Goal: Task Accomplishment & Management: Manage account settings

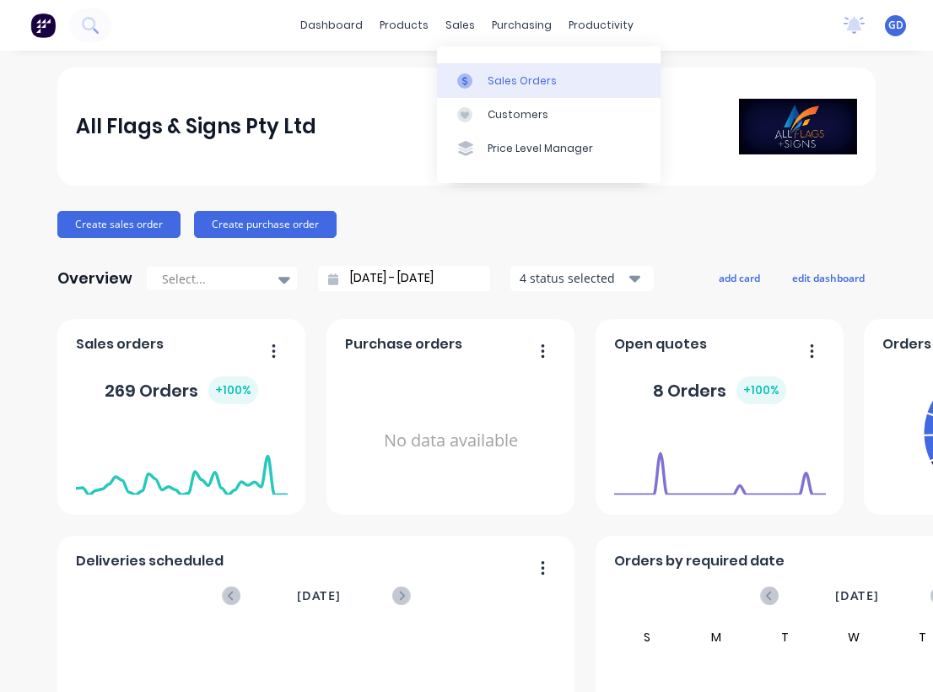
click at [505, 81] on div "Sales Orders" at bounding box center [522, 80] width 69 height 15
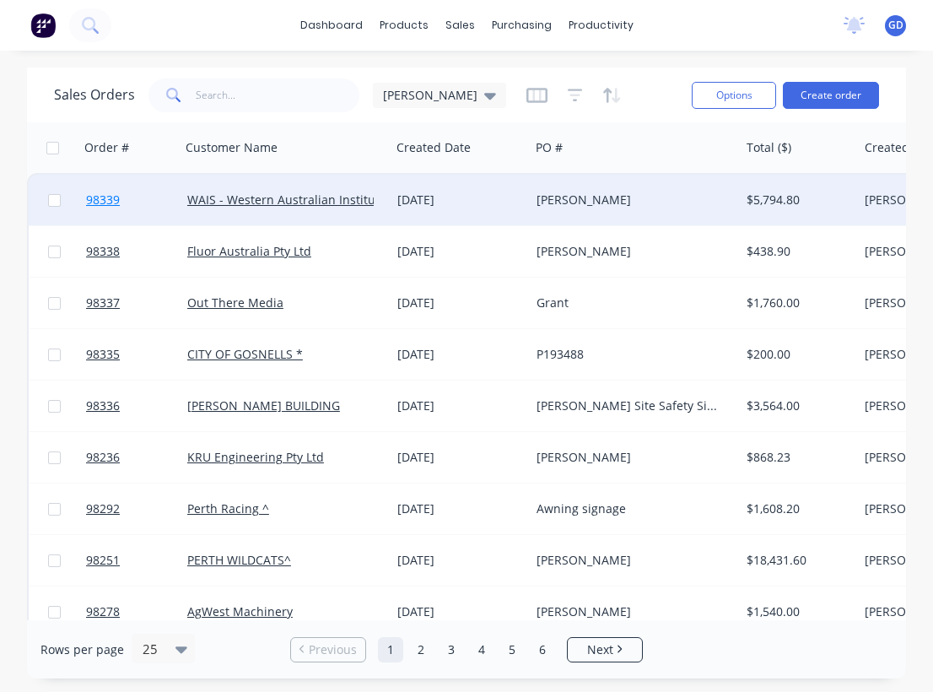
click at [108, 199] on span "98339" at bounding box center [103, 199] width 34 height 17
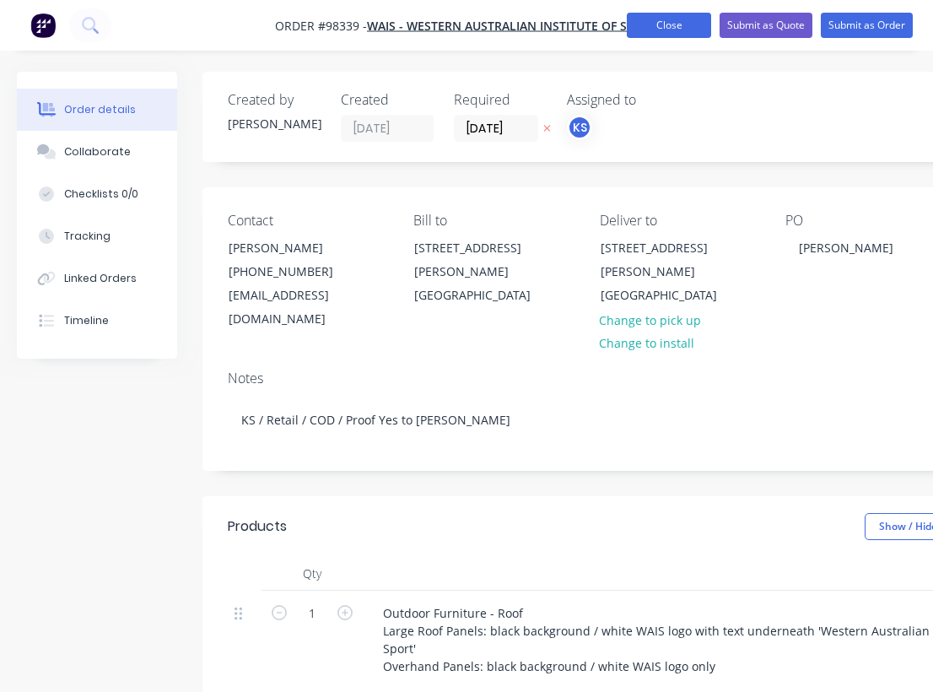
click at [665, 26] on button "Close" at bounding box center [669, 25] width 84 height 25
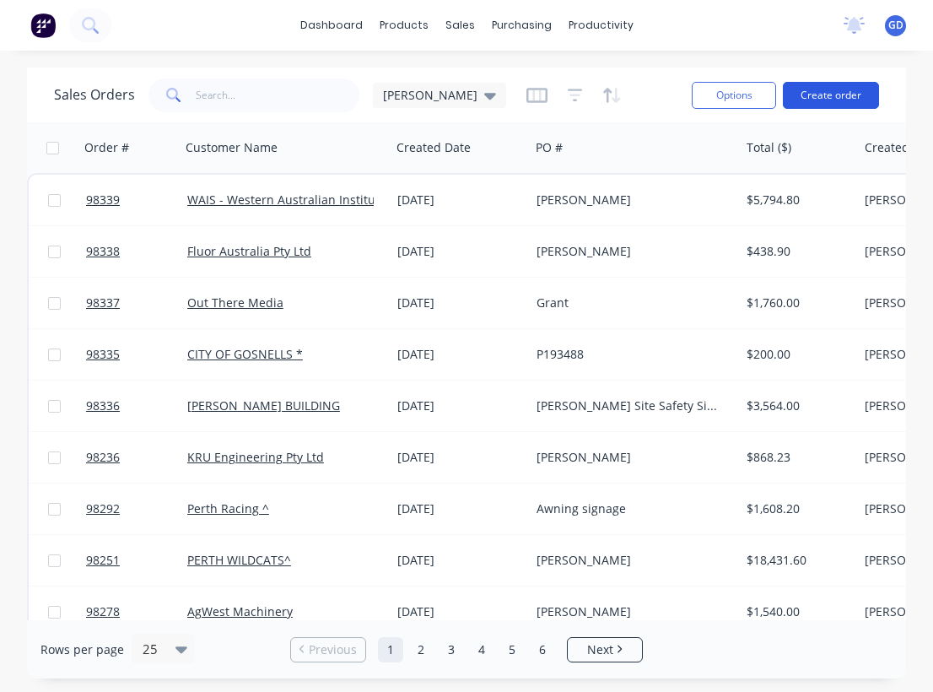
click at [836, 92] on button "Create order" at bounding box center [831, 95] width 96 height 27
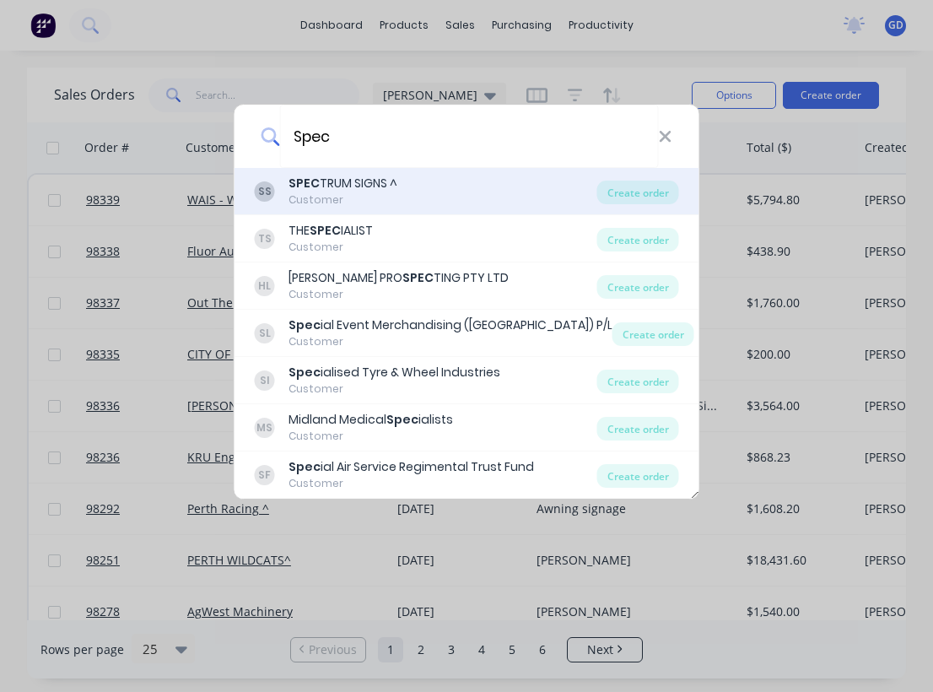
type input "Spec"
click at [312, 179] on b "SPEC" at bounding box center [303, 183] width 31 height 17
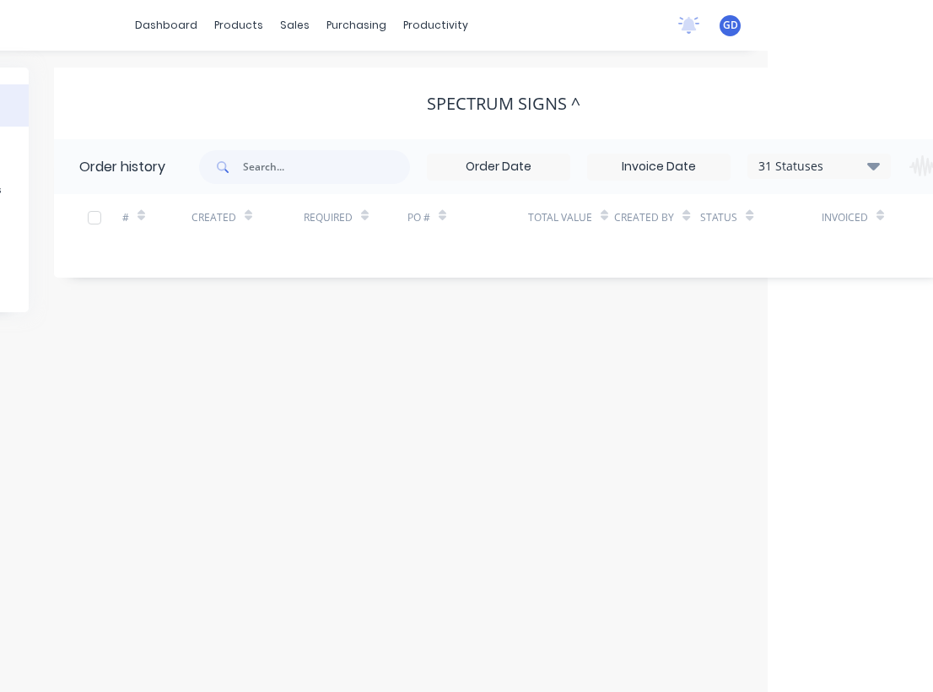
scroll to position [0, 294]
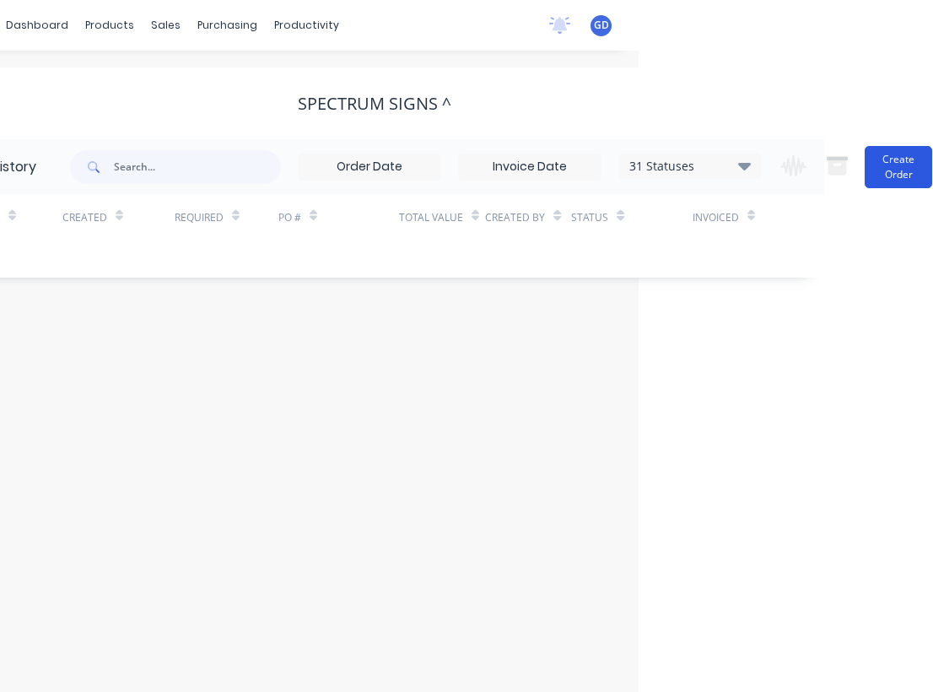
click at [908, 164] on button "Create Order" at bounding box center [898, 167] width 67 height 42
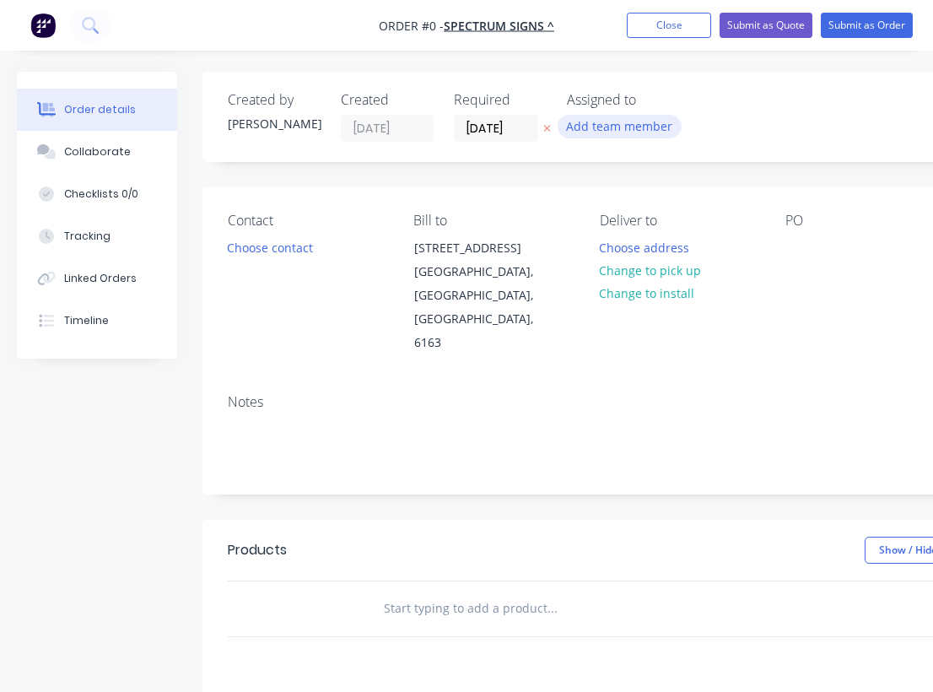
click at [635, 126] on button "Add team member" at bounding box center [620, 126] width 124 height 23
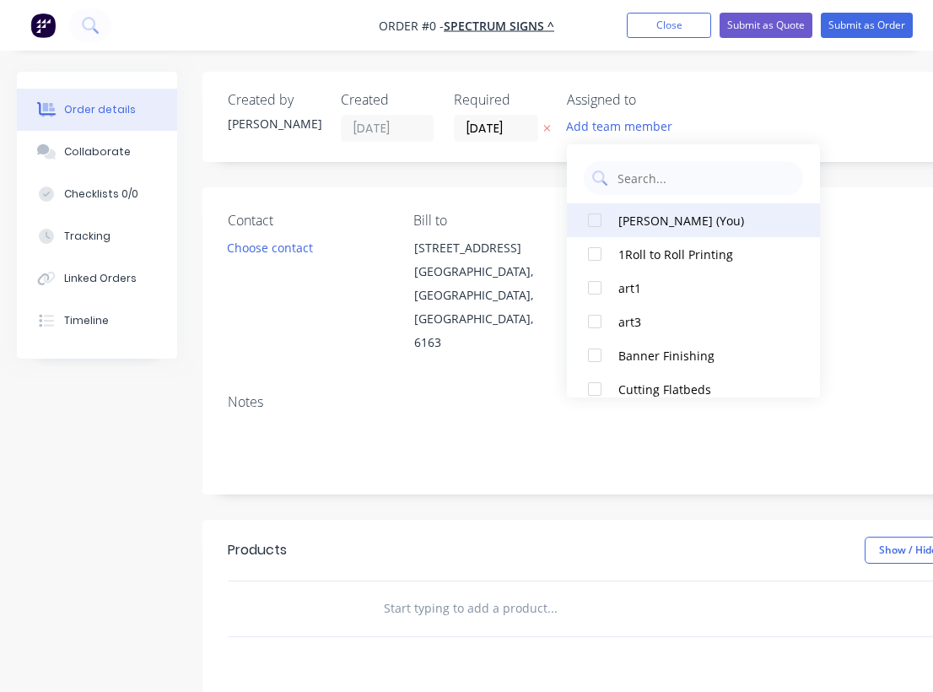
click at [640, 226] on div "[PERSON_NAME] (You)" at bounding box center [702, 221] width 169 height 18
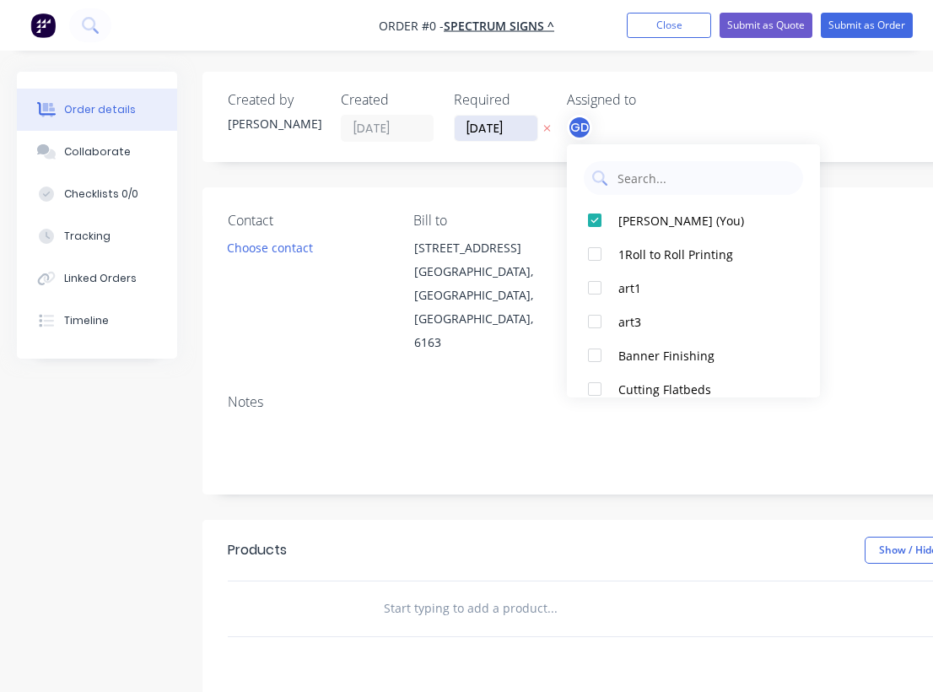
click at [504, 127] on div "Order details Collaborate Checklists 0/0 Tracking Linked Orders Timeline Order …" at bounding box center [586, 569] width 1172 height 995
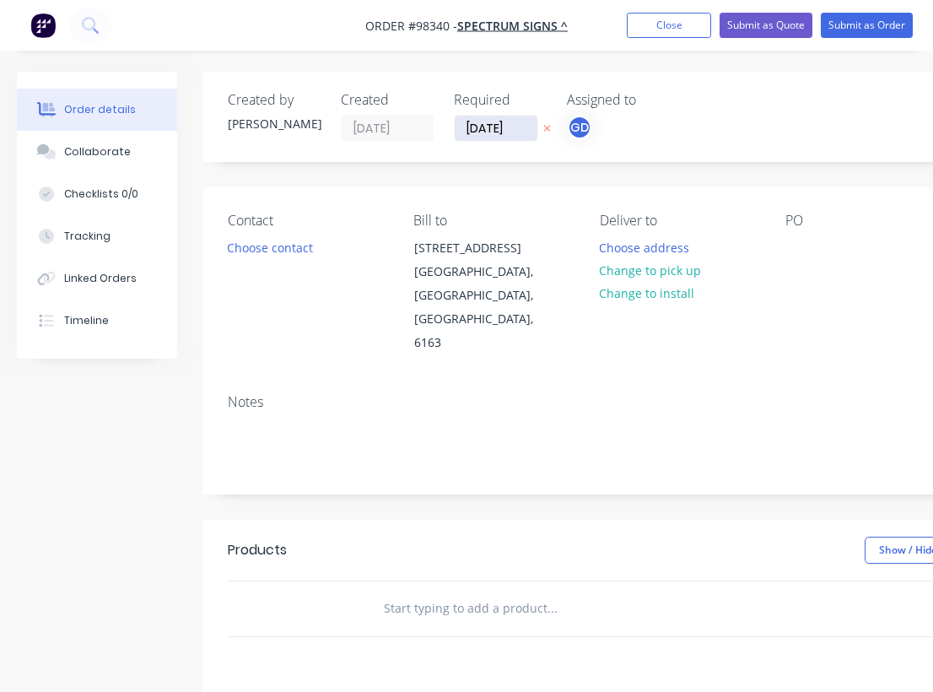
click at [495, 131] on input "[DATE]" at bounding box center [496, 128] width 83 height 25
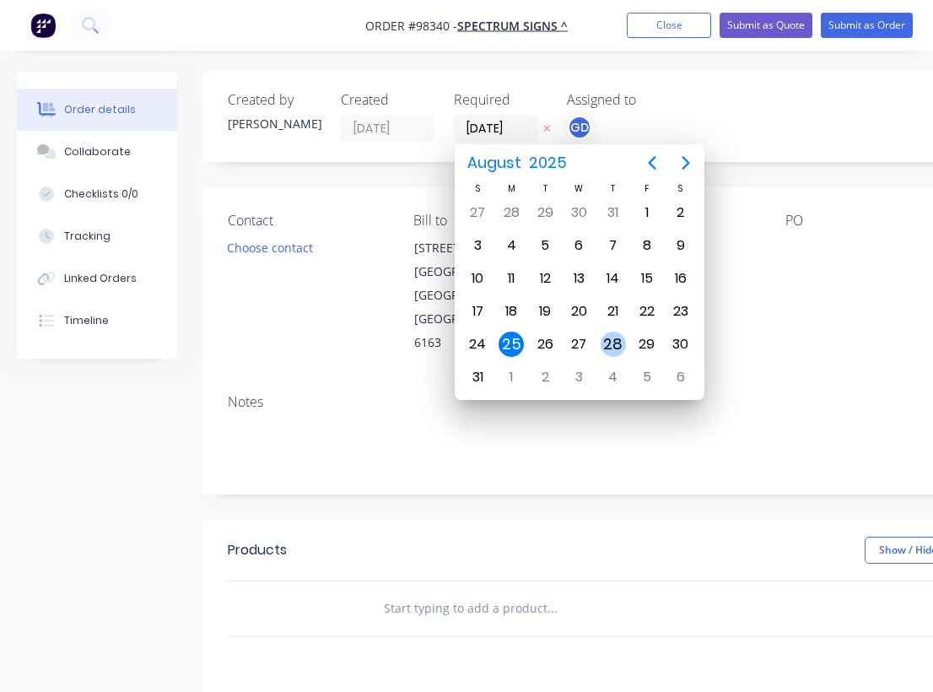
click at [617, 345] on div "28" at bounding box center [613, 343] width 25 height 25
type input "[DATE]"
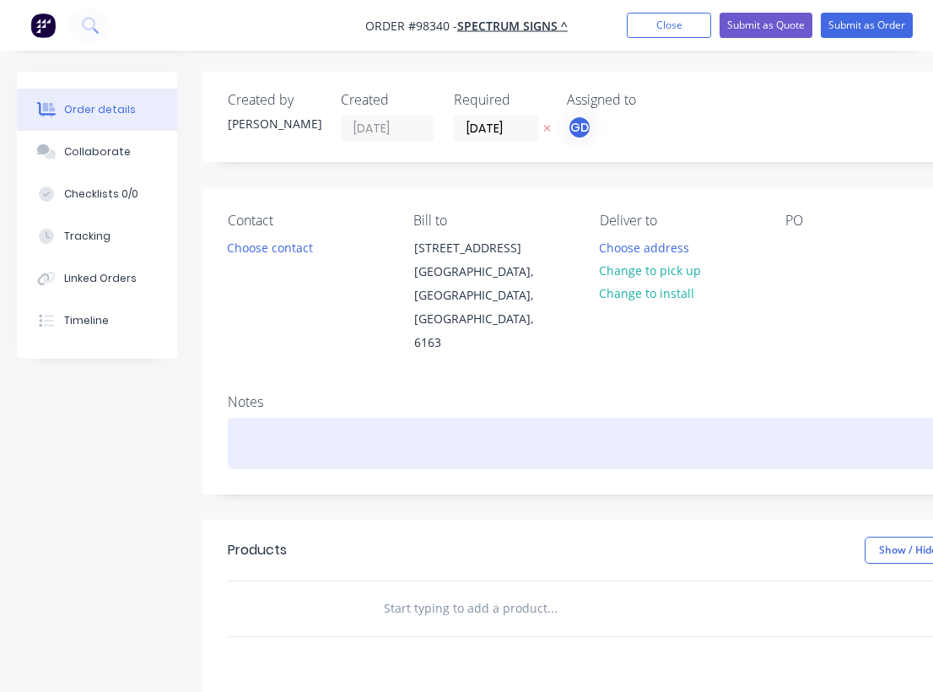
click at [265, 418] on div at bounding box center [679, 443] width 902 height 51
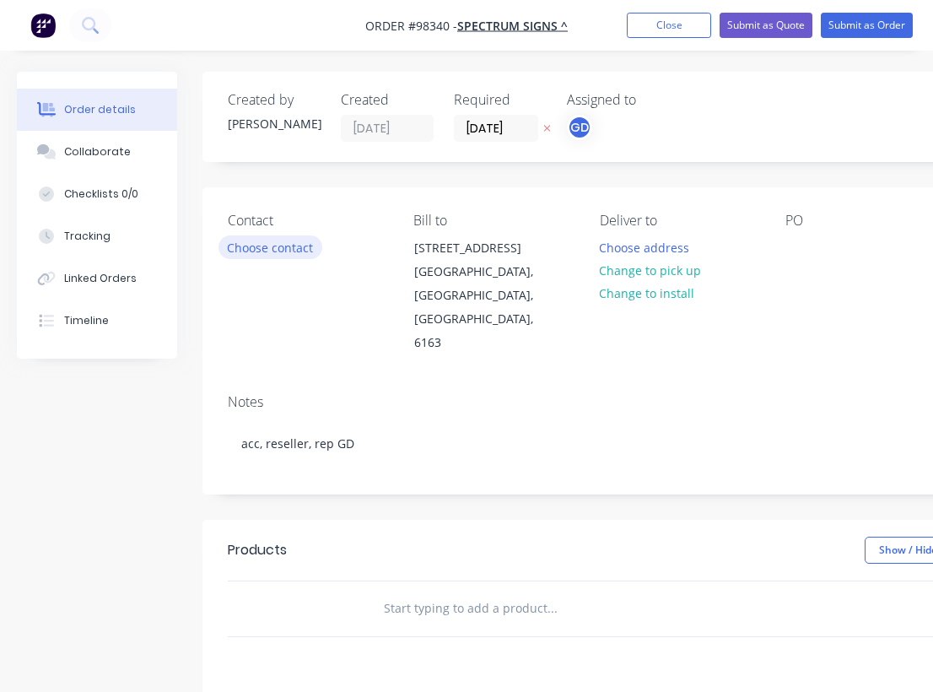
click at [246, 252] on button "Choose contact" at bounding box center [270, 246] width 104 height 23
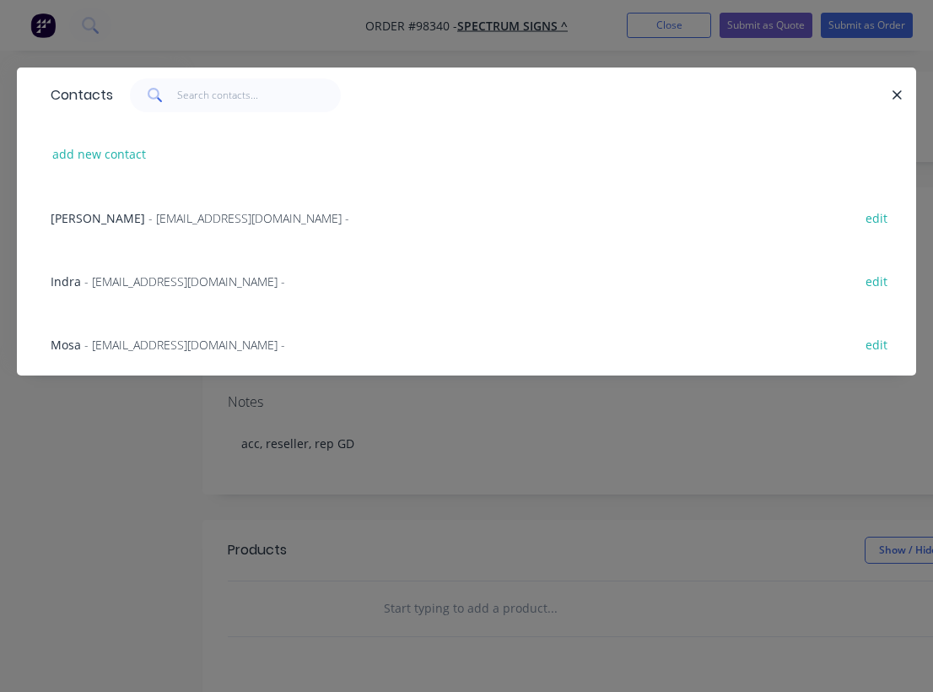
click at [84, 347] on span "- info@spectrumsigns.com.au -" at bounding box center [184, 345] width 201 height 16
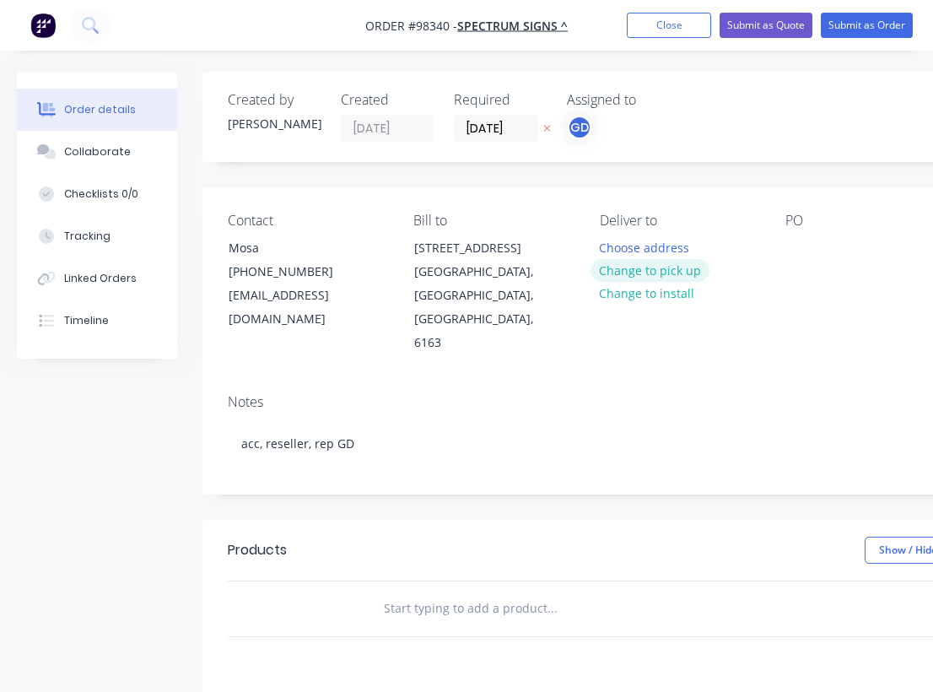
click at [654, 268] on button "Change to pick up" at bounding box center [650, 270] width 120 height 23
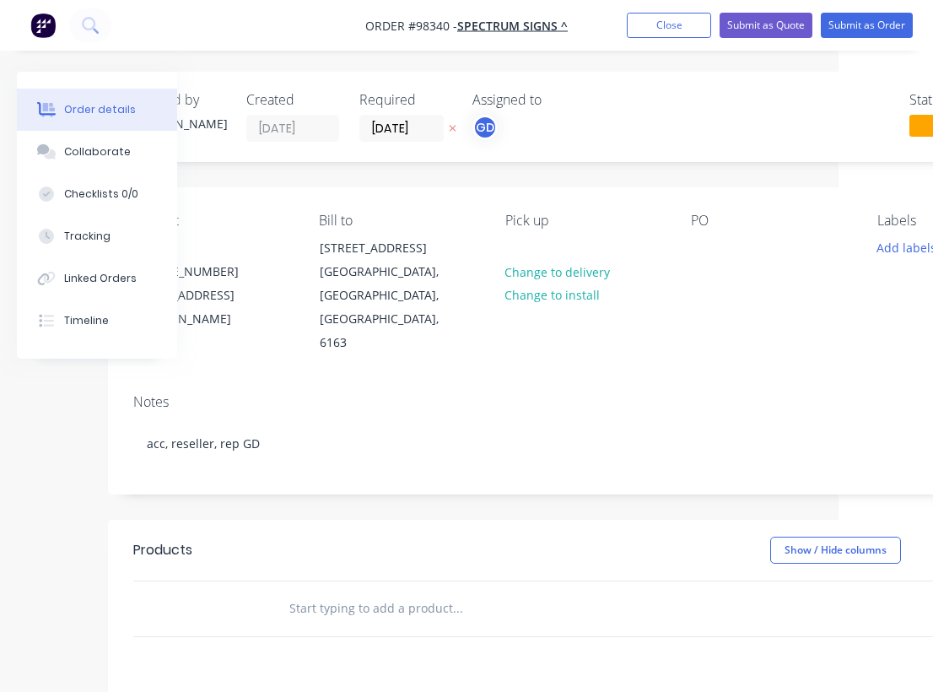
scroll to position [0, 99]
click at [698, 243] on div at bounding box center [700, 247] width 27 height 24
paste div
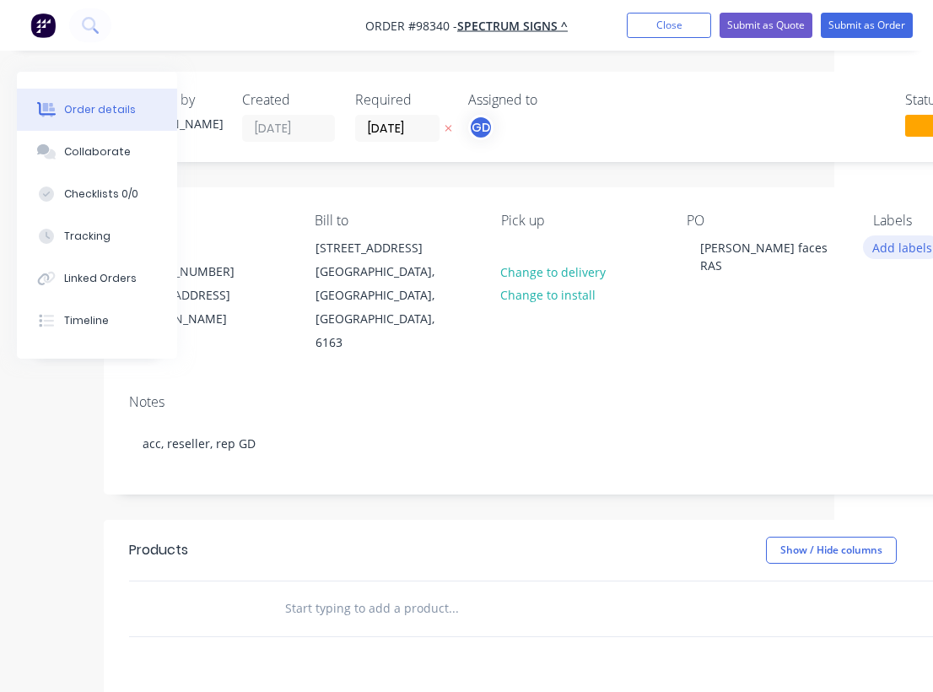
click at [902, 250] on button "Add labels" at bounding box center [902, 246] width 78 height 23
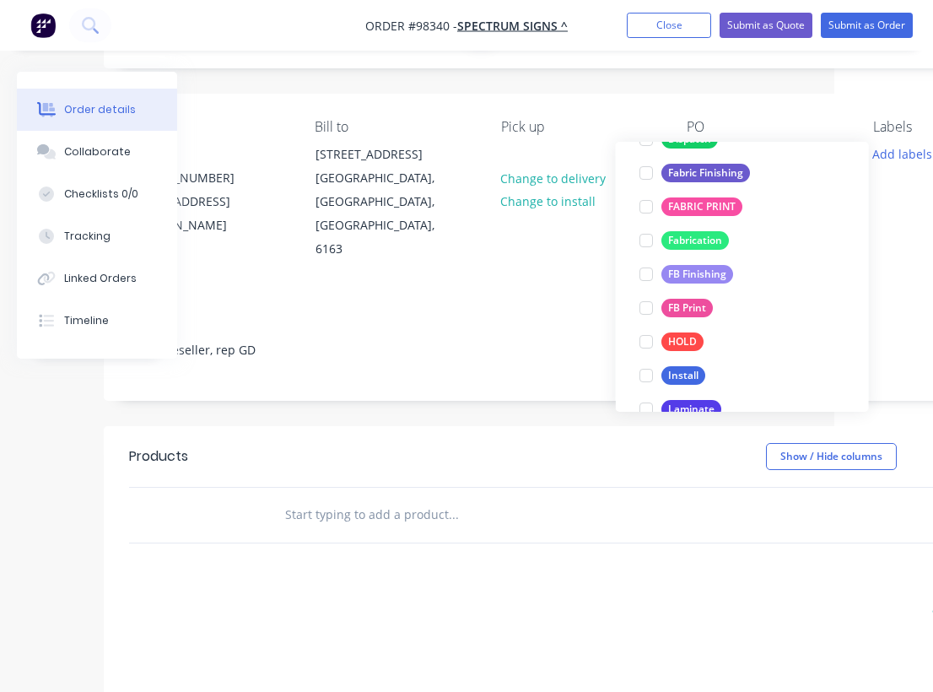
scroll to position [371, 0]
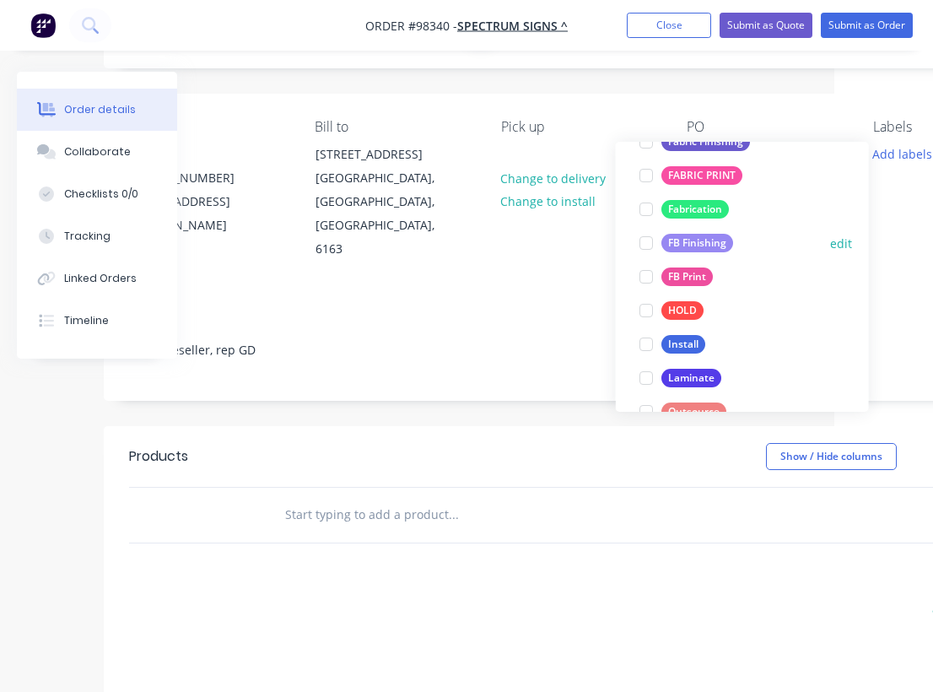
click at [699, 243] on div "FB Finishing" at bounding box center [697, 243] width 72 height 19
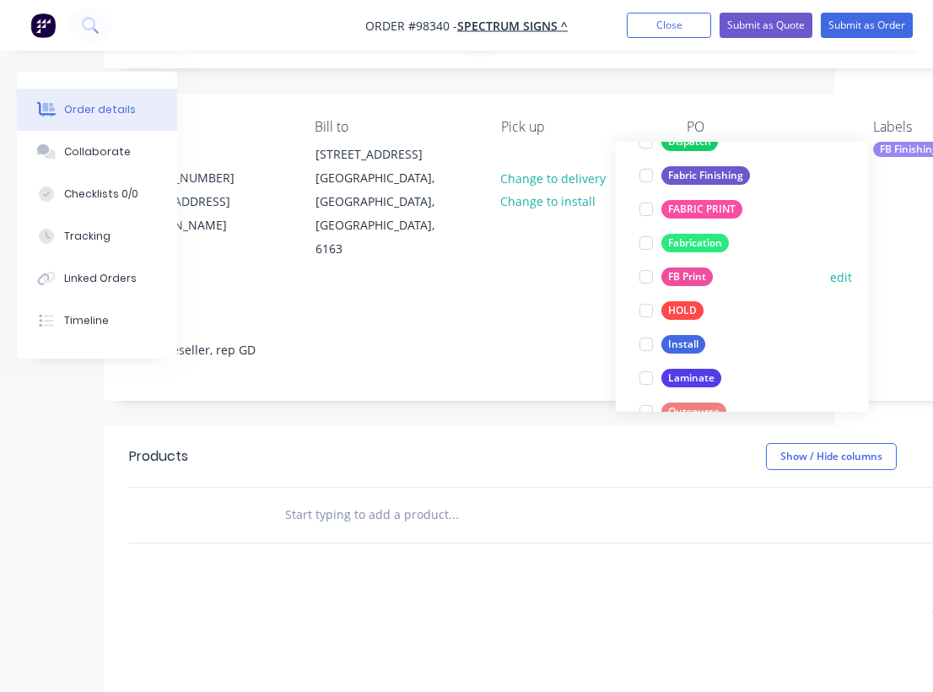
click at [696, 274] on div "FB Print" at bounding box center [686, 276] width 51 height 19
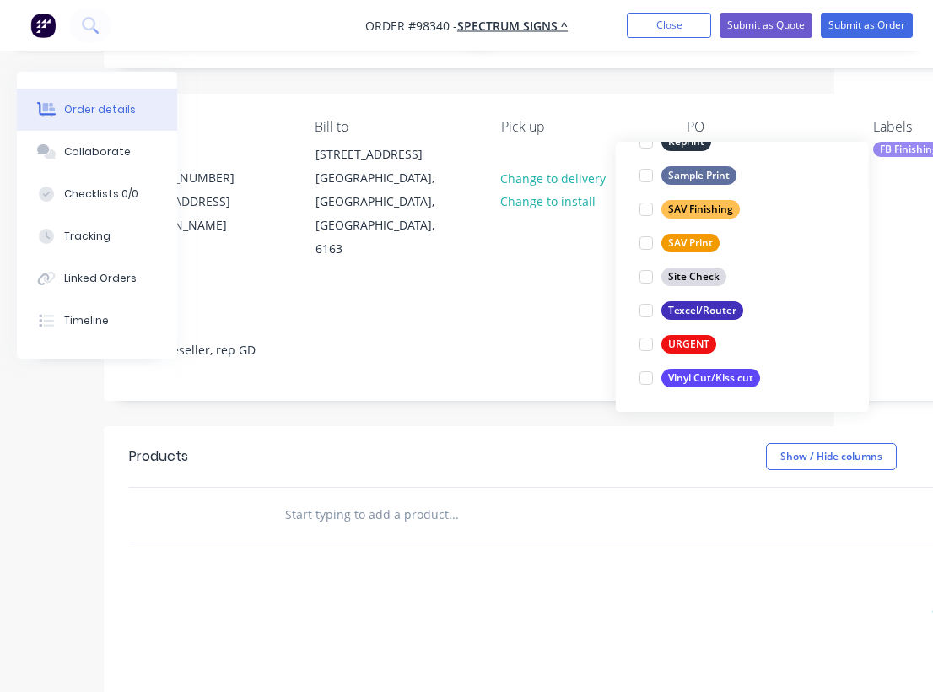
scroll to position [810, 0]
click at [703, 307] on div "Texcel/Router" at bounding box center [702, 310] width 82 height 19
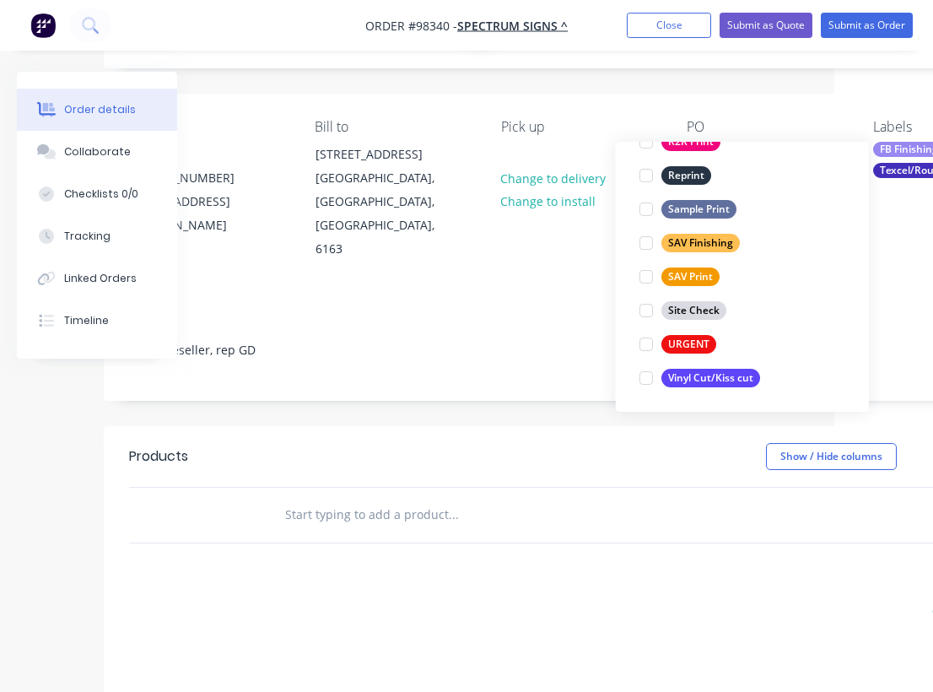
click at [464, 525] on div "Products Show / Hide columns Add product add delivery fee add markup add discou…" at bounding box center [580, 687] width 953 height 522
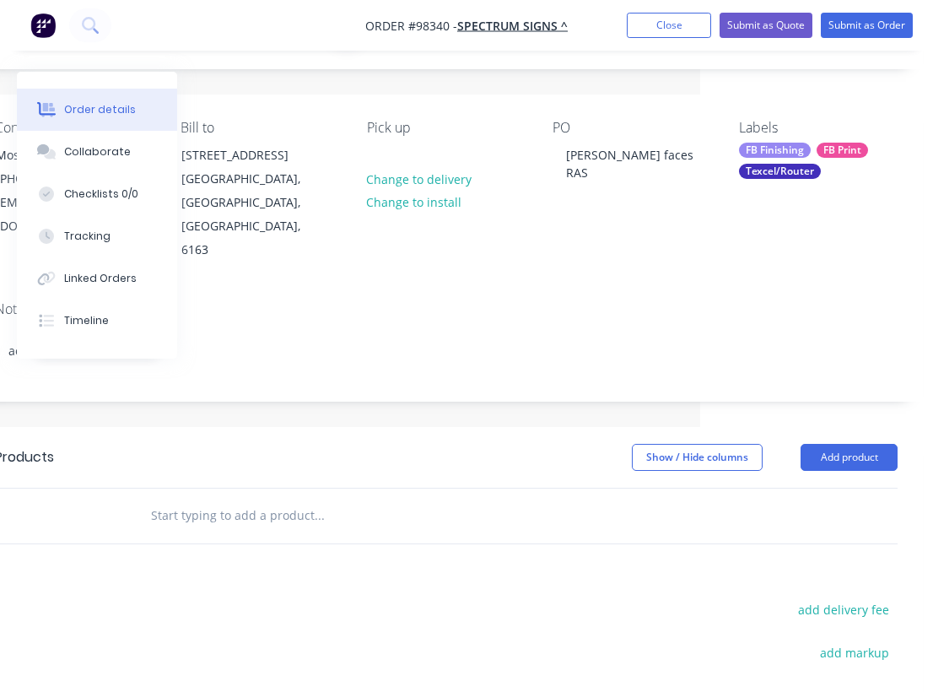
scroll to position [93, 161]
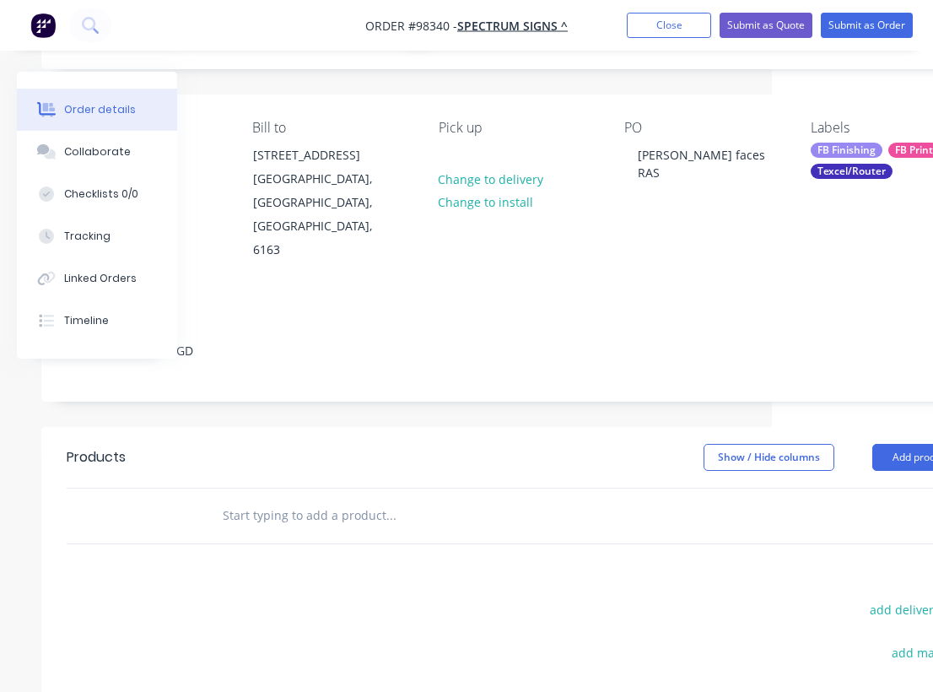
click at [224, 498] on input "text" at bounding box center [390, 515] width 337 height 34
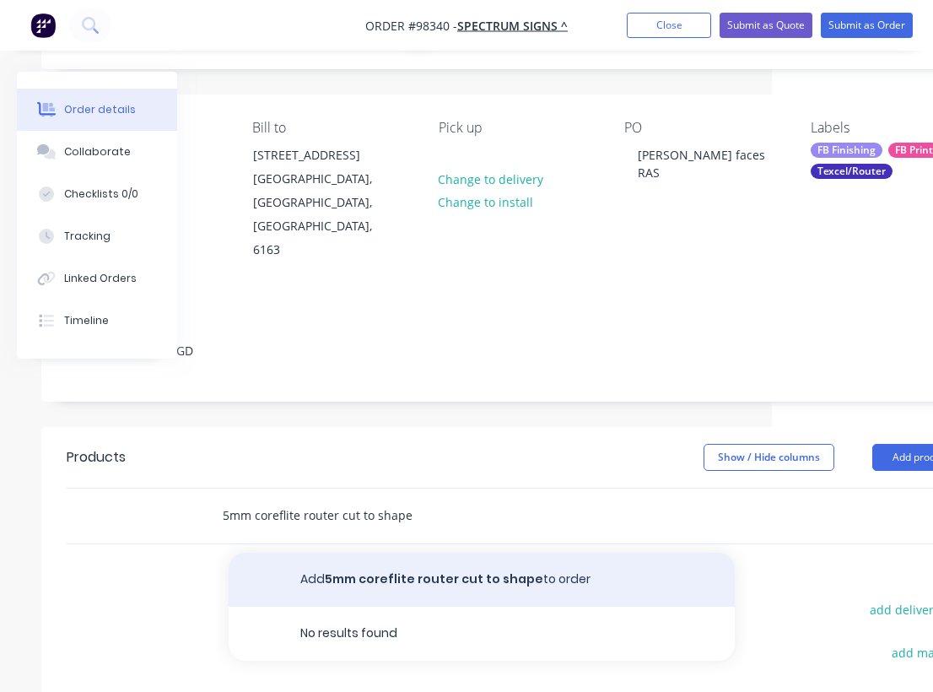
type input "5mm coreflite router cut to shape"
click at [423, 552] on button "Add 5mm coreflite router cut to shape to order" at bounding box center [482, 579] width 506 height 54
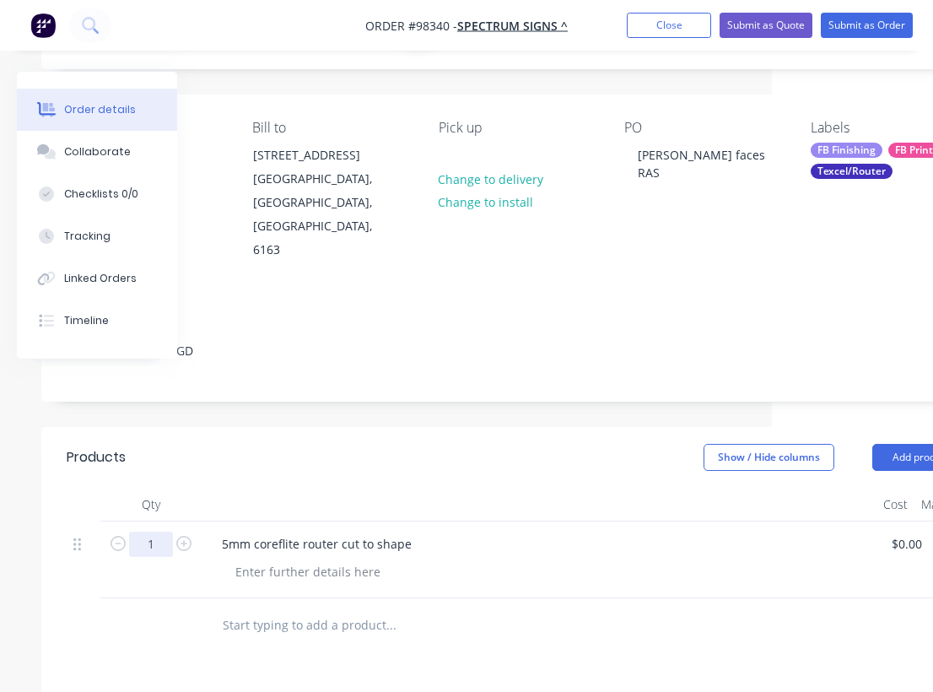
click at [158, 531] on input "1" at bounding box center [151, 543] width 44 height 25
type input "25"
click at [362, 427] on header "Products Show / Hide columns Add product" at bounding box center [517, 457] width 953 height 61
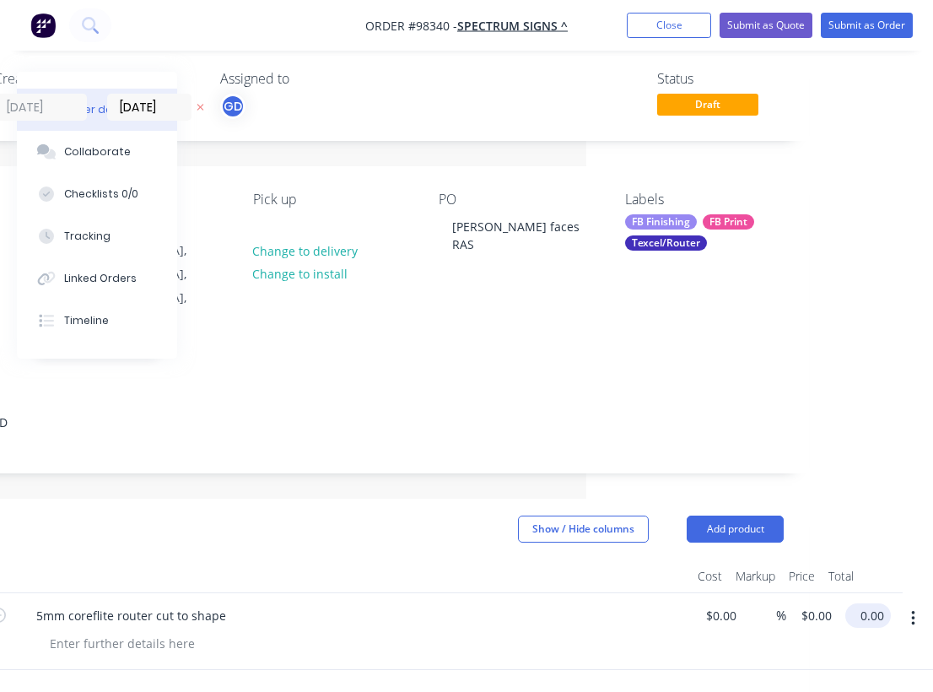
click at [872, 603] on input "0.00" at bounding box center [871, 615] width 39 height 24
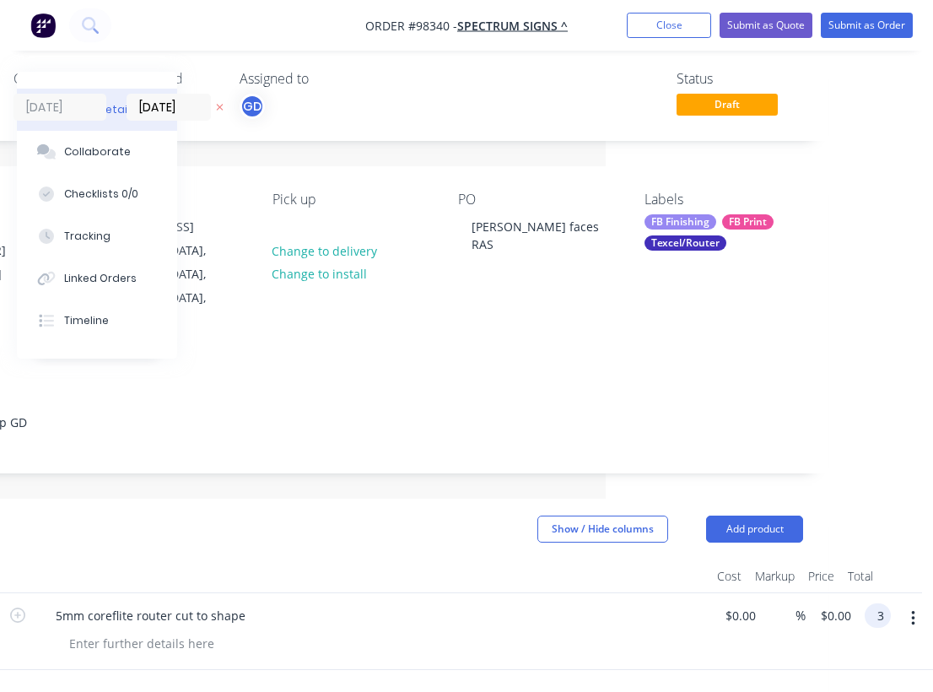
scroll to position [21, 327]
type input "$365.00"
type input "$14.60"
click at [498, 559] on div at bounding box center [372, 576] width 675 height 34
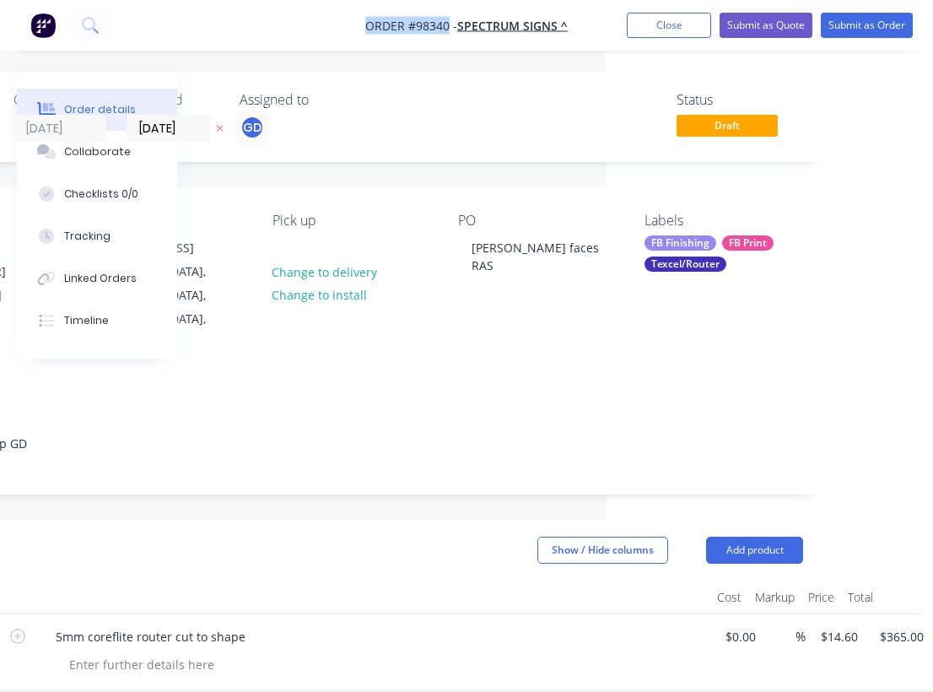
drag, startPoint x: 361, startPoint y: 20, endPoint x: 450, endPoint y: 30, distance: 89.0
click at [450, 30] on nav "Order #98340 - SPECTRUM SIGNS ^ Add product Close Submit as Quote Submit as Ord…" at bounding box center [466, 25] width 933 height 51
copy span "Order #98340"
click at [650, 31] on button "Close" at bounding box center [669, 25] width 84 height 25
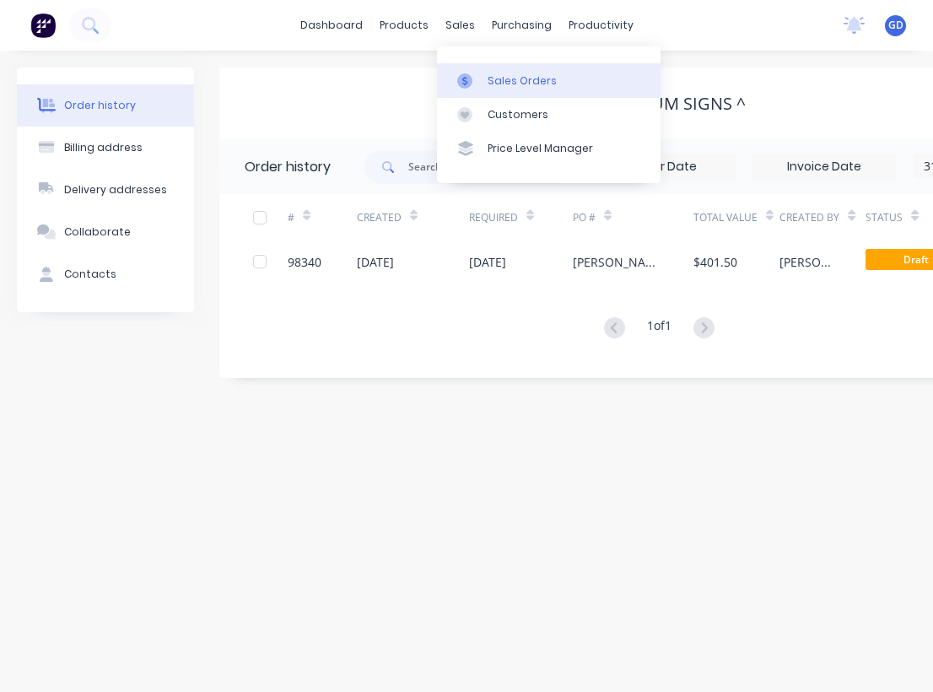
click at [509, 81] on div "Sales Orders" at bounding box center [522, 80] width 69 height 15
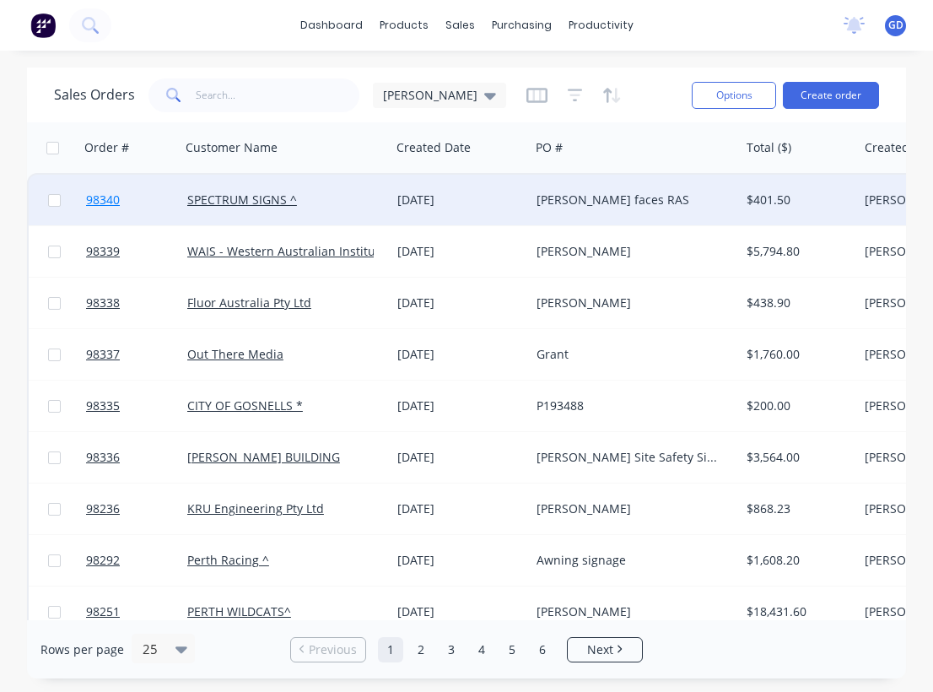
click at [100, 201] on span "98340" at bounding box center [103, 199] width 34 height 17
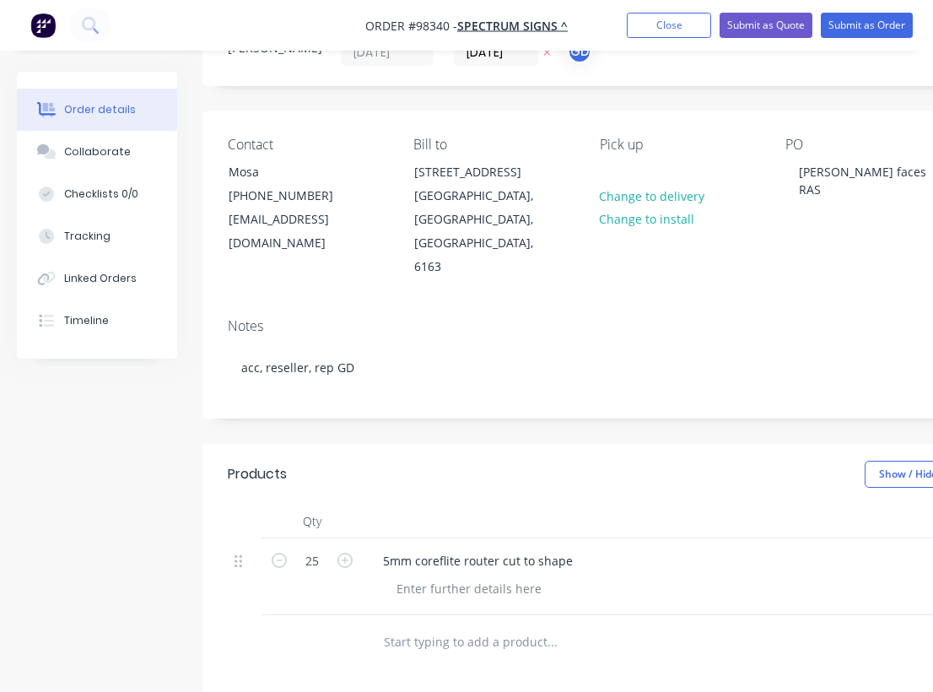
scroll to position [87, 0]
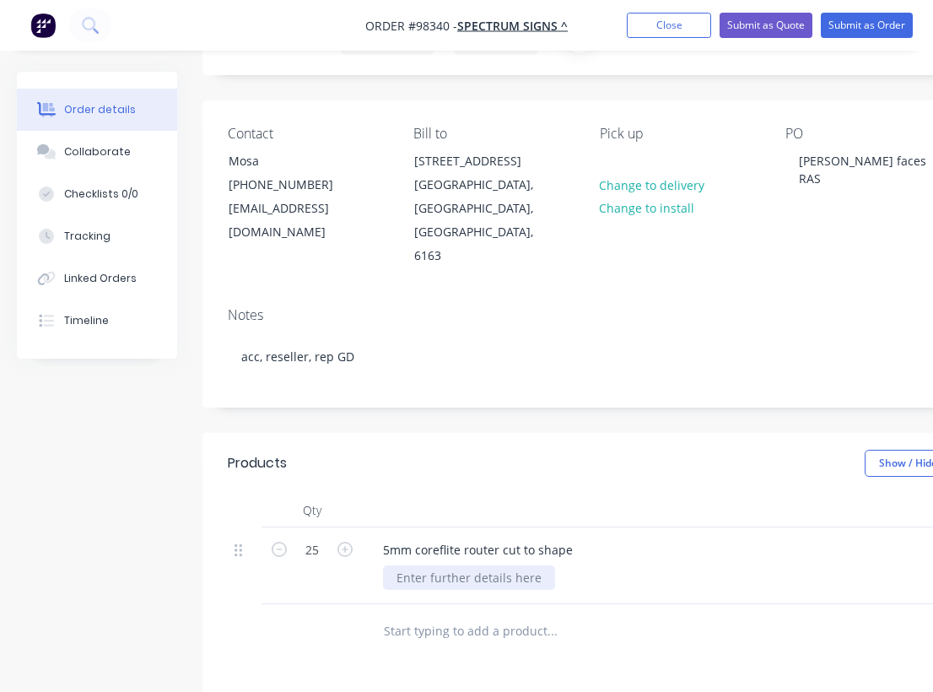
click at [449, 565] on div at bounding box center [469, 577] width 172 height 24
paste div
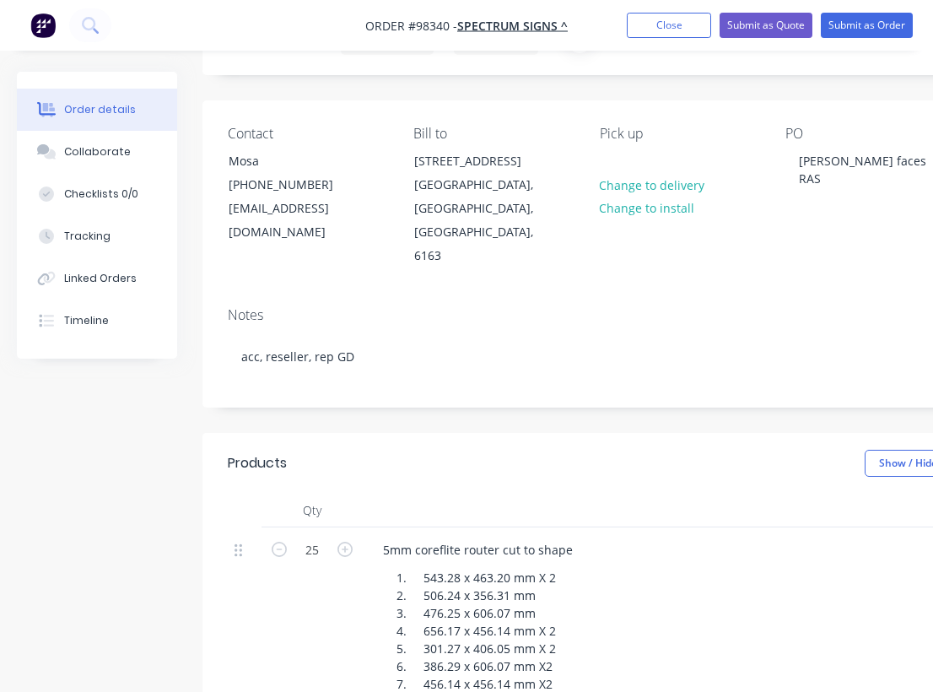
click at [488, 443] on header "Products Show / Hide columns Add product" at bounding box center [678, 463] width 953 height 61
click at [663, 24] on button "Close" at bounding box center [669, 25] width 84 height 25
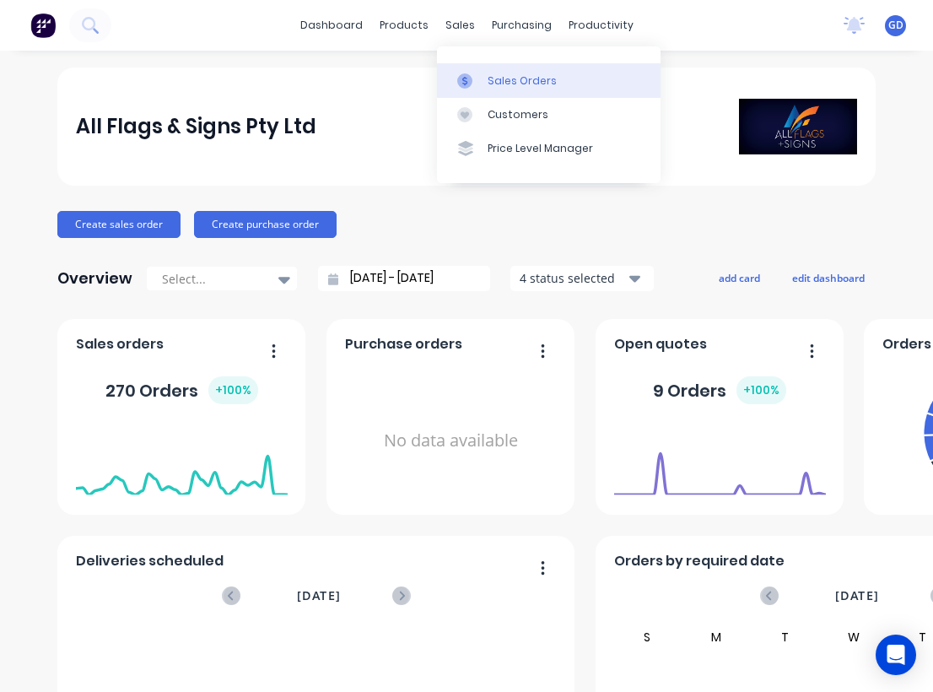
click at [507, 75] on div "Sales Orders" at bounding box center [522, 80] width 69 height 15
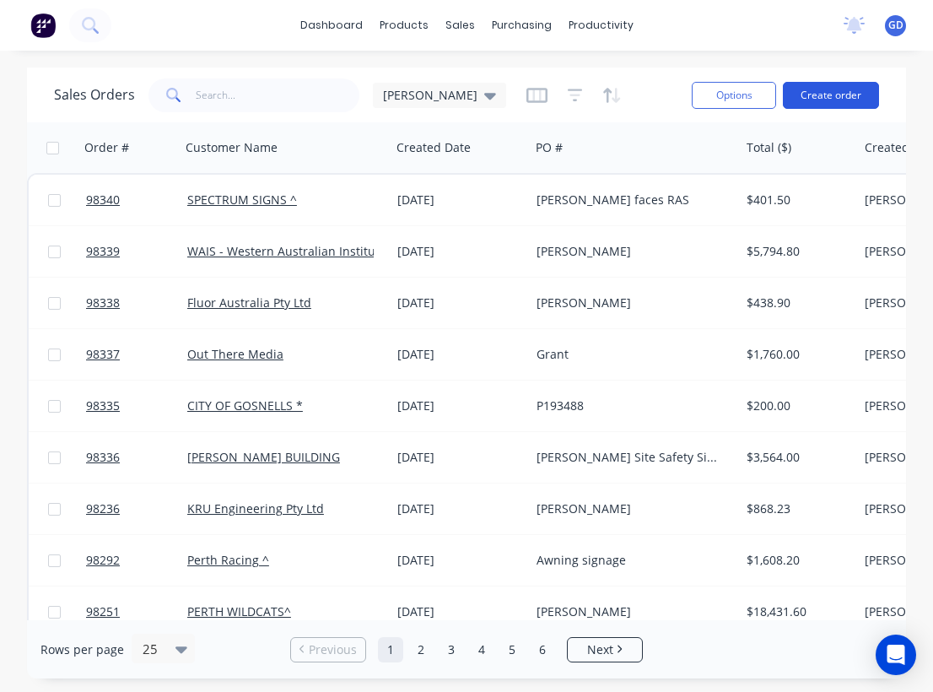
click at [832, 103] on button "Create order" at bounding box center [831, 95] width 96 height 27
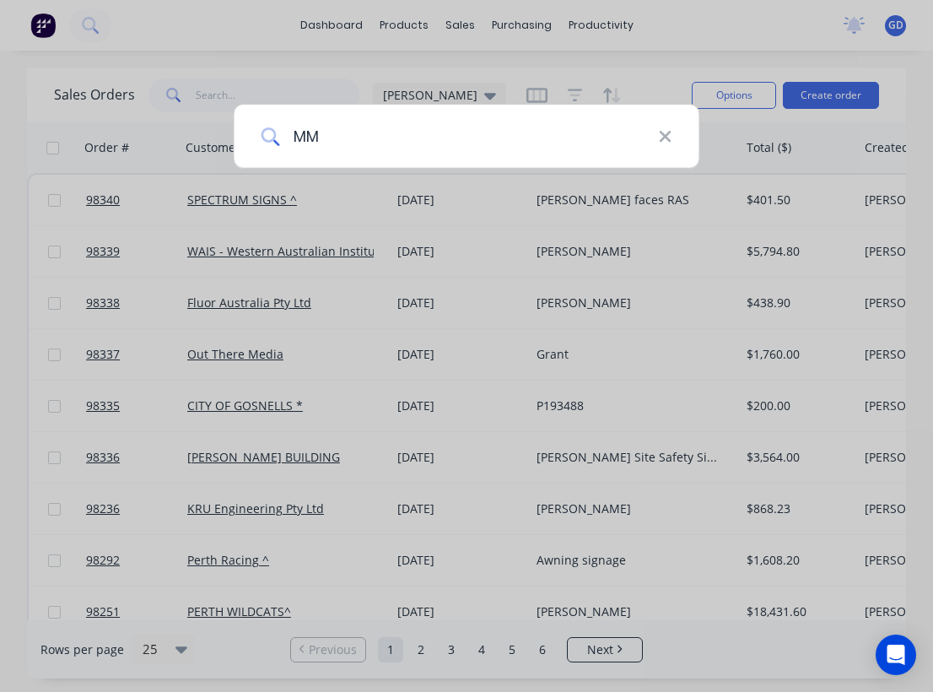
type input "M"
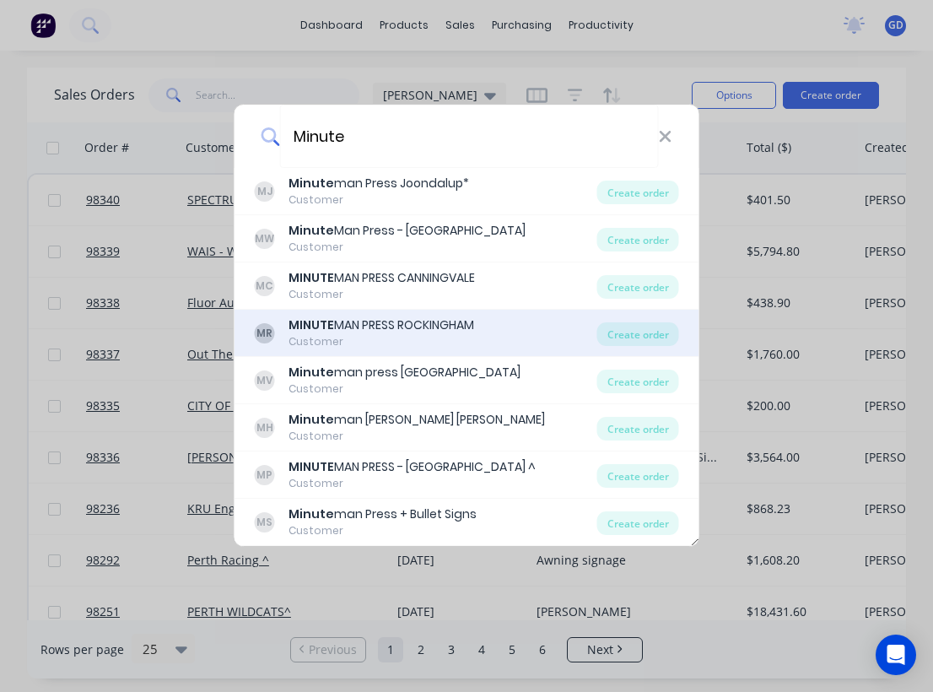
type input "Minute"
click at [411, 326] on div "MINUTE MAN PRESS ROCKINGHAM" at bounding box center [381, 325] width 186 height 18
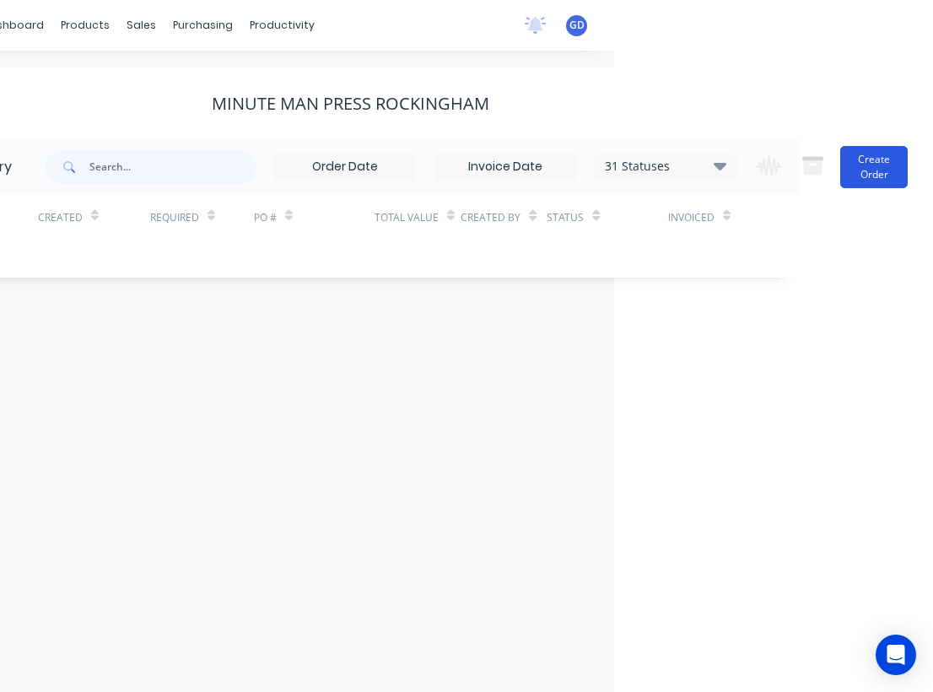
scroll to position [0, 320]
click at [875, 164] on button "Create Order" at bounding box center [873, 167] width 67 height 42
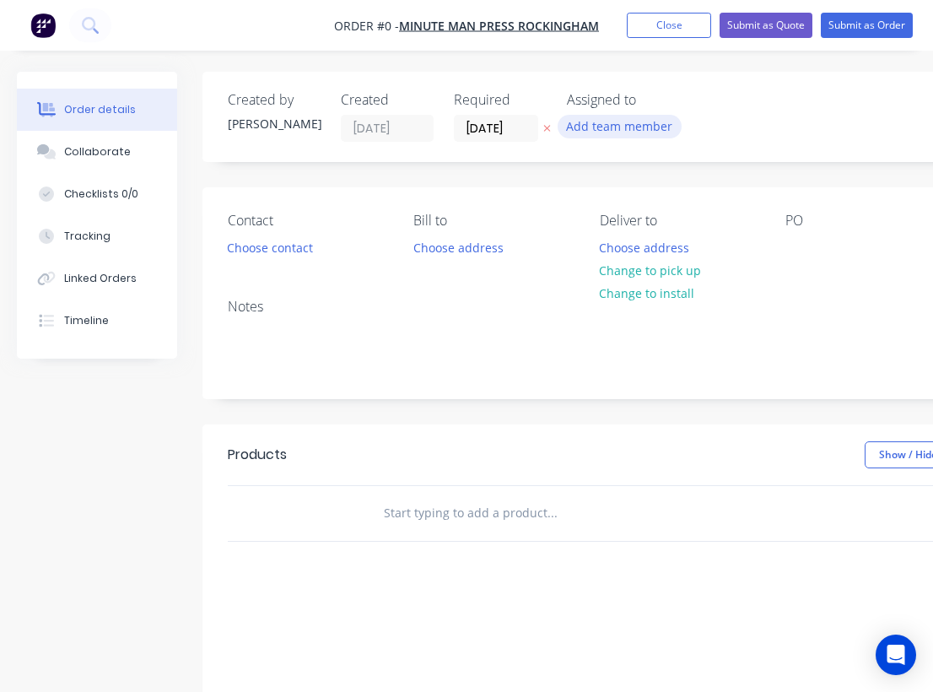
click at [600, 127] on button "Add team member" at bounding box center [620, 126] width 124 height 23
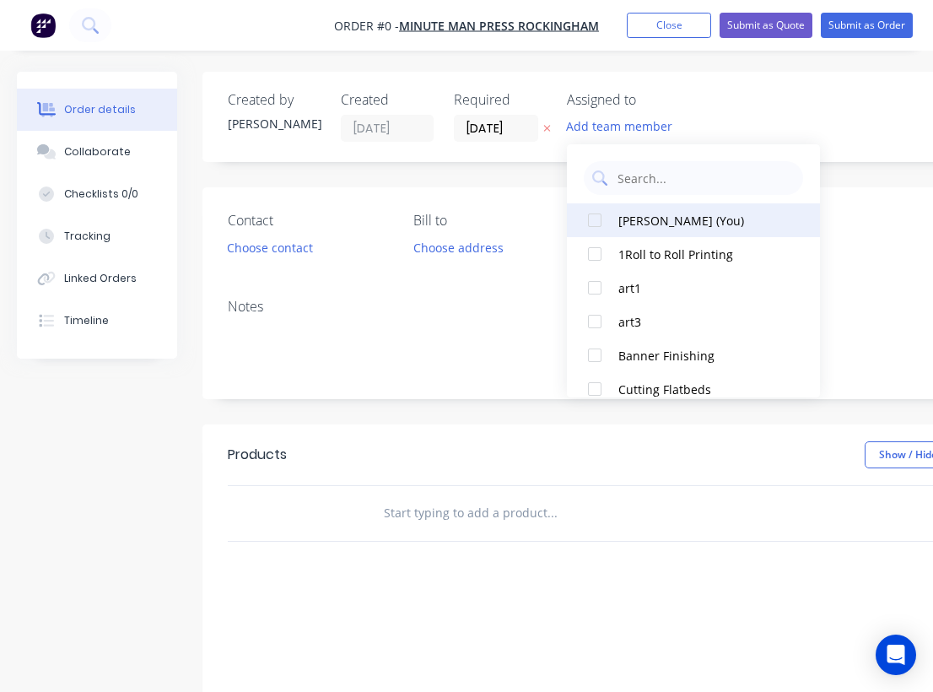
click at [625, 218] on div "[PERSON_NAME] (You)" at bounding box center [702, 221] width 169 height 18
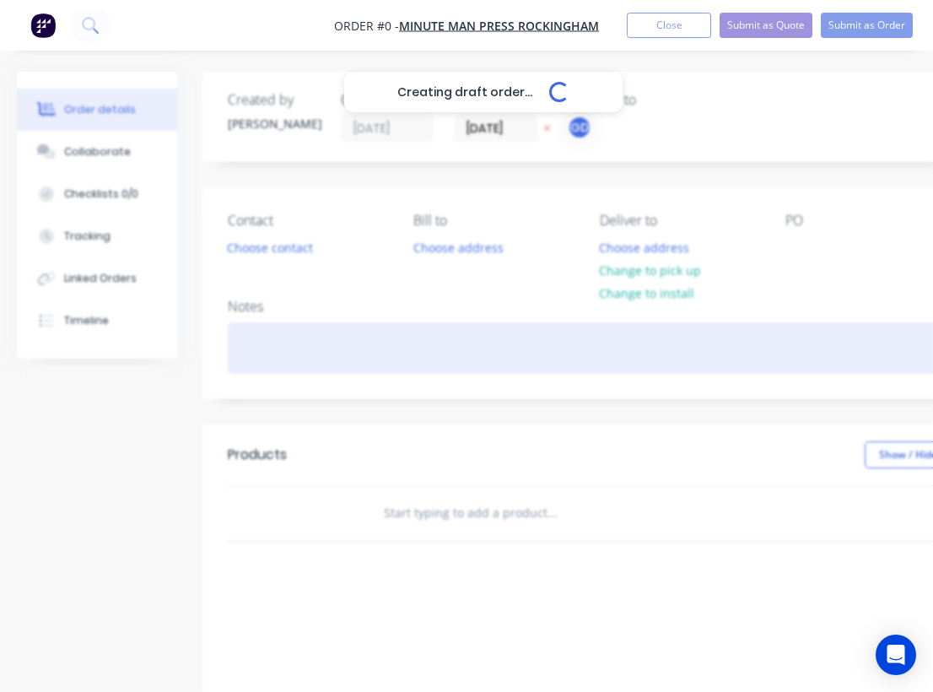
click at [265, 339] on div "Creating draft order... Loading... Order details Collaborate Checklists 0/0 Tra…" at bounding box center [586, 522] width 1172 height 900
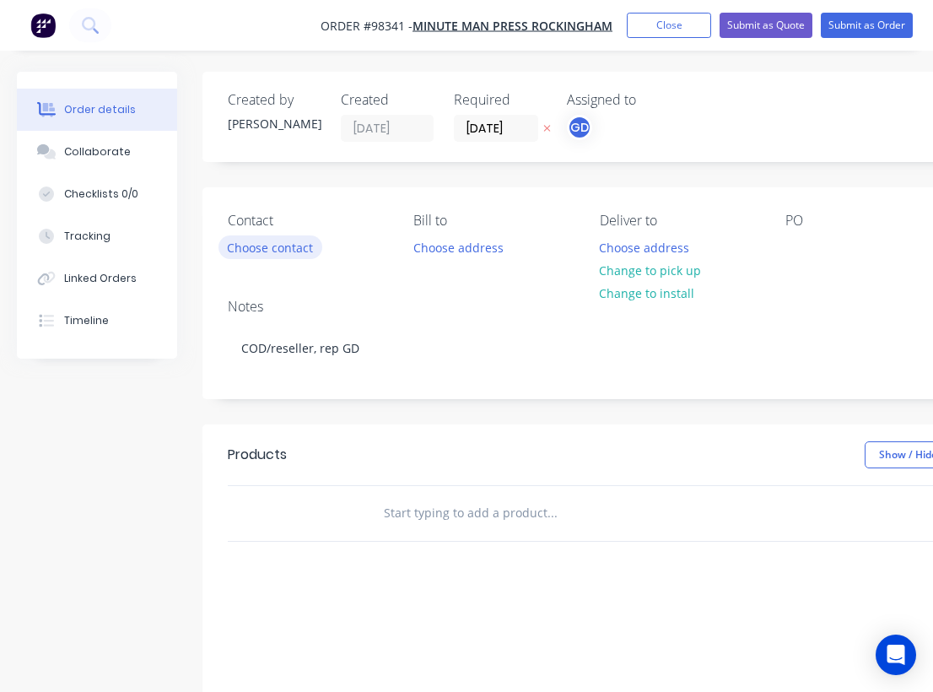
click at [256, 241] on button "Choose contact" at bounding box center [270, 246] width 104 height 23
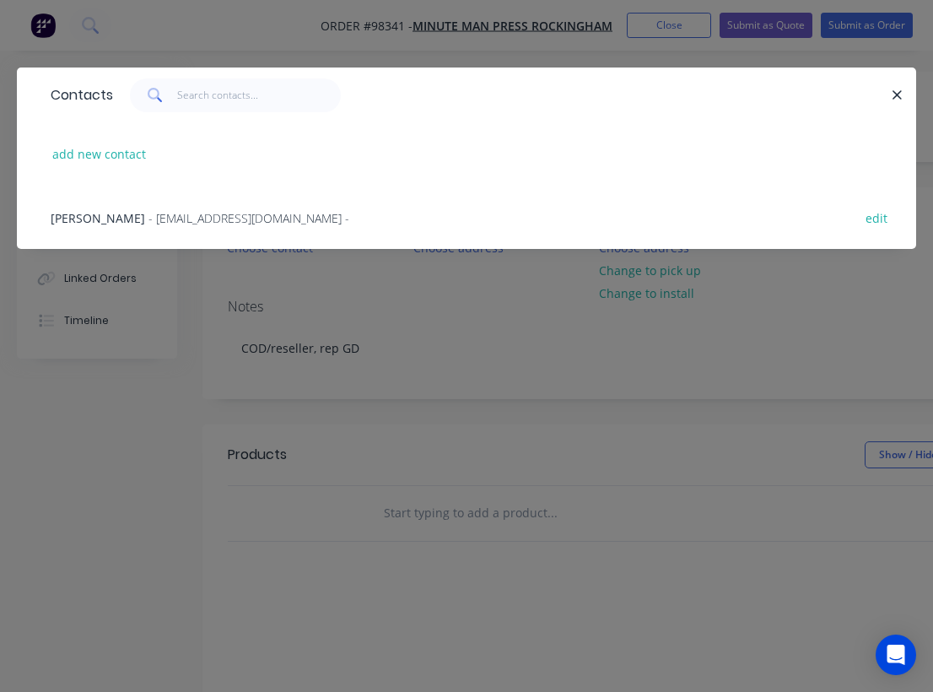
click at [96, 217] on span "William Muganda" at bounding box center [98, 218] width 94 height 16
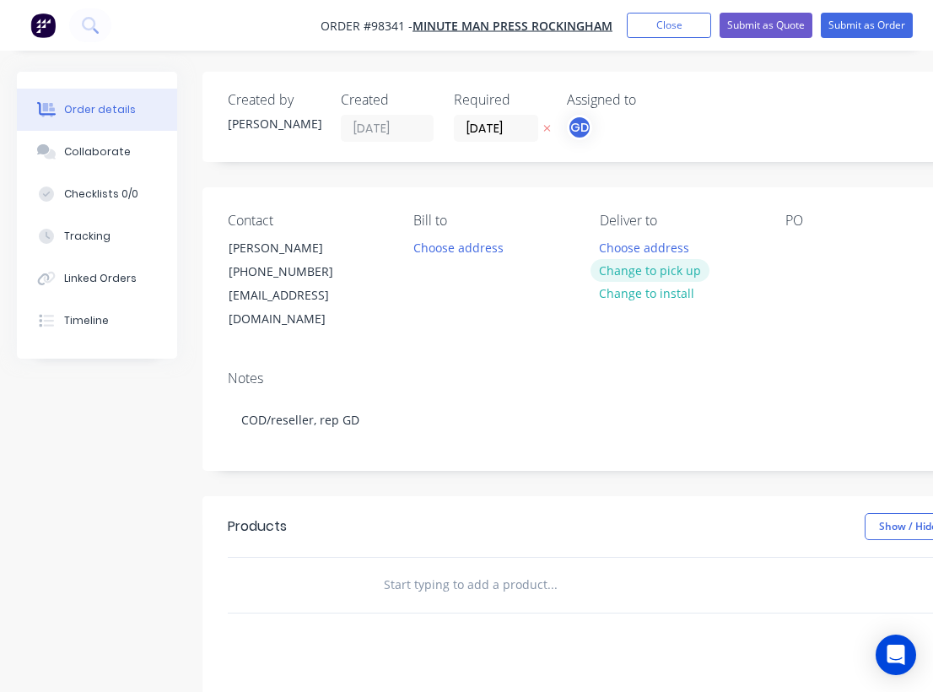
click at [655, 271] on button "Change to pick up" at bounding box center [650, 270] width 120 height 23
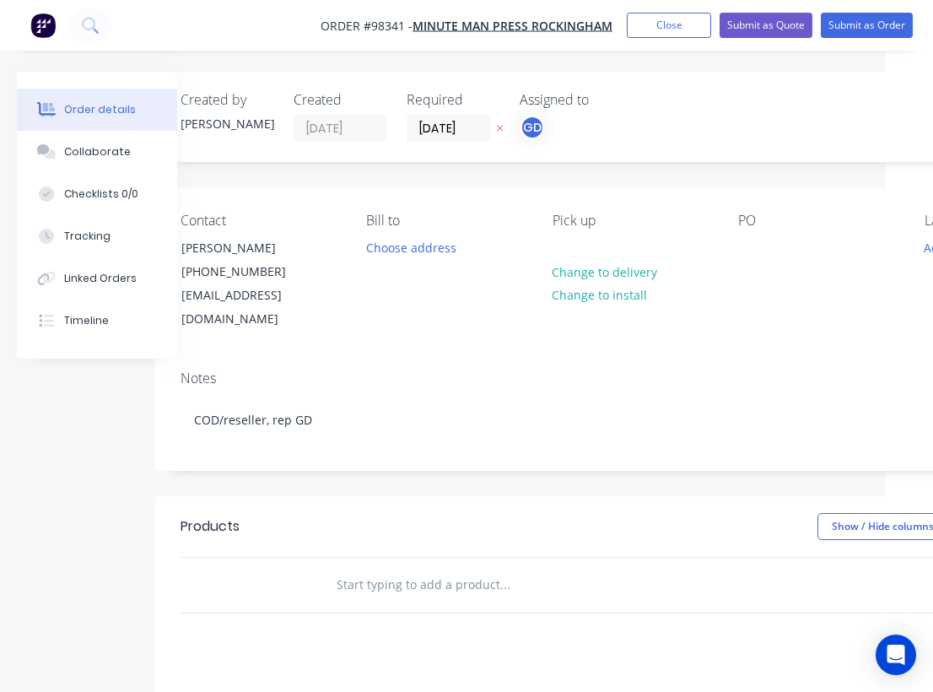
scroll to position [0, 57]
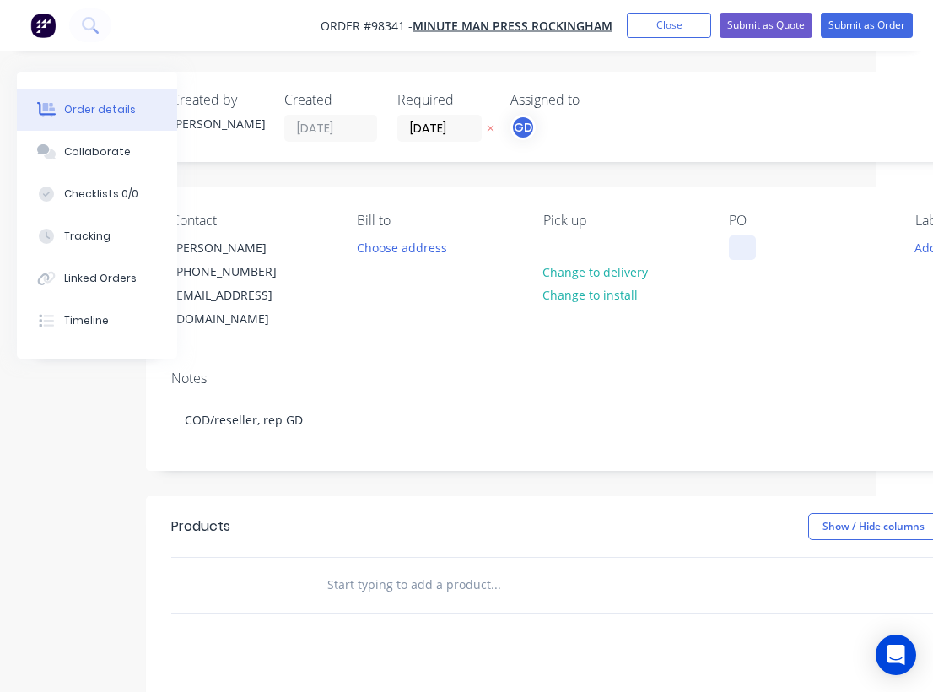
click at [744, 252] on div at bounding box center [742, 247] width 27 height 24
click at [767, 300] on div "PO mesh" at bounding box center [808, 272] width 159 height 119
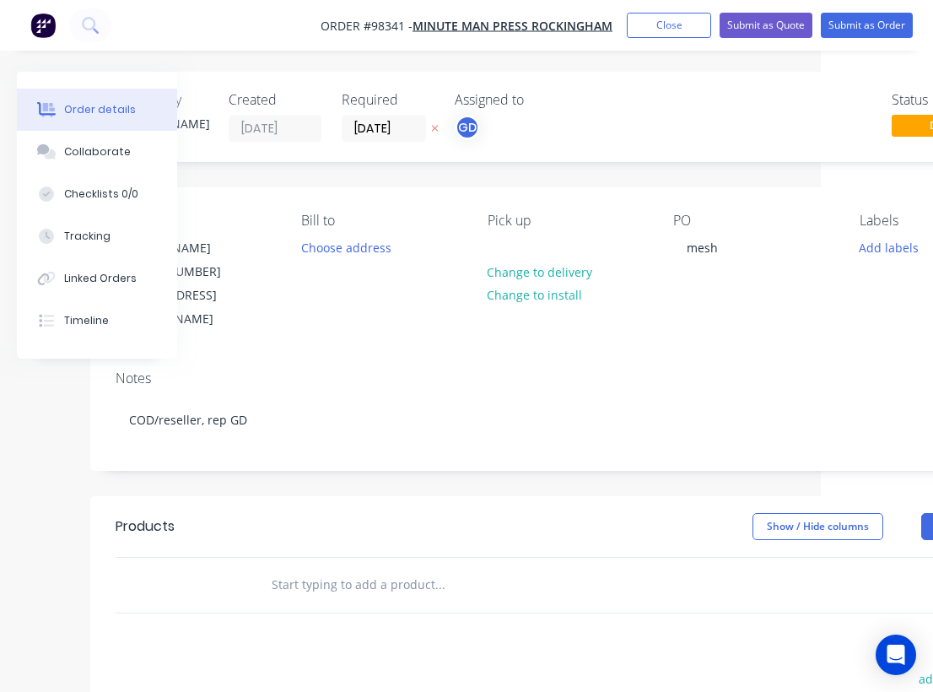
scroll to position [0, 126]
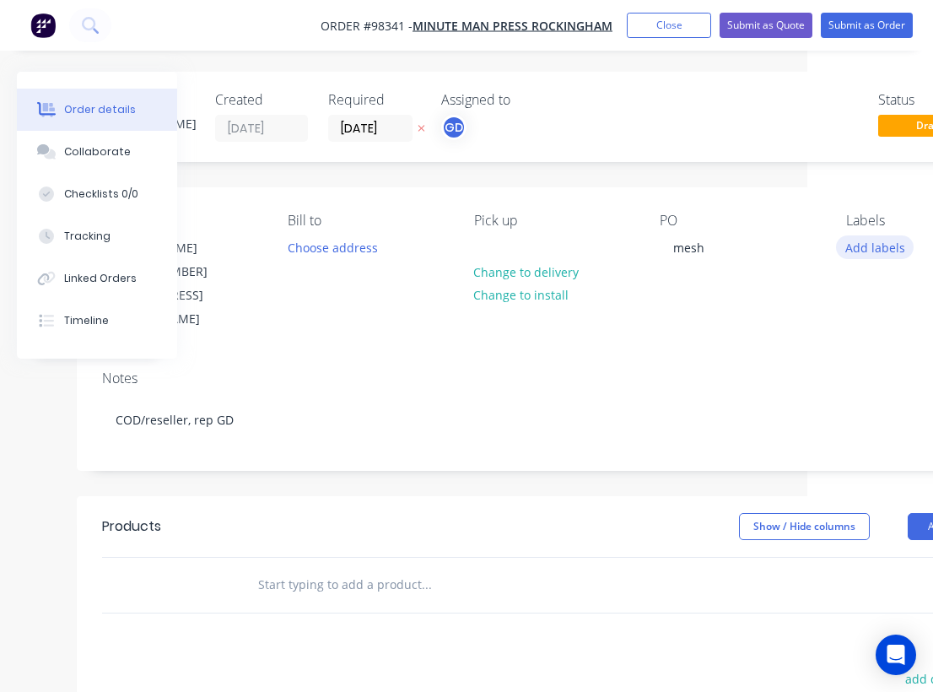
click at [878, 248] on button "Add labels" at bounding box center [875, 246] width 78 height 23
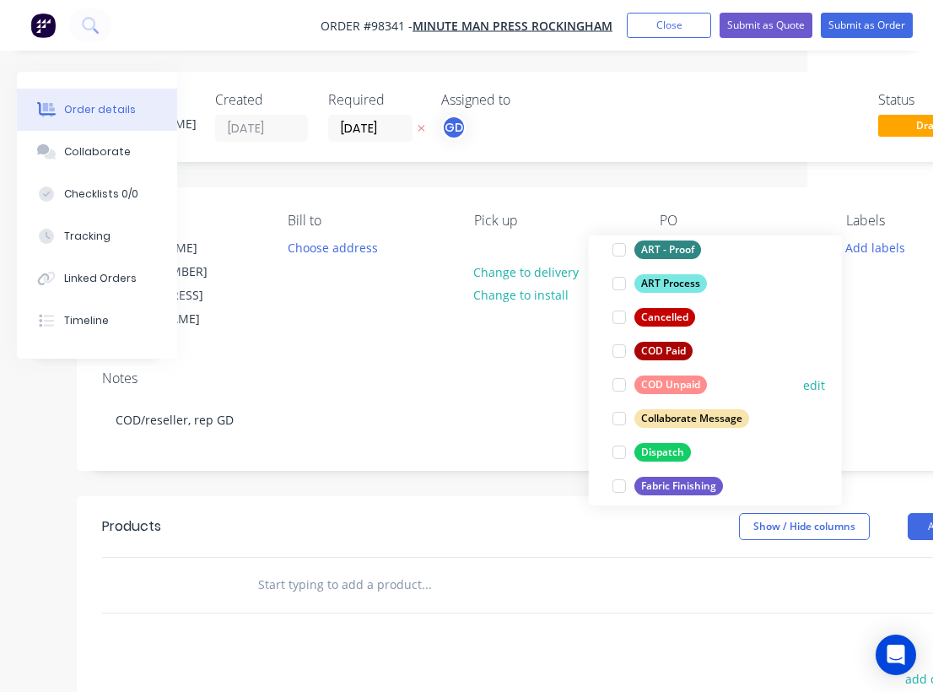
scroll to position [129, 0]
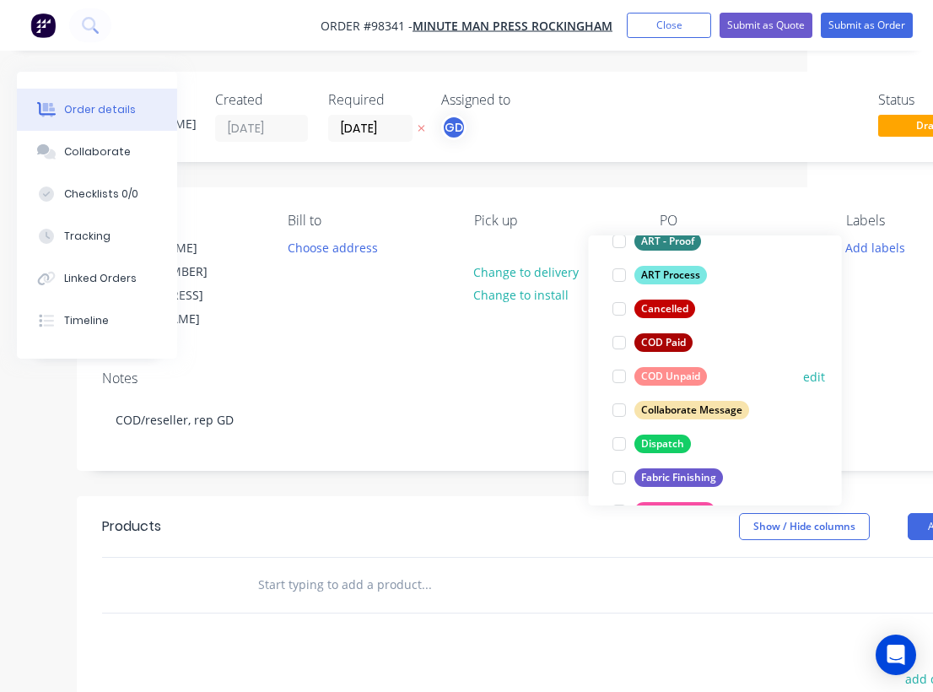
click at [674, 375] on div "COD Unpaid" at bounding box center [670, 376] width 73 height 19
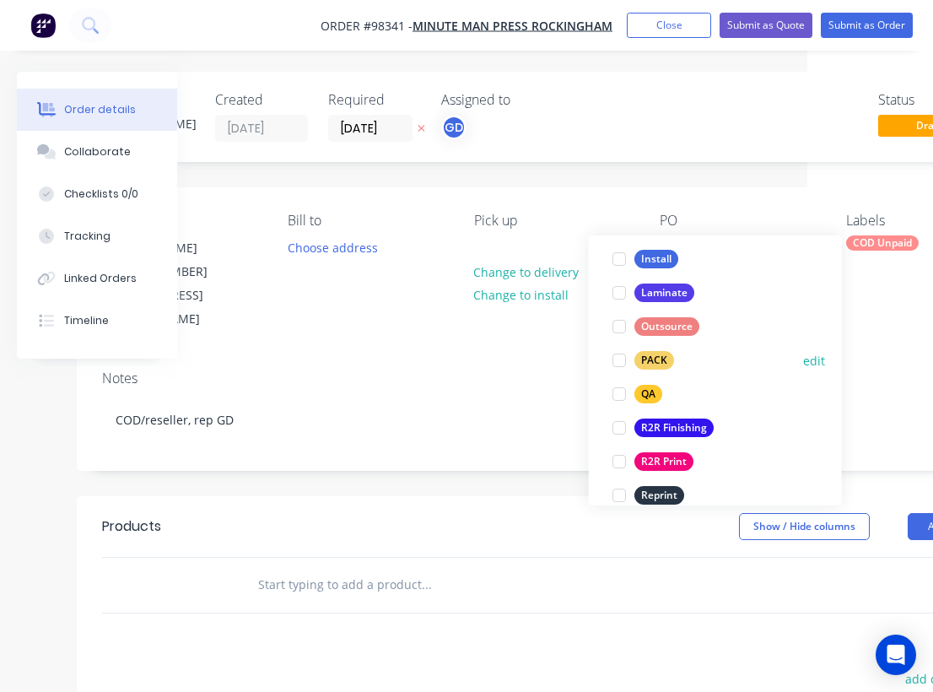
scroll to position [572, 0]
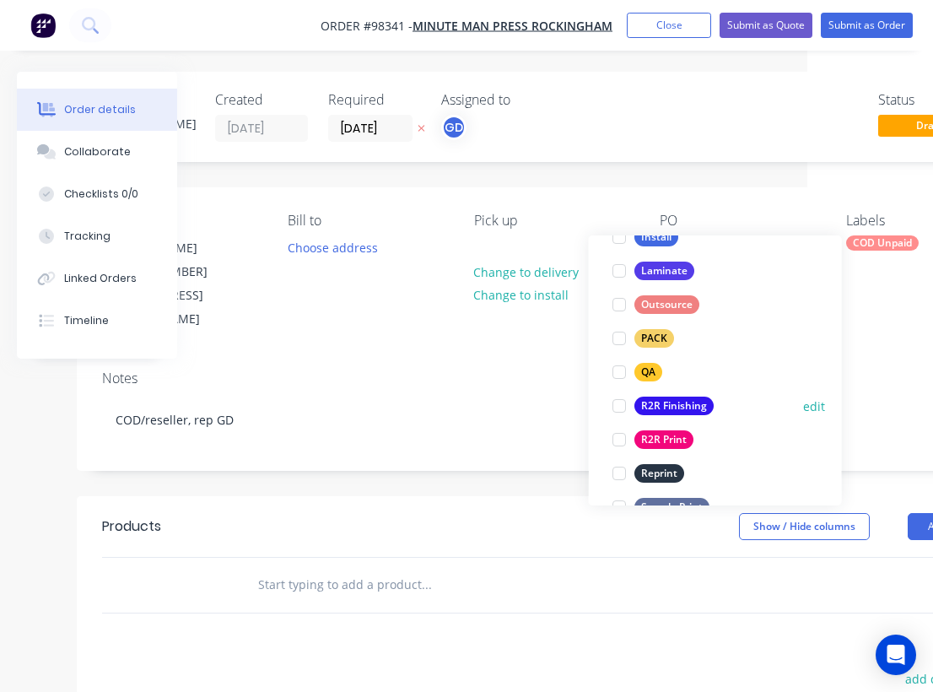
click at [671, 402] on div "R2R Finishing" at bounding box center [673, 405] width 79 height 19
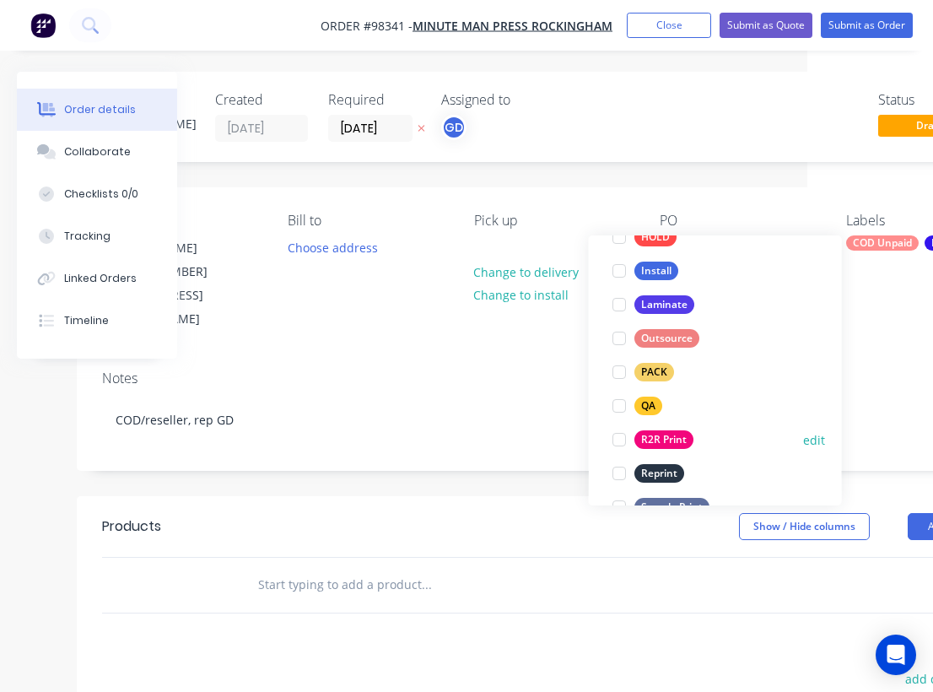
click at [672, 437] on div "R2R Print" at bounding box center [663, 439] width 59 height 19
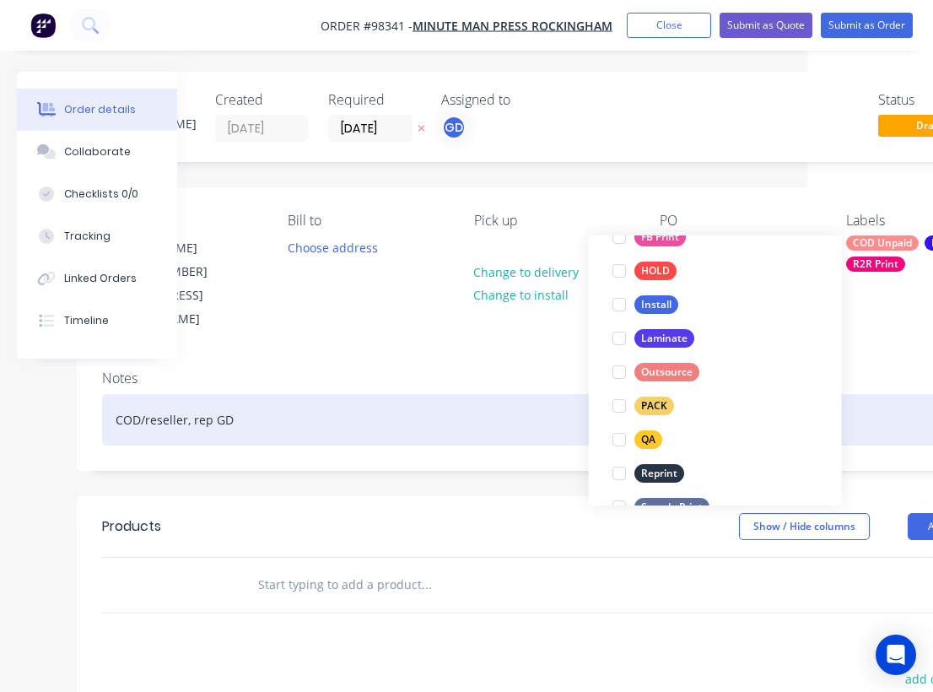
click at [498, 394] on div "COD/reseller, rep GD" at bounding box center [553, 419] width 902 height 51
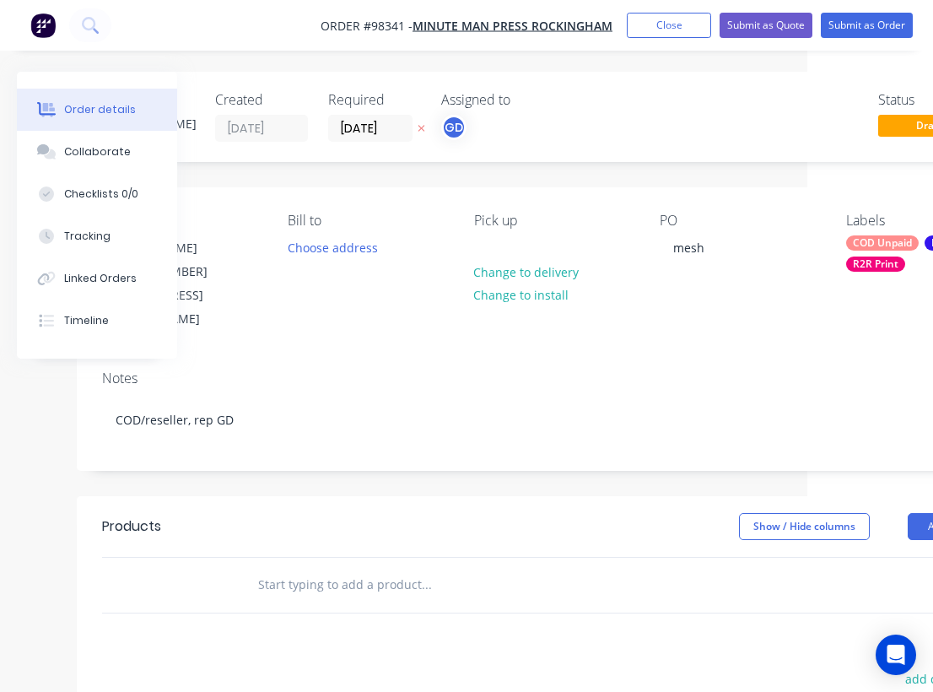
click at [298, 568] on input "text" at bounding box center [425, 585] width 337 height 34
paste input "10m x 1.5m fence banner mesh x 2 Total 20m Hem and eyelets every 500mm"
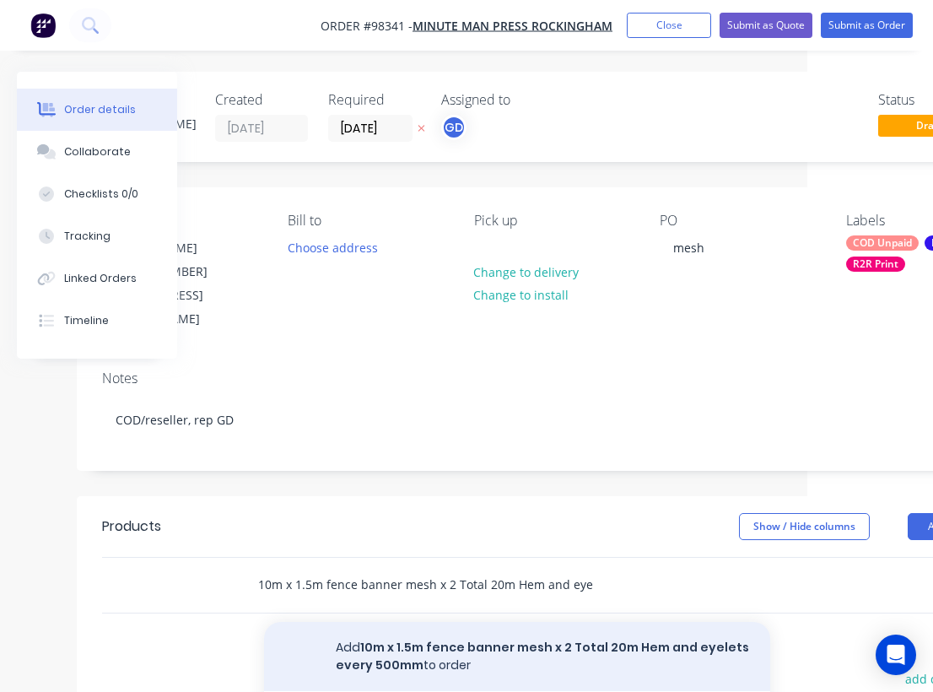
type input "10m x 1.5m fence banner mesh x 2 Total 20m Hem and eyelets every 500mm"
click at [442, 622] on button "Add 10m x 1.5m fence banner mesh x 2 Total 20m Hem and eyelets every 500mm to o…" at bounding box center [517, 656] width 506 height 69
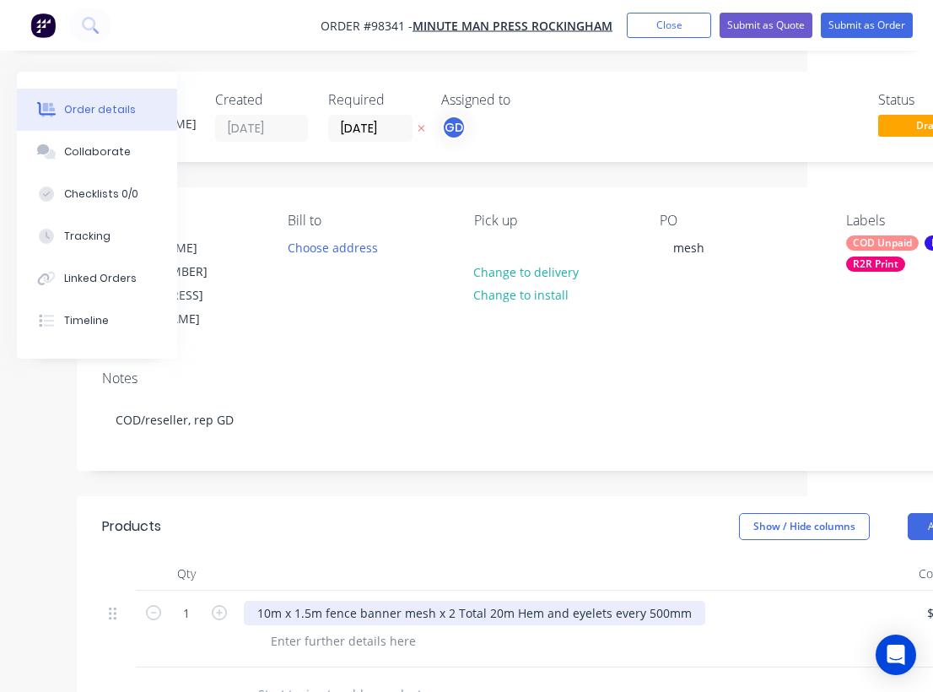
click at [431, 601] on div "10m x 1.5m fence banner mesh x 2 Total 20m Hem and eyelets every 500mm" at bounding box center [474, 613] width 461 height 24
click at [487, 601] on div "10m x 1.5m fence banner mesh hem and eyelets every 500mm x 2 Total 20m Hem and …" at bounding box center [564, 613] width 641 height 24
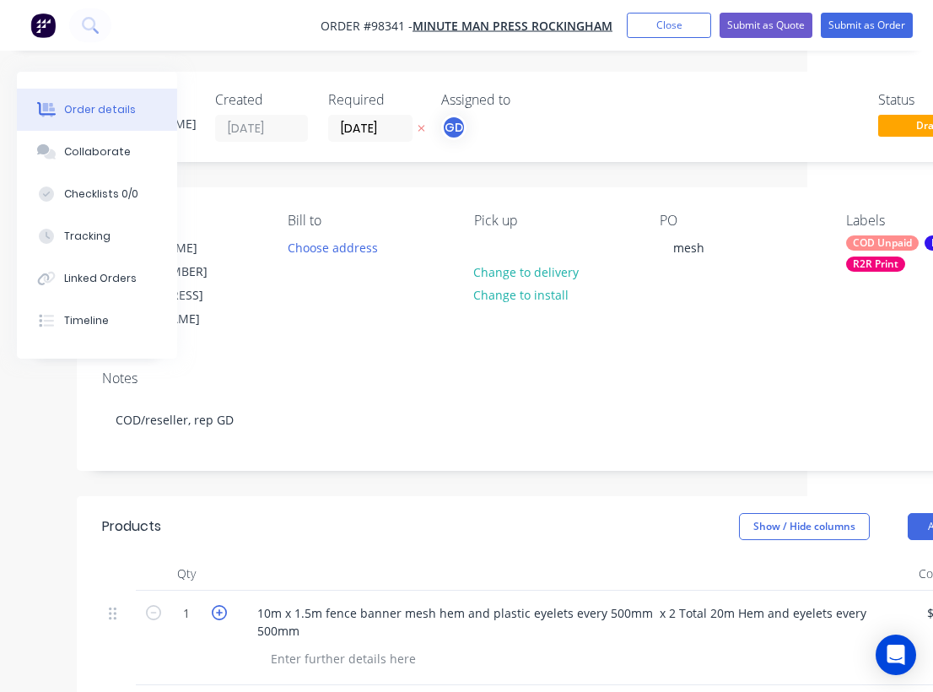
click at [221, 605] on icon "button" at bounding box center [219, 612] width 15 height 15
type input "2"
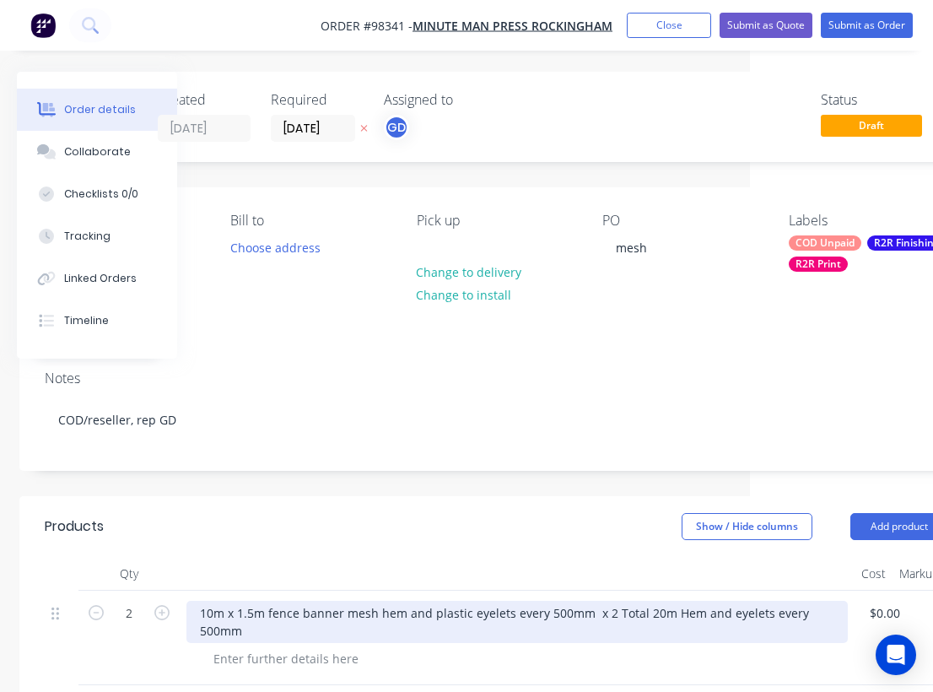
scroll to position [0, 190]
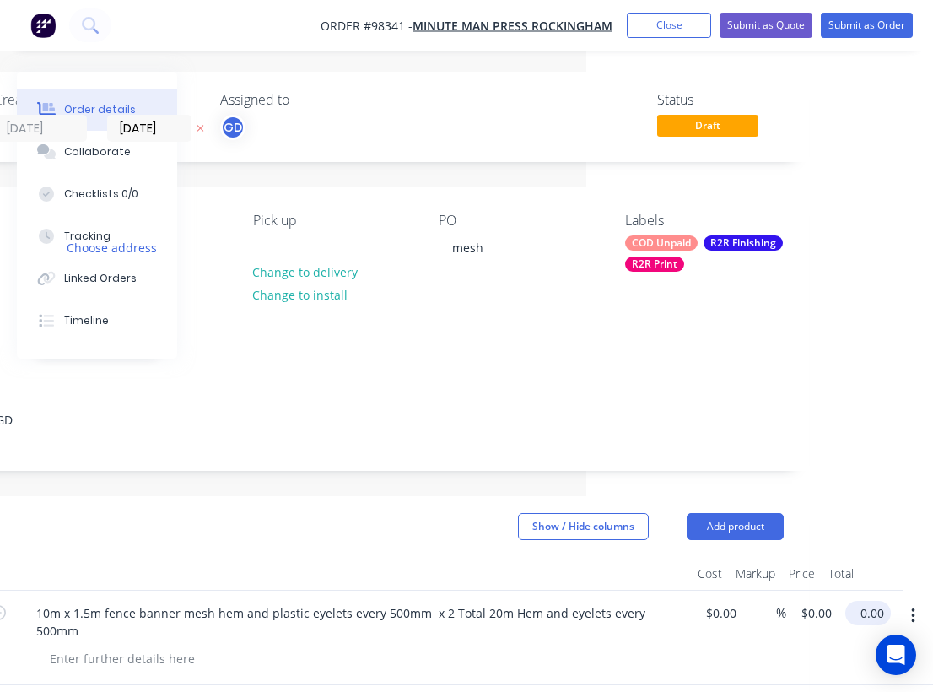
click at [881, 601] on input "0.00" at bounding box center [871, 613] width 39 height 24
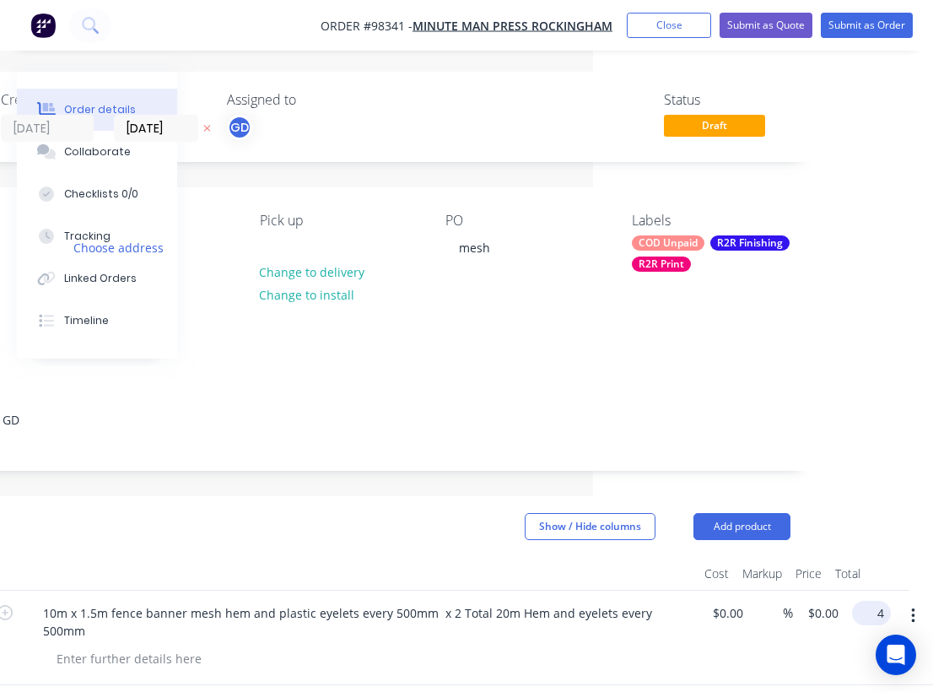
scroll to position [0, 327]
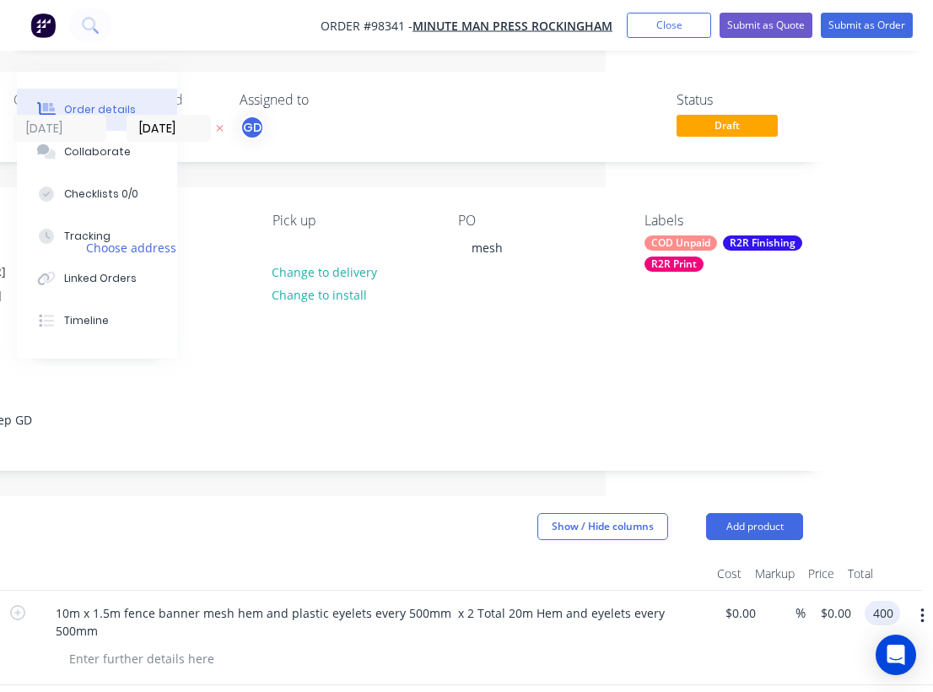
type input "400"
type input "$200.00"
type input "$400.00"
click at [521, 557] on div at bounding box center [372, 574] width 675 height 34
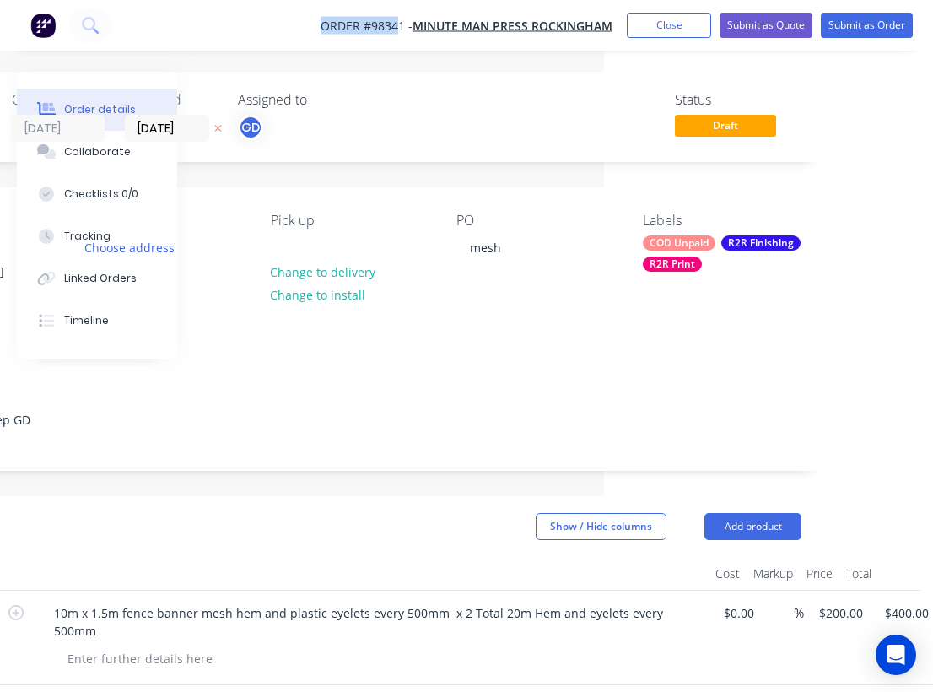
drag, startPoint x: 313, startPoint y: 15, endPoint x: 396, endPoint y: 27, distance: 83.5
click at [396, 27] on nav "Order #98341 - MINUTE MAN PRESS ROCKINGHAM Add product Close Submit as Quote Su…" at bounding box center [466, 25] width 933 height 51
click at [299, 11] on nav "Order #98341 - MINUTE MAN PRESS ROCKINGHAM Add product Close Submit as Quote Su…" at bounding box center [466, 25] width 933 height 51
click at [336, 24] on span "Order #98341 -" at bounding box center [367, 26] width 92 height 16
drag, startPoint x: 317, startPoint y: 21, endPoint x: 406, endPoint y: 32, distance: 89.2
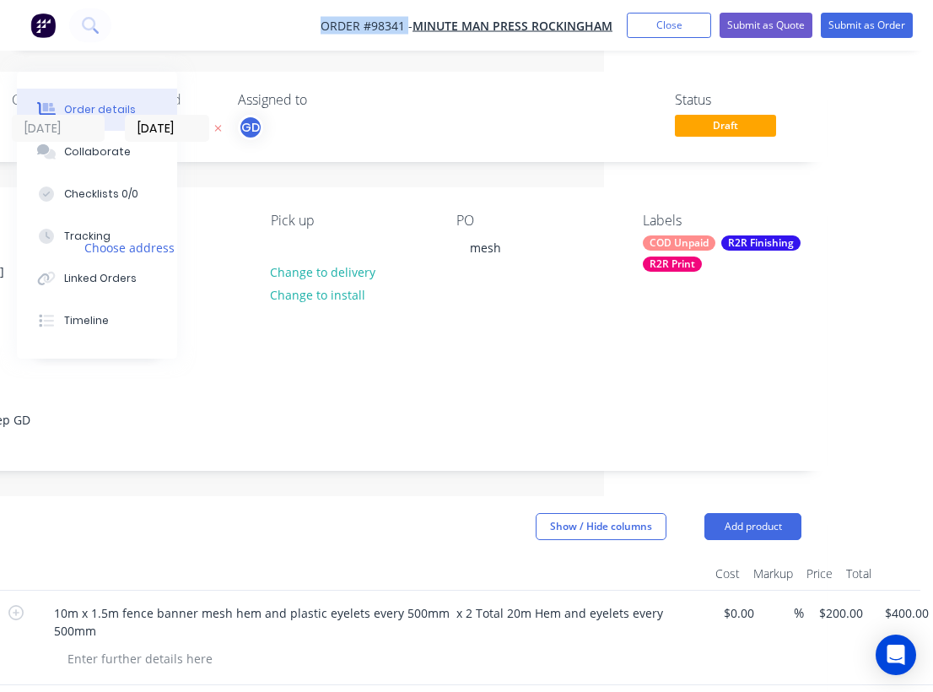
click at [406, 32] on nav "Order #98341 - MINUTE MAN PRESS ROCKINGHAM Add product Close Submit as Quote Su…" at bounding box center [466, 25] width 933 height 51
copy span "Order #98341"
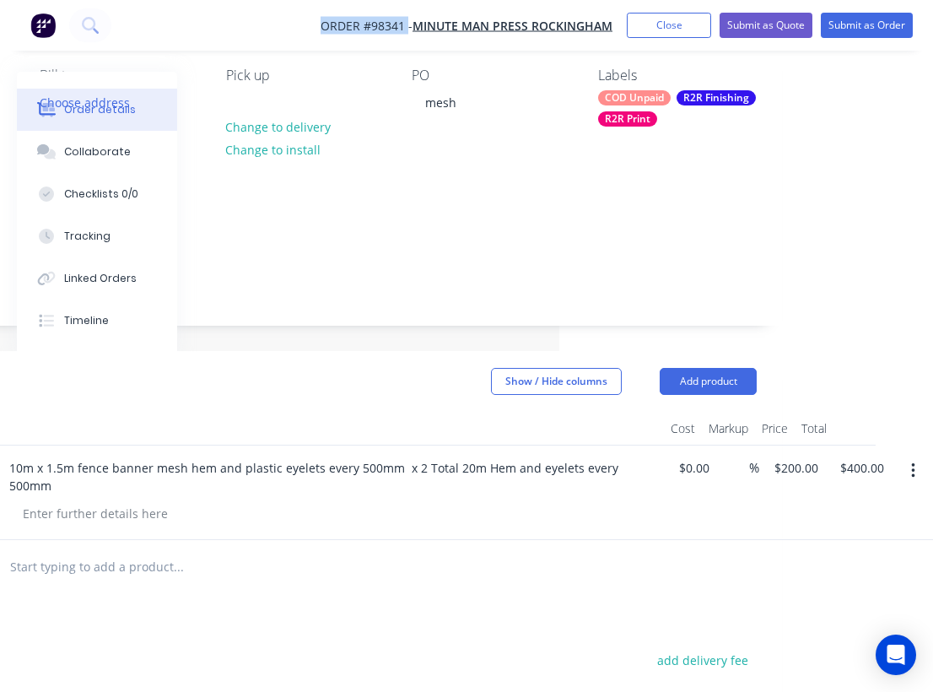
scroll to position [145, 374]
click at [679, 30] on button "Close" at bounding box center [669, 25] width 84 height 25
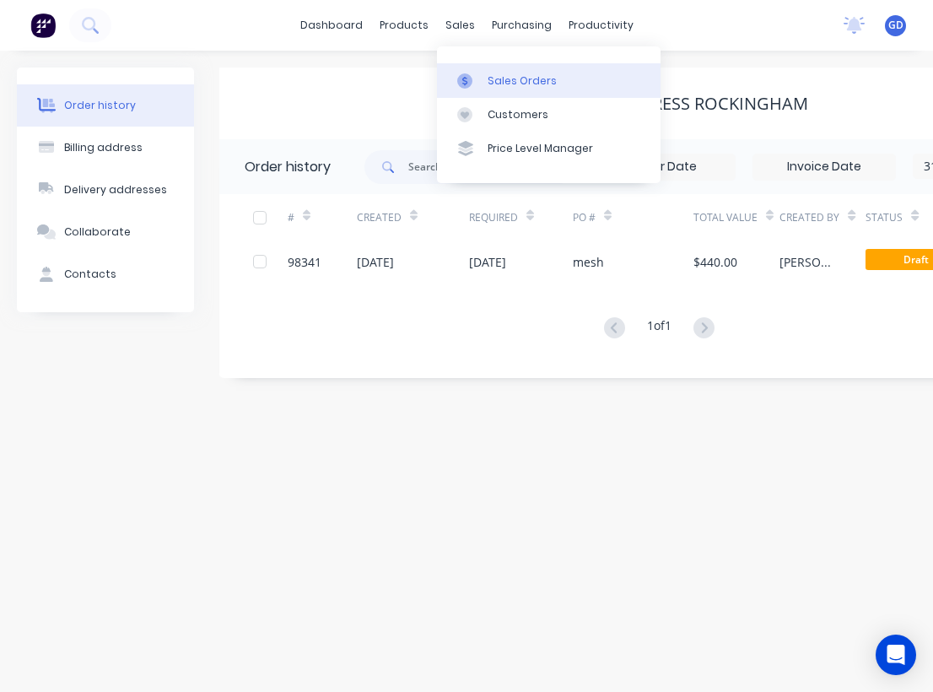
click at [500, 76] on div "Sales Orders" at bounding box center [522, 80] width 69 height 15
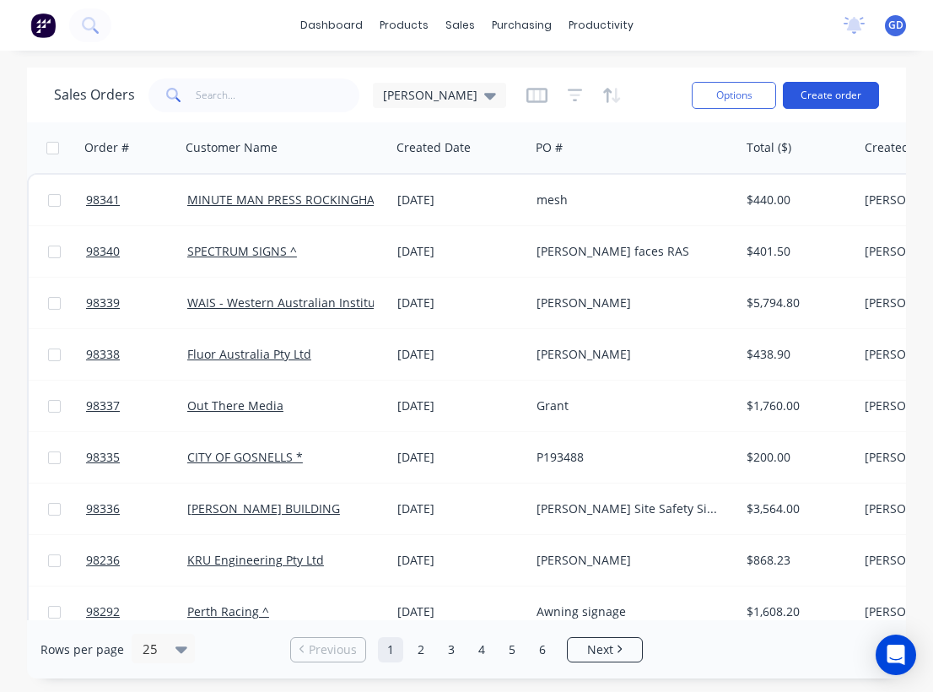
click at [823, 89] on button "Create order" at bounding box center [831, 95] width 96 height 27
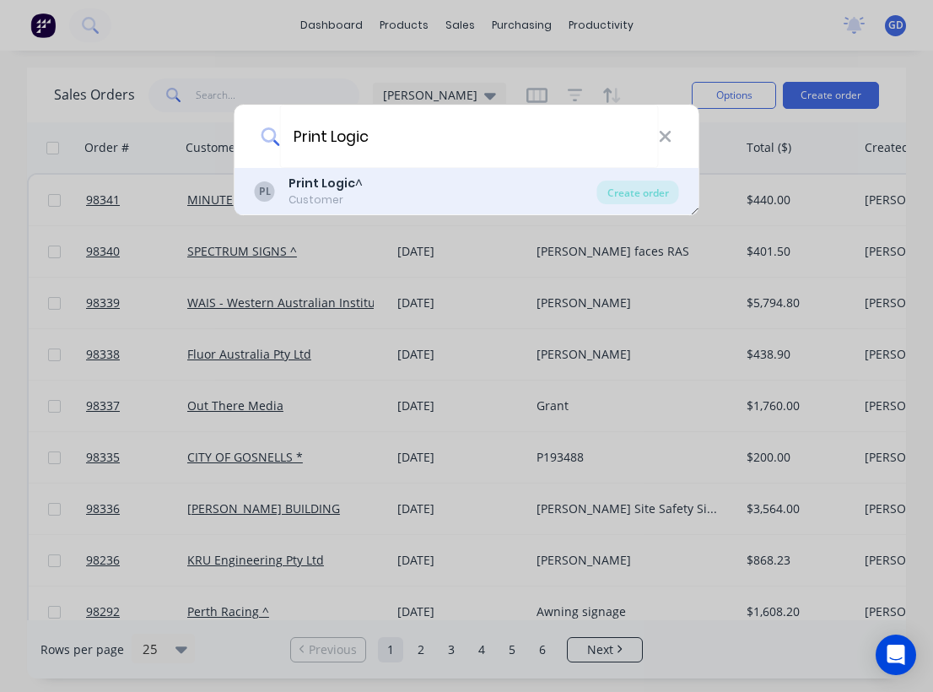
type input "Print Logic"
click at [352, 184] on div "Print Logic ^" at bounding box center [325, 184] width 74 height 18
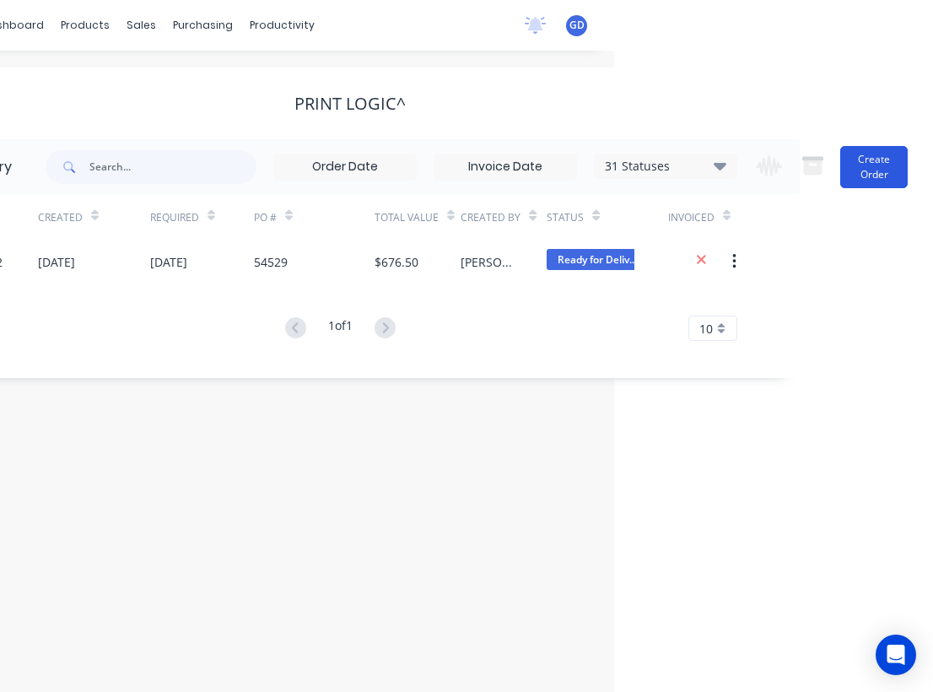
scroll to position [0, 320]
click at [867, 167] on button "Create Order" at bounding box center [873, 167] width 67 height 42
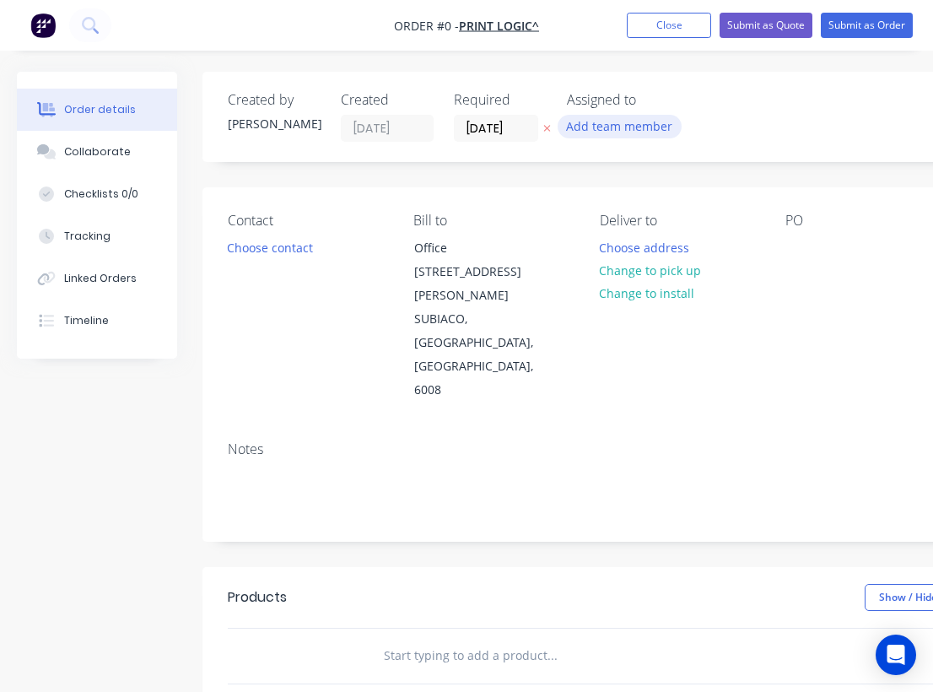
click at [593, 126] on button "Add team member" at bounding box center [620, 126] width 124 height 23
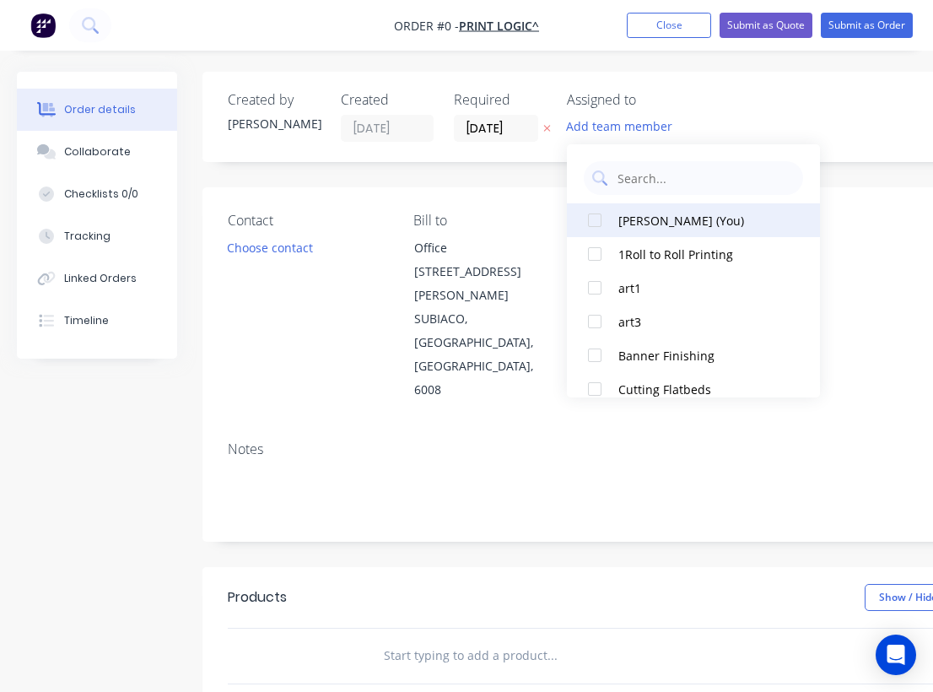
click at [644, 223] on div "[PERSON_NAME] (You)" at bounding box center [702, 221] width 169 height 18
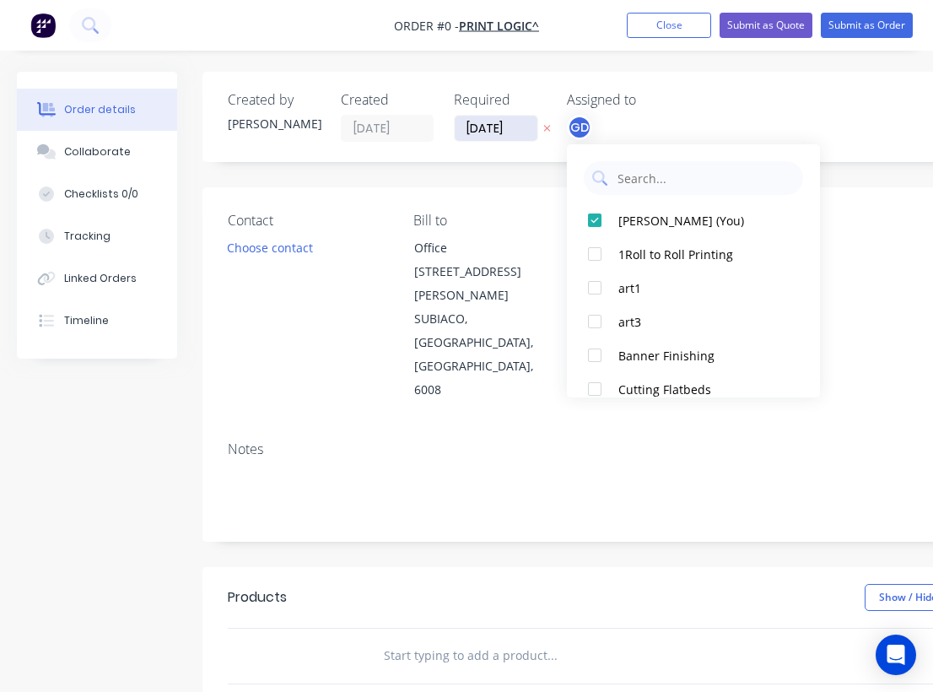
click at [493, 122] on div "Order details Collaborate Checklists 0/0 Tracking Linked Orders Timeline Order …" at bounding box center [586, 593] width 1172 height 1042
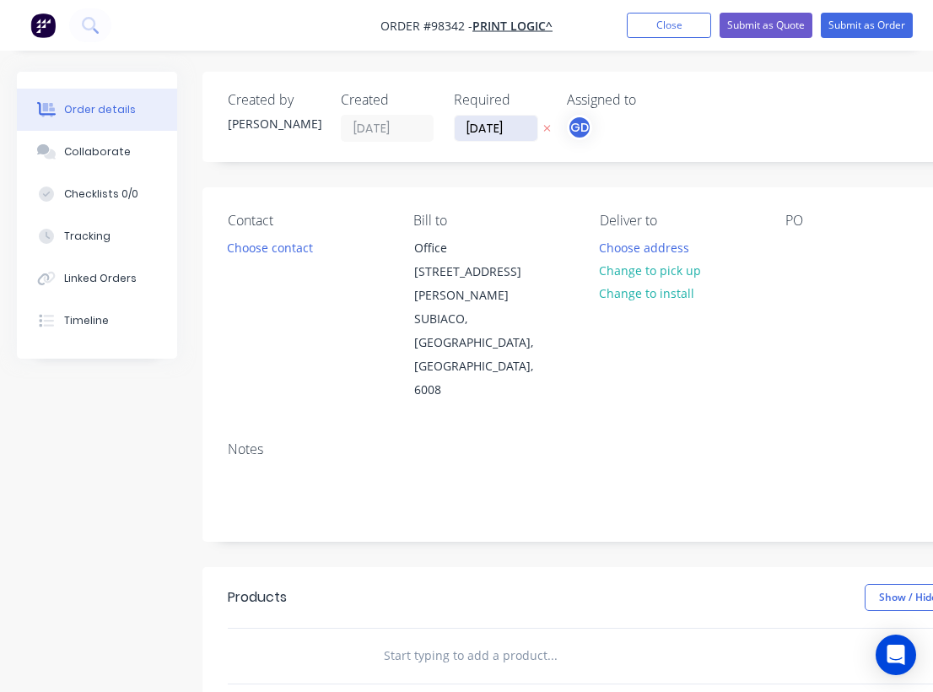
click at [488, 128] on input "[DATE]" at bounding box center [496, 128] width 83 height 25
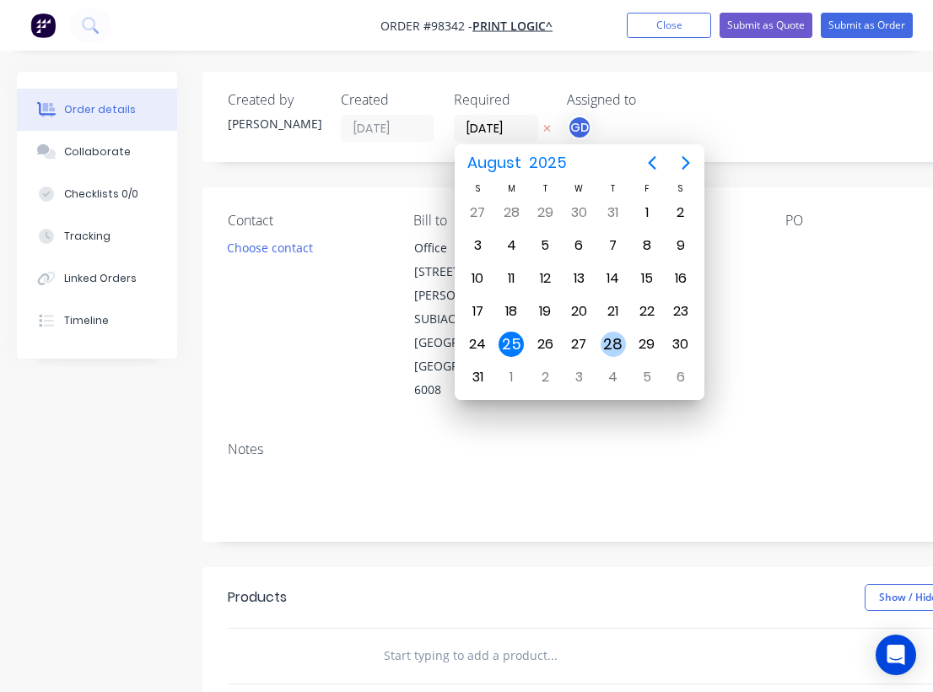
click at [623, 338] on div "28" at bounding box center [613, 343] width 25 height 25
type input "[DATE]"
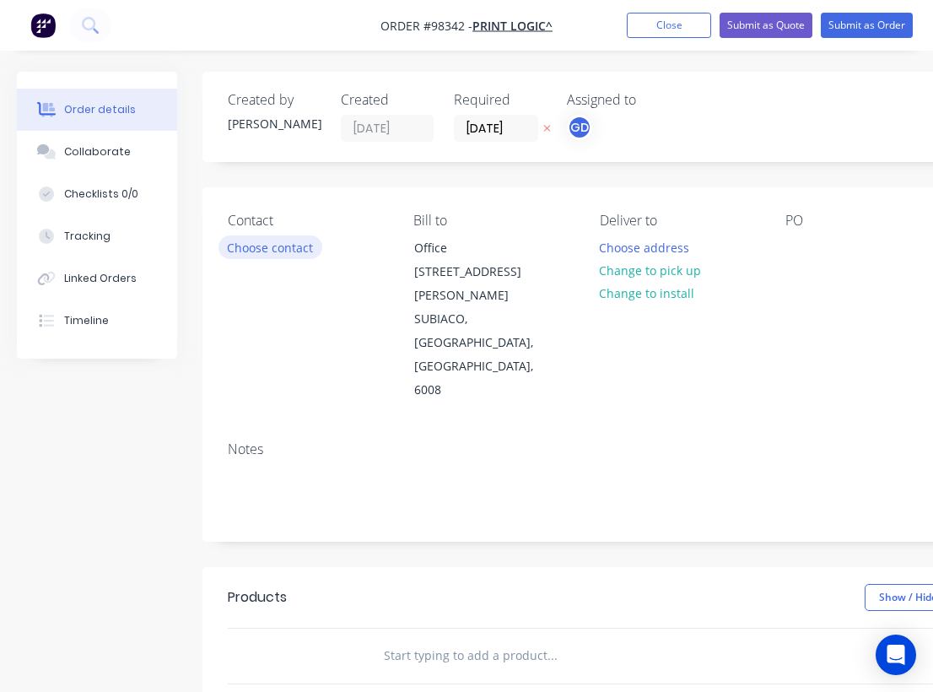
click at [277, 245] on button "Choose contact" at bounding box center [270, 246] width 104 height 23
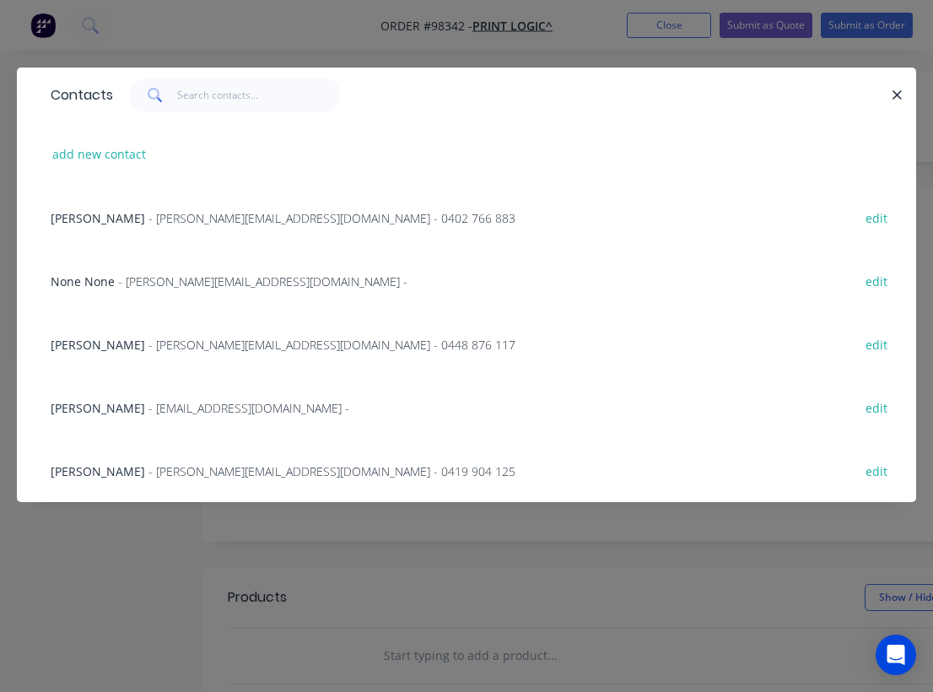
click at [101, 209] on div "Sally Somers - sally@printlogic.com.au - 0402 766 883" at bounding box center [283, 218] width 465 height 18
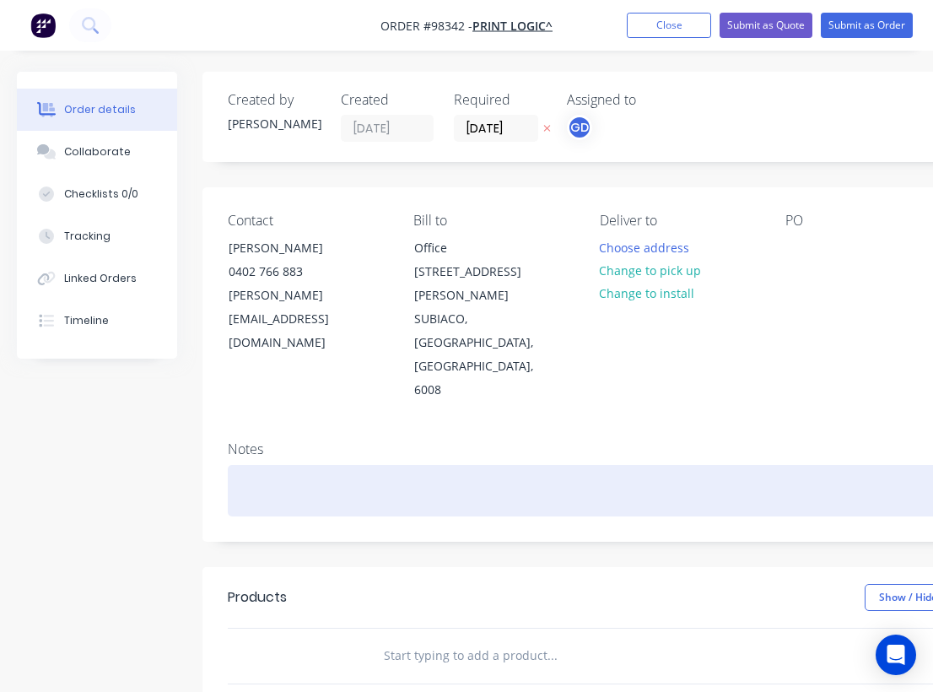
click at [255, 465] on div at bounding box center [679, 490] width 902 height 51
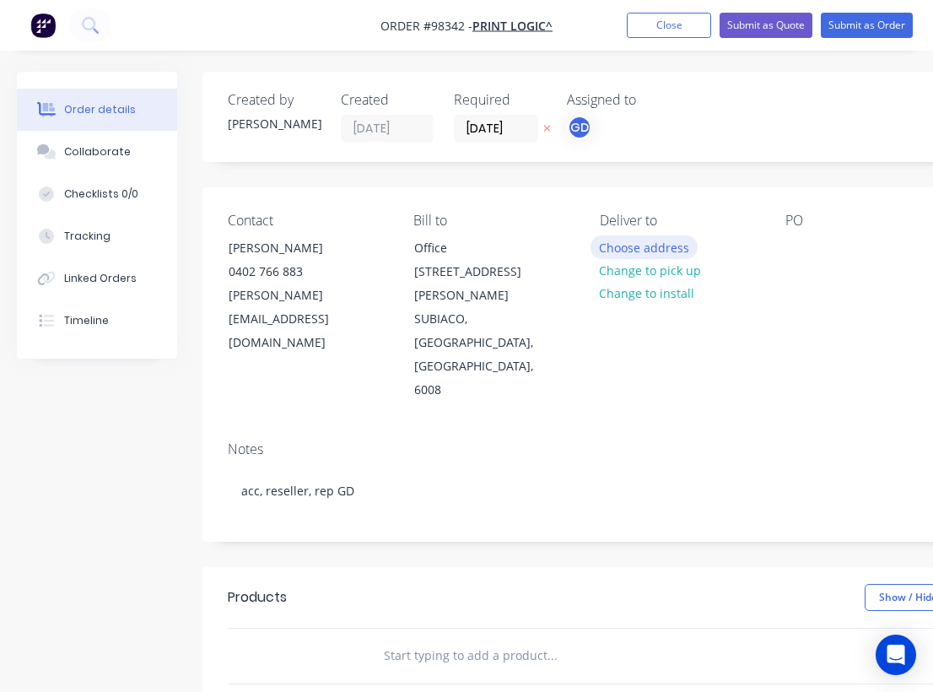
click at [635, 254] on button "Choose address" at bounding box center [644, 246] width 108 height 23
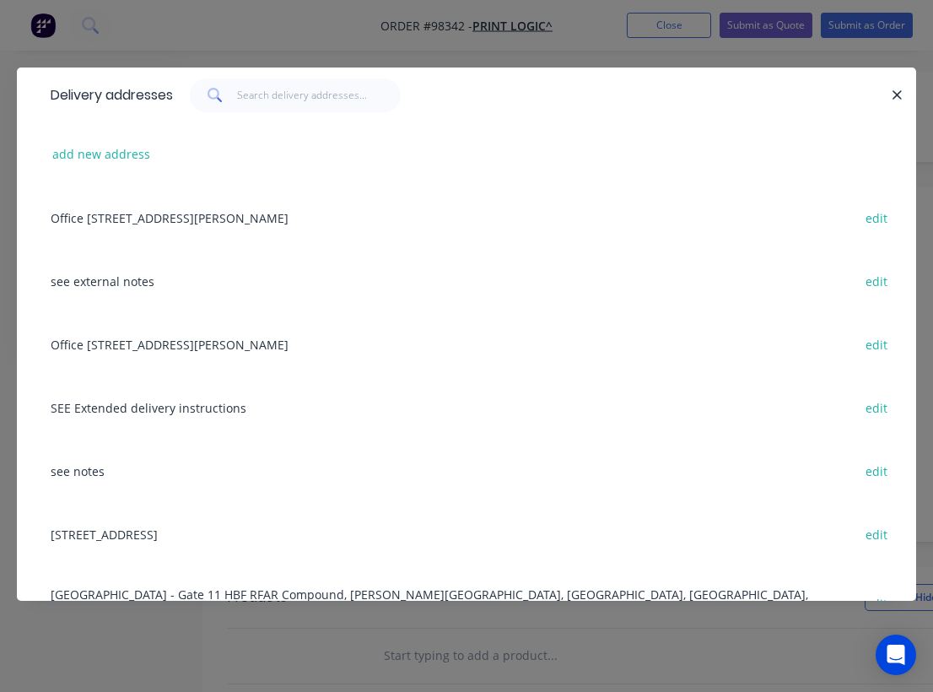
click at [87, 283] on div "see external notes edit" at bounding box center [466, 280] width 848 height 63
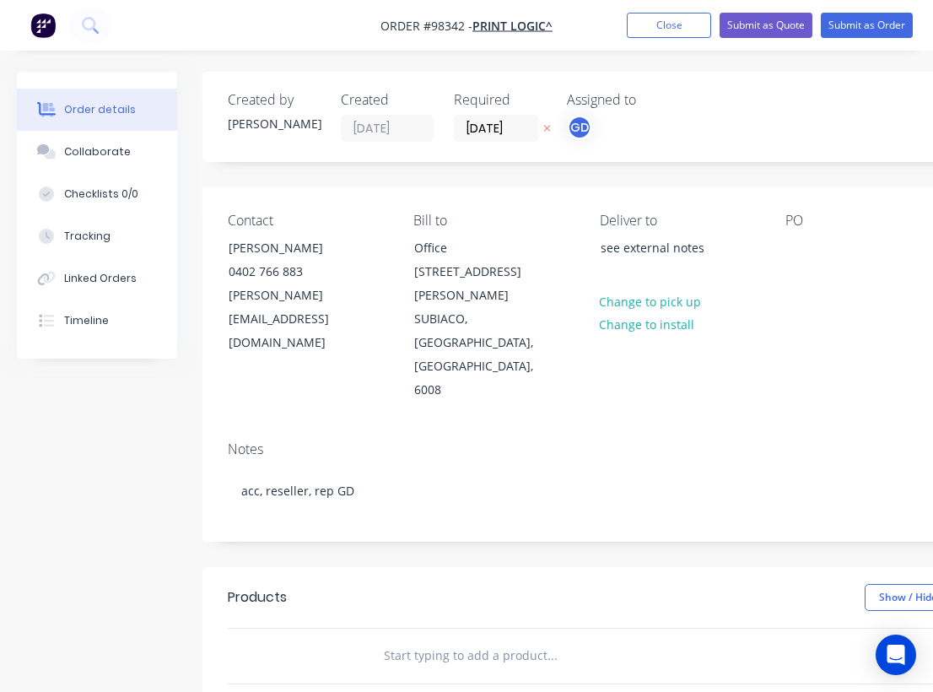
click at [810, 234] on div "PO" at bounding box center [864, 308] width 159 height 190
click at [800, 255] on div at bounding box center [798, 247] width 27 height 24
paste div
click at [805, 241] on div "O54547" at bounding box center [820, 247] width 70 height 24
click at [805, 330] on div "PO 54547" at bounding box center [864, 308] width 159 height 190
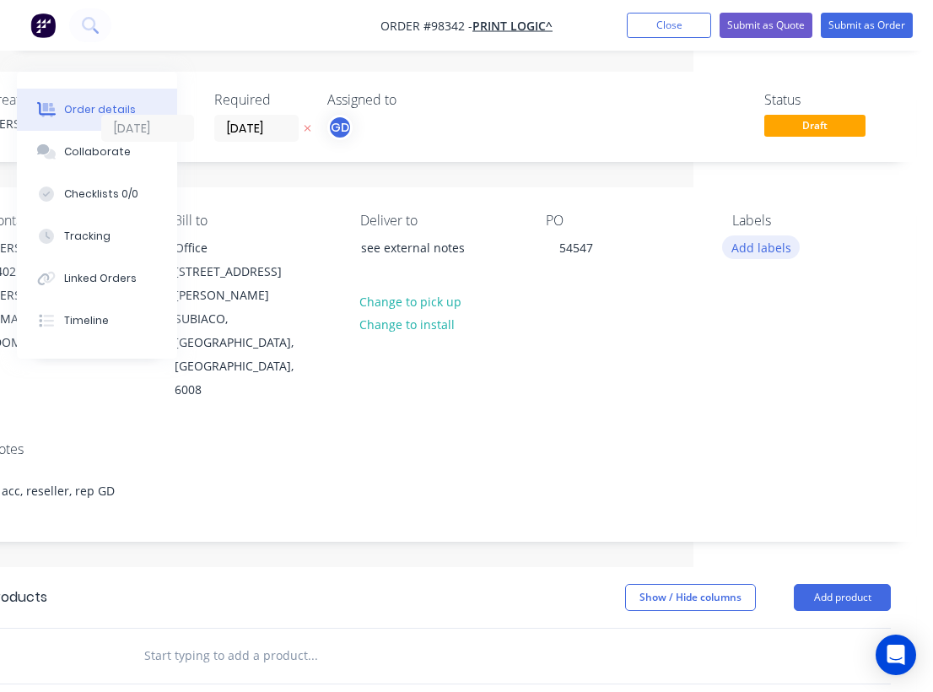
scroll to position [0, 240]
click at [757, 256] on button "Add labels" at bounding box center [761, 246] width 78 height 23
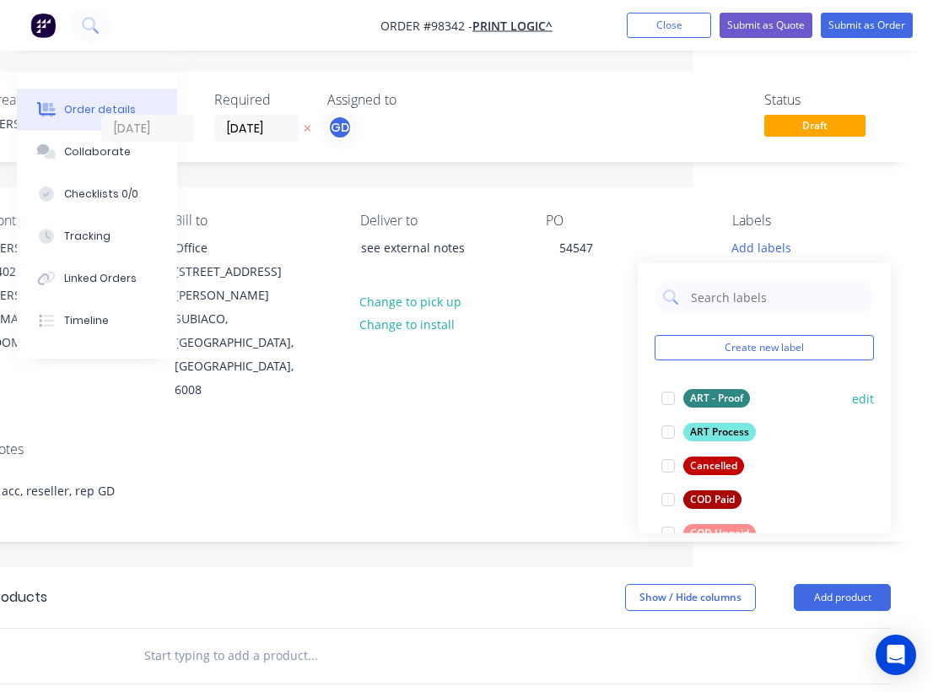
click at [711, 392] on div "ART - Proof" at bounding box center [716, 398] width 67 height 19
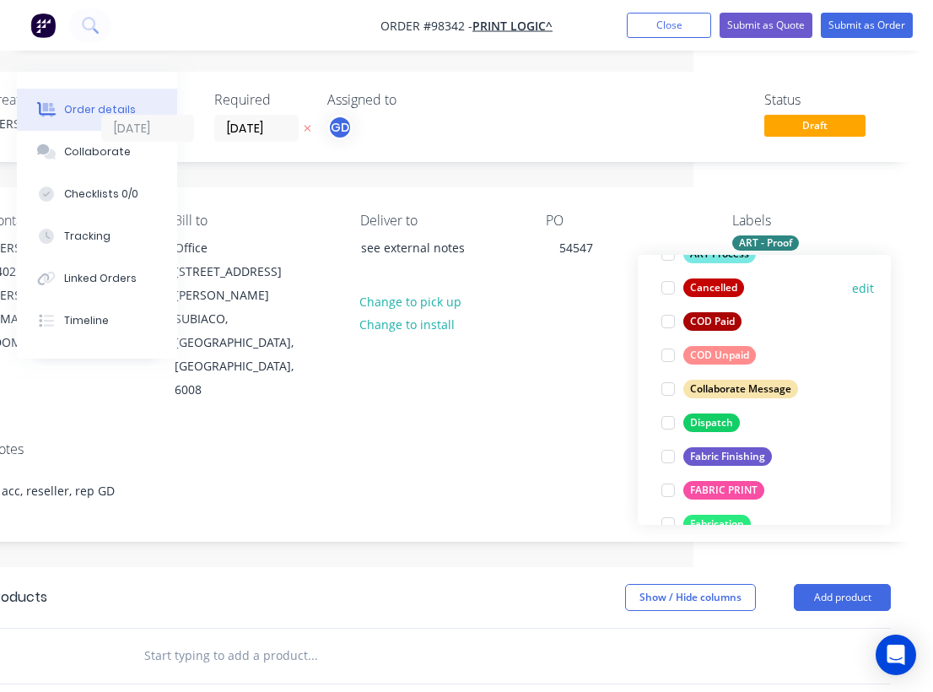
scroll to position [206, 0]
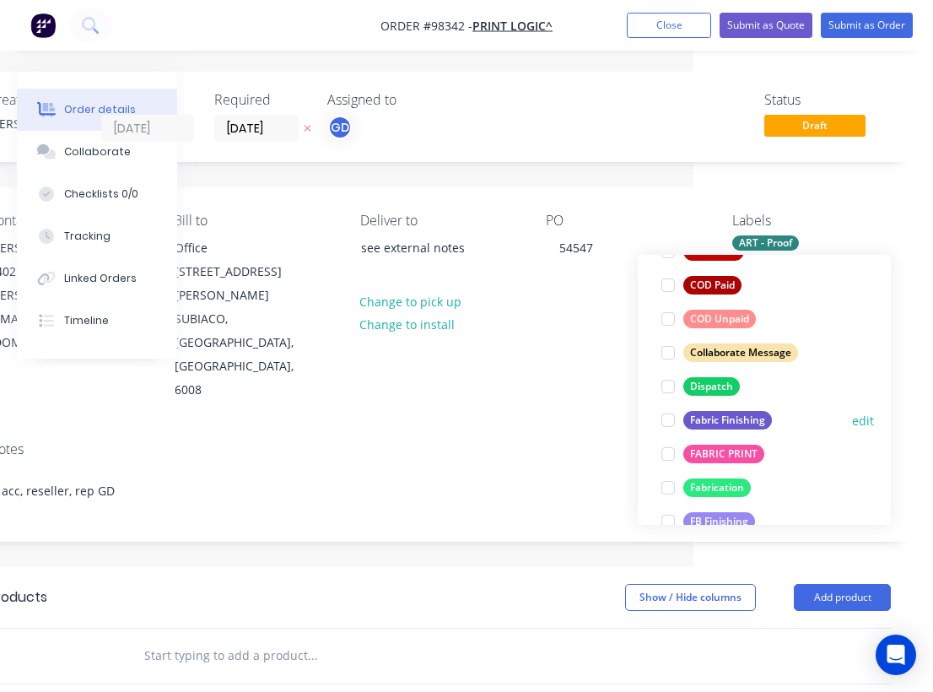
click at [720, 418] on div "Fabric Finishing" at bounding box center [727, 420] width 89 height 19
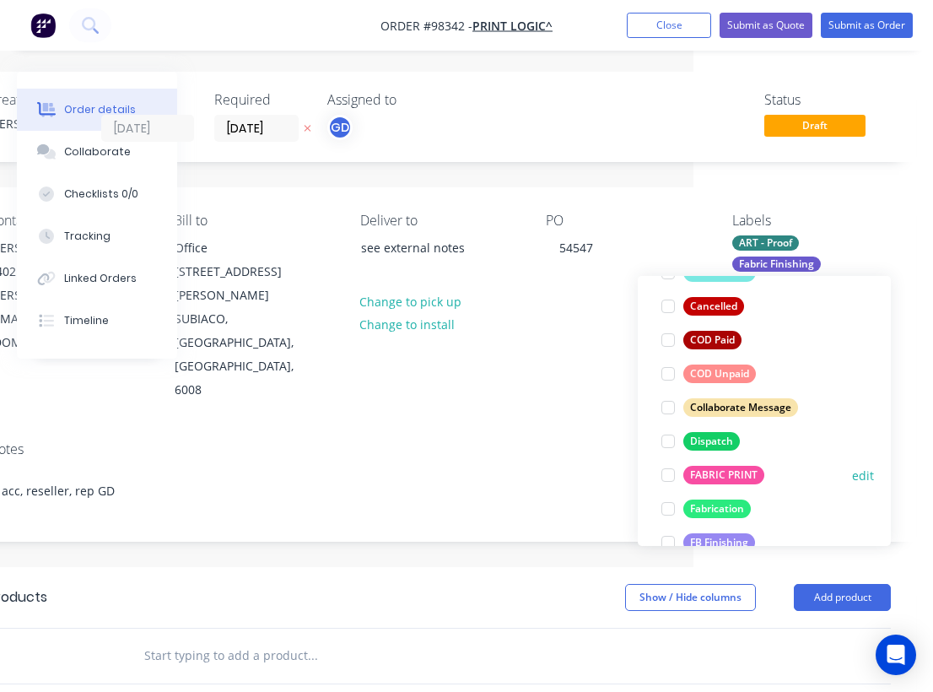
click at [720, 471] on div "FABRIC PRINT" at bounding box center [723, 475] width 81 height 19
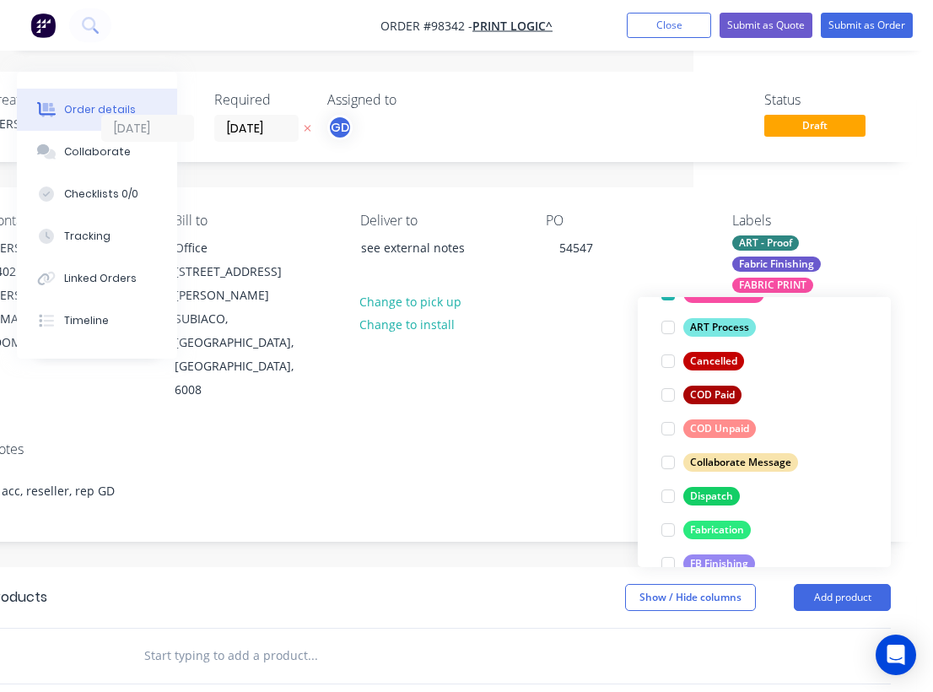
click at [490, 441] on div "Notes" at bounding box center [439, 449] width 902 height 16
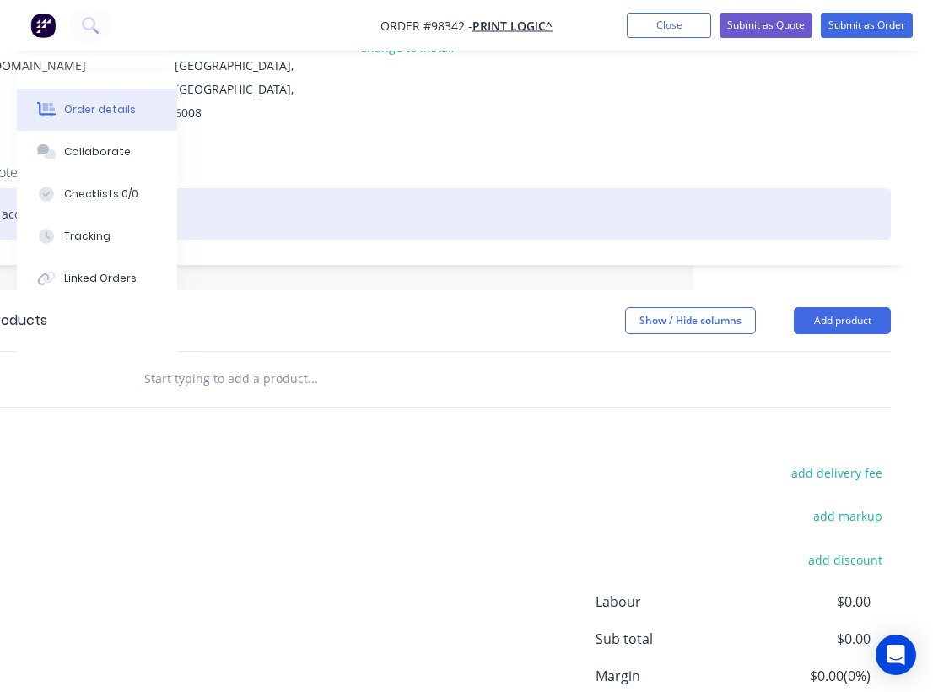
scroll to position [307, 240]
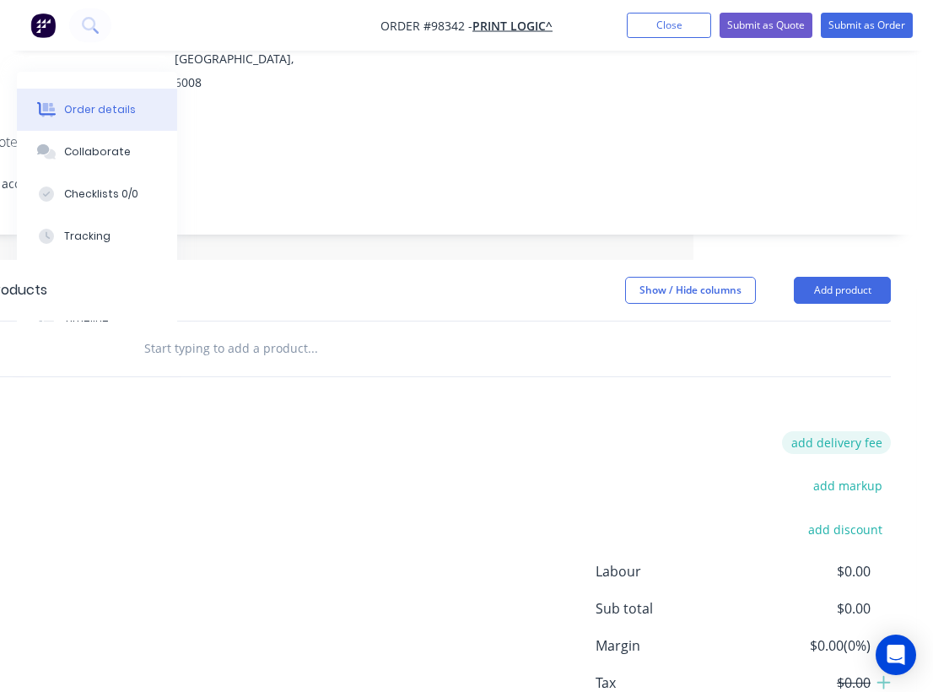
click at [840, 431] on button "add delivery fee" at bounding box center [836, 442] width 109 height 23
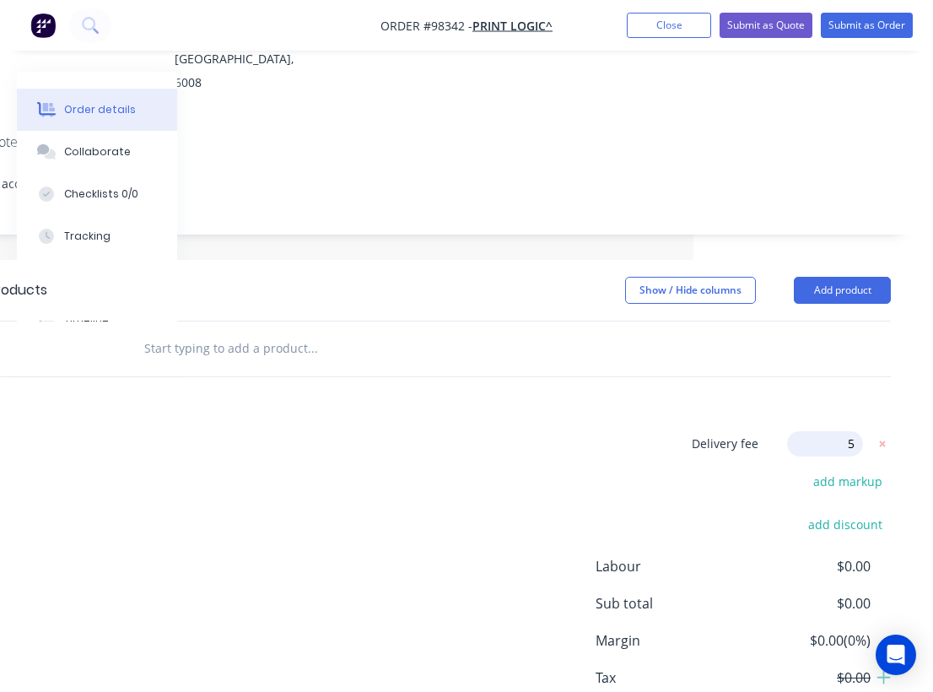
type input "55"
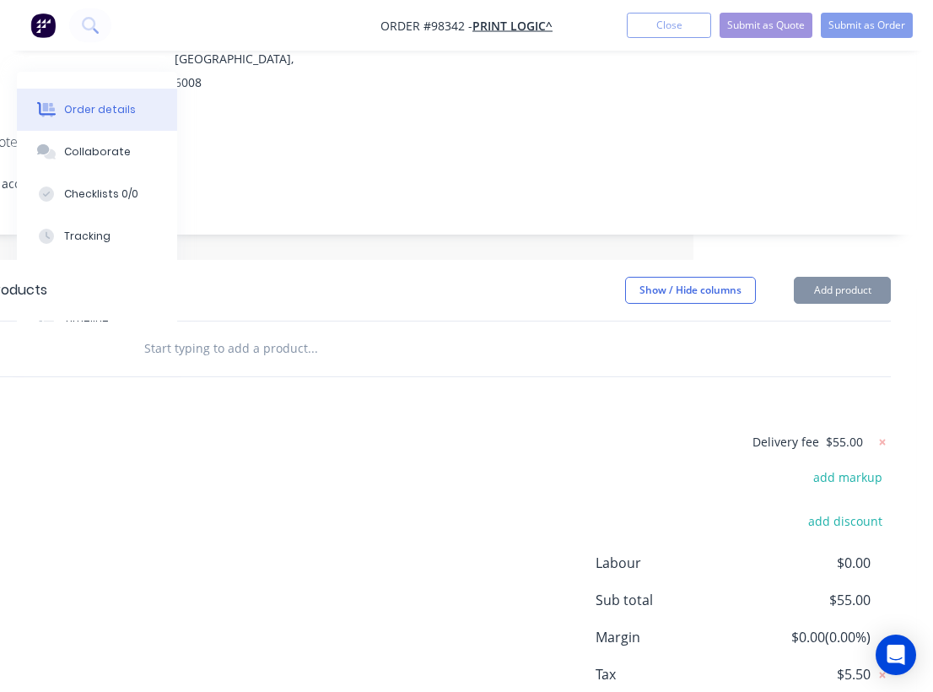
click at [575, 431] on div "Delivery fee $55.00 add markup add discount Labour $0.00 Sub total $55.00 Margi…" at bounding box center [439, 589] width 902 height 317
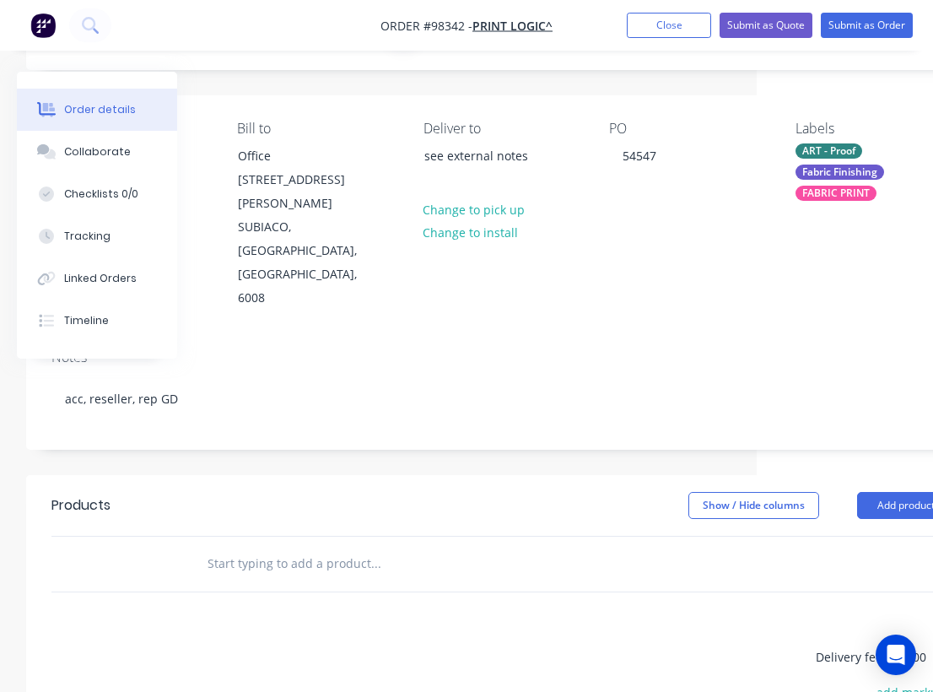
scroll to position [92, 121]
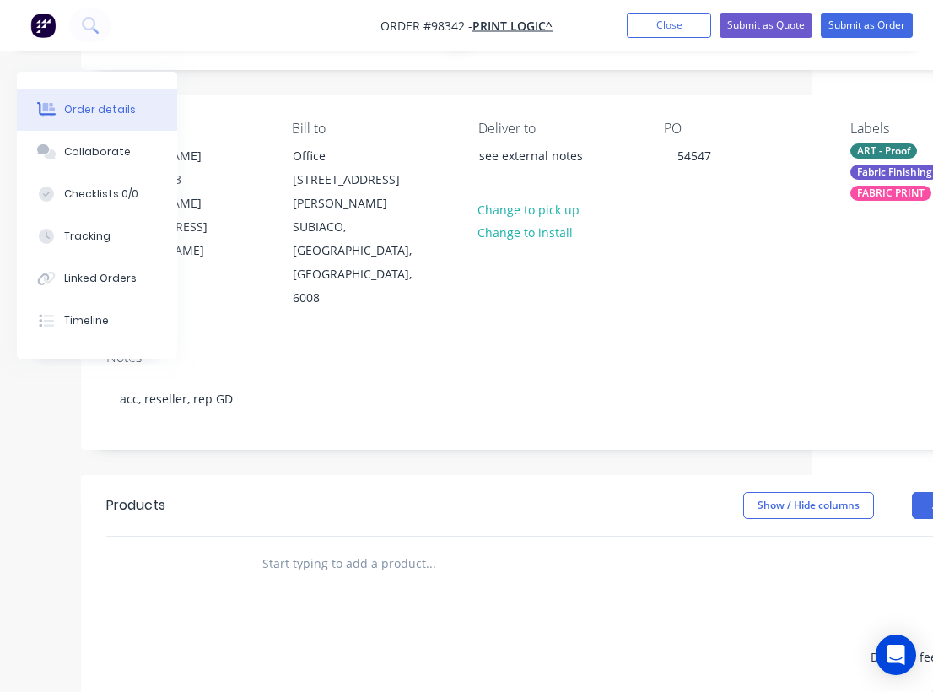
click at [281, 547] on input "text" at bounding box center [429, 564] width 337 height 34
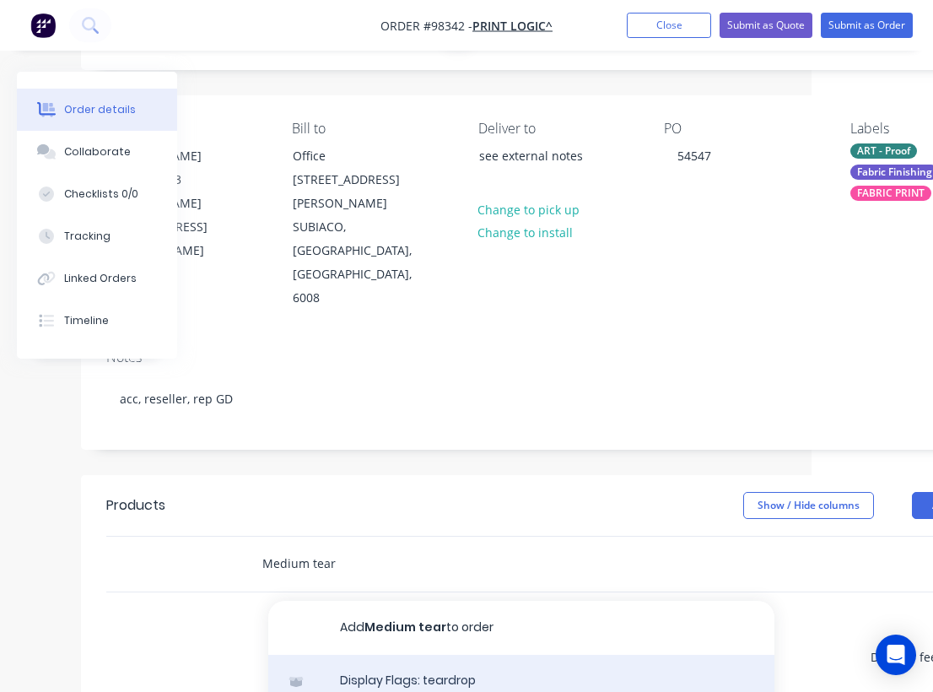
type input "Medium tear"
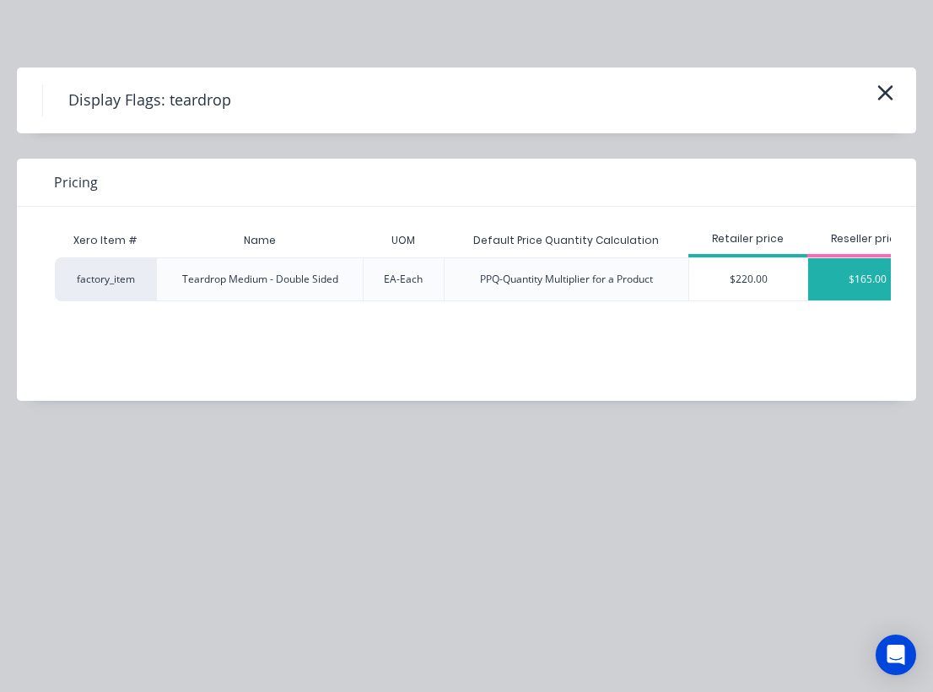
click at [852, 280] on div "$165.00" at bounding box center [867, 279] width 118 height 42
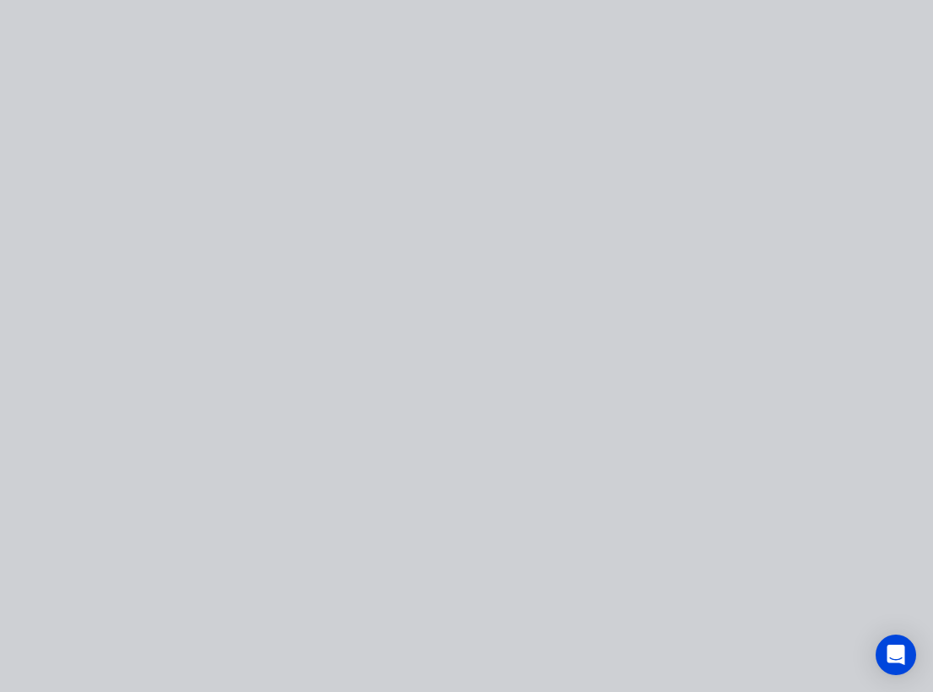
type input "$165.00"
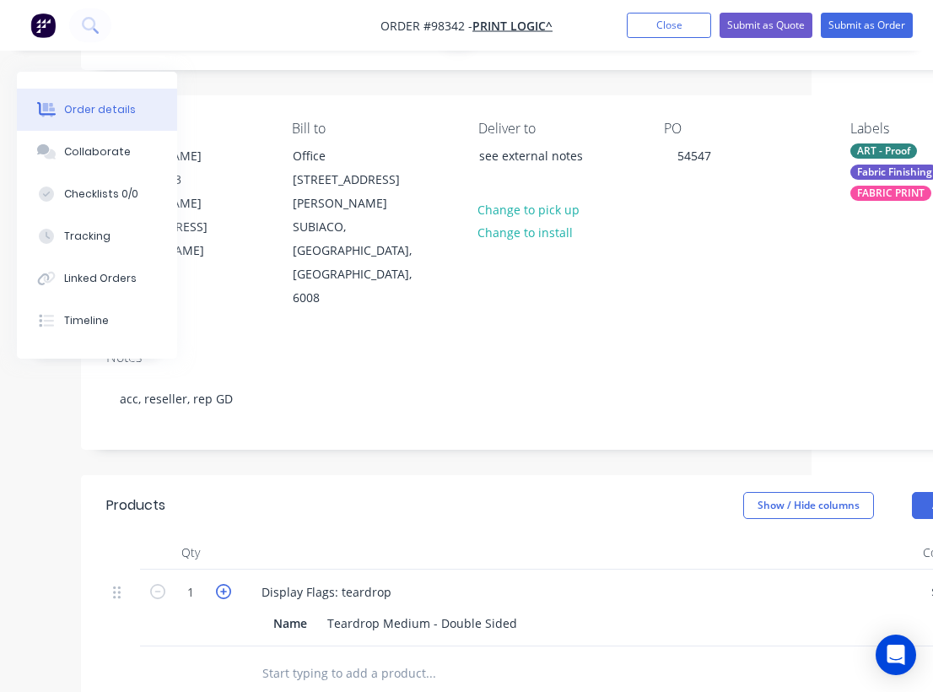
click at [224, 584] on icon "button" at bounding box center [223, 591] width 15 height 15
type input "2"
type input "$330.00"
click at [224, 584] on icon "button" at bounding box center [223, 591] width 15 height 15
type input "3"
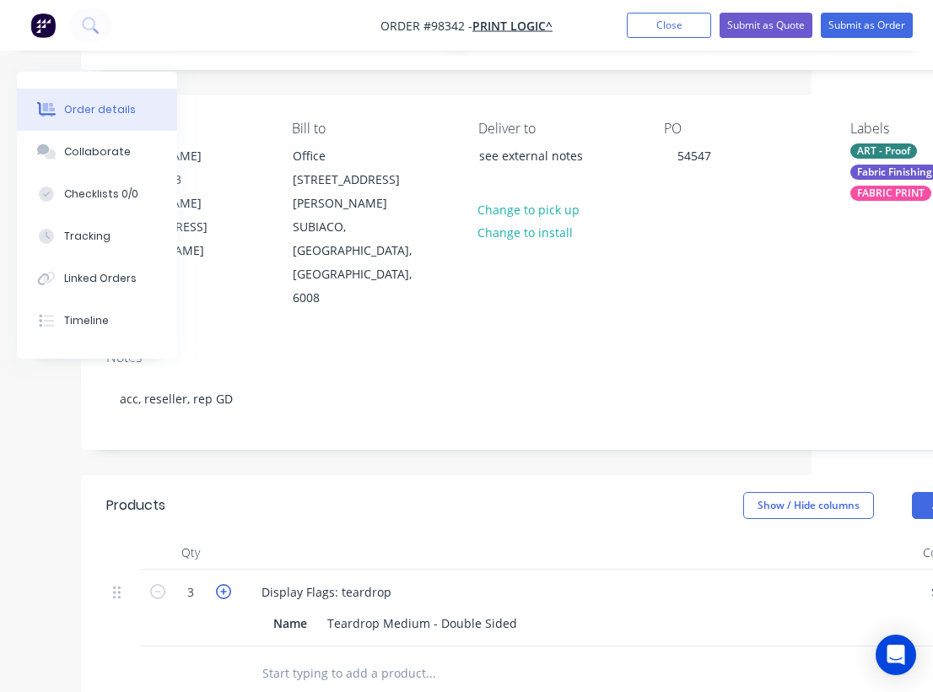
type input "$495.00"
click at [224, 584] on icon "button" at bounding box center [223, 591] width 15 height 15
type input "4"
type input "$660.00"
click at [153, 584] on icon "button" at bounding box center [157, 591] width 15 height 15
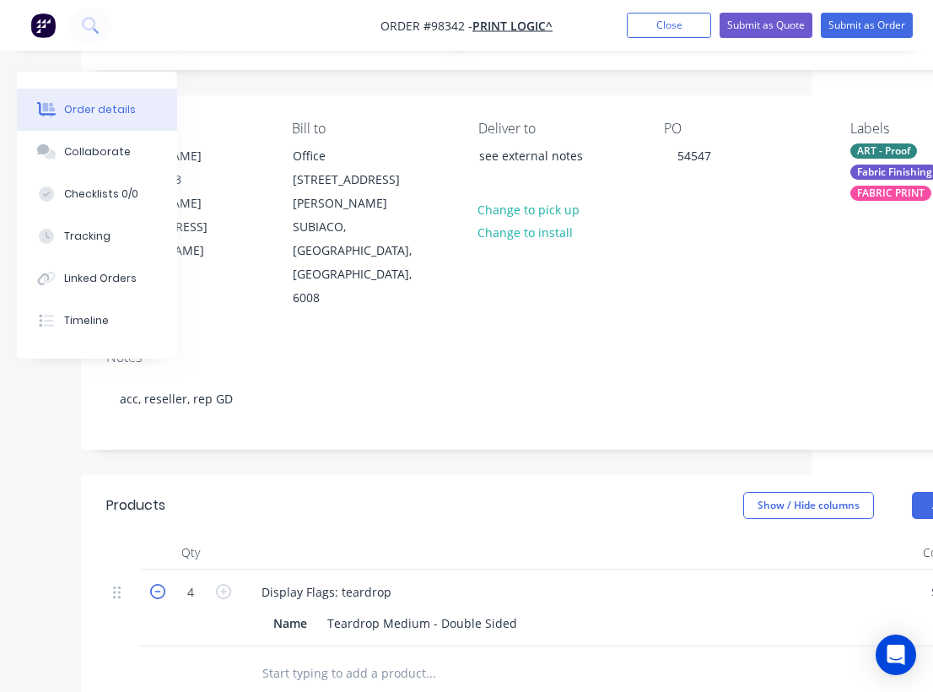
type input "3"
type input "$495.00"
click at [379, 492] on div "Show / Hide columns Add product" at bounding box center [653, 505] width 711 height 27
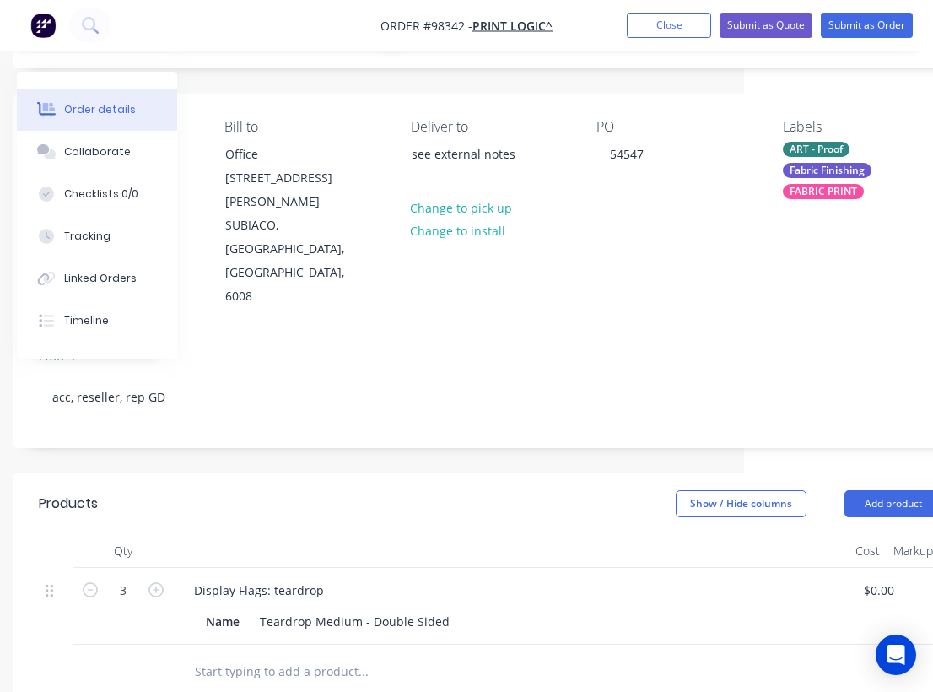
click at [315, 655] on input "text" at bounding box center [362, 672] width 337 height 34
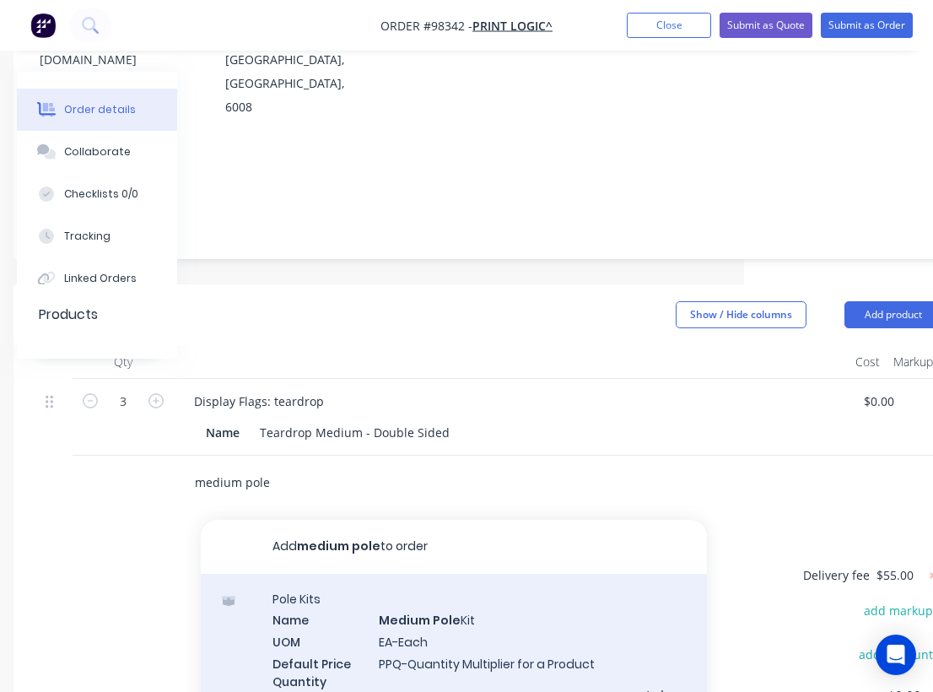
scroll to position [287, 189]
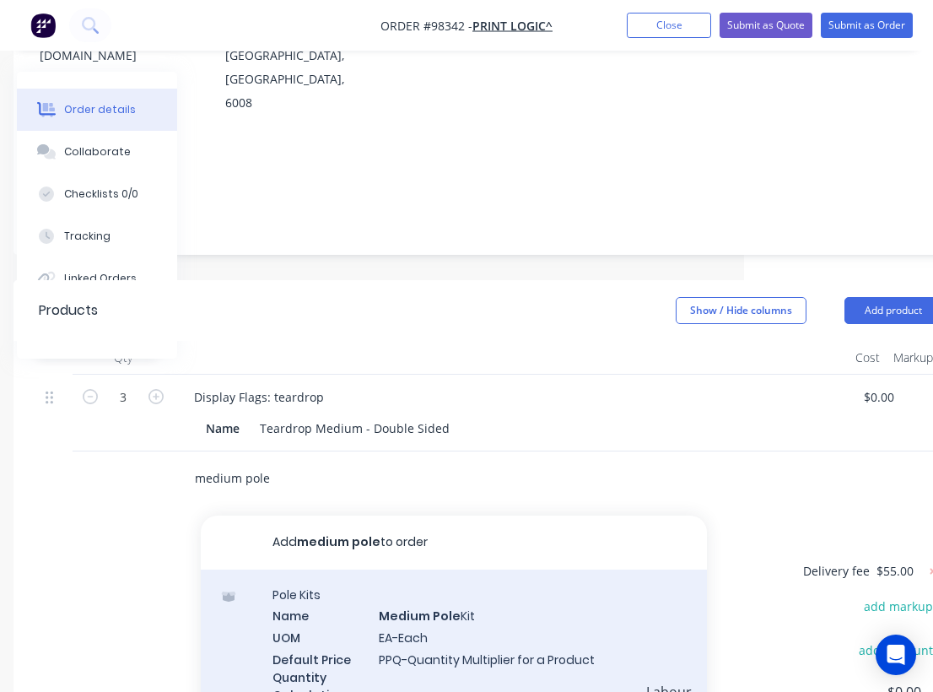
type input "medium pole"
click at [424, 569] on div "Pole Kits Name Medium Pole Kit UOM EA-Each Default Price Quantity Calculation P…" at bounding box center [454, 654] width 506 height 171
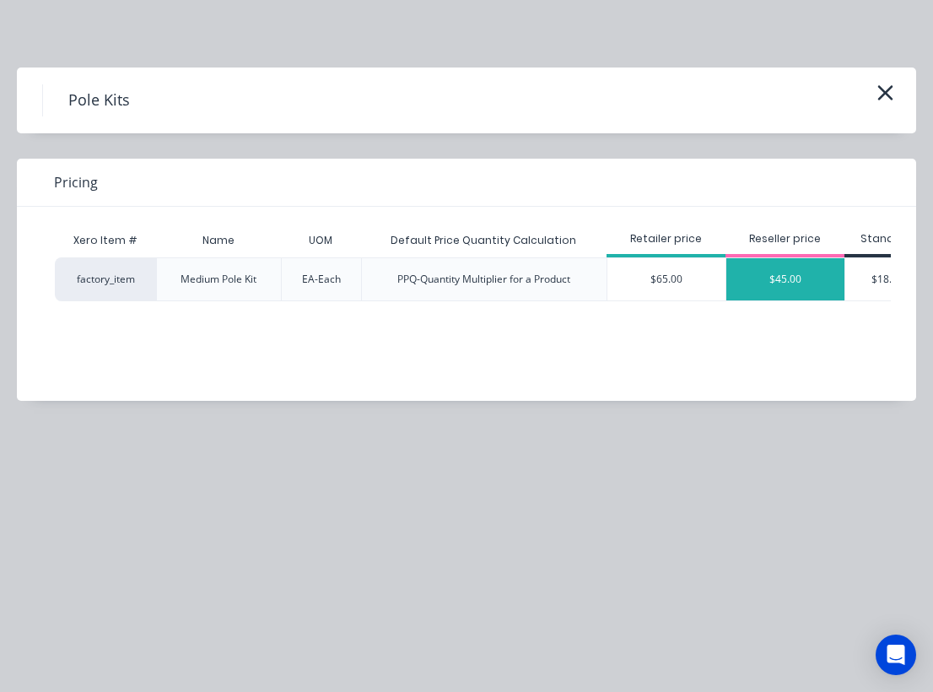
click at [775, 277] on div "$45.00" at bounding box center [785, 279] width 118 height 42
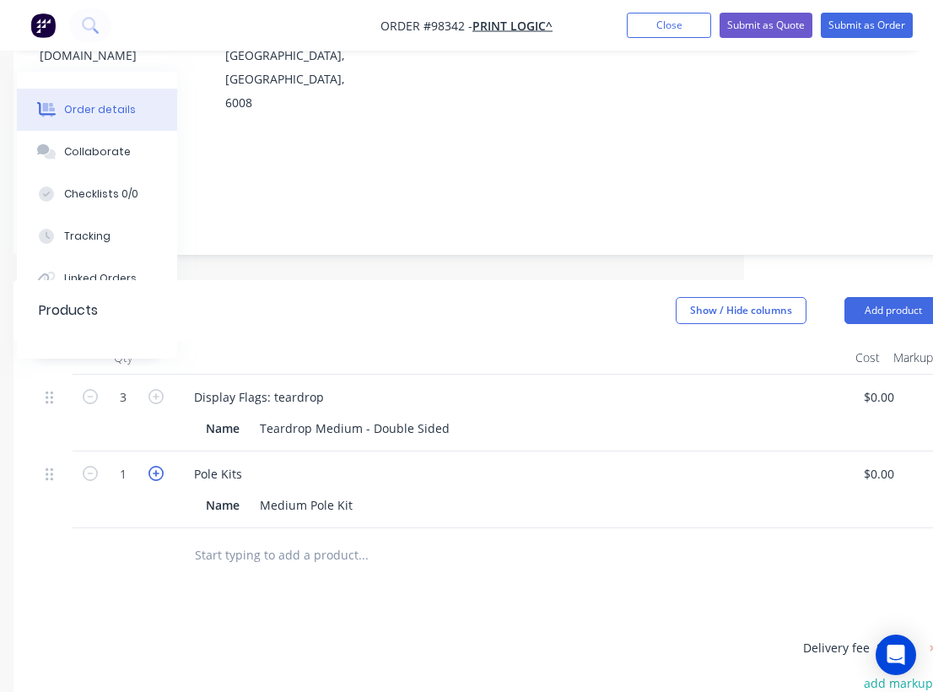
click at [154, 466] on icon "button" at bounding box center [155, 473] width 15 height 15
type input "2"
type input "$90.00"
click at [154, 466] on icon "button" at bounding box center [155, 473] width 15 height 15
type input "3"
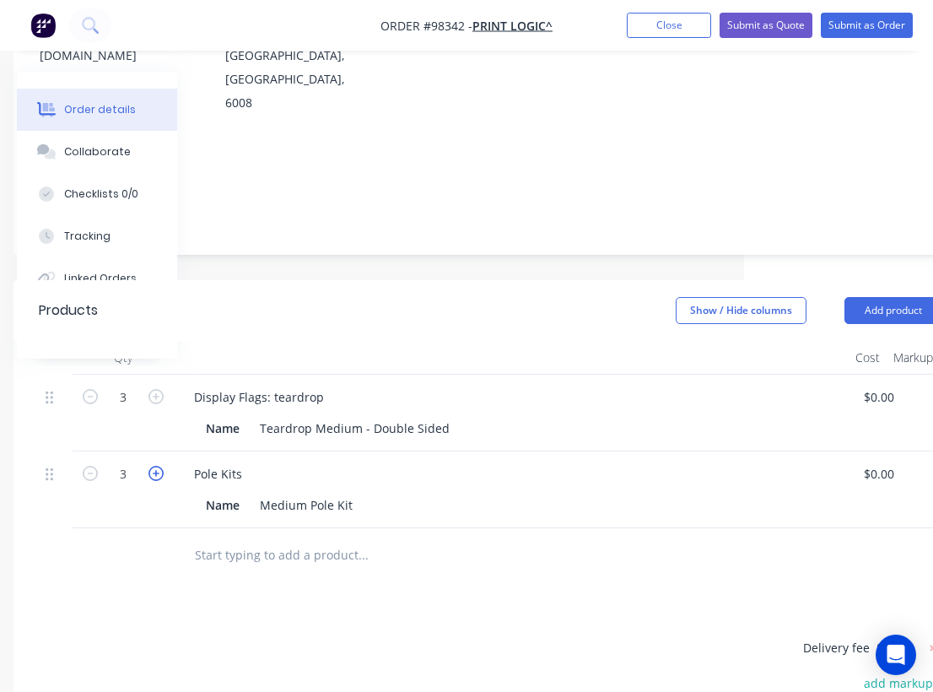
type input "$135.00"
click at [154, 466] on icon "button" at bounding box center [155, 473] width 15 height 15
type input "4"
type input "$180.00"
click at [92, 466] on icon "button" at bounding box center [90, 473] width 15 height 15
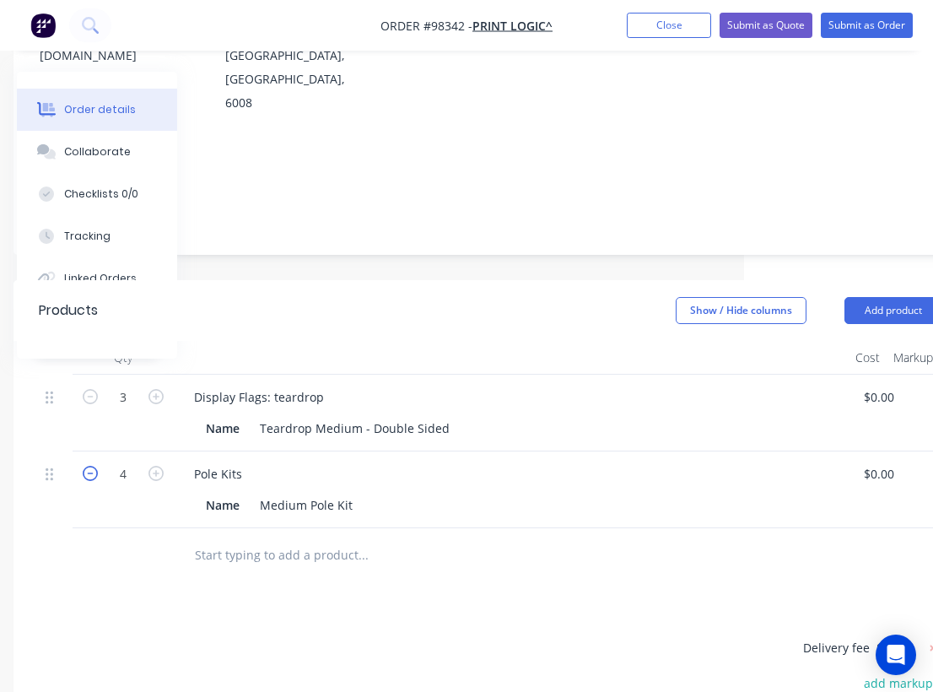
type input "3"
type input "$135.00"
click at [231, 538] on input "text" at bounding box center [362, 555] width 337 height 34
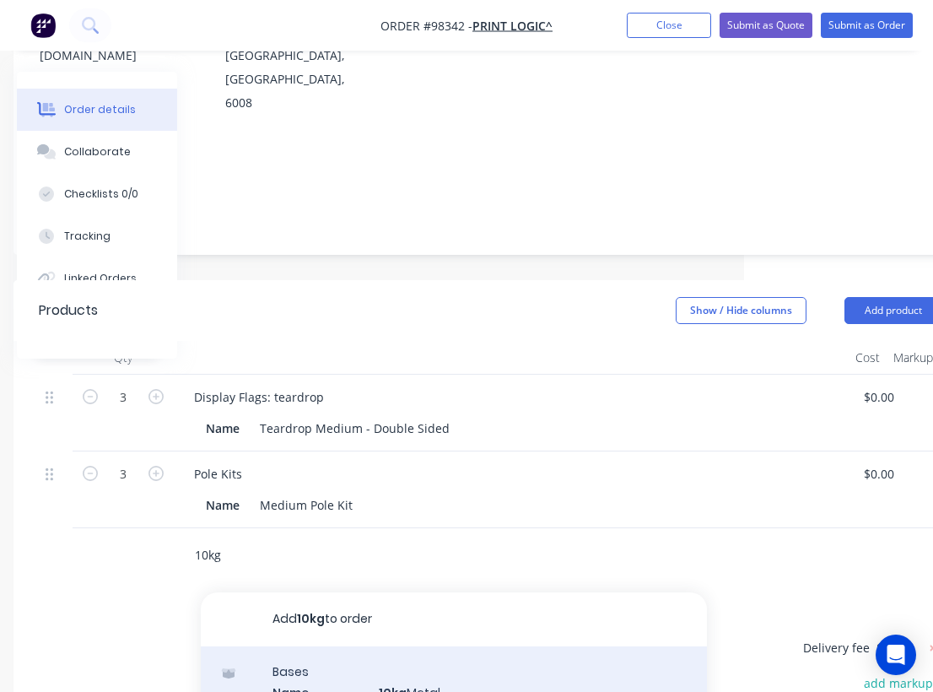
type input "10kg"
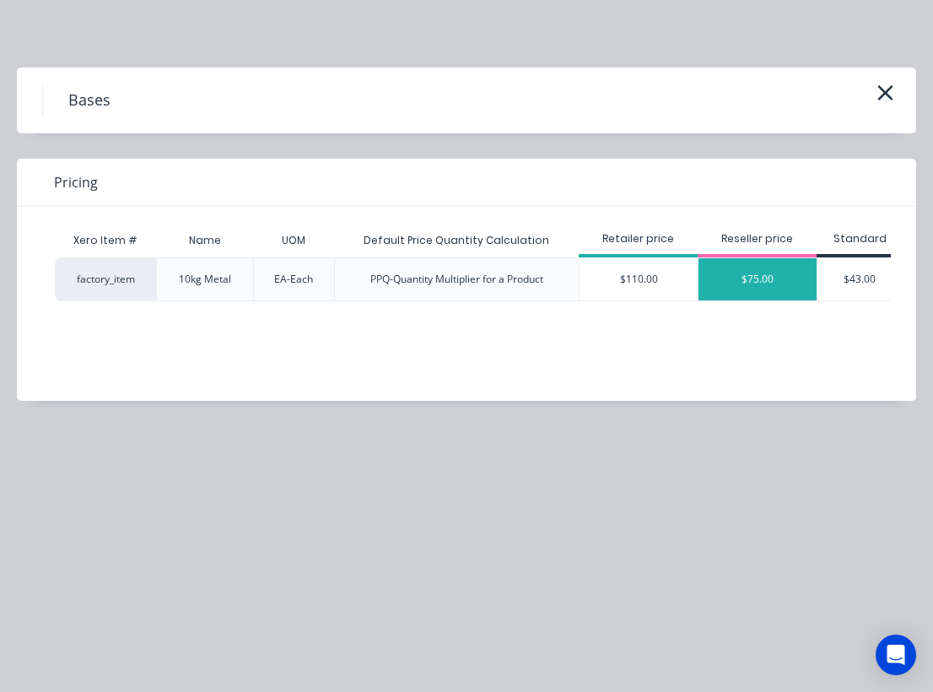
click at [763, 282] on div "$75.00" at bounding box center [757, 279] width 118 height 42
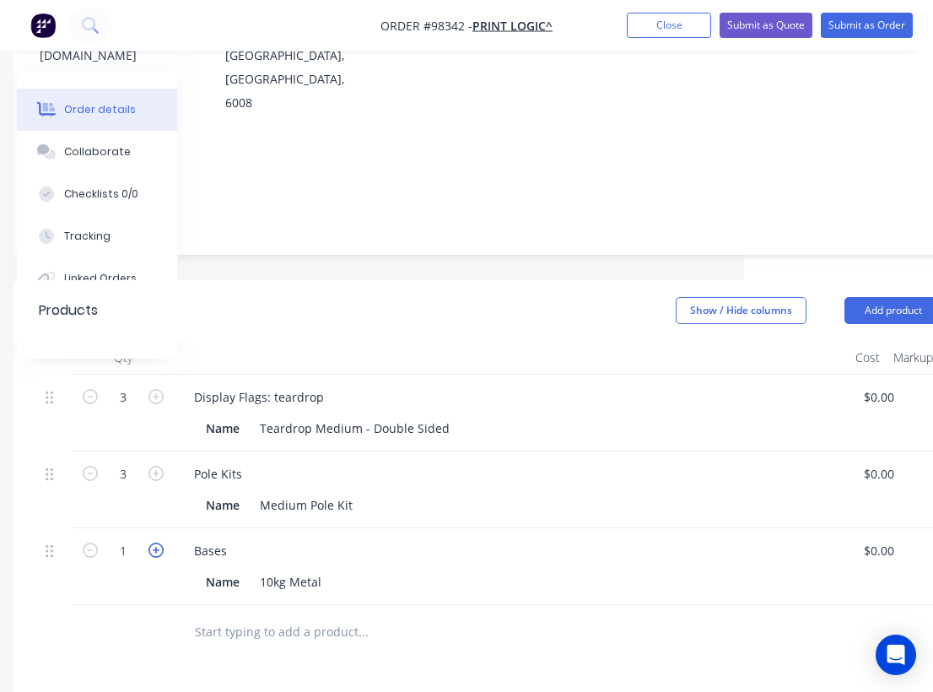
click at [154, 542] on icon "button" at bounding box center [155, 549] width 15 height 15
type input "2"
type input "$150.00"
click at [154, 542] on icon "button" at bounding box center [155, 549] width 15 height 15
type input "3"
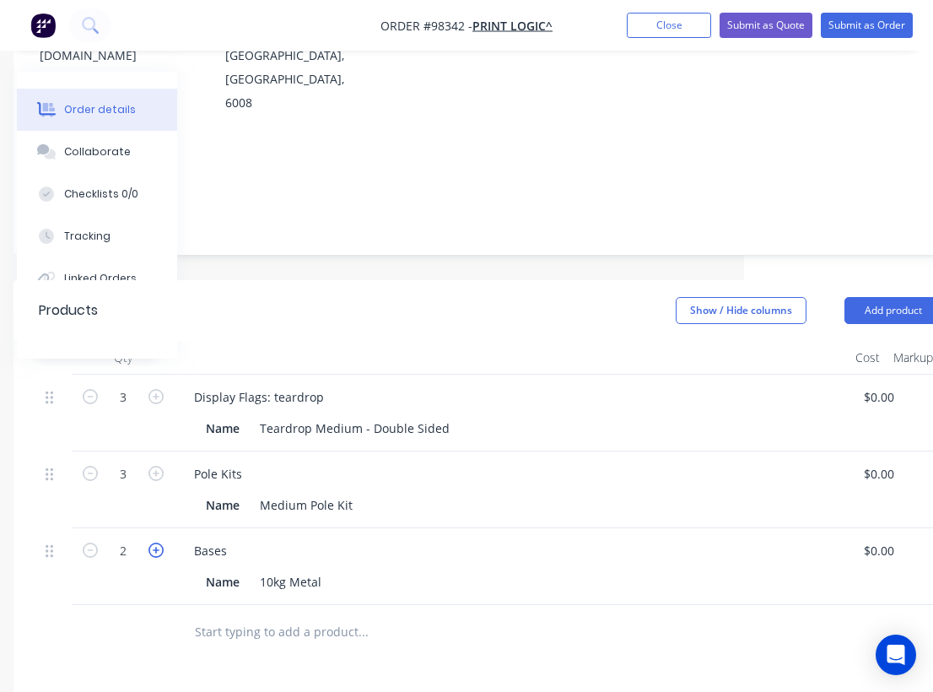
type input "$225.00"
click at [447, 297] on div "Show / Hide columns Add product" at bounding box center [585, 310] width 711 height 27
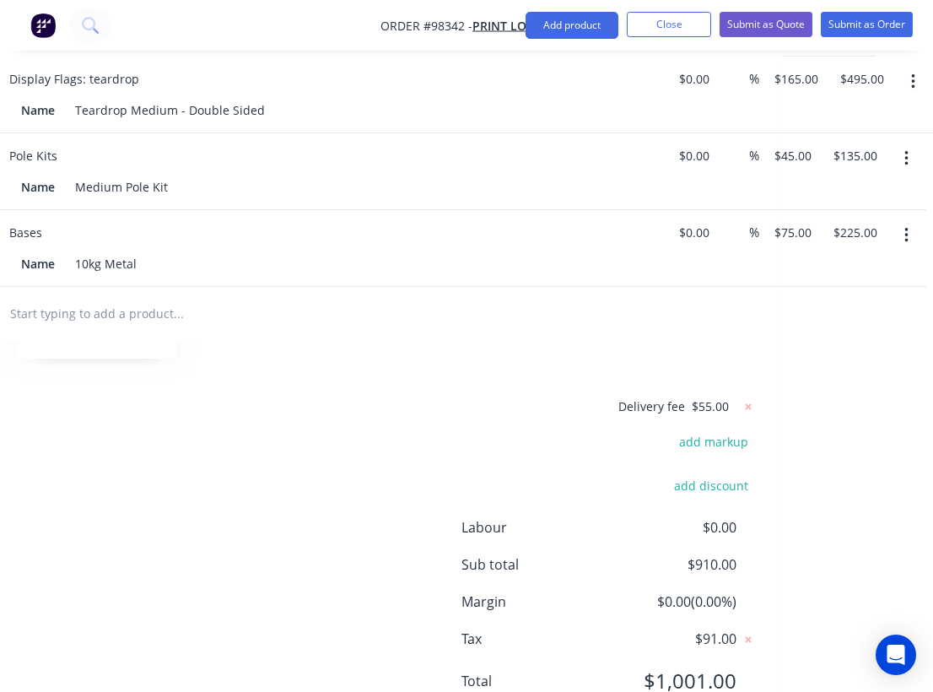
scroll to position [605, 374]
click at [716, 397] on span "$55.00" at bounding box center [710, 406] width 37 height 18
click at [746, 403] on icon at bounding box center [749, 406] width 6 height 6
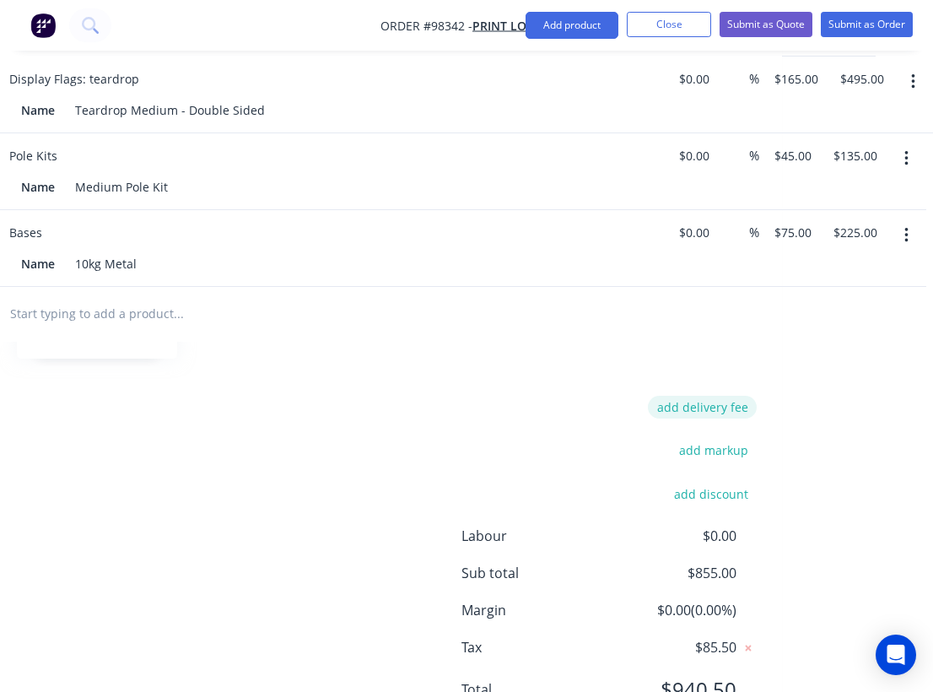
click at [734, 396] on button "add delivery fee" at bounding box center [702, 407] width 109 height 23
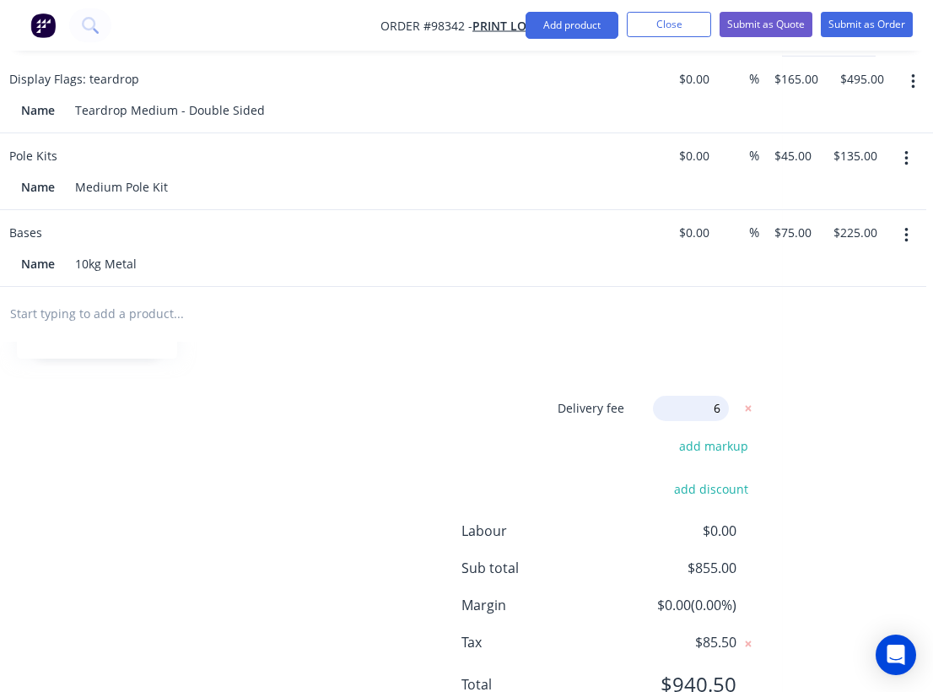
type input "60"
click at [242, 450] on div "Delivery fee Delivery fee Delivery fee name (Optional) 60 60 $0 add markup add …" at bounding box center [305, 556] width 902 height 321
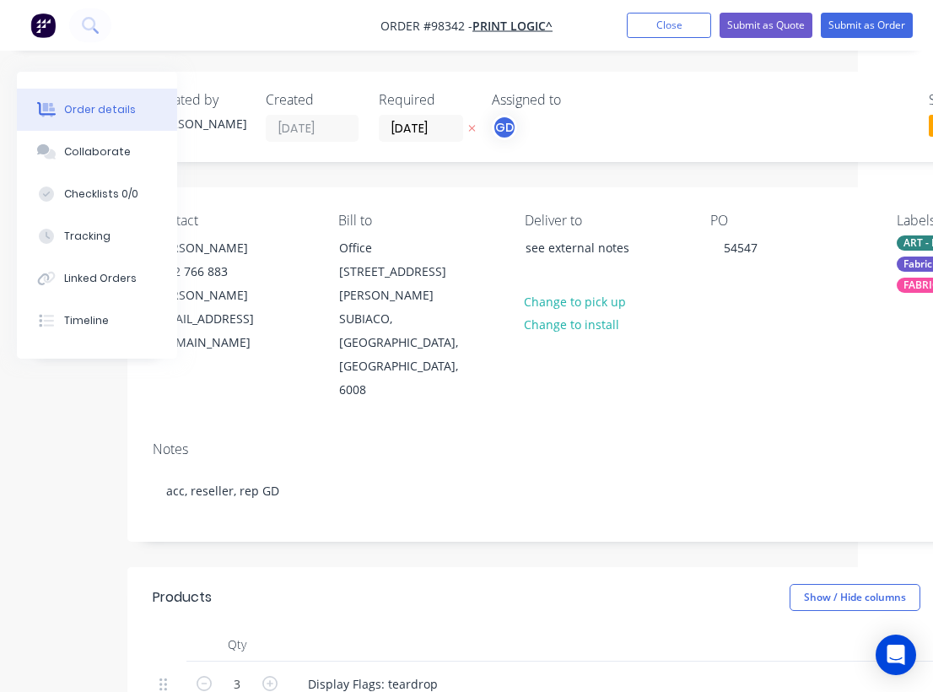
scroll to position [0, 0]
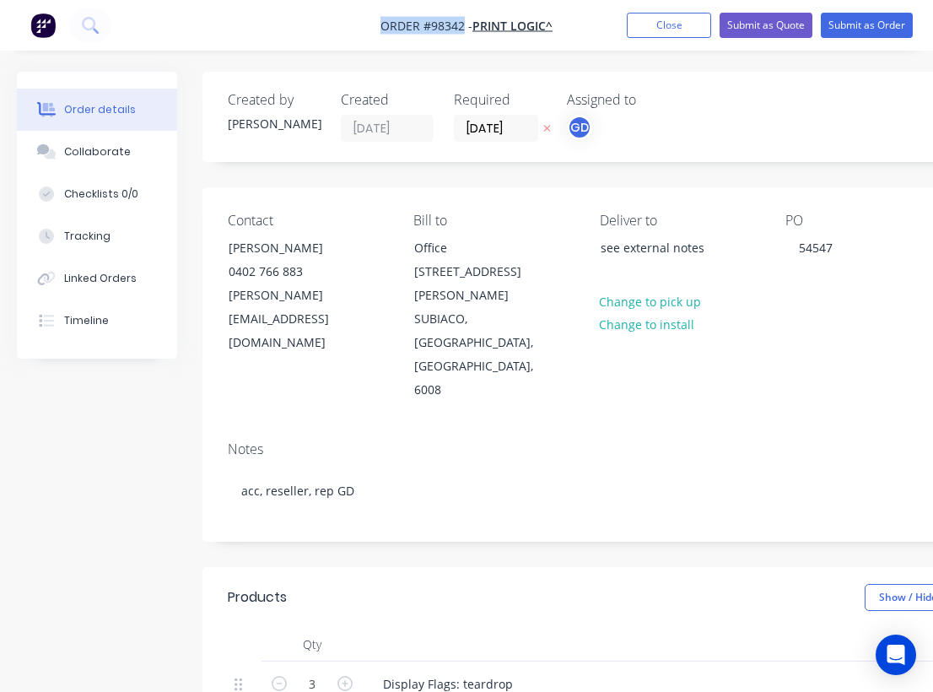
drag, startPoint x: 367, startPoint y: 23, endPoint x: 464, endPoint y: 26, distance: 97.1
click at [464, 26] on nav "Order #98342 - Print Logic^ Add product Close Submit as Quote Submit as Order" at bounding box center [466, 25] width 933 height 51
copy span "Order #98342"
click at [663, 26] on button "Close" at bounding box center [669, 25] width 84 height 25
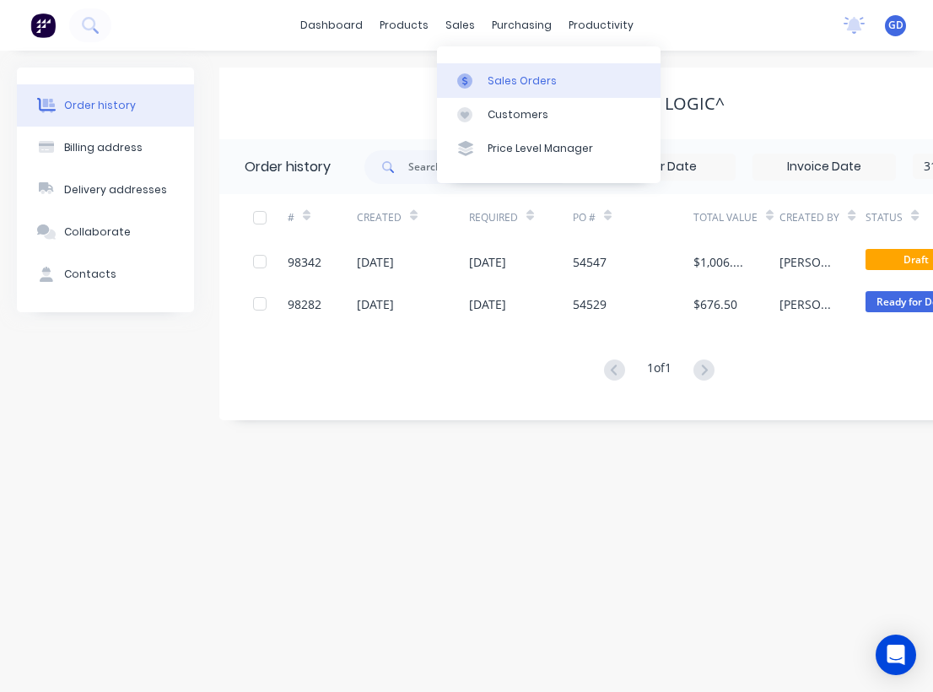
click at [509, 82] on div "Sales Orders" at bounding box center [522, 80] width 69 height 15
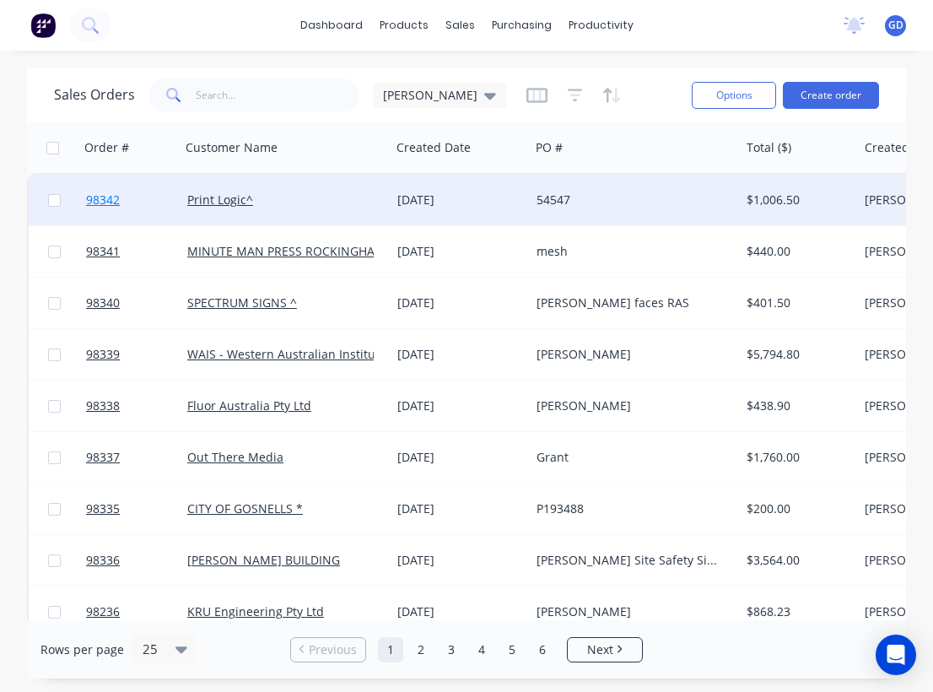
click at [112, 197] on span "98342" at bounding box center [103, 199] width 34 height 17
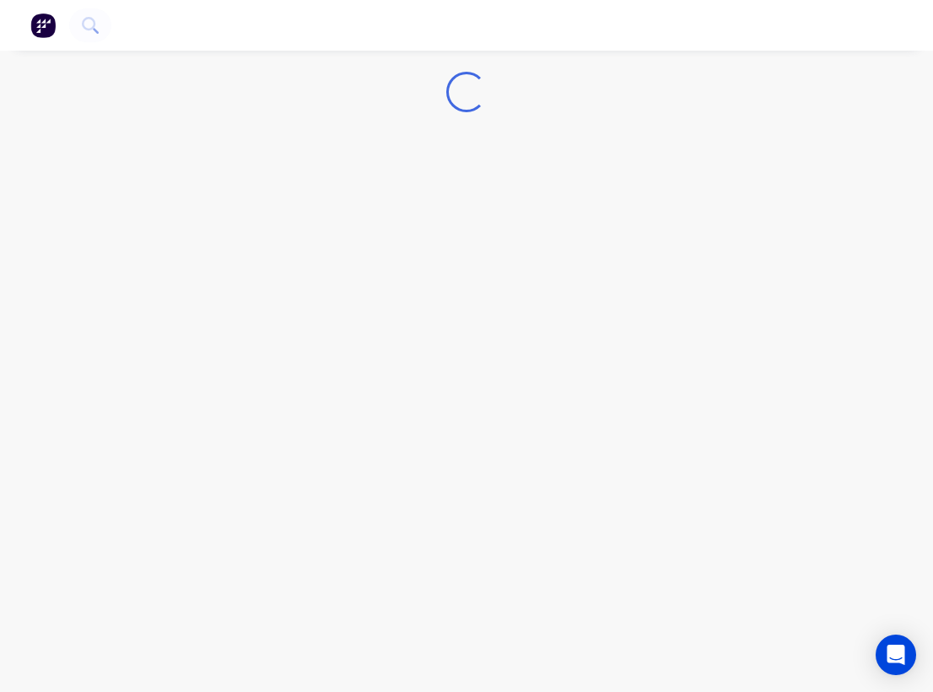
click at [112, 197] on div "Loading..." at bounding box center [466, 346] width 933 height 692
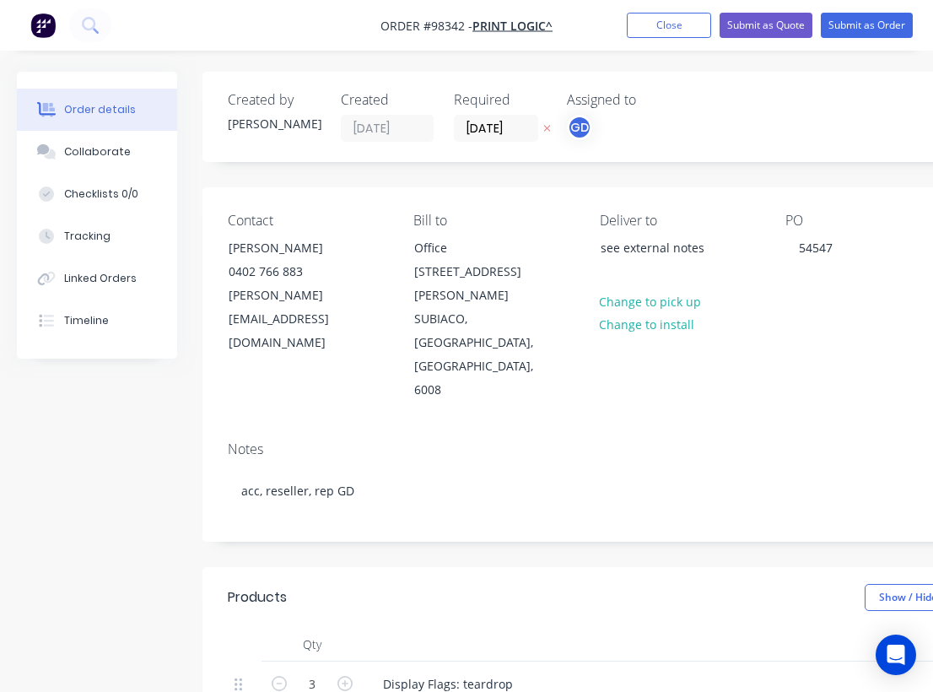
type input "$165.00"
type input "$495.00"
type input "$45.00"
type input "$135.00"
type input "$75.00"
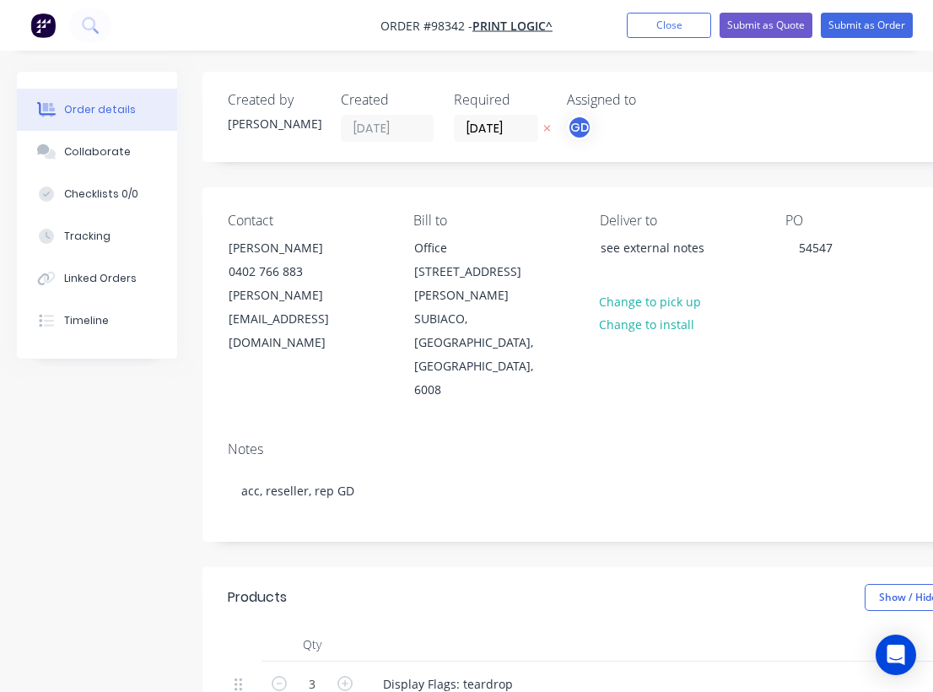
type input "$225.00"
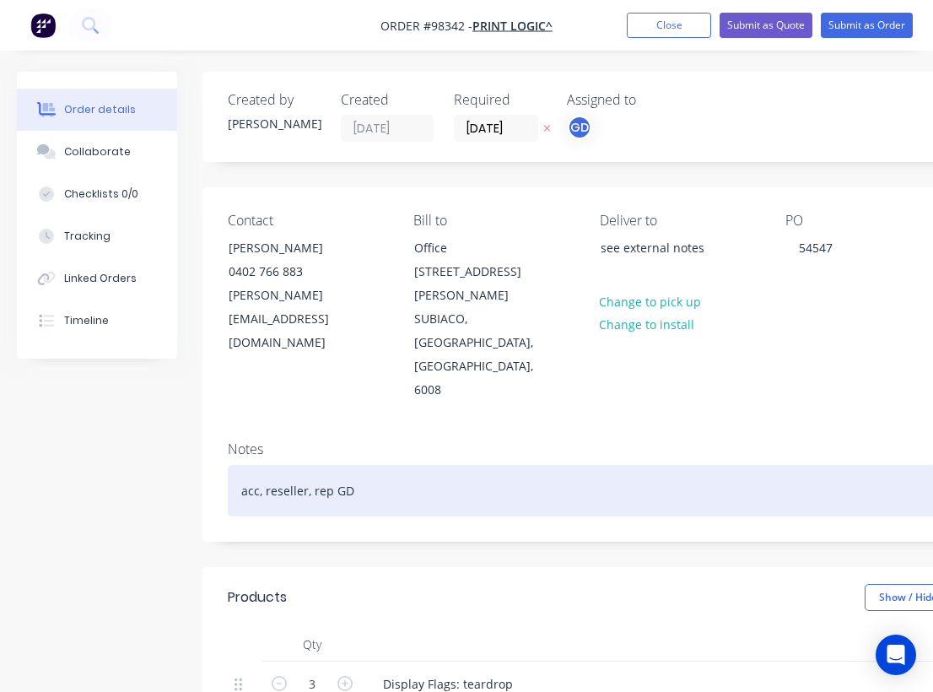
scroll to position [0, 267]
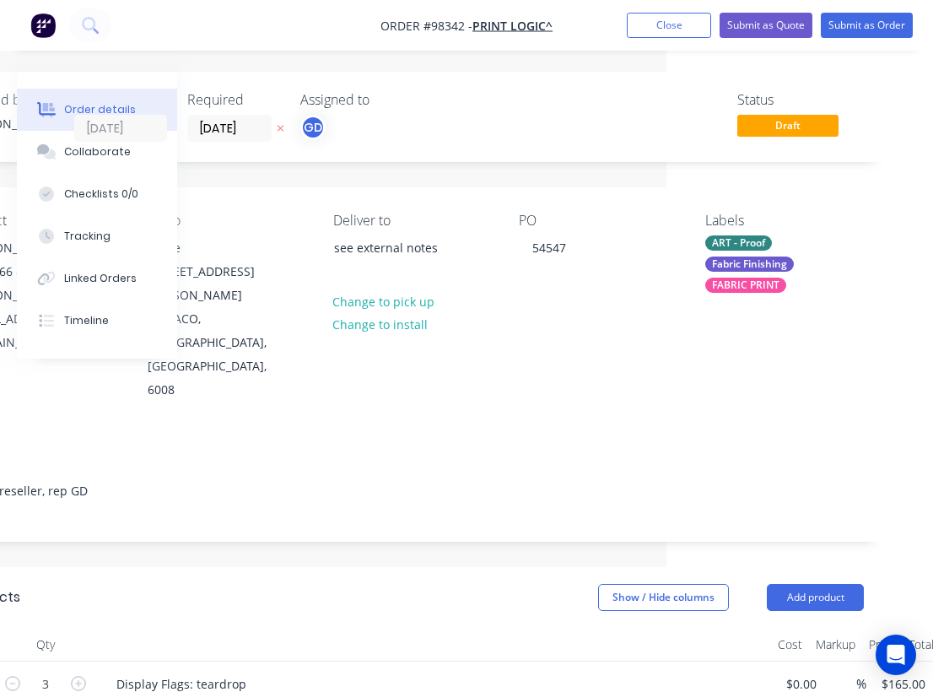
click at [723, 236] on div "ART - Proof" at bounding box center [738, 242] width 67 height 15
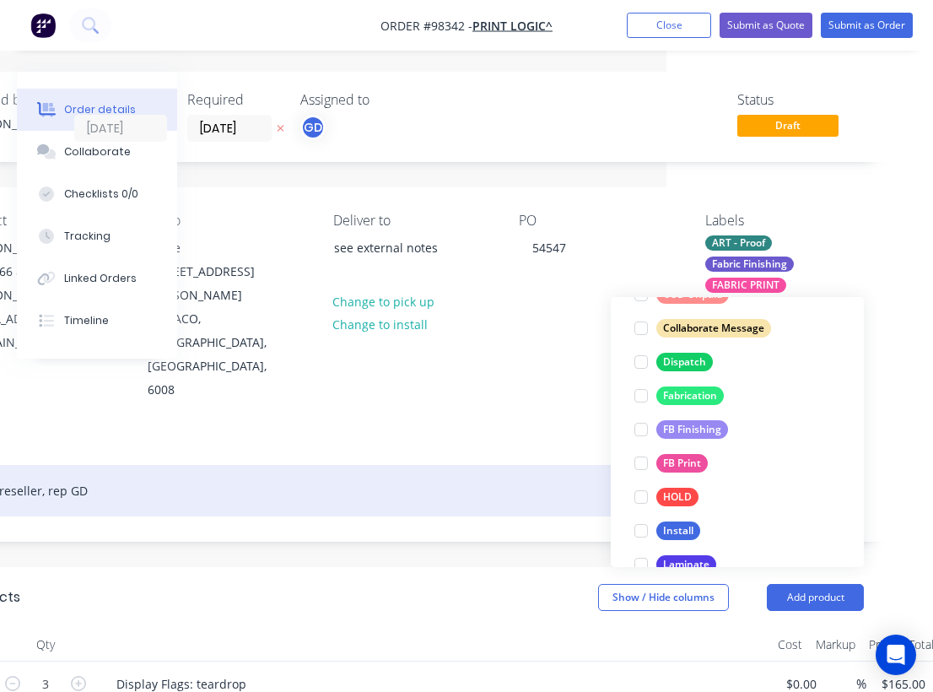
scroll to position [336, 0]
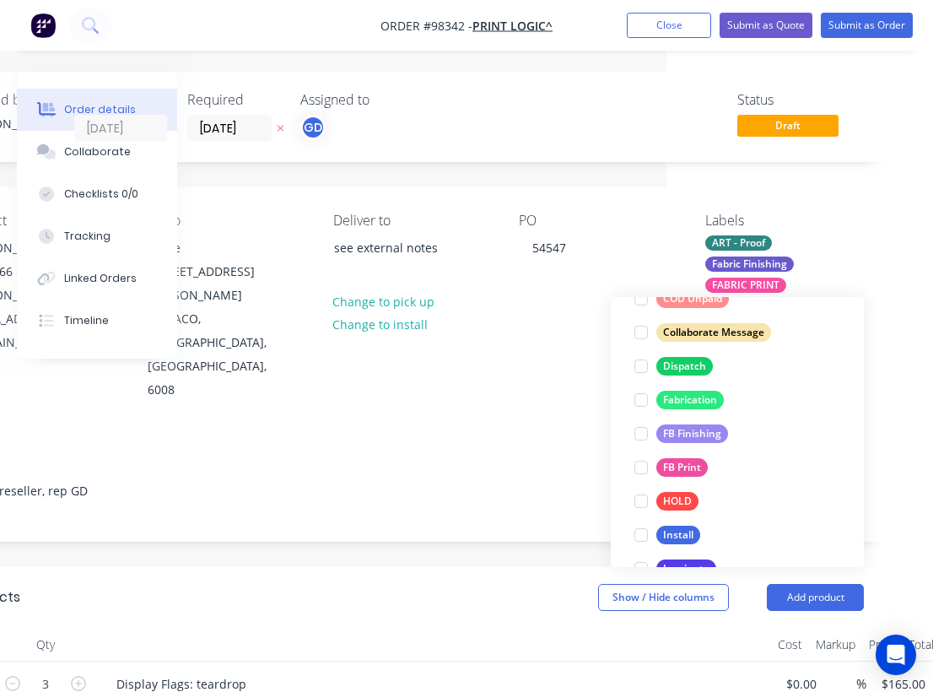
click at [498, 428] on div "Notes acc, reseller, rep GD" at bounding box center [412, 484] width 953 height 113
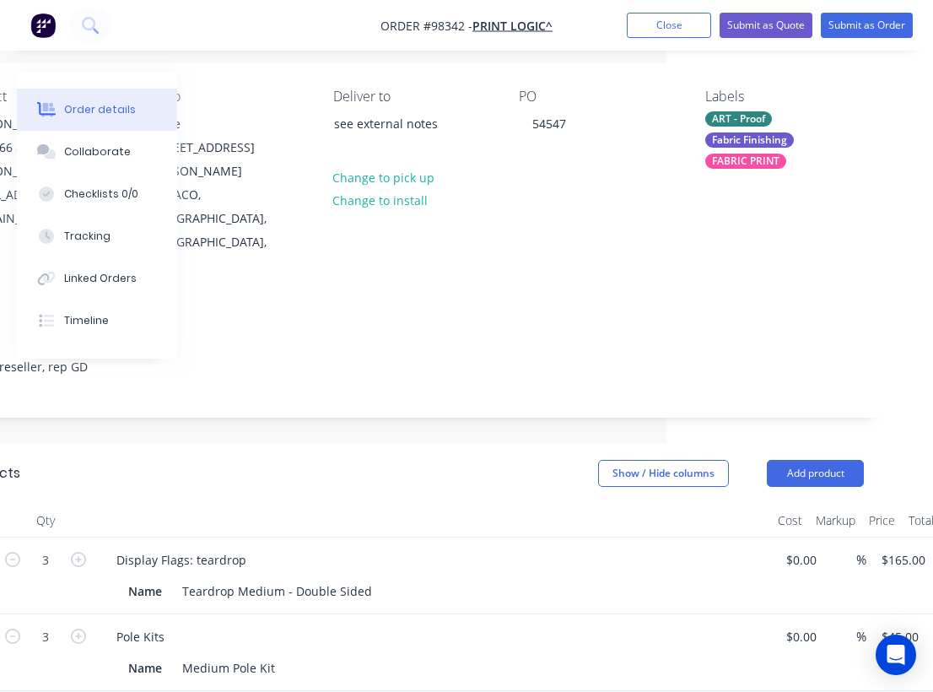
scroll to position [156, 267]
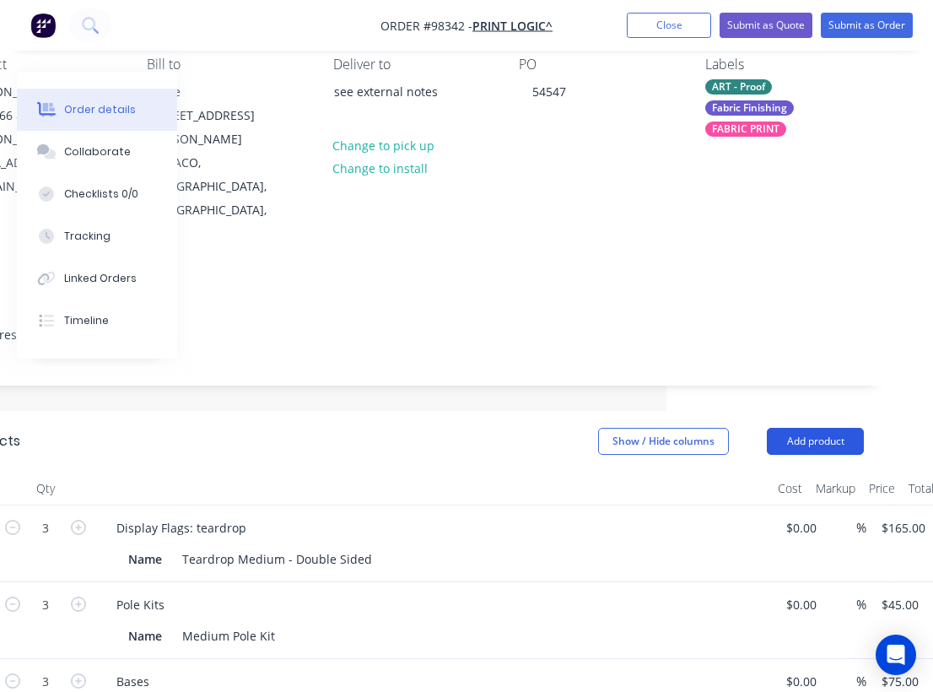
click at [820, 428] on button "Add product" at bounding box center [815, 441] width 97 height 27
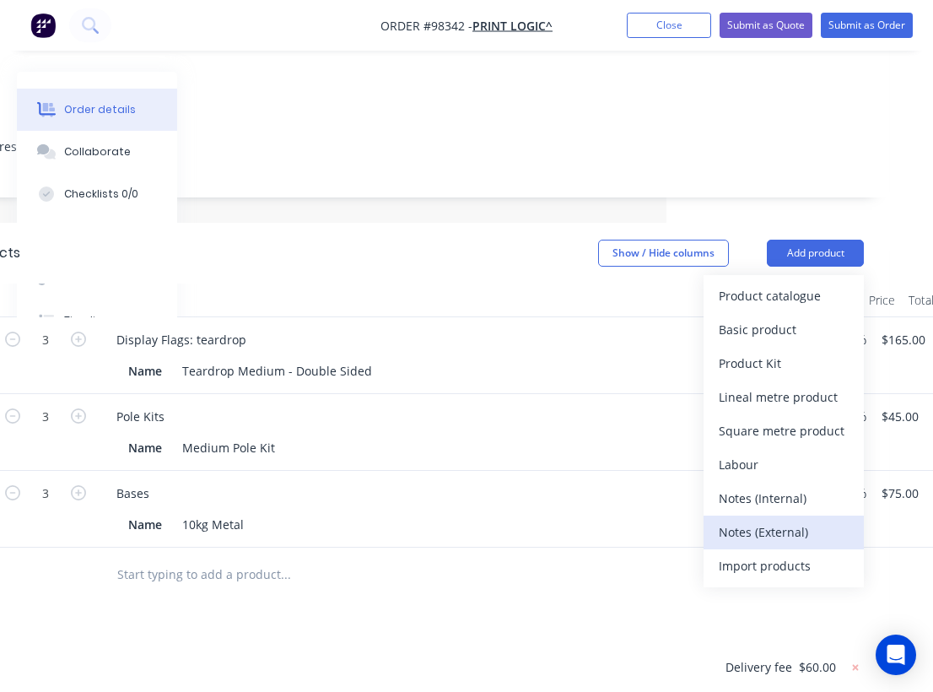
scroll to position [346, 267]
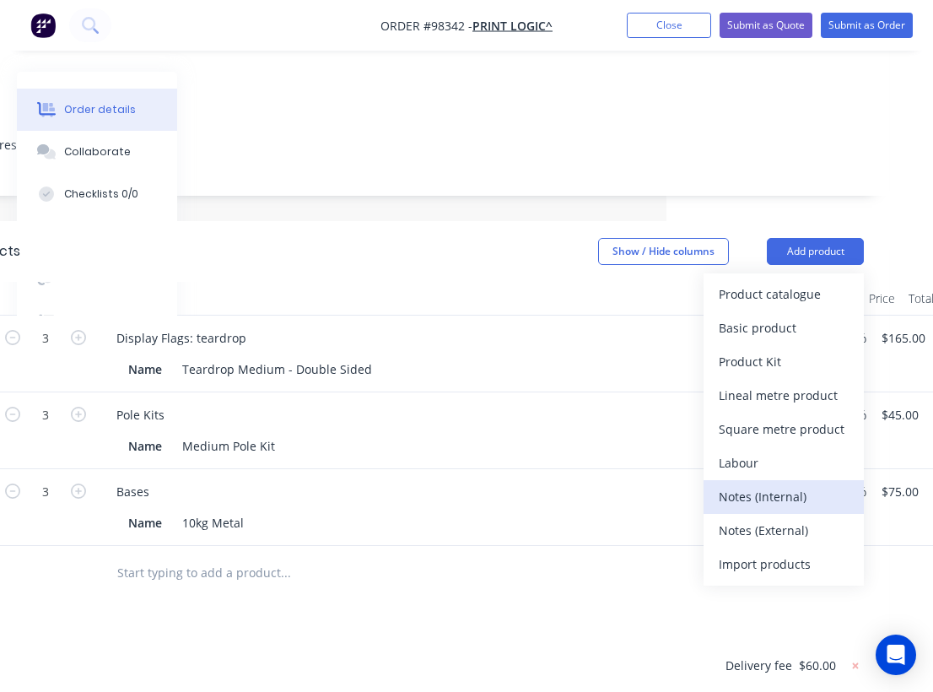
click at [777, 484] on div "Notes (Internal)" at bounding box center [784, 496] width 130 height 24
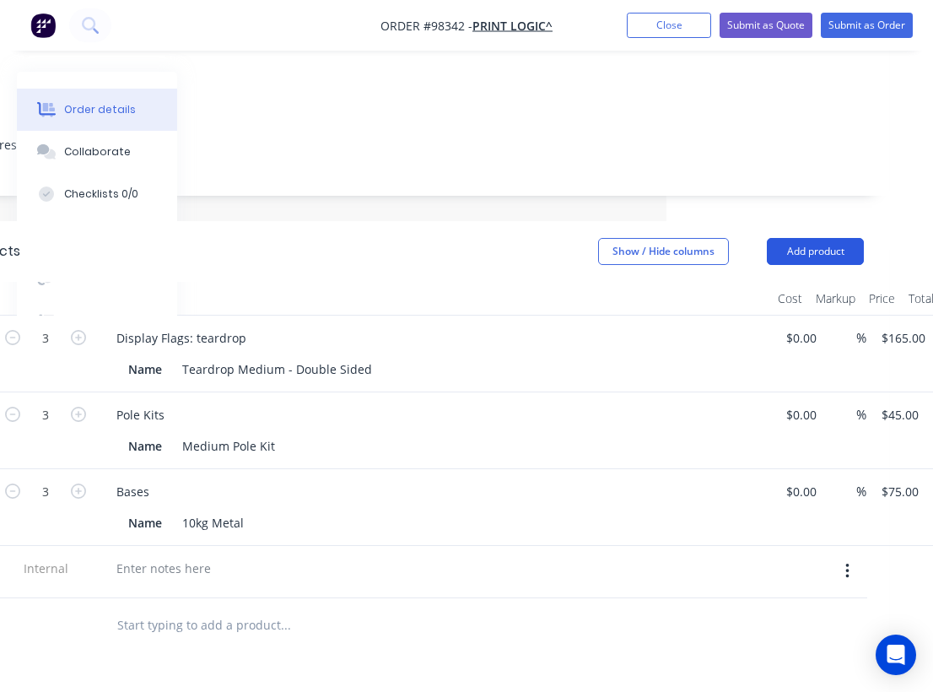
click at [838, 238] on button "Add product" at bounding box center [815, 251] width 97 height 27
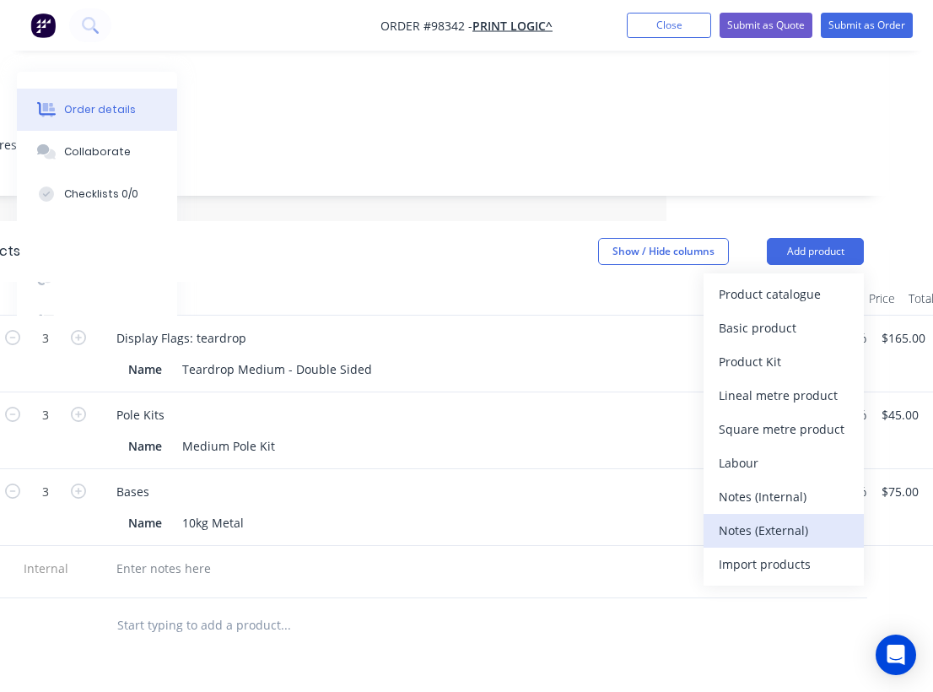
click at [769, 518] on div "Notes (External)" at bounding box center [784, 530] width 130 height 24
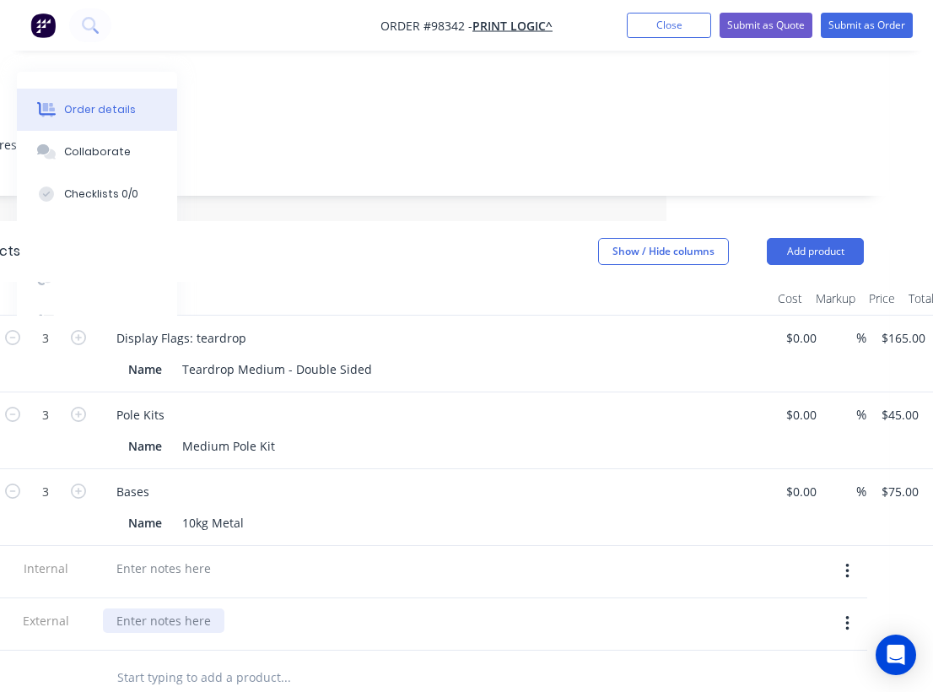
click at [147, 608] on div at bounding box center [163, 620] width 121 height 24
paste div
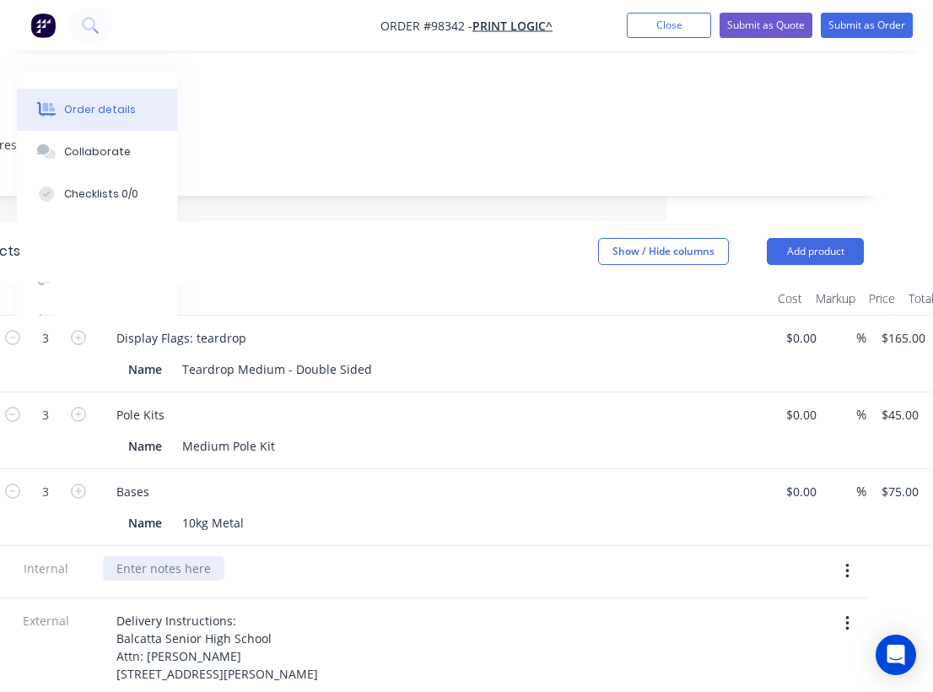
click at [175, 556] on div at bounding box center [163, 568] width 121 height 24
paste div
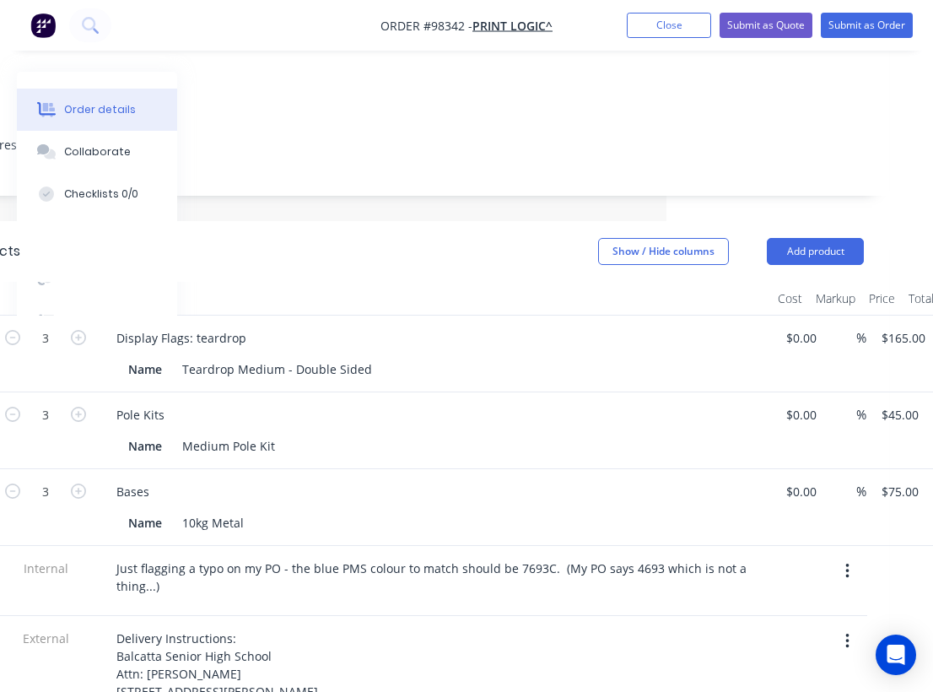
click at [408, 626] on div "Delivery Instructions: Balcatta Senior High School Attn: Natalie Argyropoulos 5…" at bounding box center [433, 665] width 661 height 78
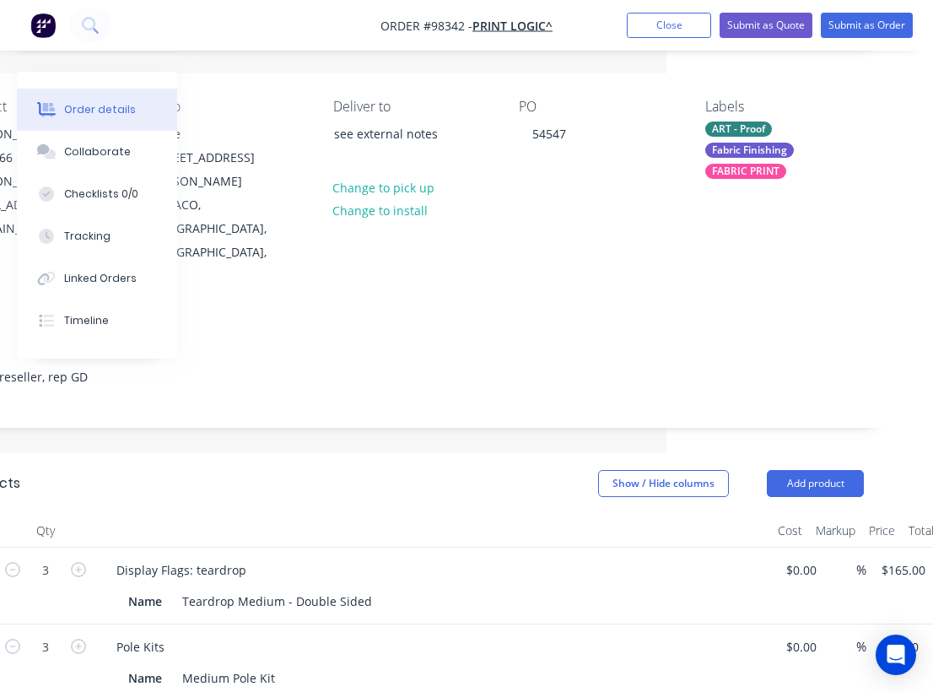
scroll to position [0, 267]
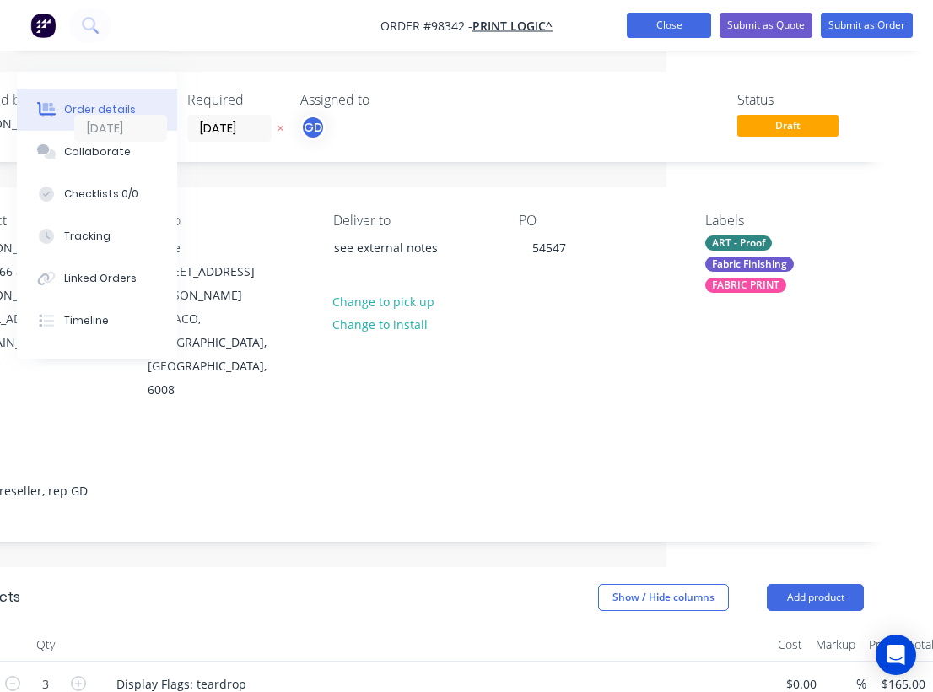
click at [657, 30] on button "Close" at bounding box center [669, 25] width 84 height 25
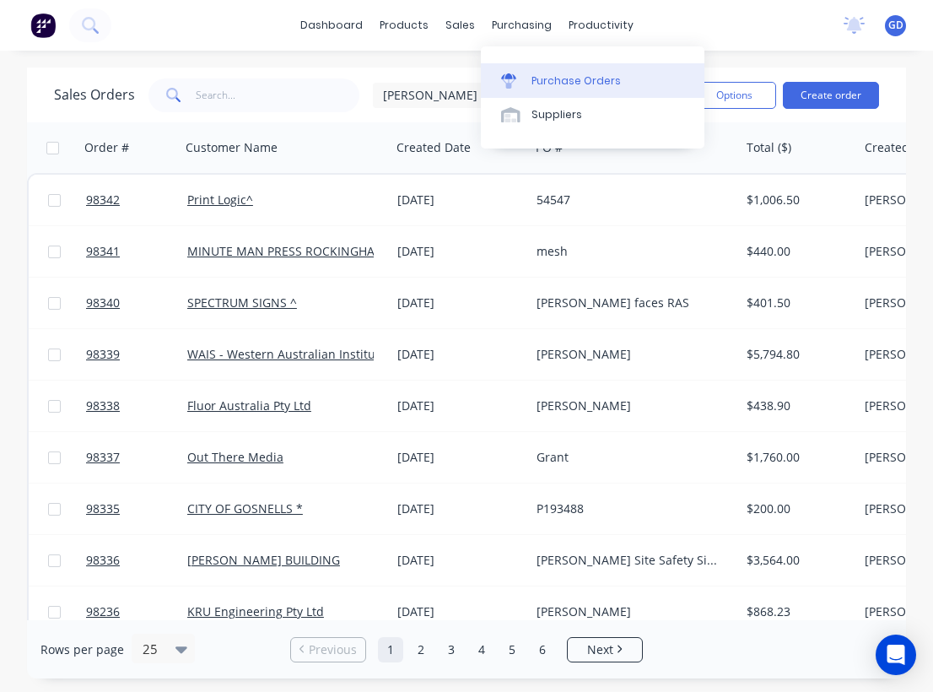
click at [508, 75] on icon at bounding box center [508, 76] width 15 height 6
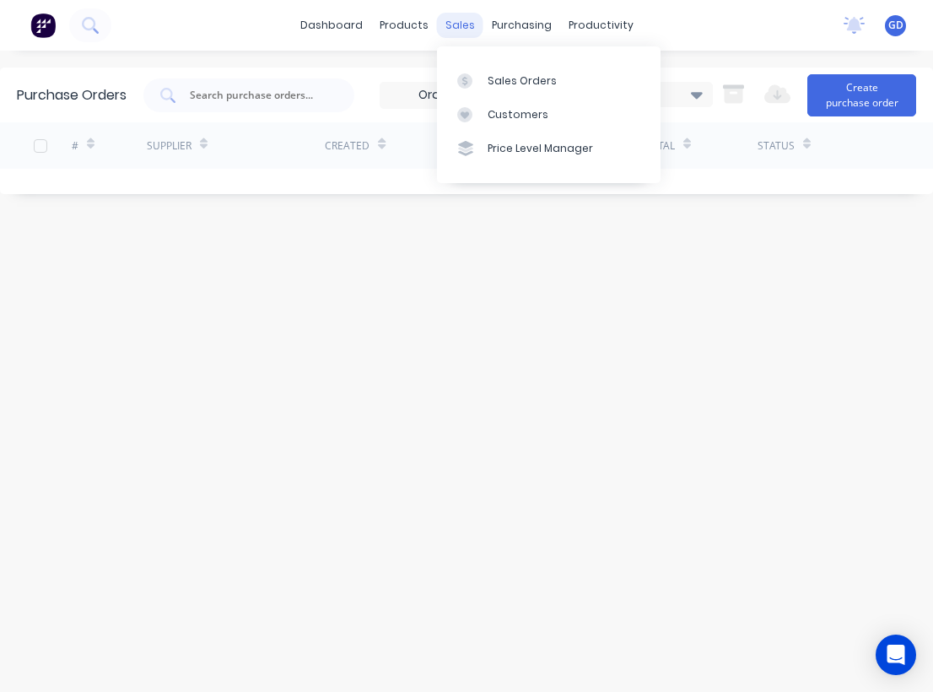
click at [458, 35] on div "sales" at bounding box center [460, 25] width 46 height 25
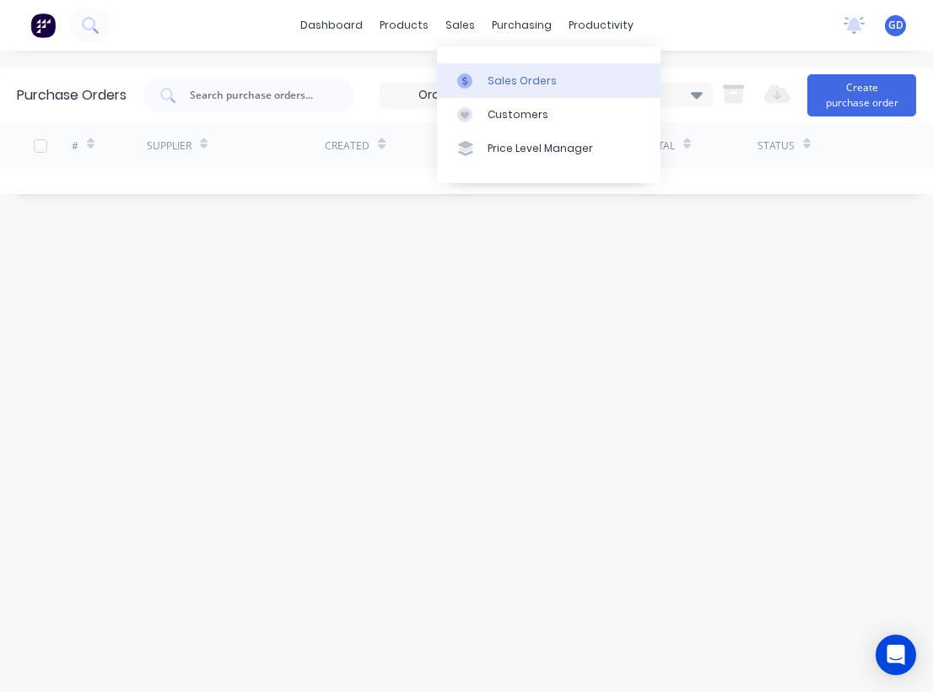
click at [497, 86] on div "Sales Orders" at bounding box center [522, 80] width 69 height 15
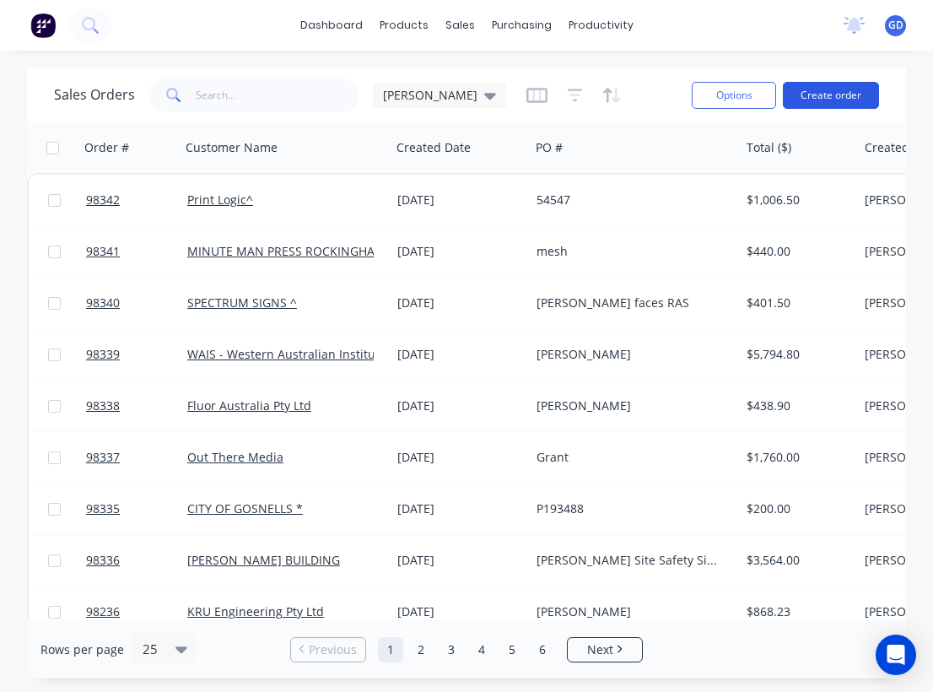
click at [838, 98] on button "Create order" at bounding box center [831, 95] width 96 height 27
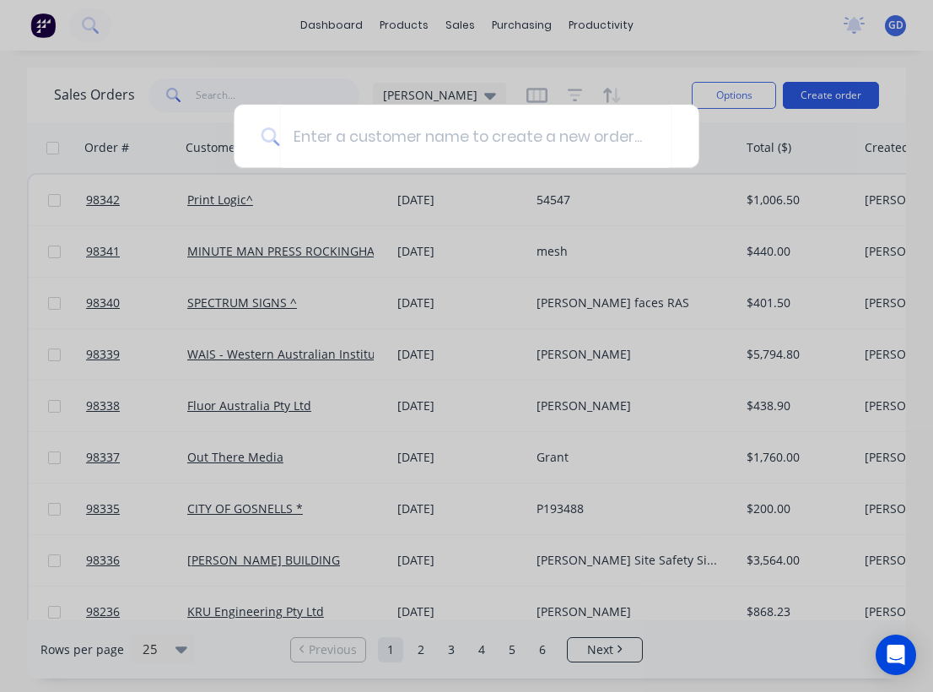
type input "C"
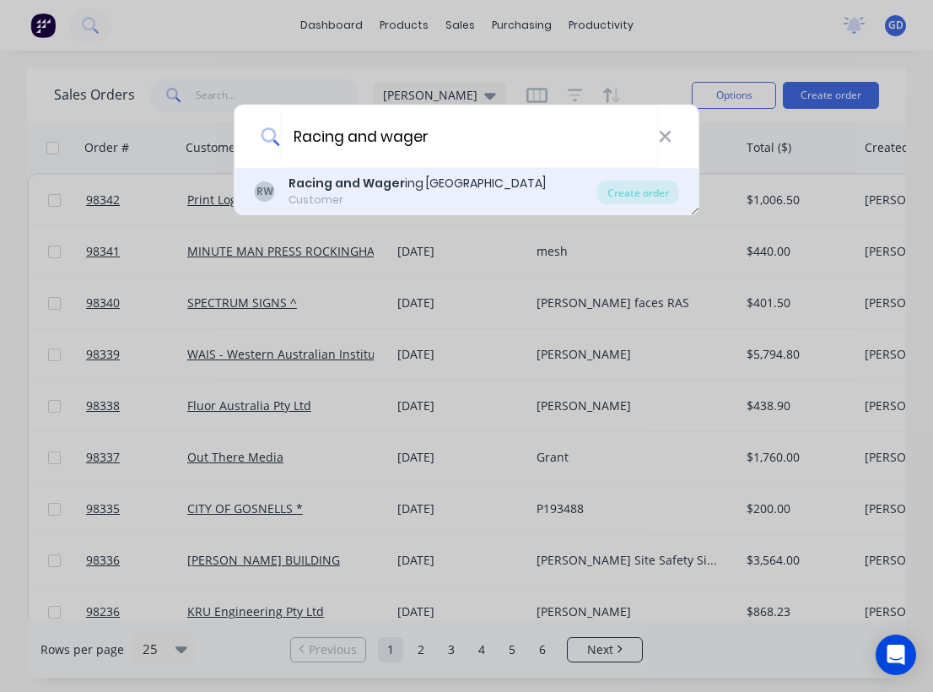
type input "Racing and wager"
click at [419, 180] on div "Racing and Wager ing WA" at bounding box center [416, 184] width 257 height 18
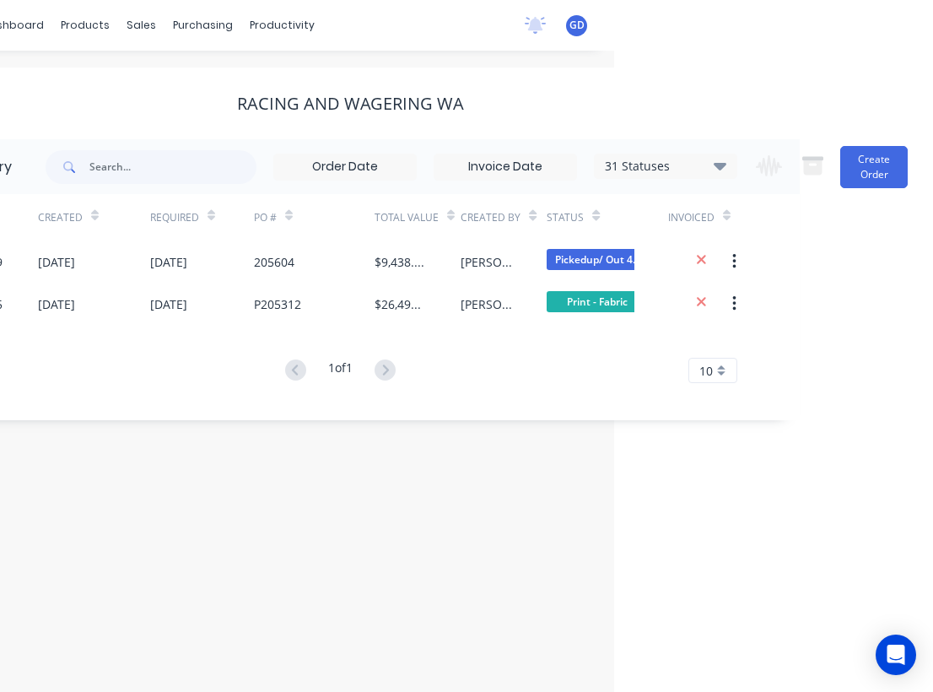
scroll to position [0, 319]
click at [869, 177] on button "Create Order" at bounding box center [873, 167] width 67 height 42
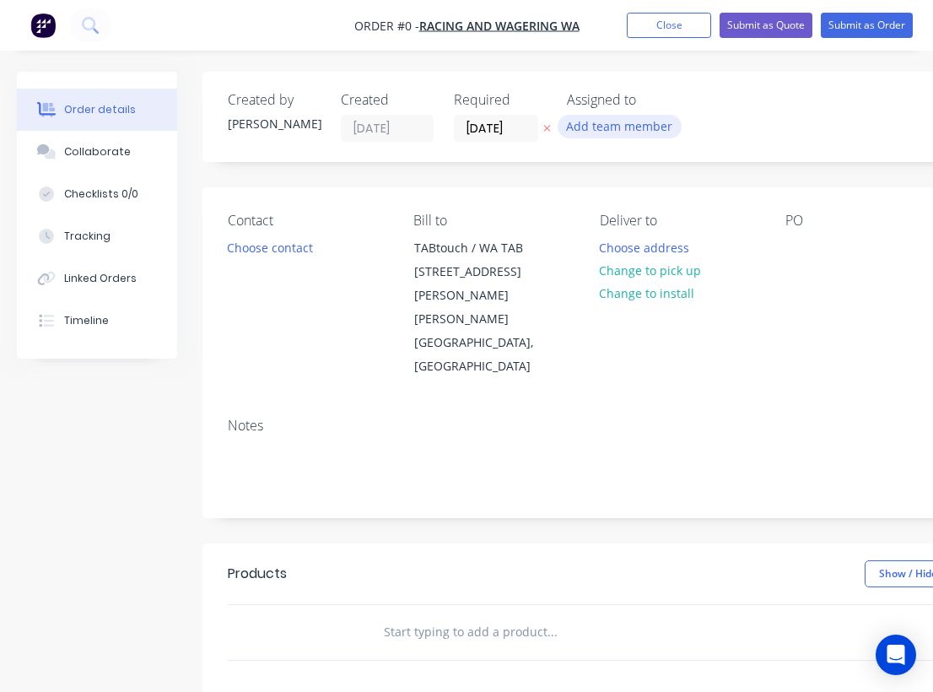
click at [617, 131] on button "Add team member" at bounding box center [620, 126] width 124 height 23
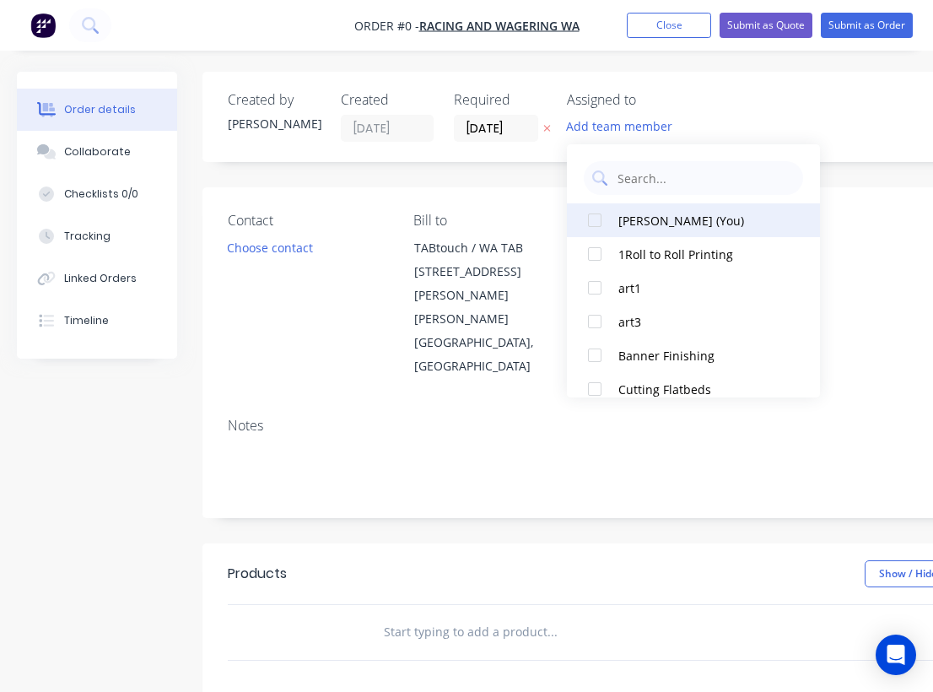
click at [630, 221] on div "[PERSON_NAME] (You)" at bounding box center [702, 221] width 169 height 18
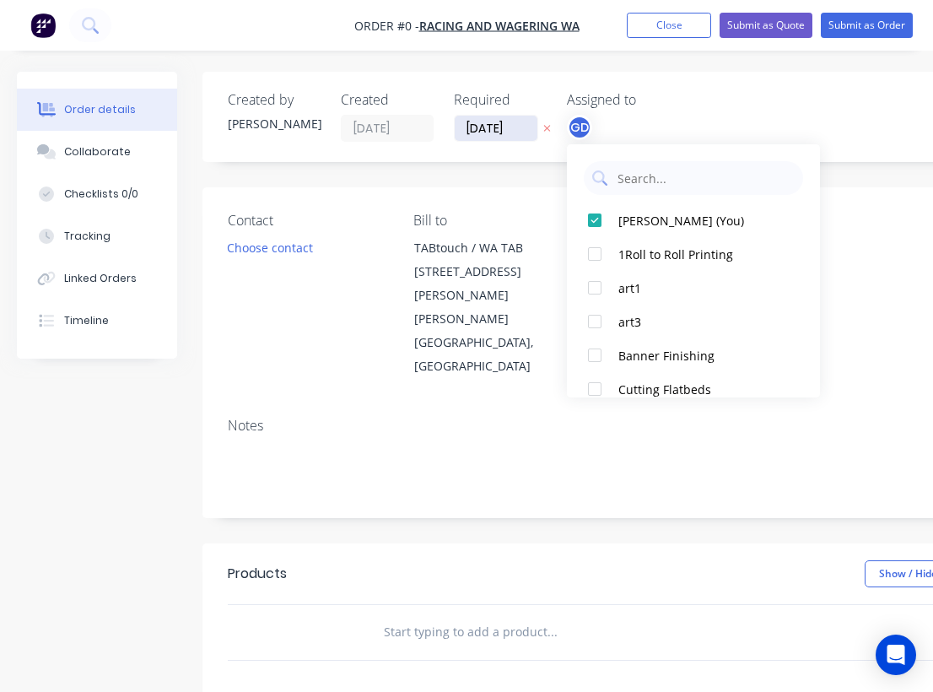
click at [492, 132] on div "Order details Collaborate Checklists 0/0 Tracking Linked Orders Timeline Order …" at bounding box center [586, 581] width 1172 height 1019
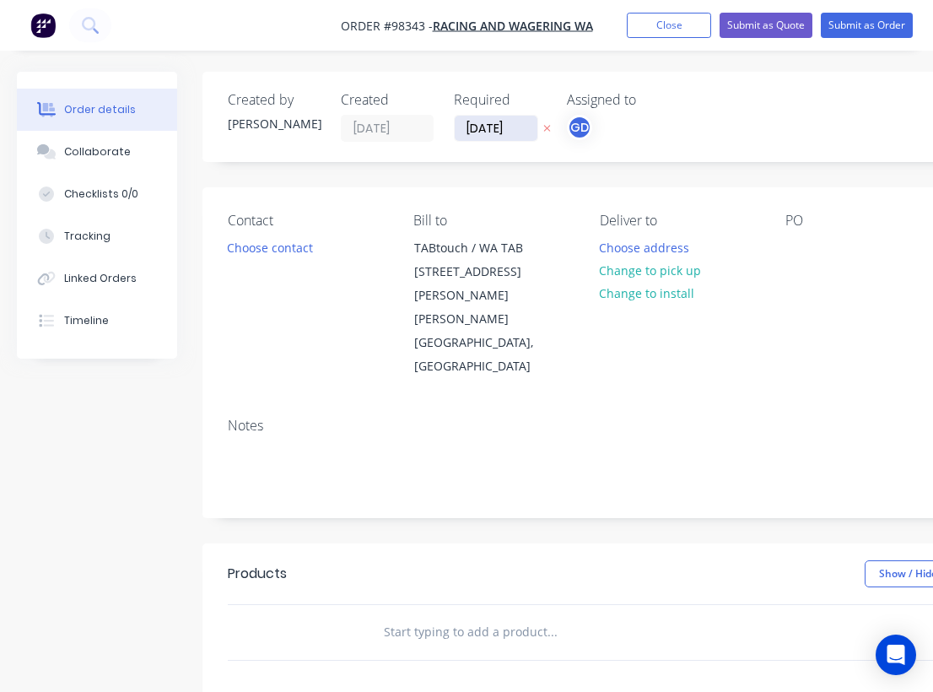
click at [491, 129] on input "[DATE]" at bounding box center [496, 128] width 83 height 25
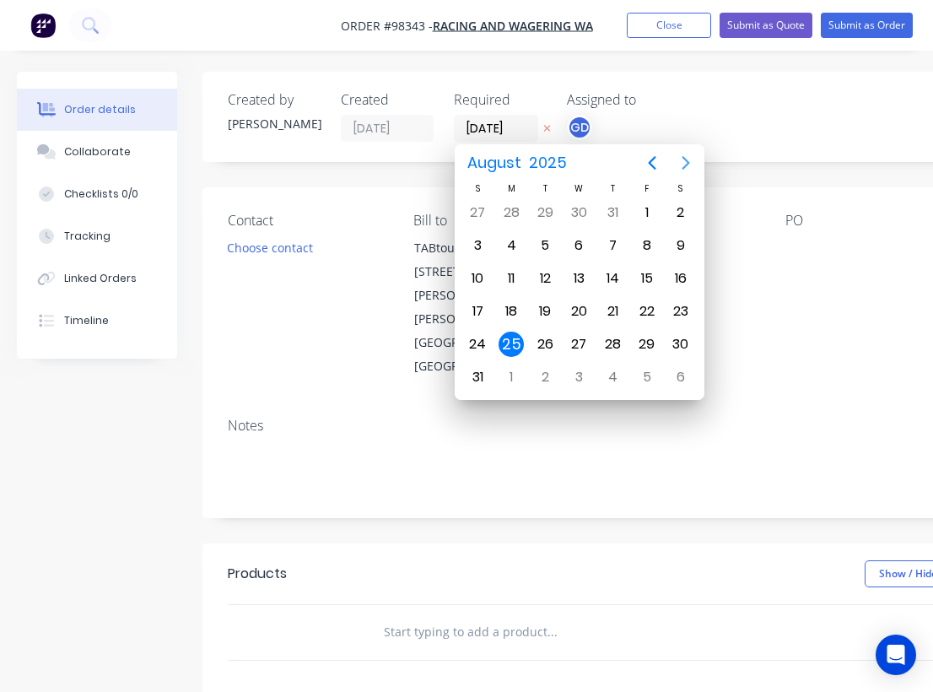
click at [685, 163] on icon "Next page" at bounding box center [686, 163] width 20 height 20
click at [642, 209] on div "5" at bounding box center [646, 212] width 25 height 25
type input "05/09/25"
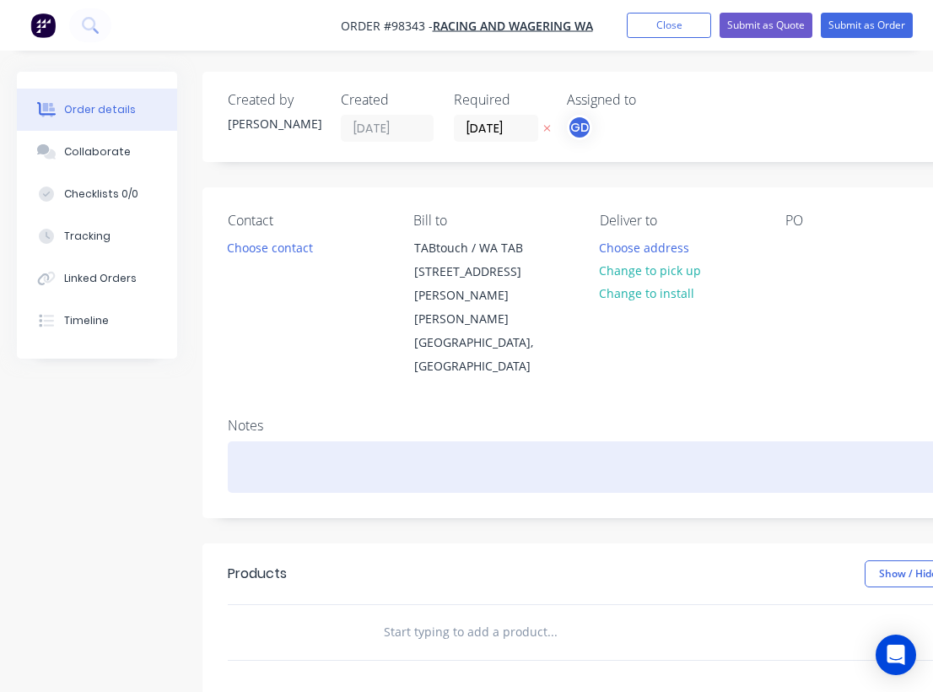
click at [289, 441] on div at bounding box center [679, 466] width 902 height 51
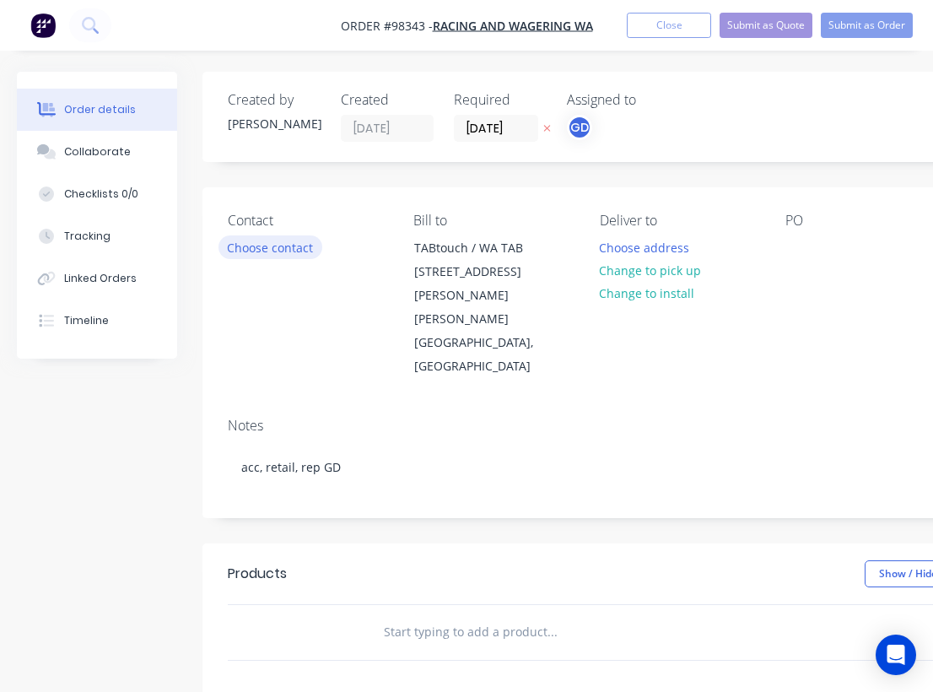
click at [270, 250] on button "Choose contact" at bounding box center [270, 246] width 104 height 23
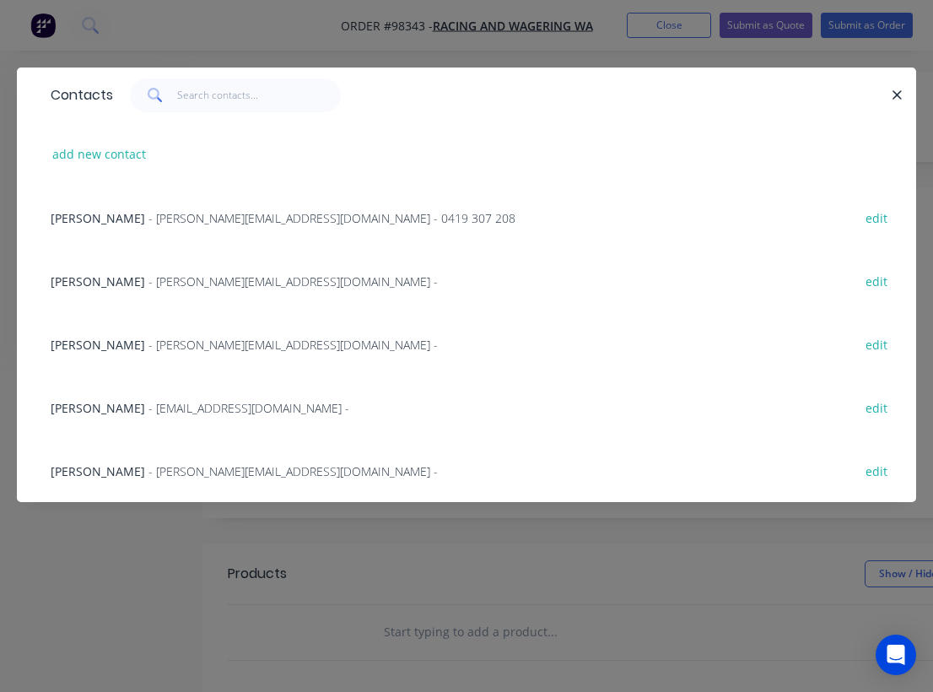
click at [72, 283] on span "Lia Tapper" at bounding box center [98, 281] width 94 height 16
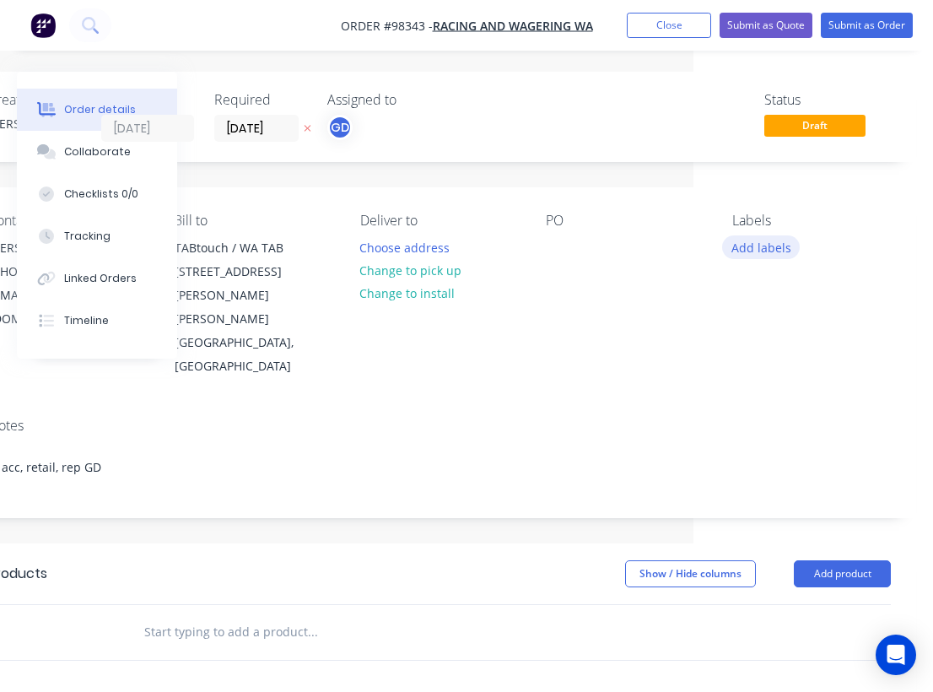
scroll to position [0, 240]
click at [752, 242] on button "Add labels" at bounding box center [761, 246] width 78 height 23
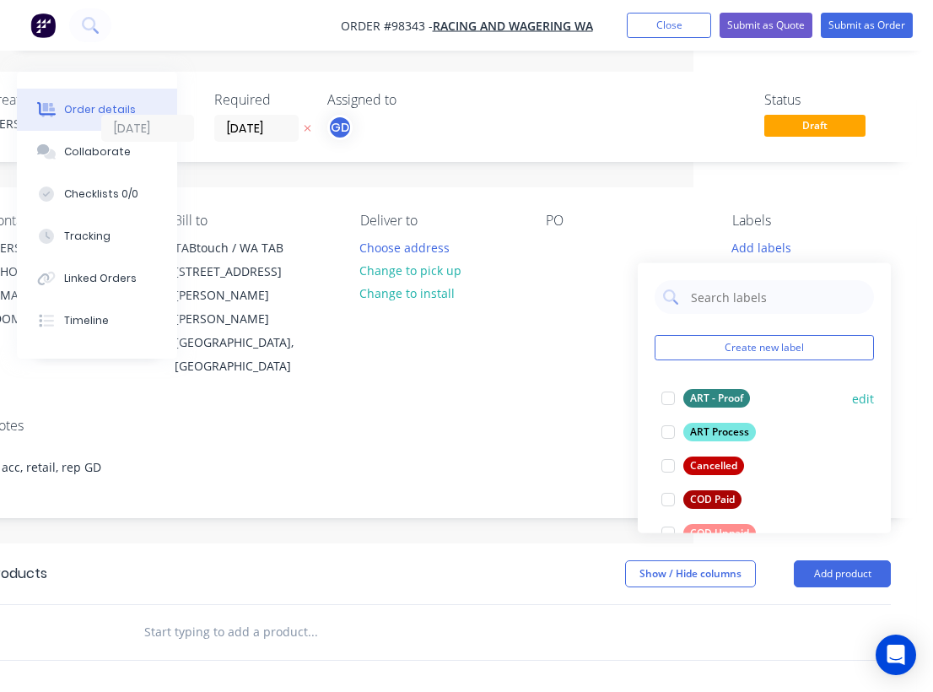
click at [719, 395] on div "ART - Proof" at bounding box center [716, 398] width 67 height 19
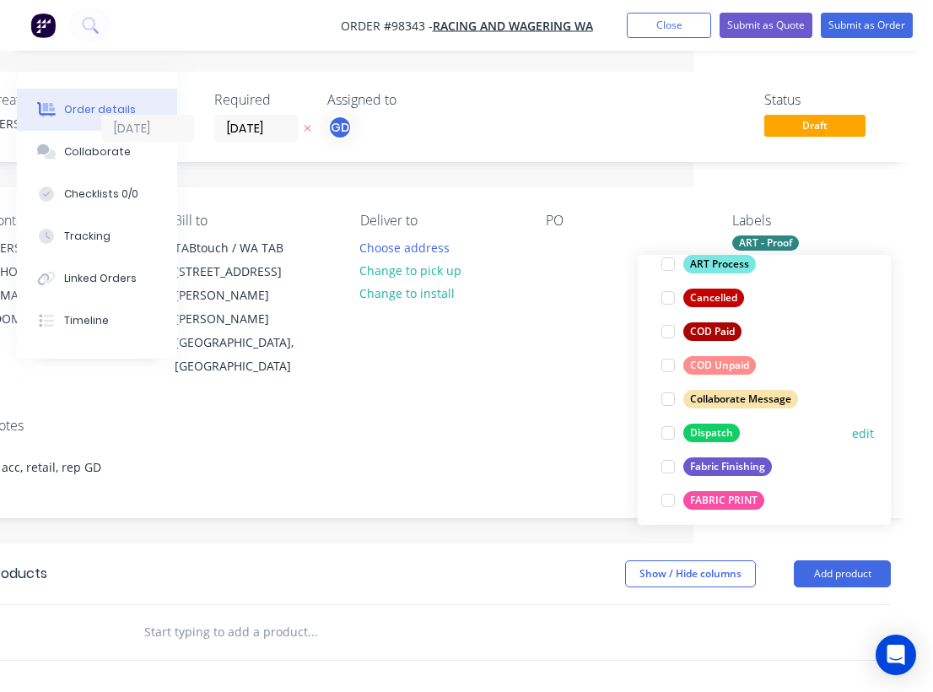
scroll to position [199, 0]
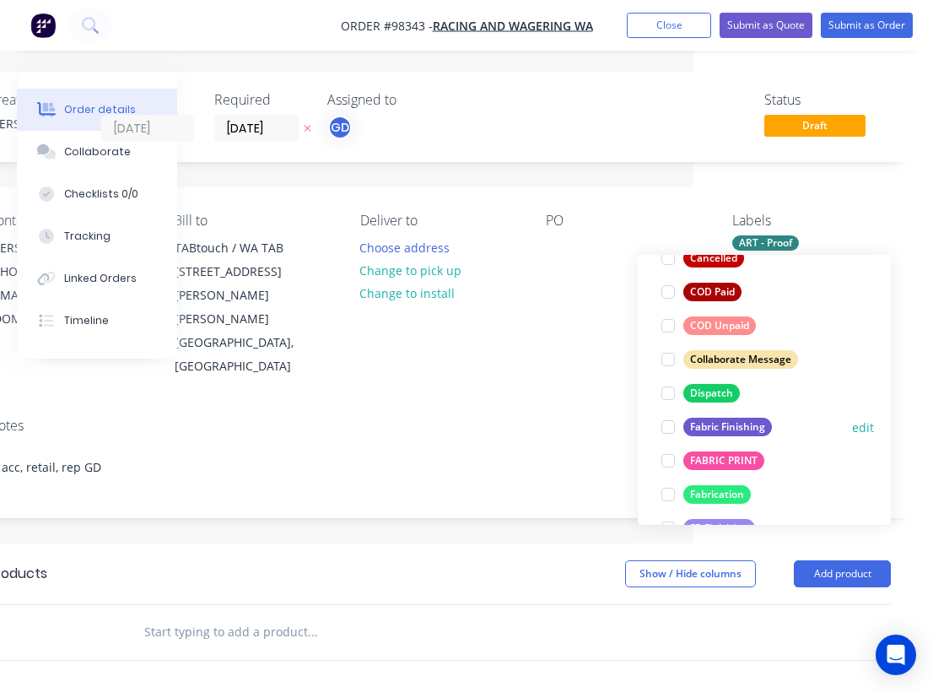
click at [735, 433] on div "Fabric Finishing" at bounding box center [727, 427] width 89 height 19
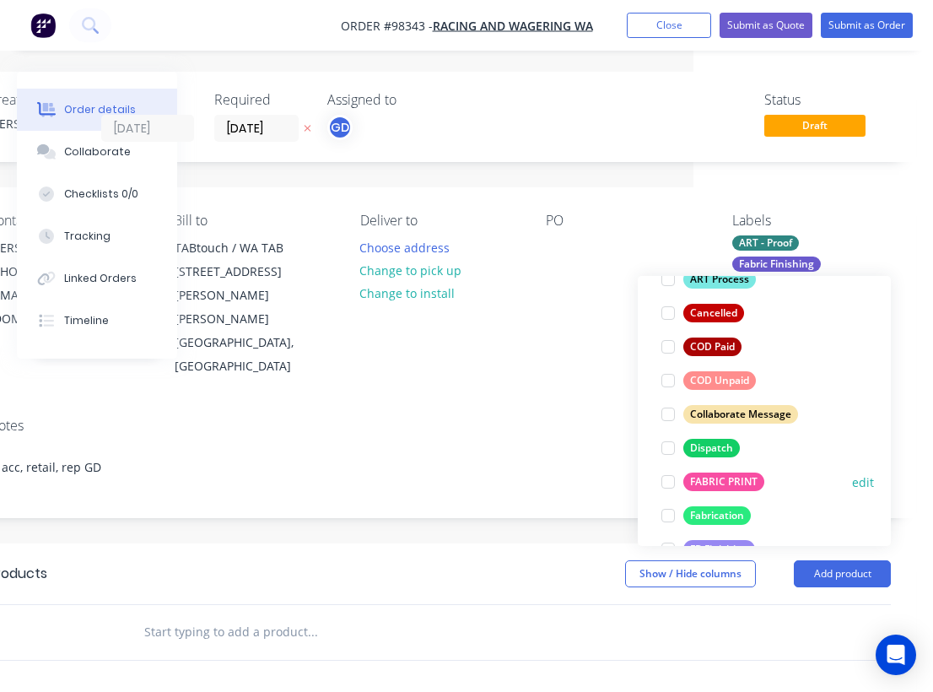
click at [730, 480] on div "FABRIC PRINT" at bounding box center [723, 481] width 81 height 19
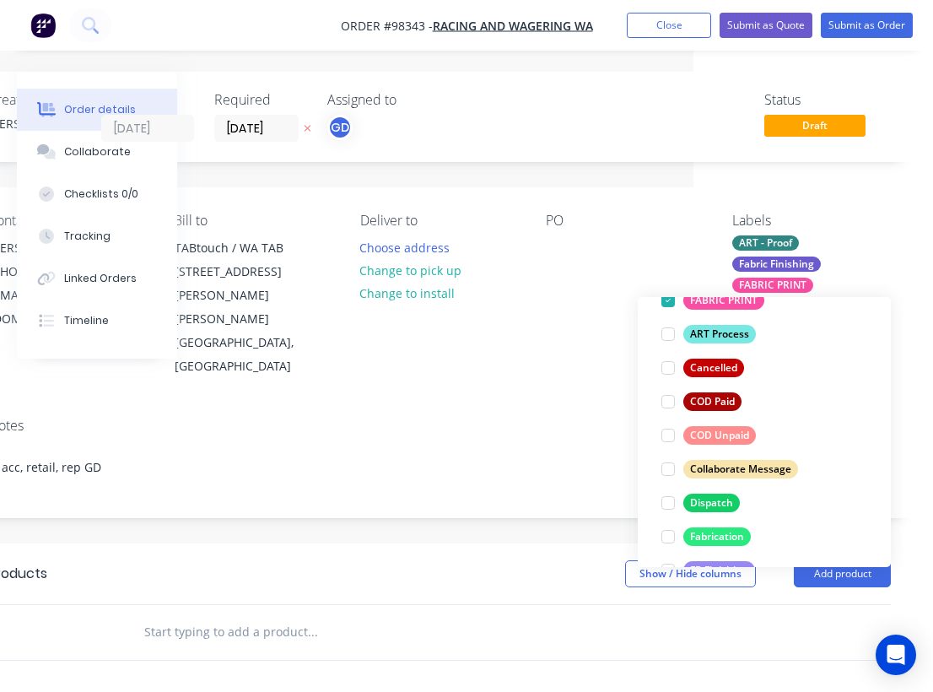
click at [555, 353] on div "Contact Lia Tapper (08) 9445 5191 lia.tapper@rwwa.com.au Bill to TABtouch / WA …" at bounding box center [439, 295] width 953 height 217
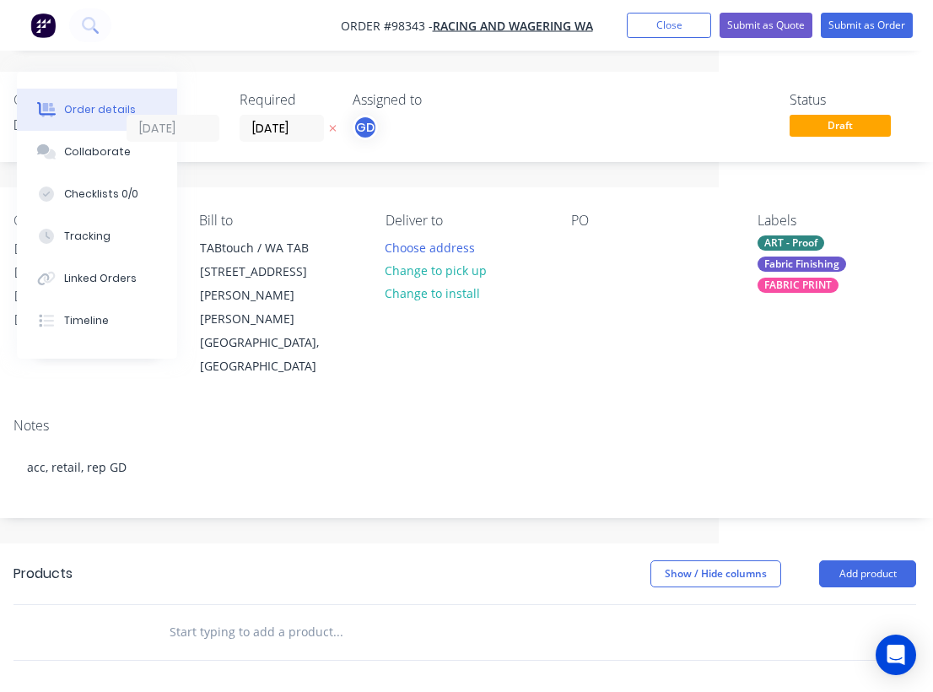
scroll to position [0, 213]
click at [580, 256] on div at bounding box center [585, 247] width 27 height 24
paste div
click at [639, 245] on div "Order No P205794" at bounding box center [637, 247] width 131 height 24
click at [597, 296] on div "PO P205794" at bounding box center [651, 296] width 159 height 166
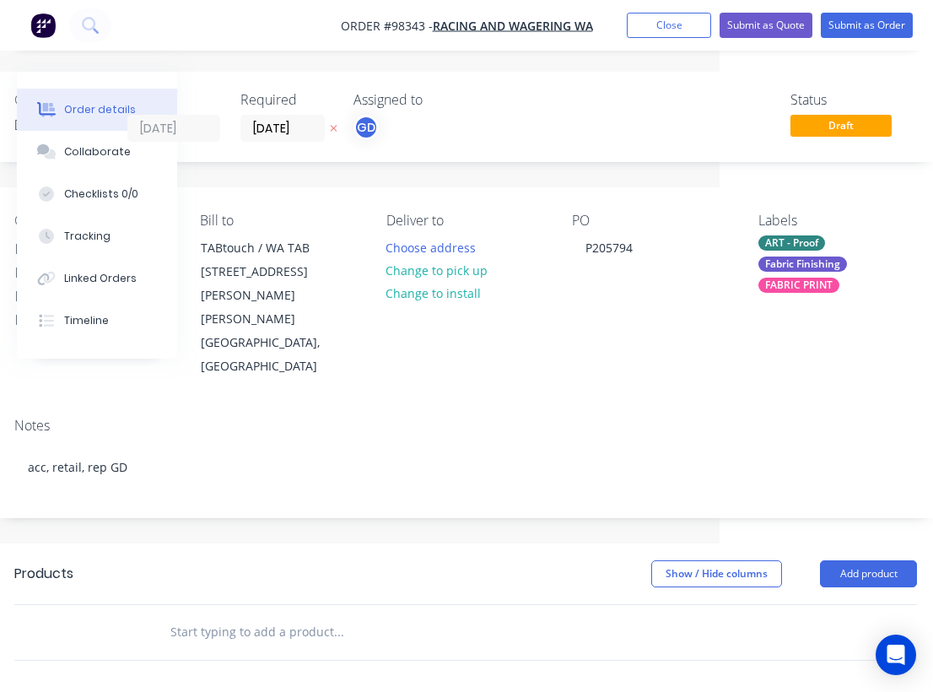
click at [262, 615] on input "text" at bounding box center [338, 632] width 337 height 34
paste input "15x air trico Mesh Banners: 745mm high x 2680 mm long Printed Air trico fabric …"
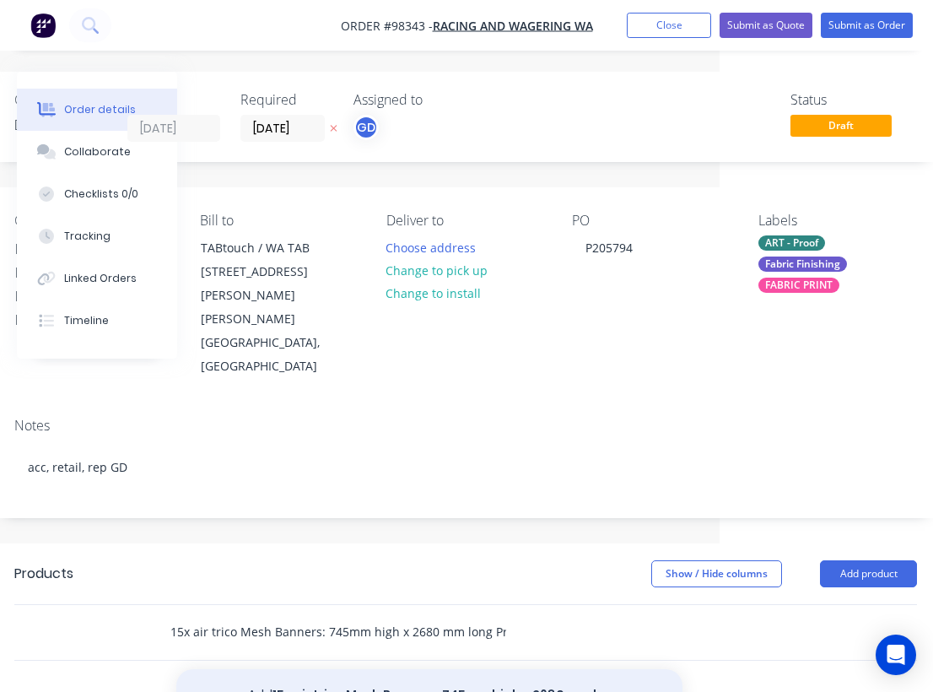
type input "15x air trico Mesh Banners: 745mm high x 2680 mm long Printed Air trico fabric …"
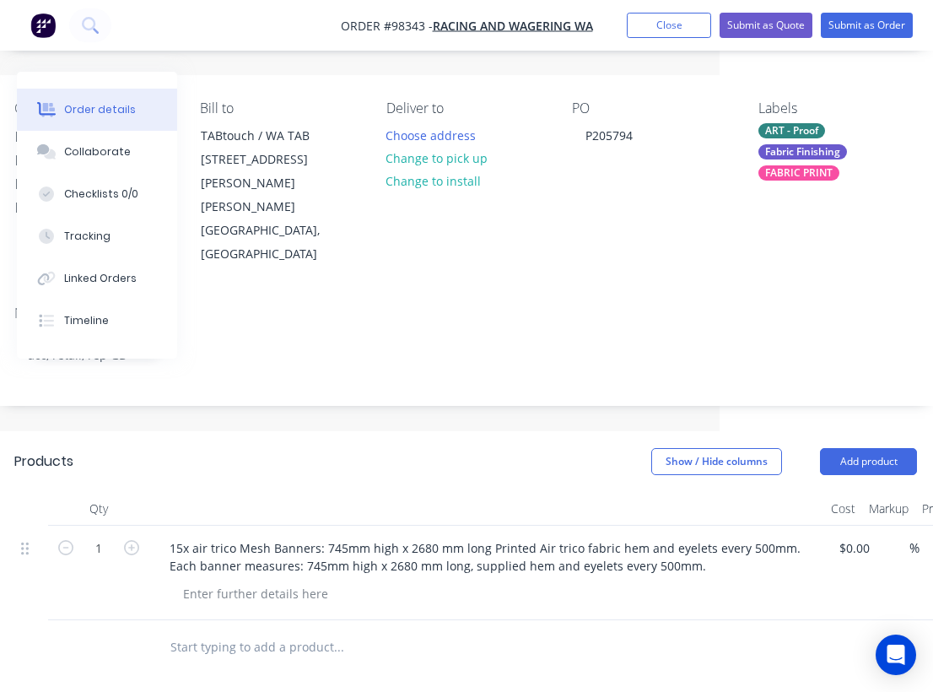
scroll to position [116, 213]
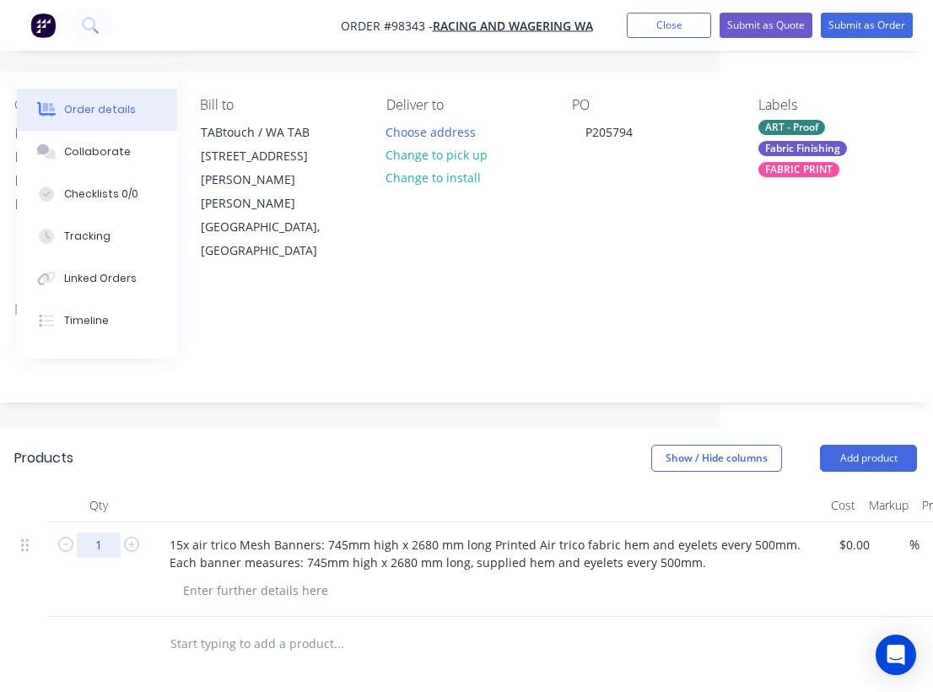
click at [113, 532] on input "1" at bounding box center [99, 544] width 44 height 25
type input "15"
click at [214, 431] on header "Products Show / Hide columns Add product" at bounding box center [465, 458] width 953 height 61
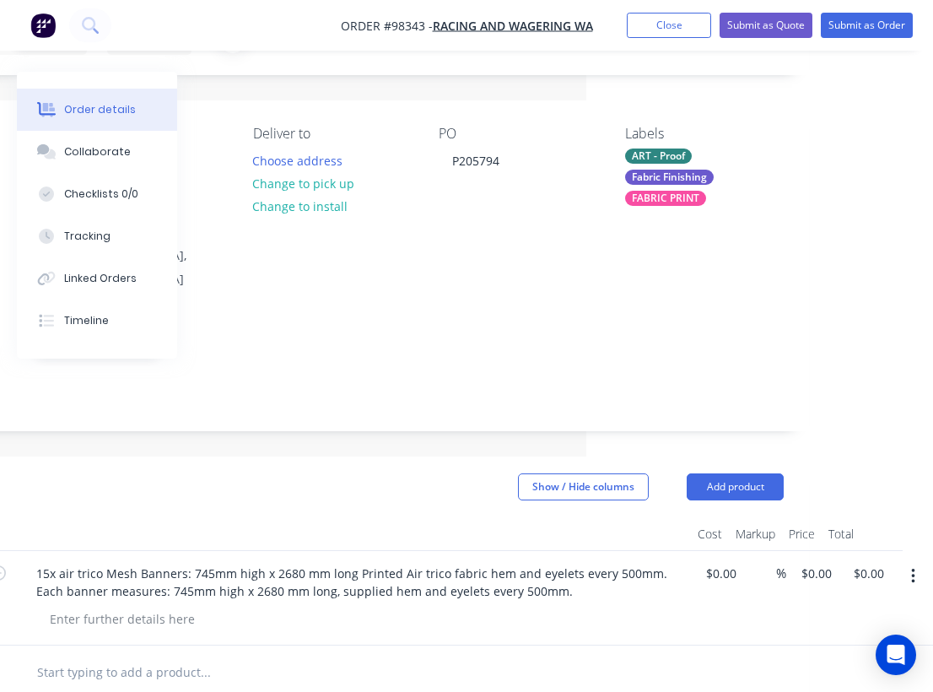
scroll to position [87, 347]
click at [873, 561] on input "0.00" at bounding box center [871, 573] width 39 height 24
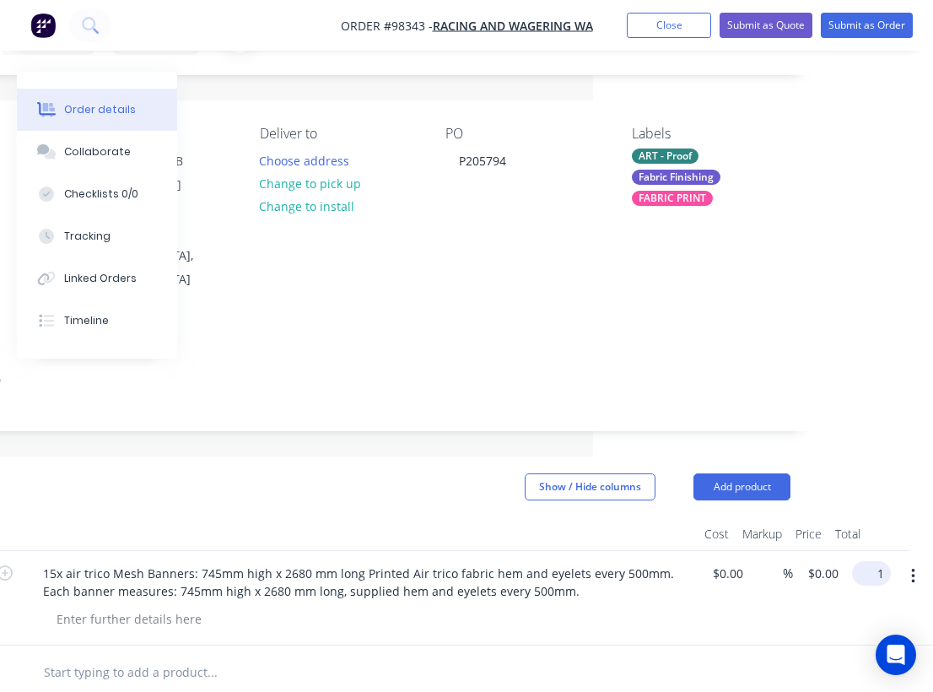
scroll to position [87, 327]
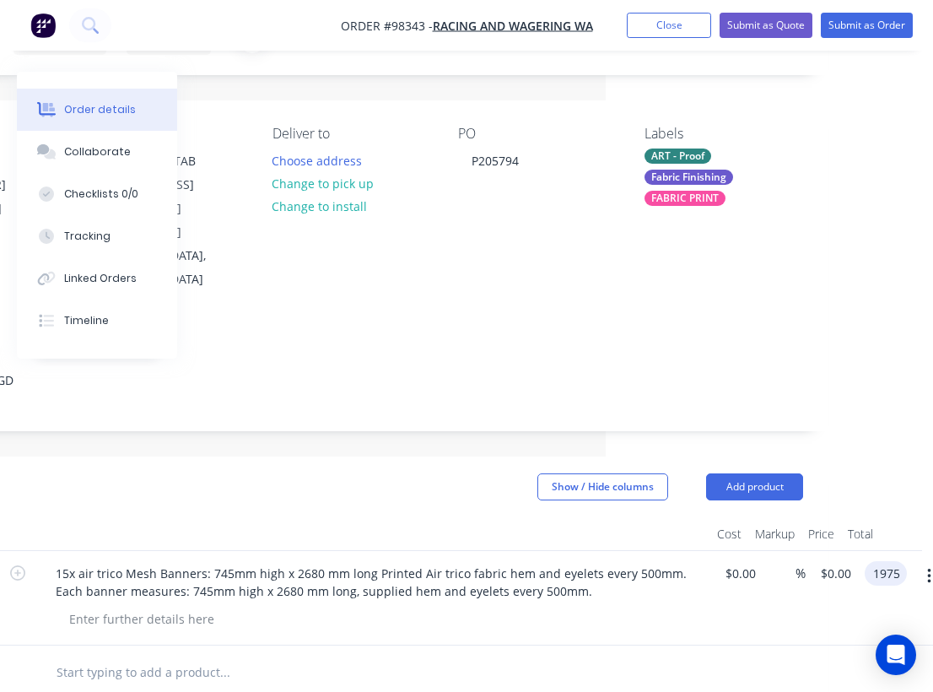
type input "1975"
type input "$131.6667"
type input "$1,975.00"
click at [453, 517] on div at bounding box center [372, 534] width 675 height 34
paste div
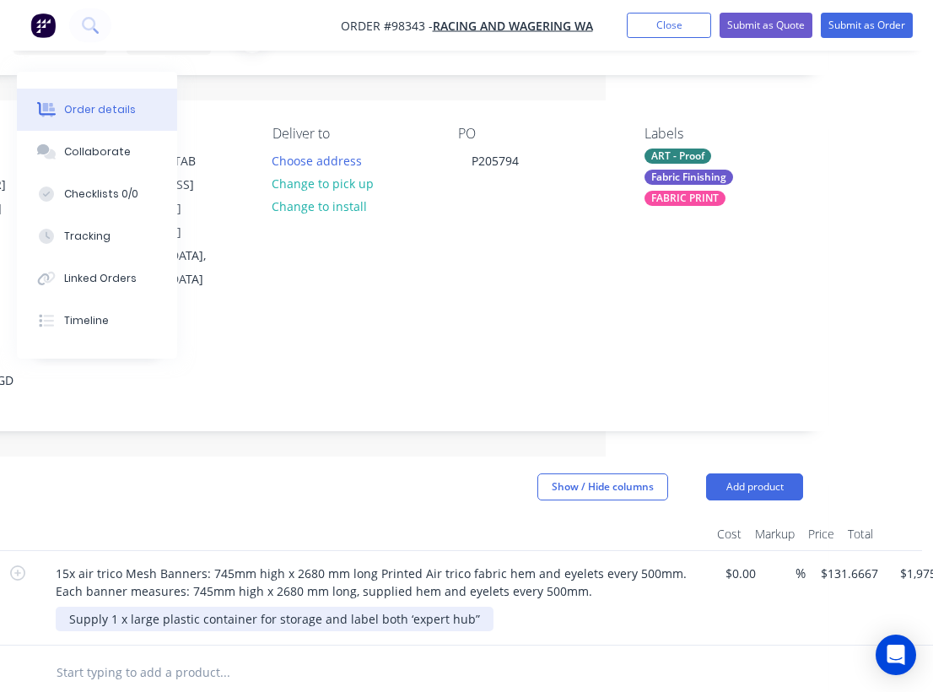
click at [393, 606] on div "Supply 1 x large plastic container for storage and label both ‘expert hub”" at bounding box center [275, 618] width 438 height 24
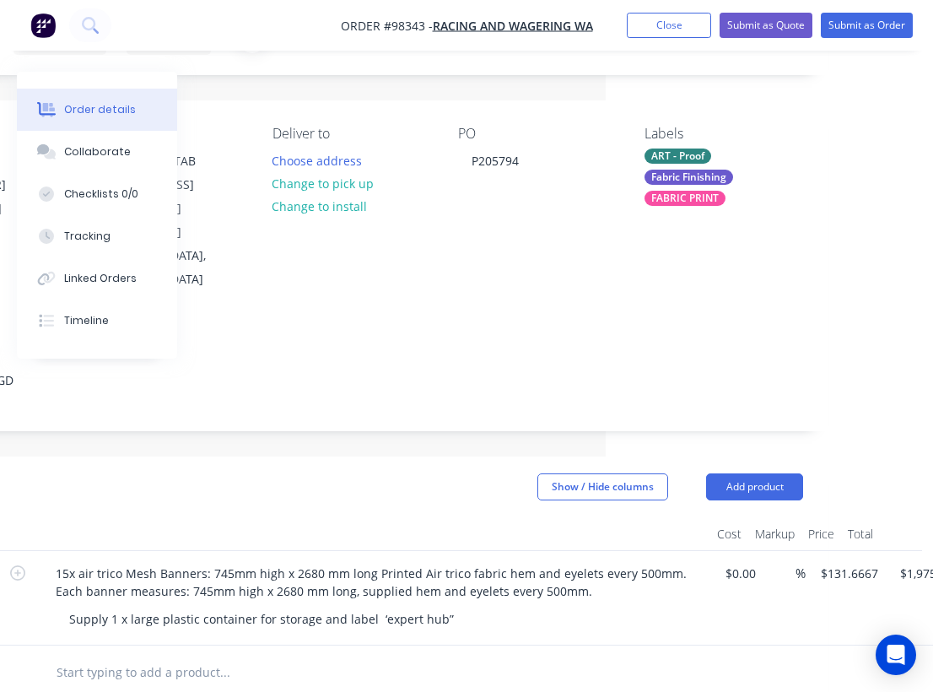
click at [380, 517] on div at bounding box center [372, 534] width 675 height 34
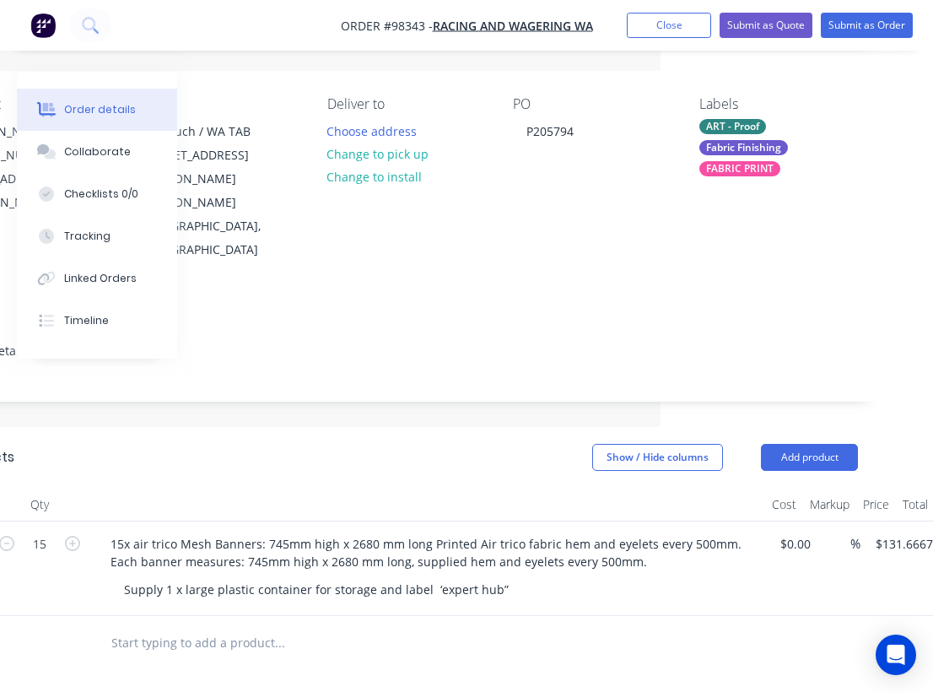
scroll to position [117, 251]
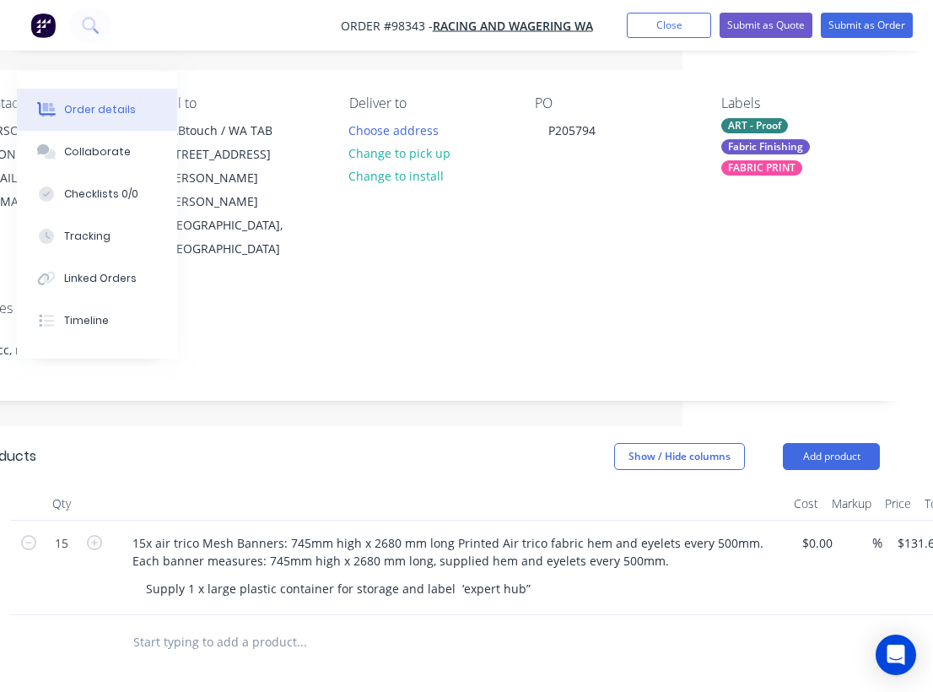
click at [240, 625] on input "text" at bounding box center [300, 642] width 337 height 34
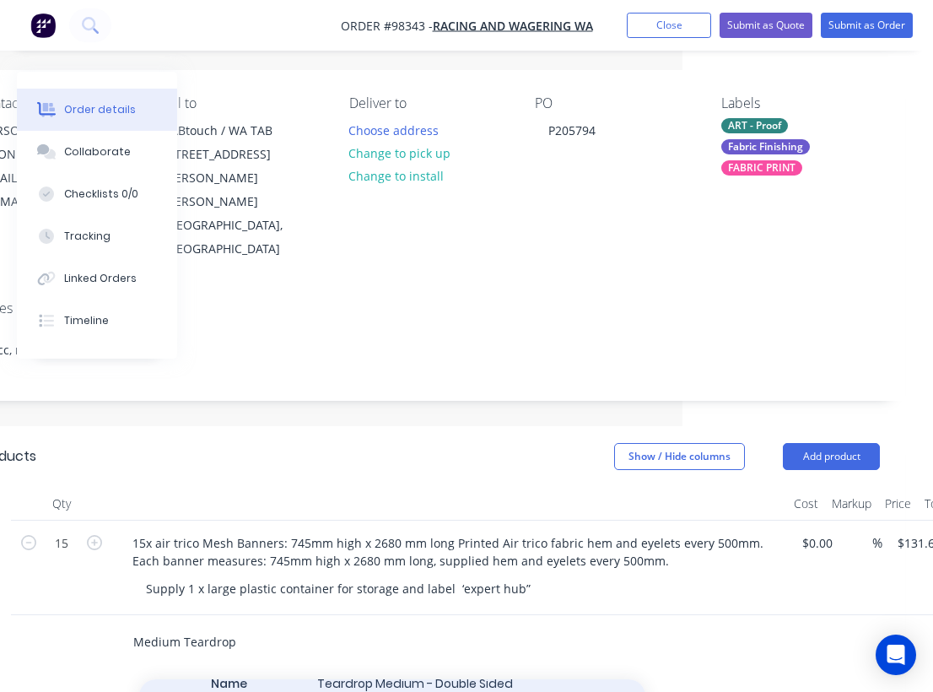
scroll to position [78, 0]
type input "Medium Teardrop"
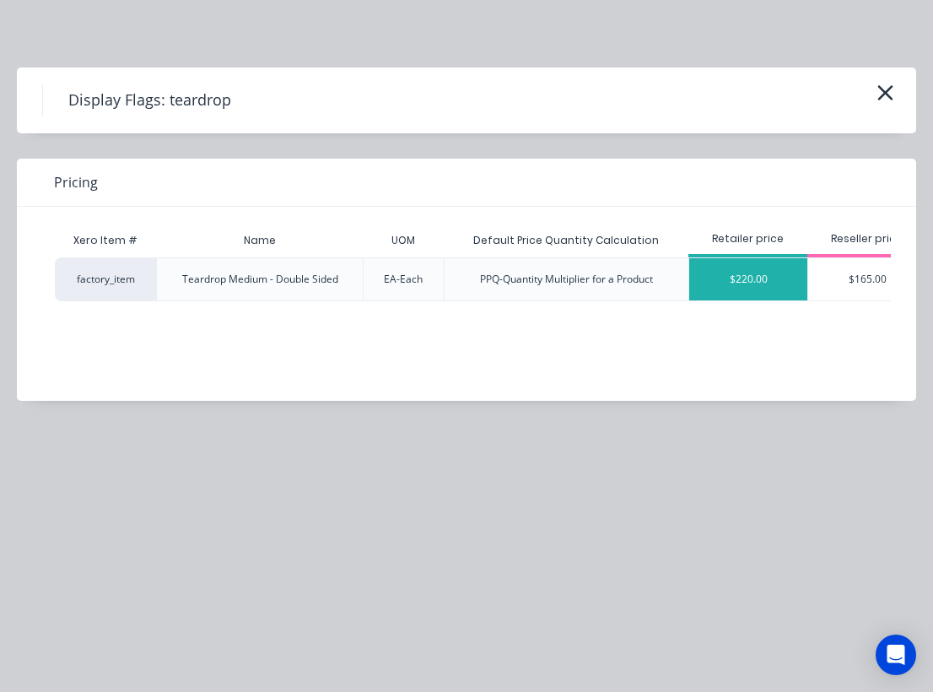
click at [765, 276] on div "$220.00" at bounding box center [748, 279] width 118 height 42
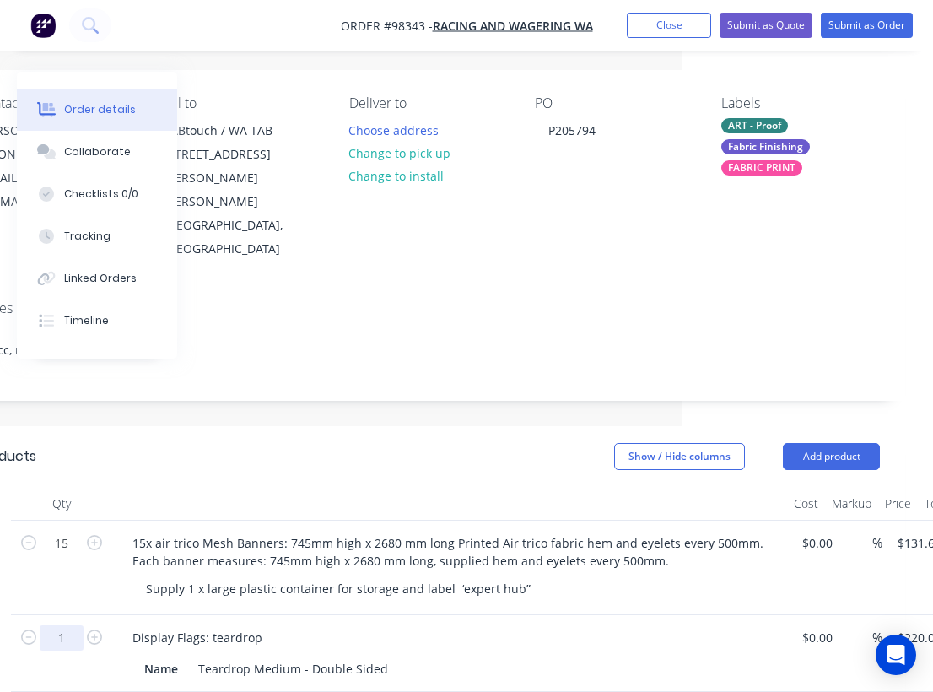
click at [71, 556] on input "1" at bounding box center [62, 543] width 44 height 25
type input "10"
type input "$2,200.00"
click at [243, 426] on header "Products Show / Hide columns Add product" at bounding box center [428, 456] width 953 height 61
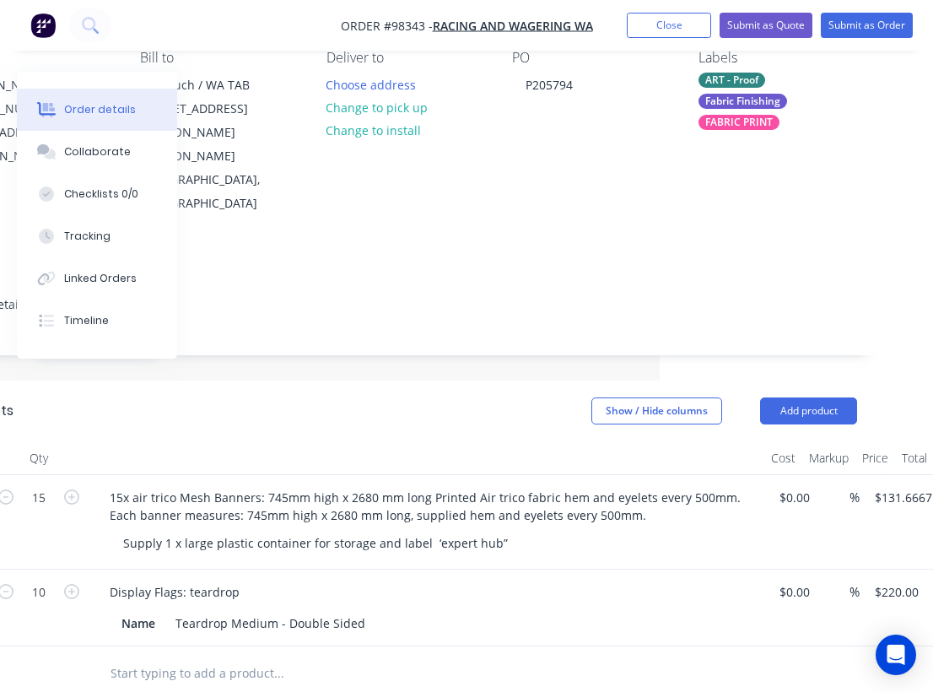
scroll to position [177, 273]
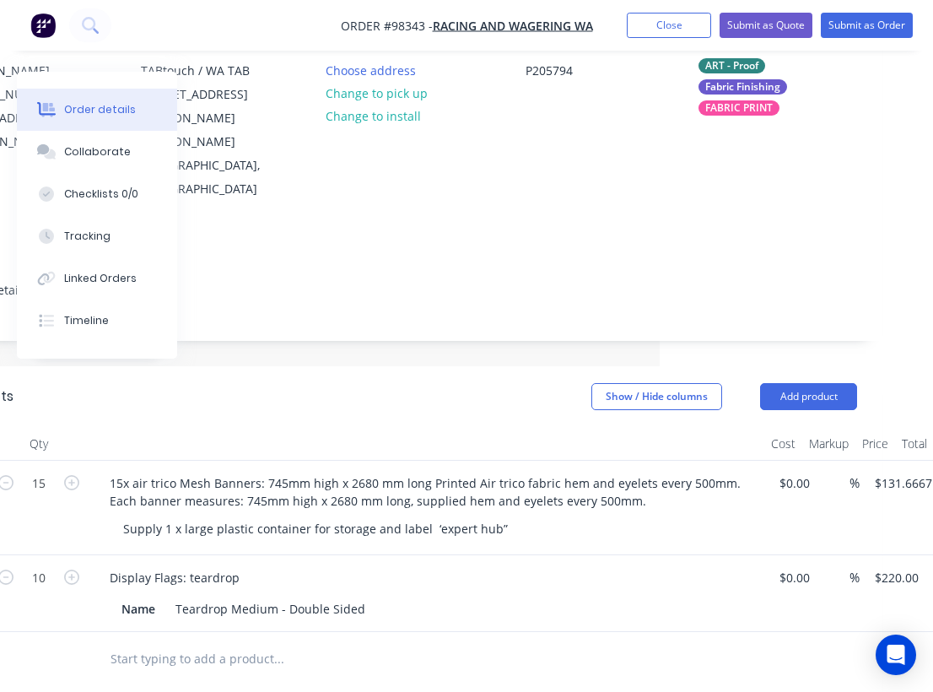
click at [256, 642] on input "text" at bounding box center [278, 659] width 337 height 34
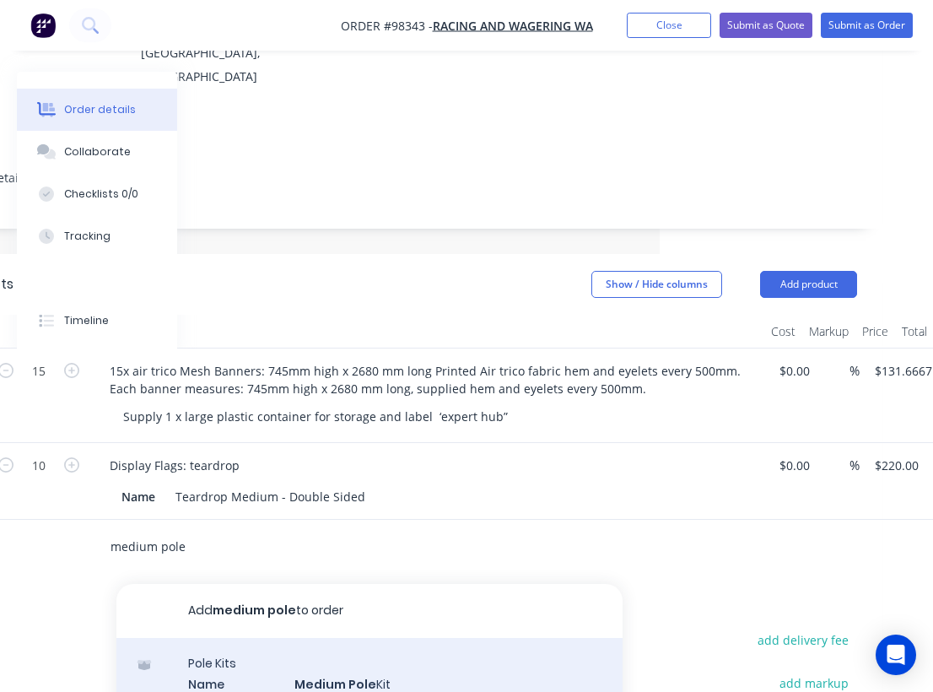
type input "medium pole"
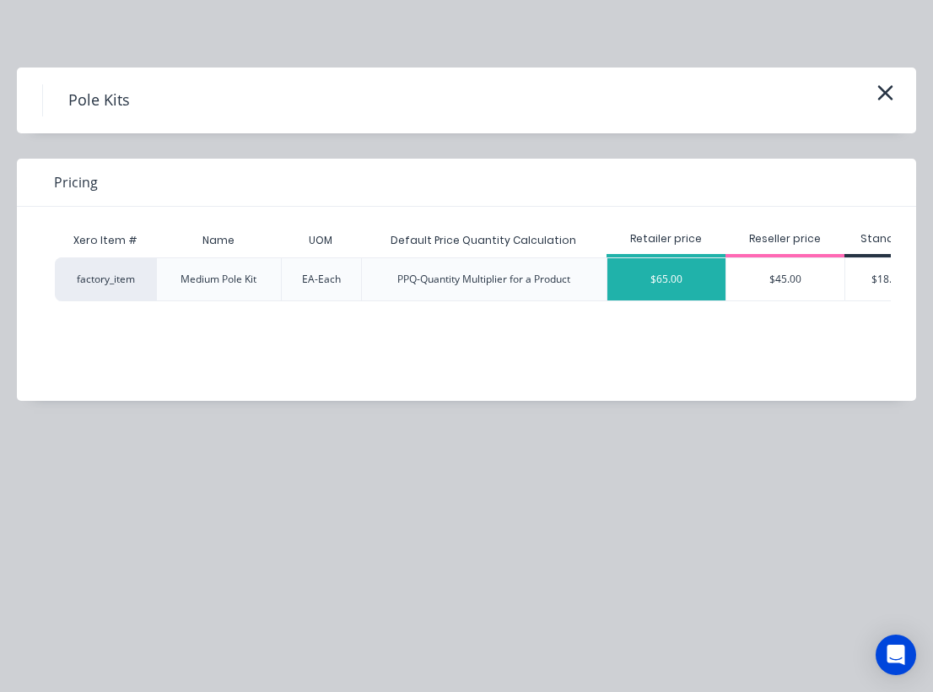
click at [671, 284] on div "$65.00" at bounding box center [666, 279] width 118 height 42
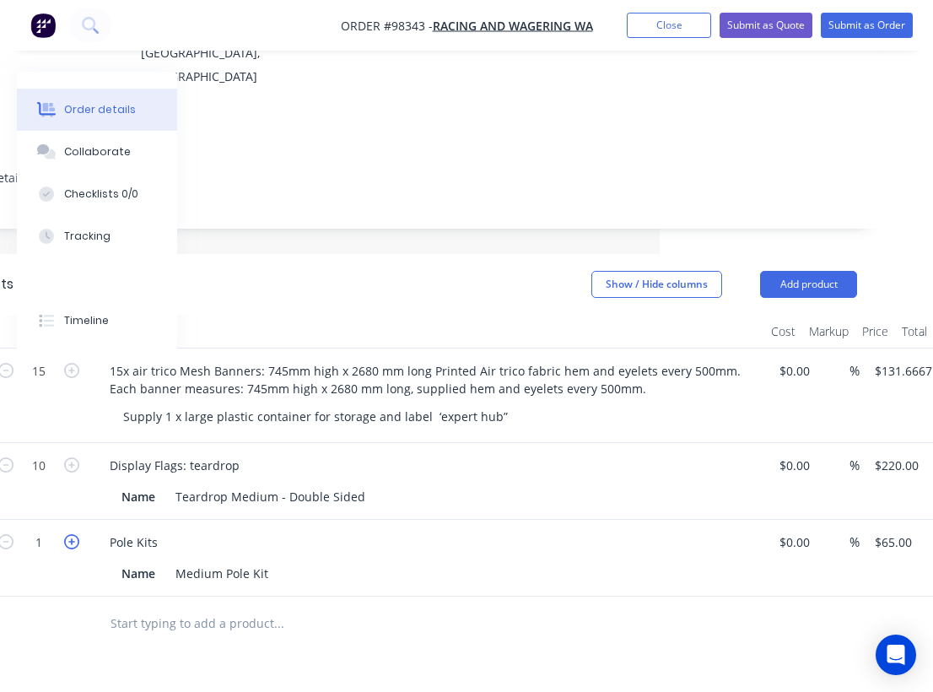
click at [73, 534] on icon "button" at bounding box center [71, 541] width 15 height 15
type input "2"
type input "$130.00"
click at [73, 534] on icon "button" at bounding box center [71, 541] width 15 height 15
type input "3"
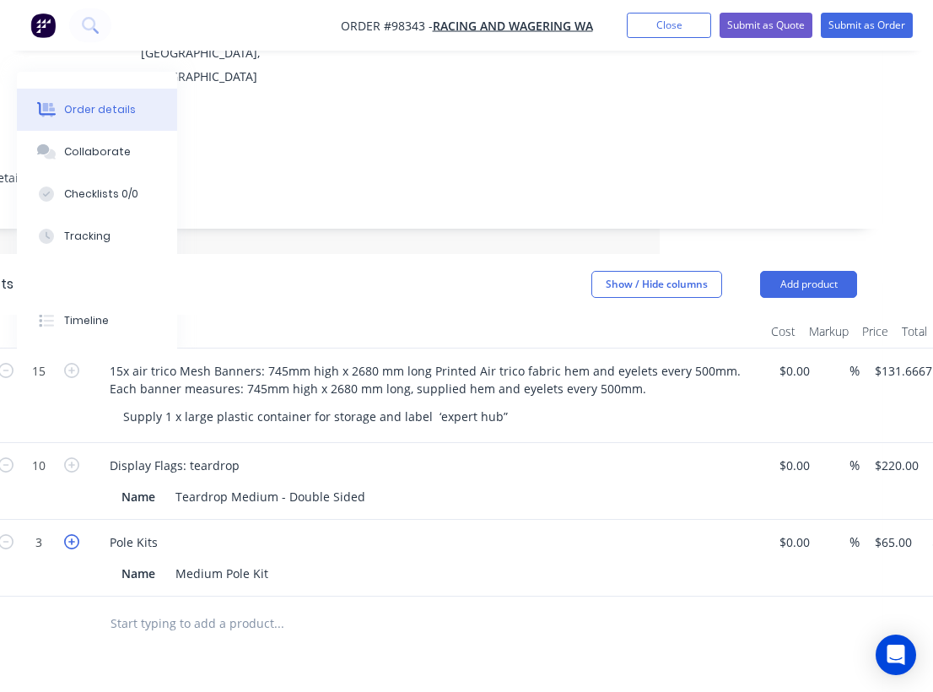
type input "$195.00"
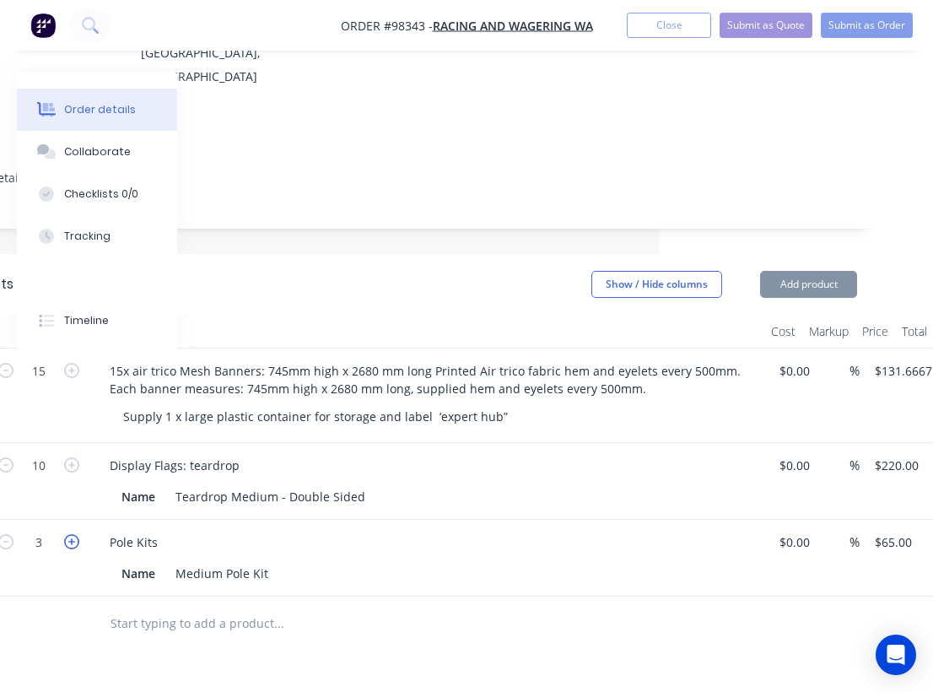
click at [73, 534] on icon "button" at bounding box center [71, 541] width 15 height 15
type input "4"
type input "$260.00"
click at [73, 534] on icon "button" at bounding box center [71, 541] width 15 height 15
type input "5"
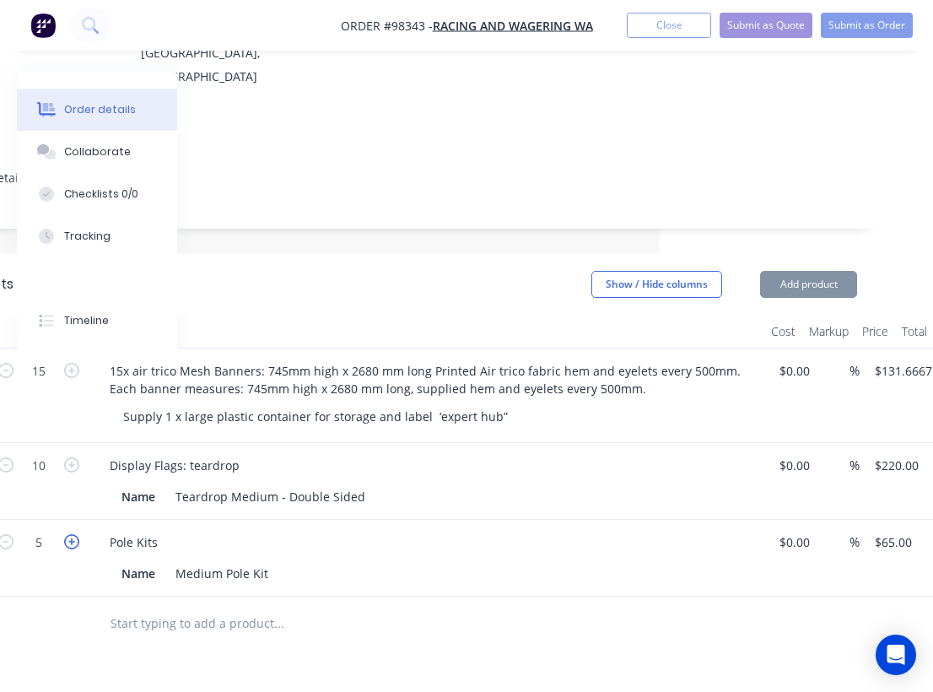
type input "$325.00"
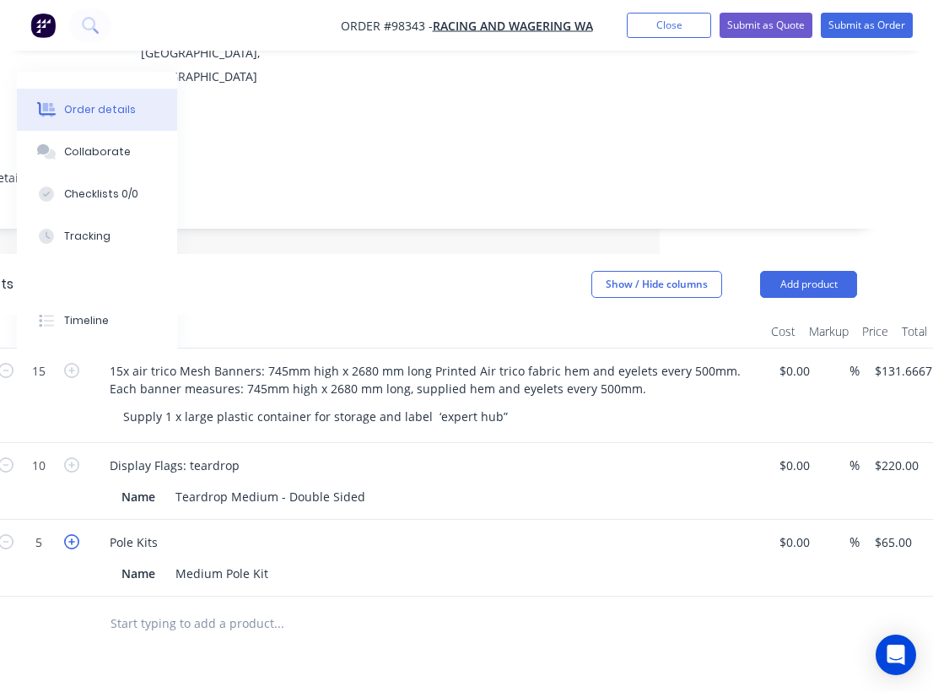
click at [73, 534] on icon "button" at bounding box center [71, 541] width 15 height 15
type input "6"
type input "$390.00"
click at [73, 534] on icon "button" at bounding box center [71, 541] width 15 height 15
type input "7"
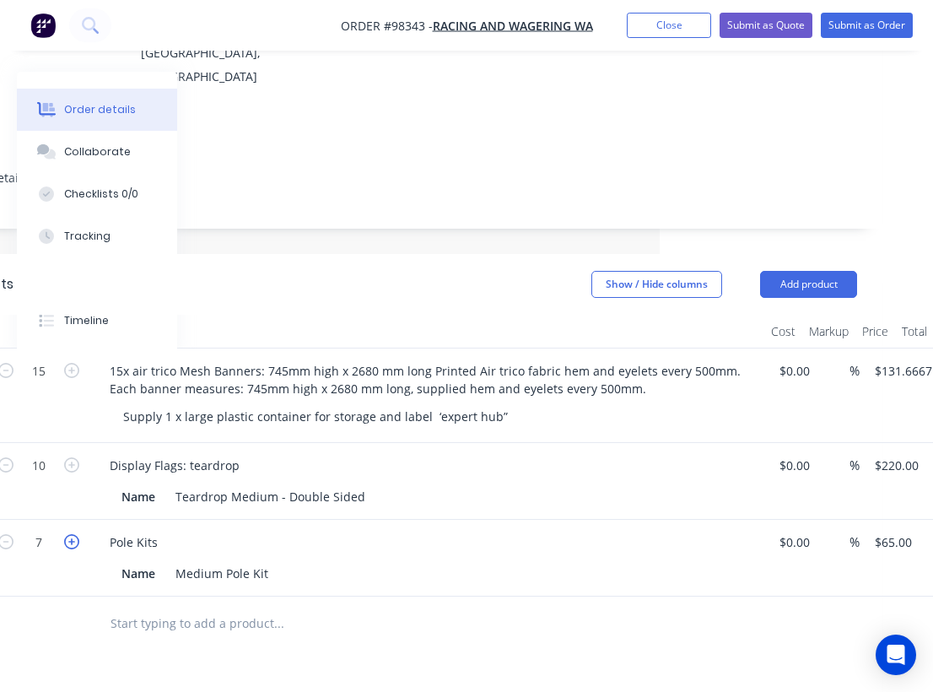
type input "$455.00"
click at [73, 534] on icon "button" at bounding box center [71, 541] width 15 height 15
type input "8"
type input "$520.00"
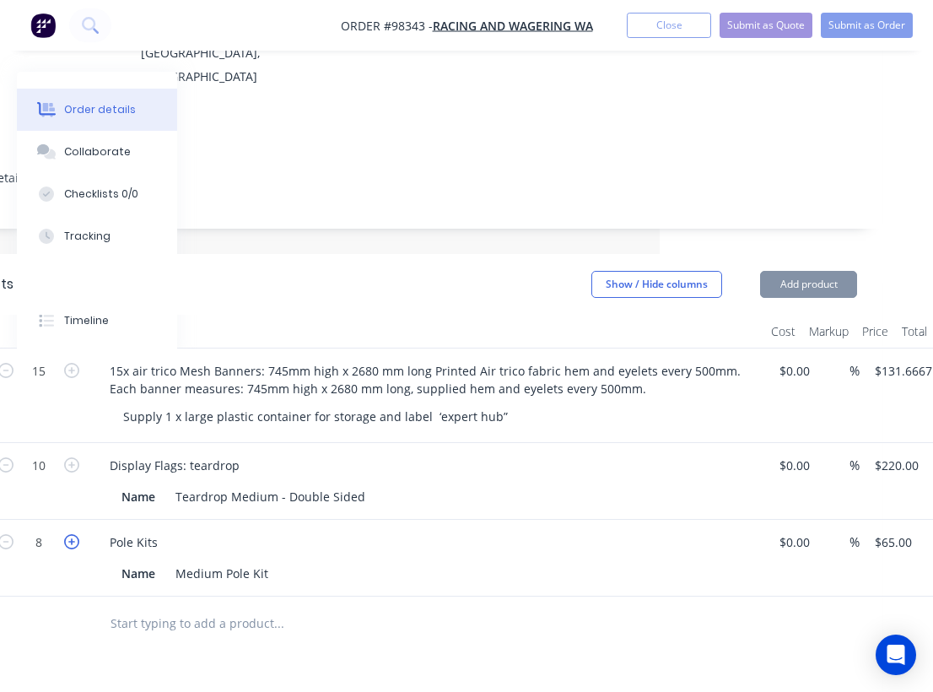
click at [73, 534] on icon "button" at bounding box center [71, 541] width 15 height 15
type input "9"
type input "$585.00"
click at [73, 534] on icon "button" at bounding box center [71, 541] width 15 height 15
type input "10"
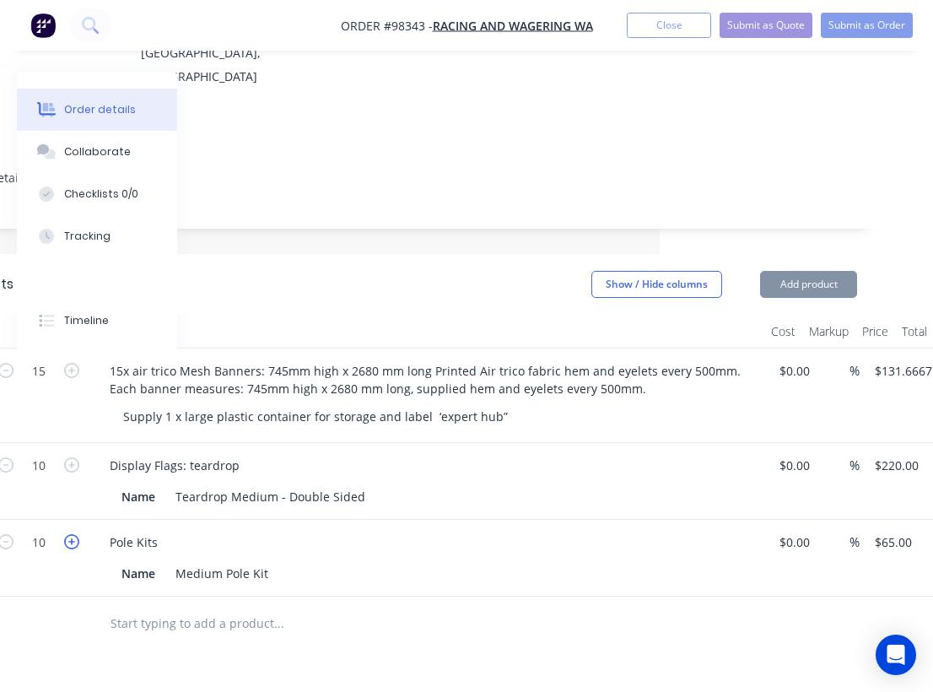
type input "$650.00"
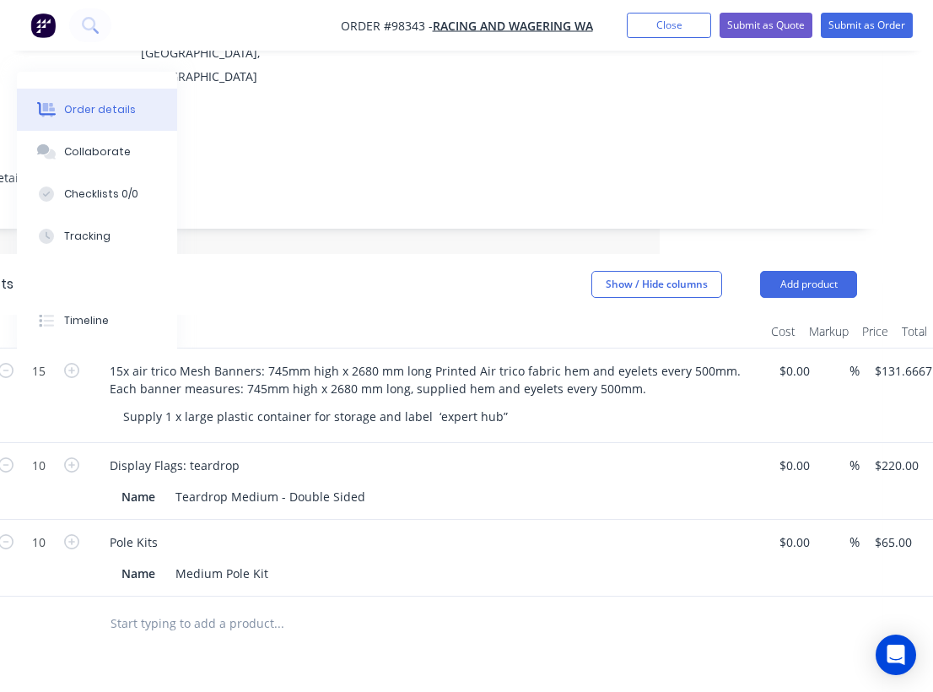
click at [243, 606] on input "text" at bounding box center [278, 623] width 337 height 34
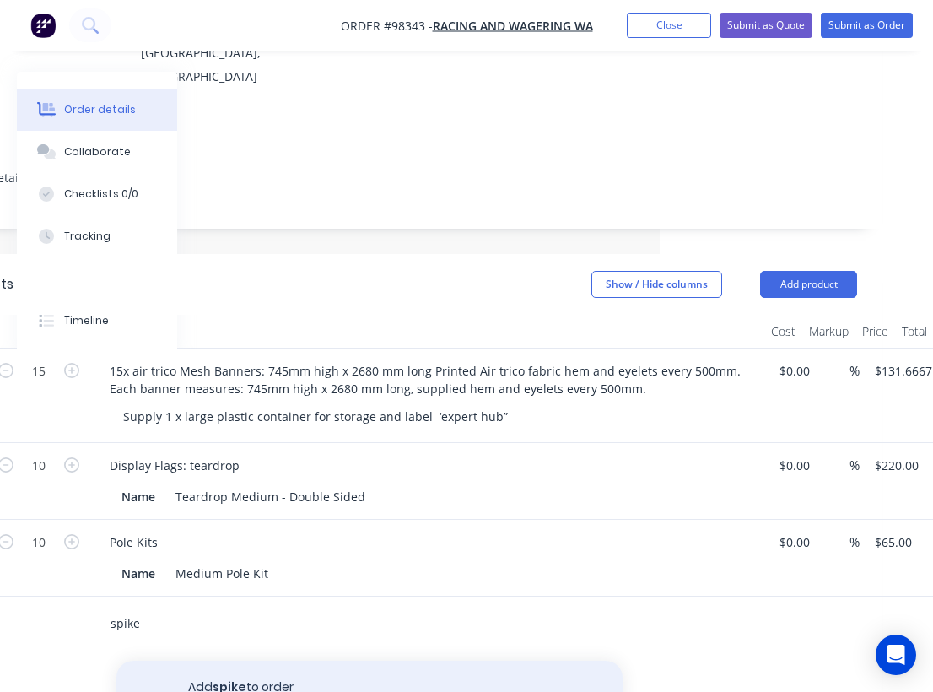
type input "spike"
click at [275, 660] on button "Add spike to order" at bounding box center [369, 687] width 506 height 54
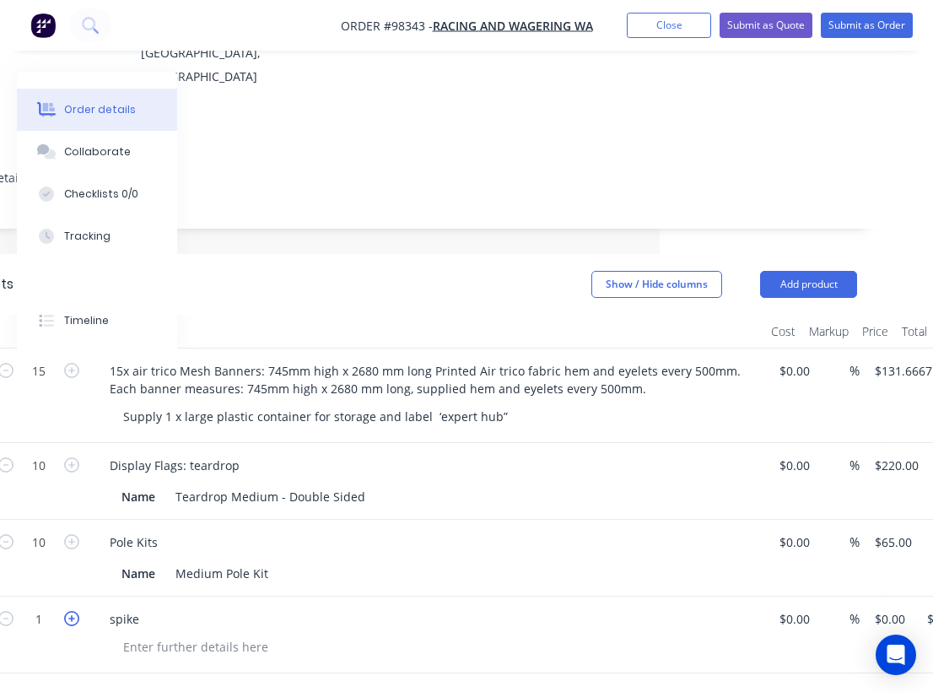
click at [75, 611] on icon "button" at bounding box center [71, 618] width 15 height 15
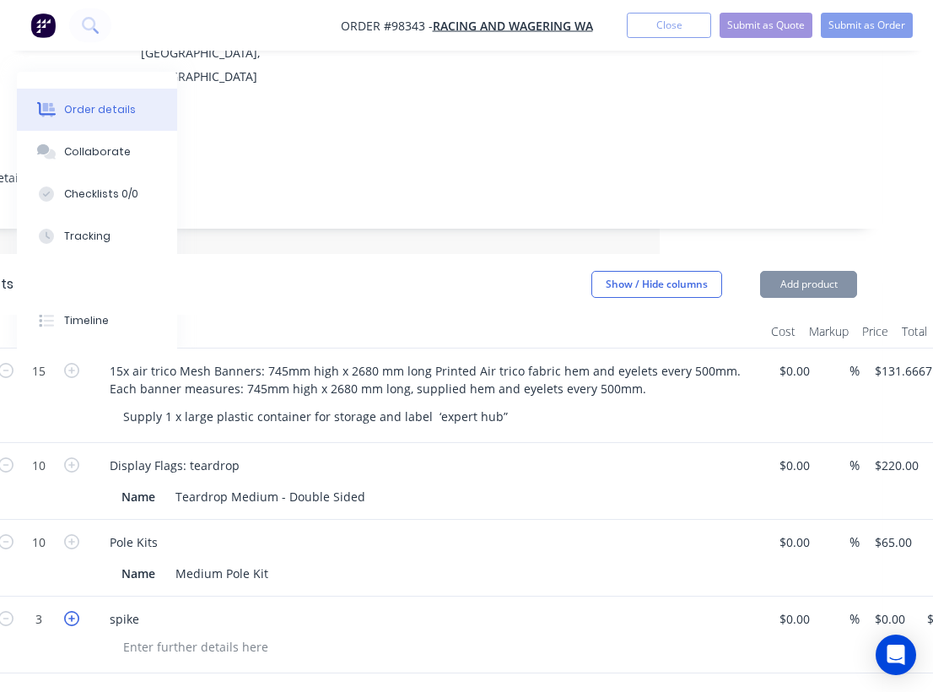
click at [76, 611] on icon "button" at bounding box center [71, 618] width 15 height 15
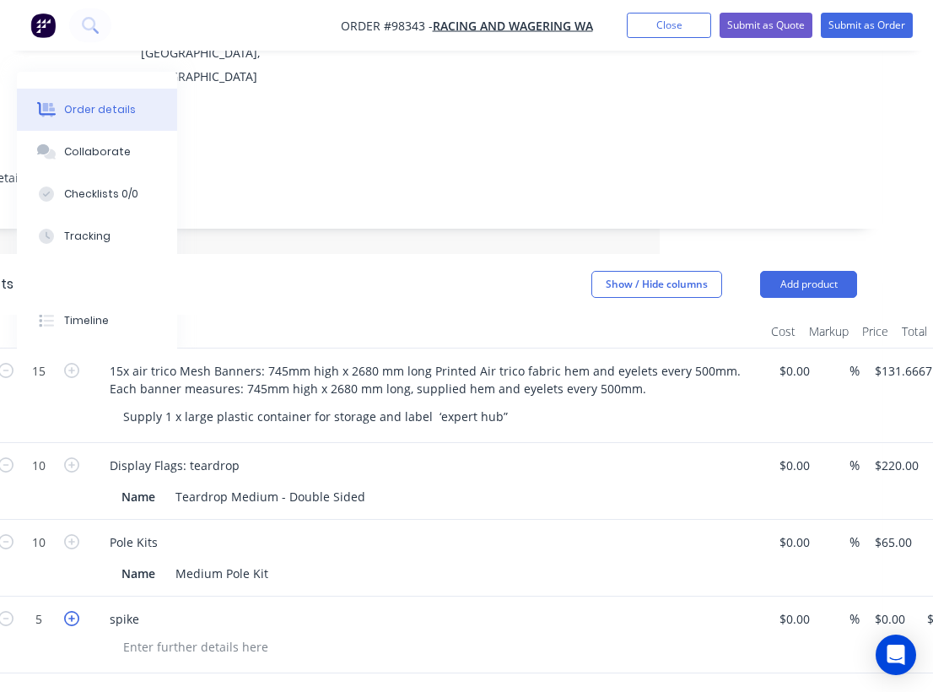
click at [76, 611] on icon "button" at bounding box center [71, 618] width 15 height 15
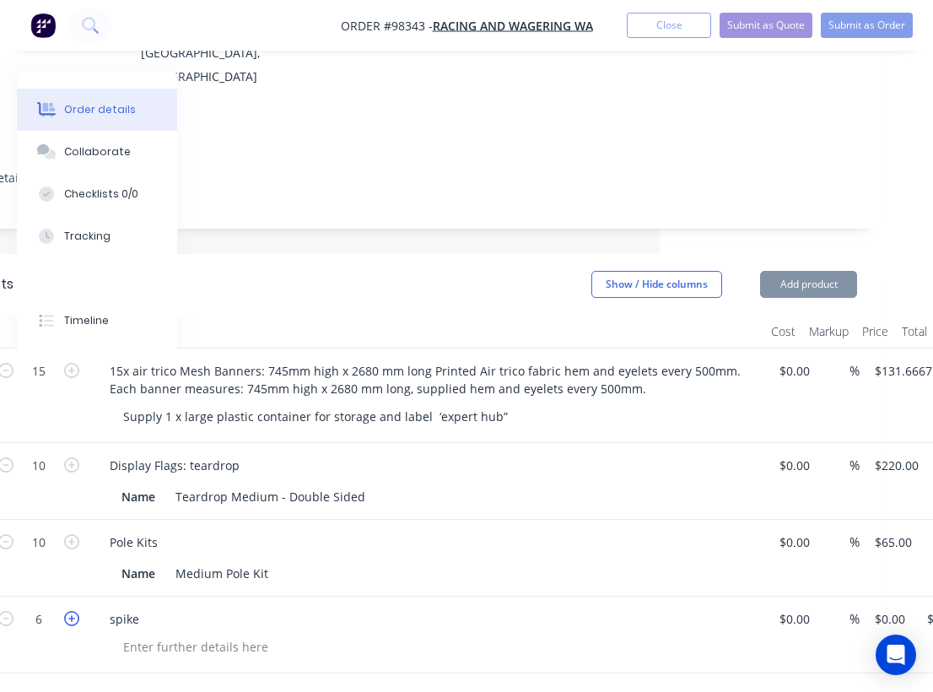
click at [76, 611] on icon "button" at bounding box center [71, 618] width 15 height 15
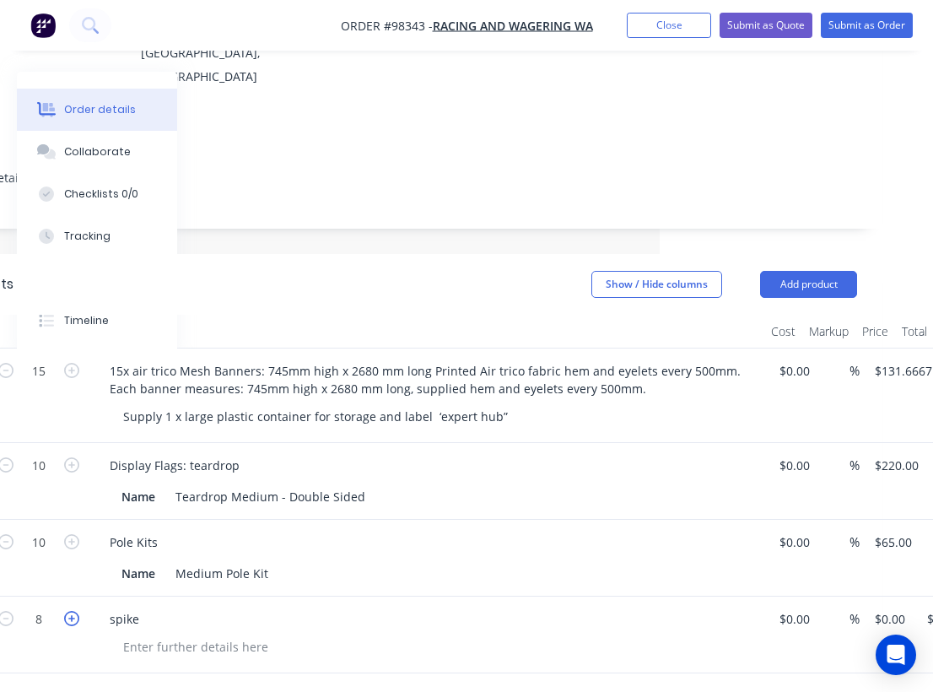
click at [76, 611] on icon "button" at bounding box center [71, 618] width 15 height 15
type input "10"
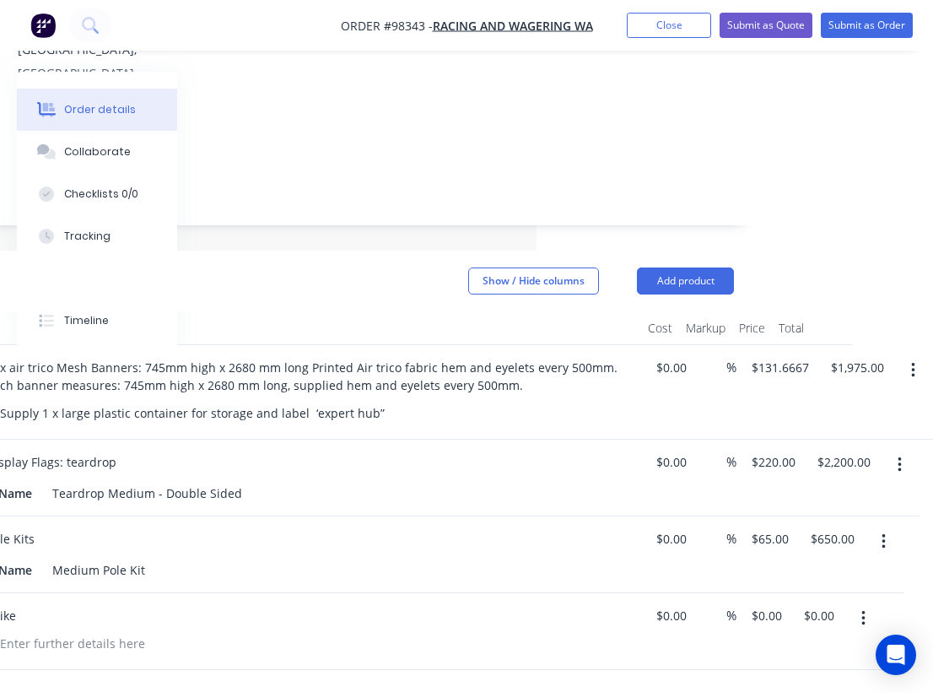
scroll to position [293, 396]
click at [829, 603] on input "0.00" at bounding box center [821, 615] width 39 height 24
click at [829, 603] on input "0.00" at bounding box center [818, 615] width 32 height 24
type input "$500.00"
type input "$50.00"
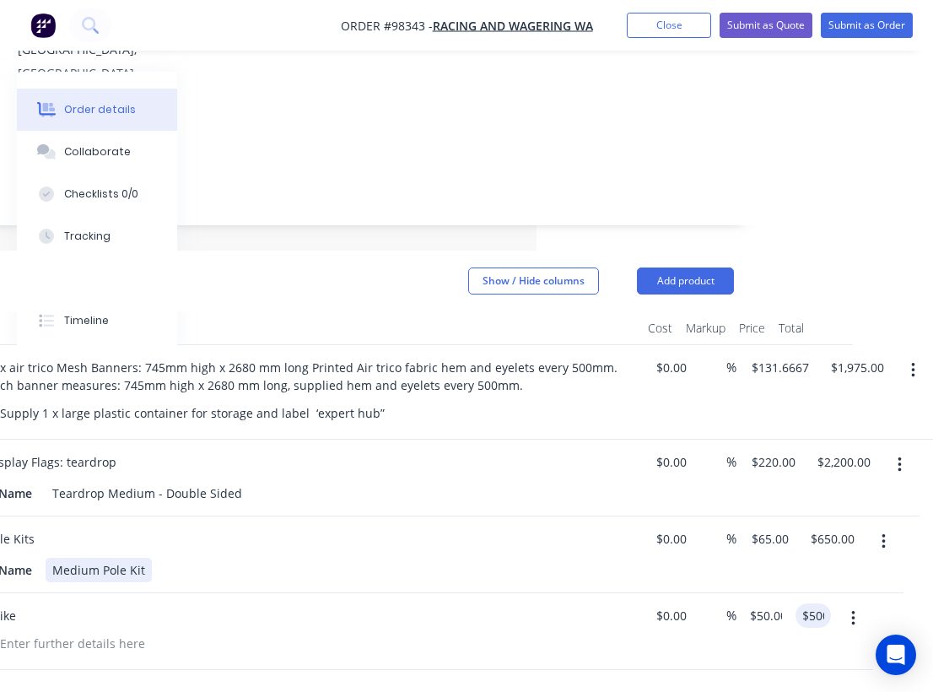
click at [473, 539] on div "Pole Kits Name Medium Pole Kit" at bounding box center [303, 554] width 675 height 77
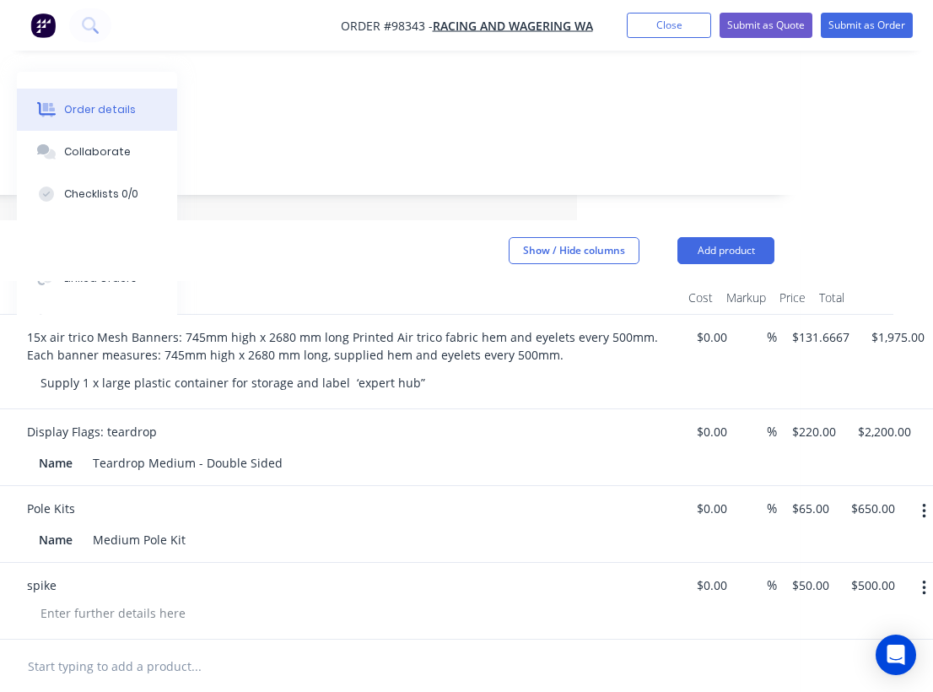
scroll to position [321, 361]
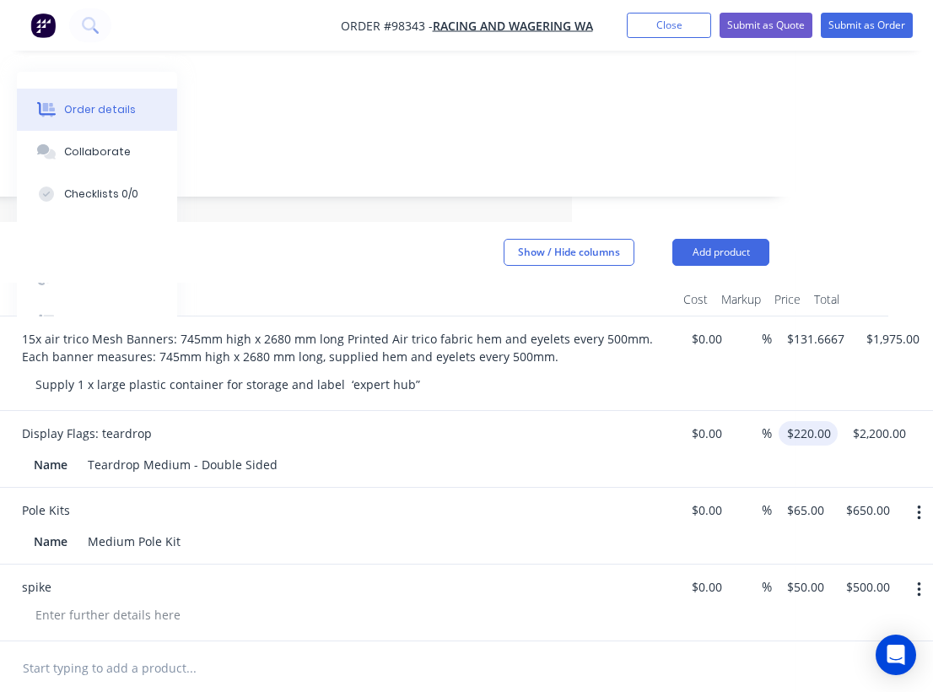
type input "220"
click at [812, 421] on input "220" at bounding box center [811, 433] width 52 height 24
type input "$200.00"
type input "$2,000.00"
click at [576, 564] on div "spike" at bounding box center [339, 602] width 675 height 77
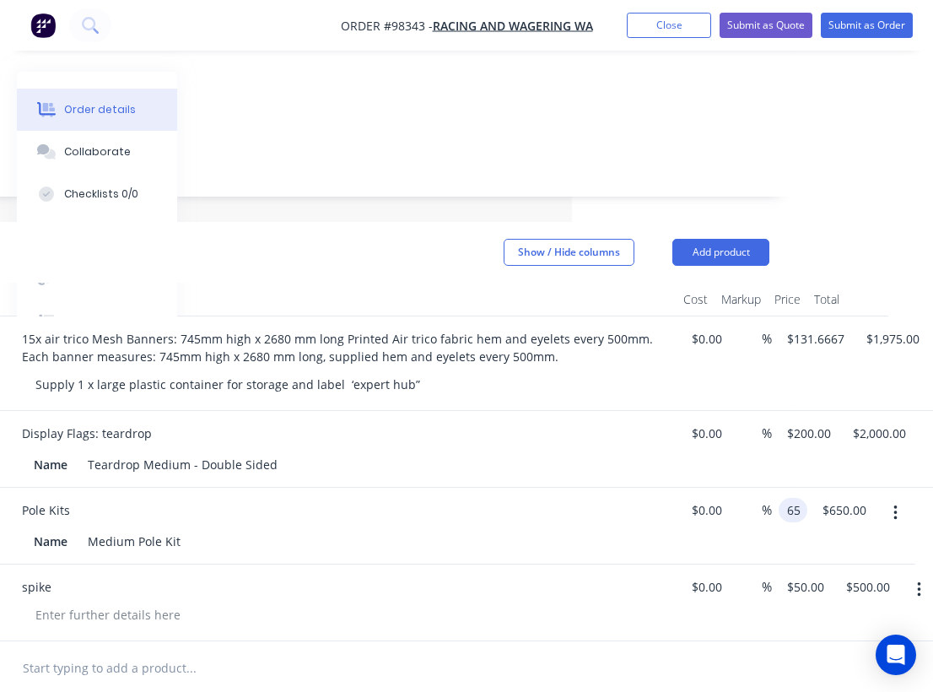
click at [807, 498] on input "65" at bounding box center [796, 510] width 22 height 24
type input "$55.00"
type input "$550.00"
click at [566, 529] on div "Name Medium Pole Kit" at bounding box center [335, 541] width 617 height 24
click at [806, 574] on input "50" at bounding box center [808, 586] width 46 height 24
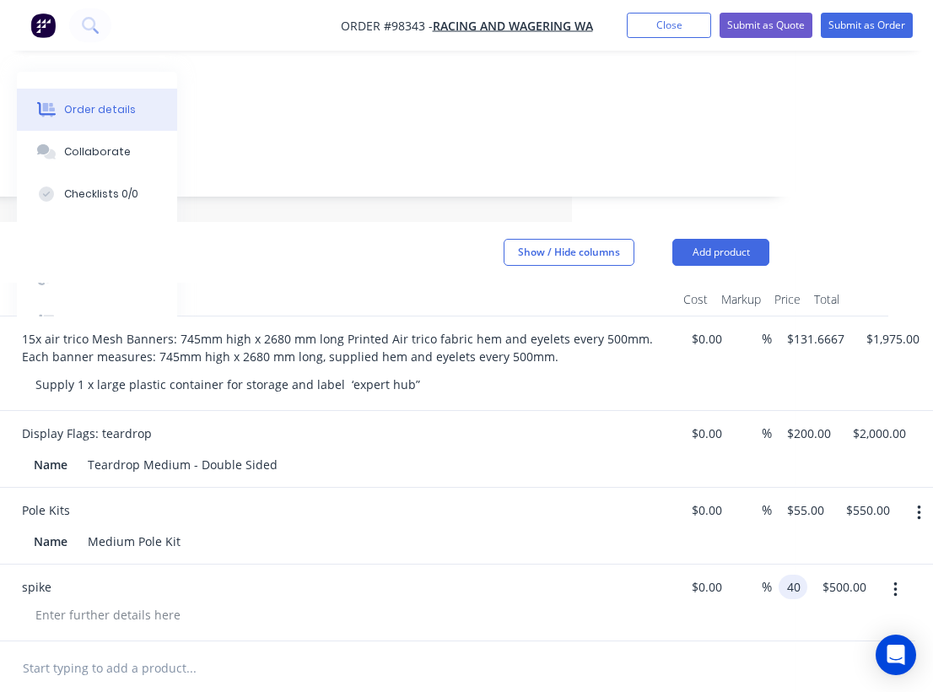
type input "$40.00"
type input "$400.00"
click at [526, 574] on div "spike" at bounding box center [338, 586] width 661 height 24
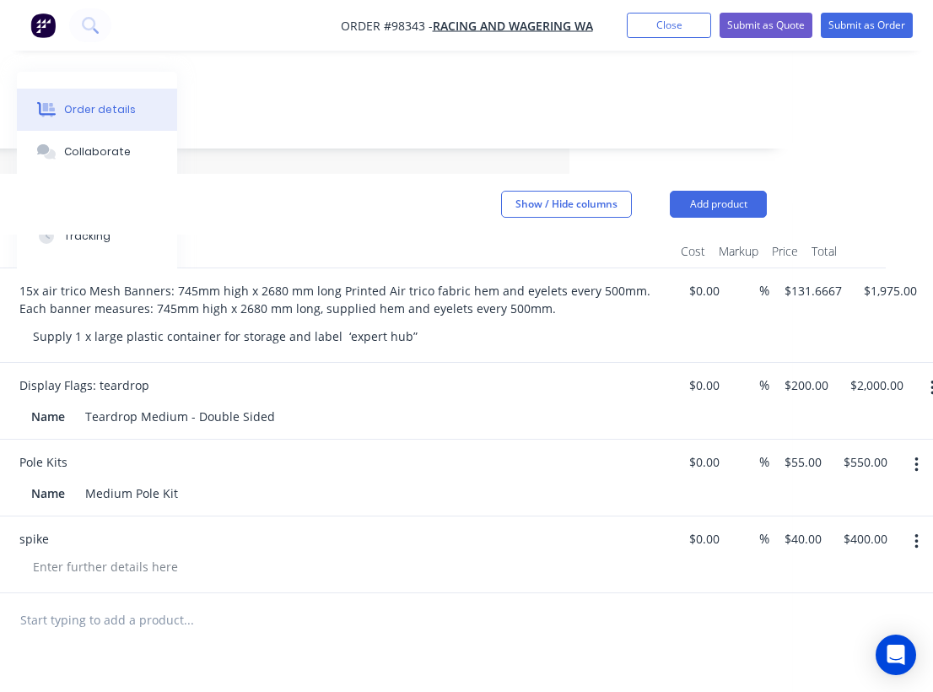
scroll to position [370, 364]
click at [803, 525] on input "40" at bounding box center [793, 537] width 22 height 24
type input "5"
type input "$0.00"
click at [565, 602] on div "Products Show / Hide columns Add product Qty Cost Markup Price Total 15 15x air…" at bounding box center [314, 612] width 953 height 879
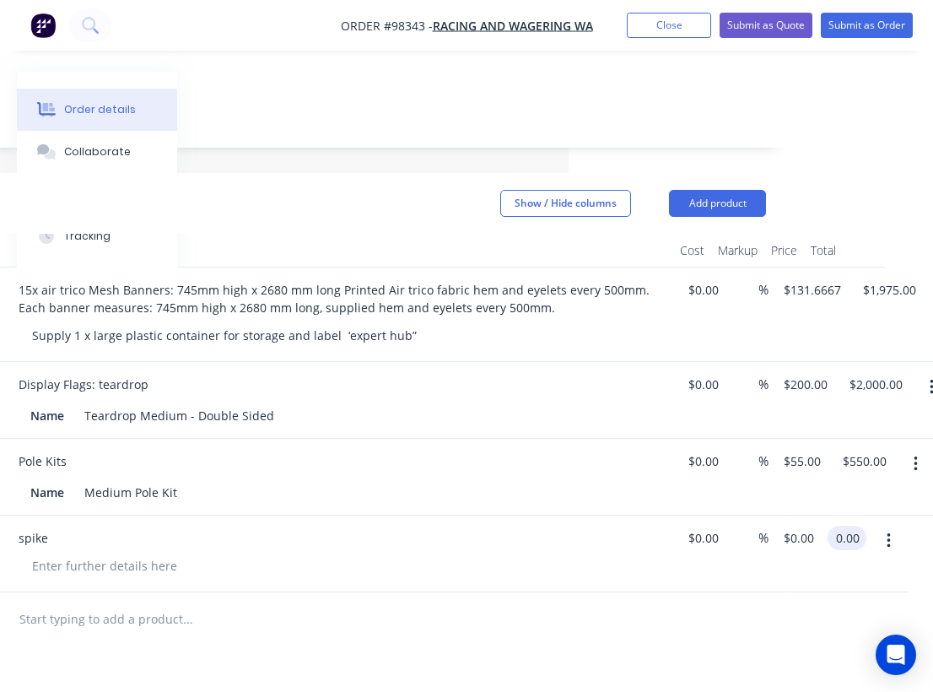
click at [855, 525] on input "0.00" at bounding box center [850, 537] width 32 height 24
type input "$530.00"
type input "$53.00"
click at [641, 592] on div at bounding box center [314, 619] width 902 height 55
click at [865, 525] on input "530.00" at bounding box center [864, 537] width 46 height 24
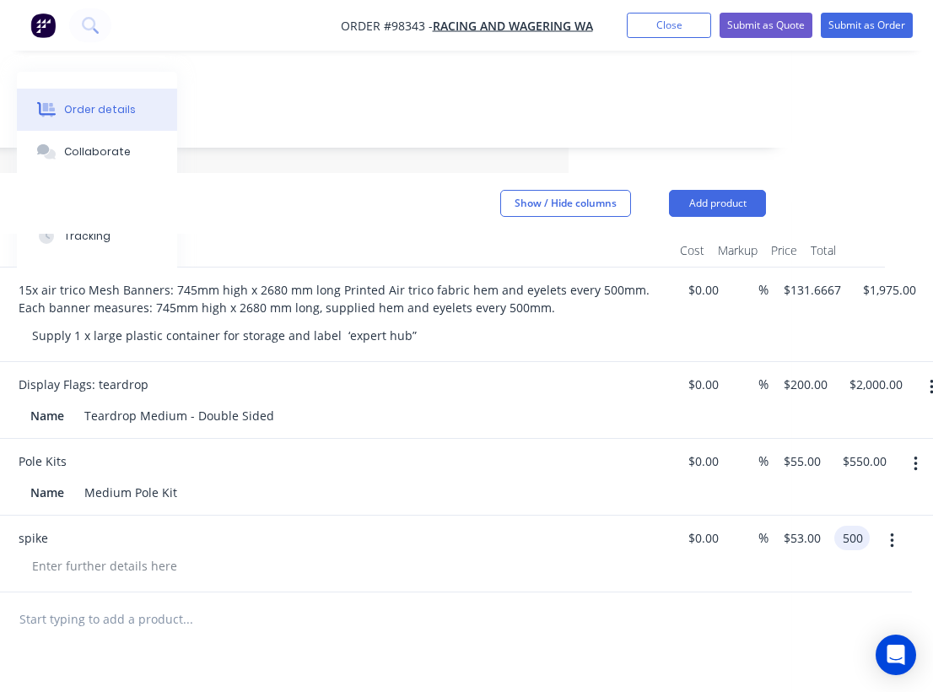
type input "$500.00"
type input "$50.00"
click at [736, 592] on div at bounding box center [314, 619] width 902 height 55
click at [804, 372] on input "200" at bounding box center [808, 384] width 52 height 24
type input "$195.00"
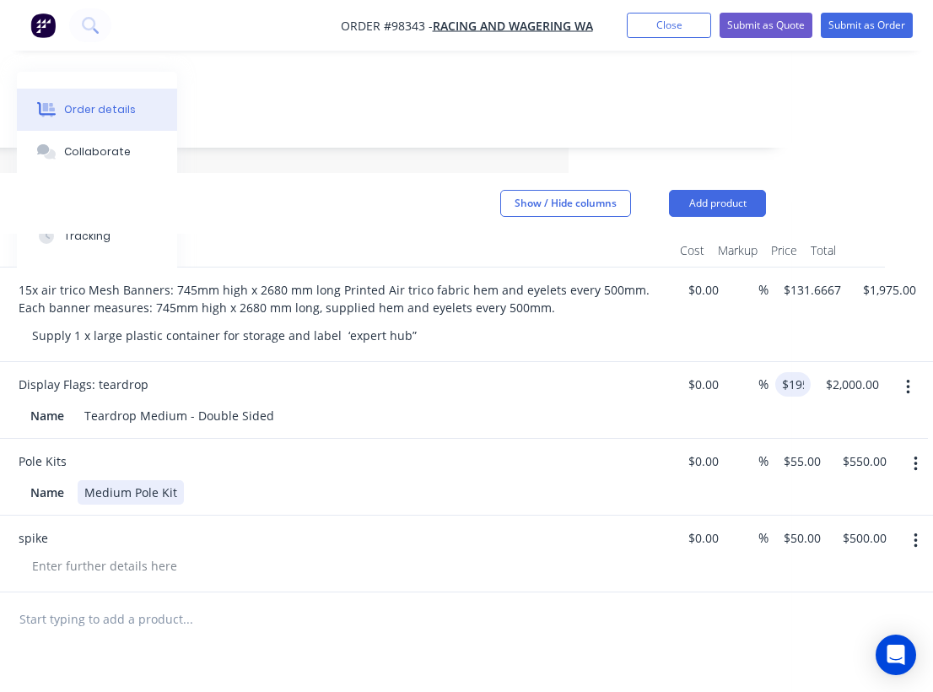
type input "$1,950.00"
click at [575, 480] on div "Name Medium Pole Kit" at bounding box center [332, 492] width 617 height 24
click at [867, 449] on input "550.00" at bounding box center [864, 461] width 46 height 24
type input "$530.00"
type input "$53.00"
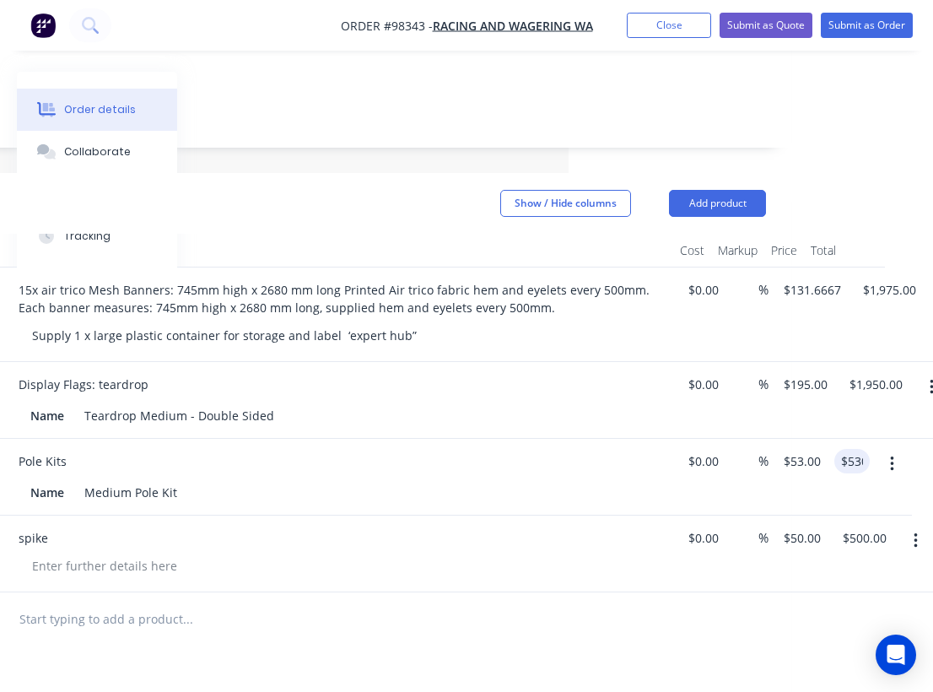
click at [608, 592] on div at bounding box center [314, 619] width 902 height 55
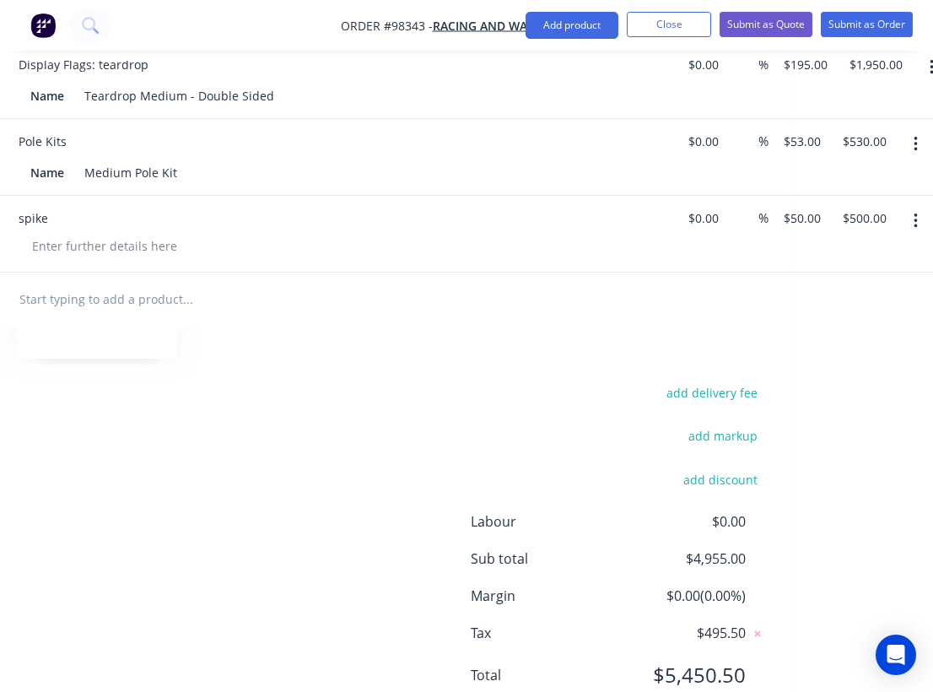
scroll to position [694, 364]
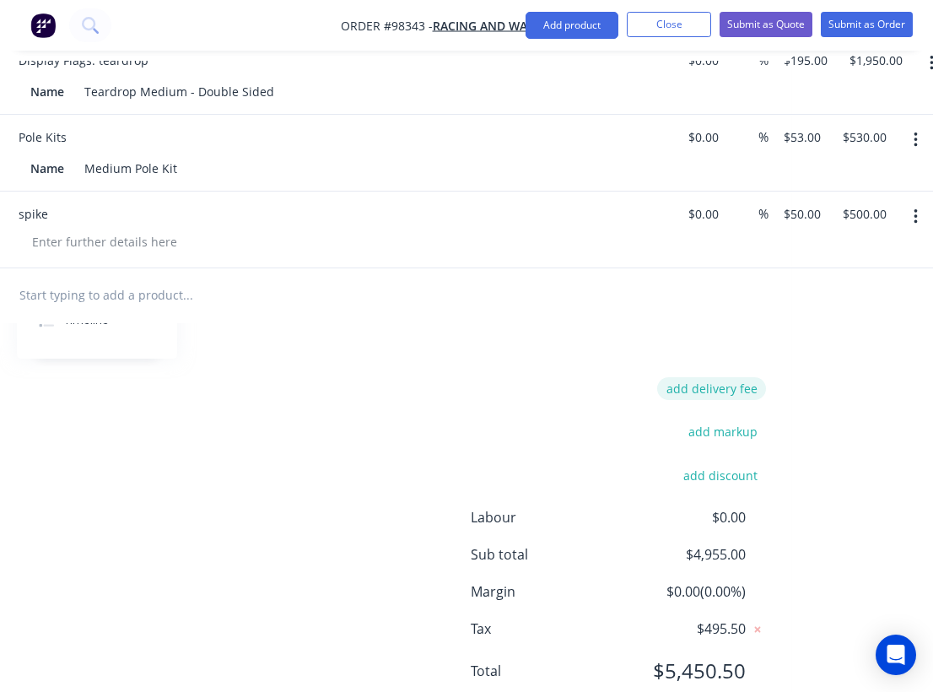
click at [736, 377] on button "add delivery fee" at bounding box center [711, 388] width 109 height 23
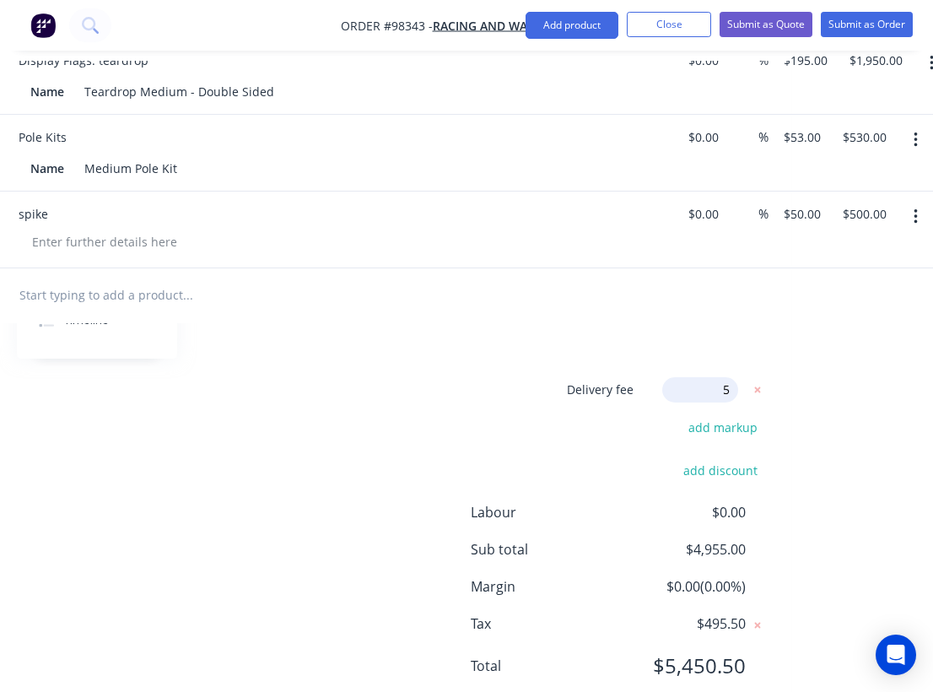
type input "55"
click at [398, 385] on div "Delivery fee Delivery fee Delivery fee name (Optional) 55 55 $0 add markup add …" at bounding box center [314, 537] width 902 height 321
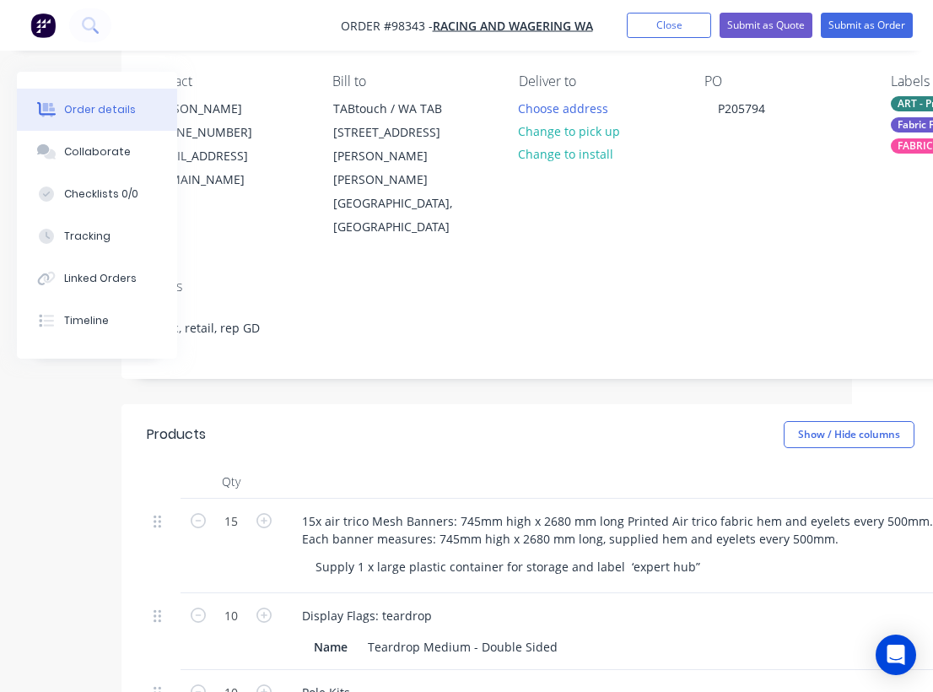
scroll to position [137, 81]
click at [548, 113] on button "Choose address" at bounding box center [563, 109] width 108 height 23
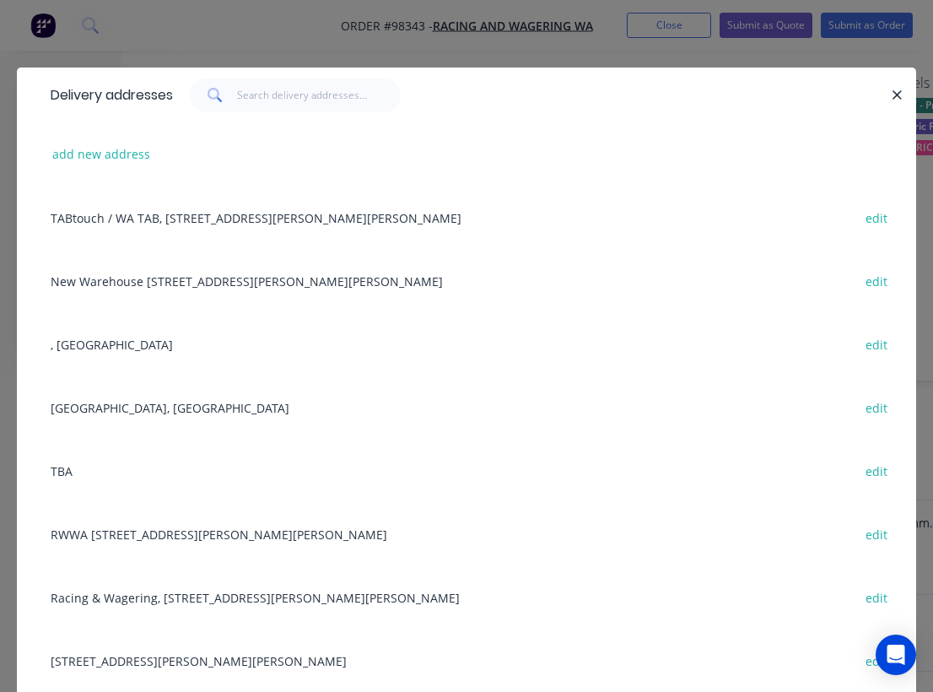
scroll to position [0, 0]
click at [113, 161] on button "add new address" at bounding box center [102, 154] width 116 height 23
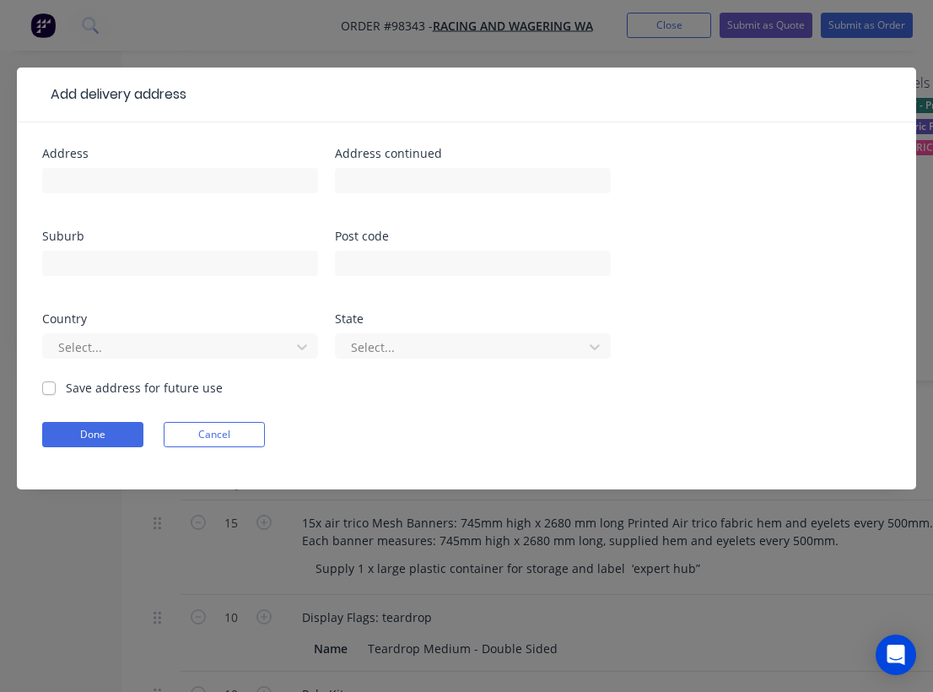
click at [93, 197] on div at bounding box center [180, 189] width 276 height 50
type input "see notes"
click at [66, 391] on label "Save address for future use" at bounding box center [144, 388] width 157 height 18
click at [51, 391] on input "Save address for future use" at bounding box center [48, 387] width 13 height 16
checkbox input "true"
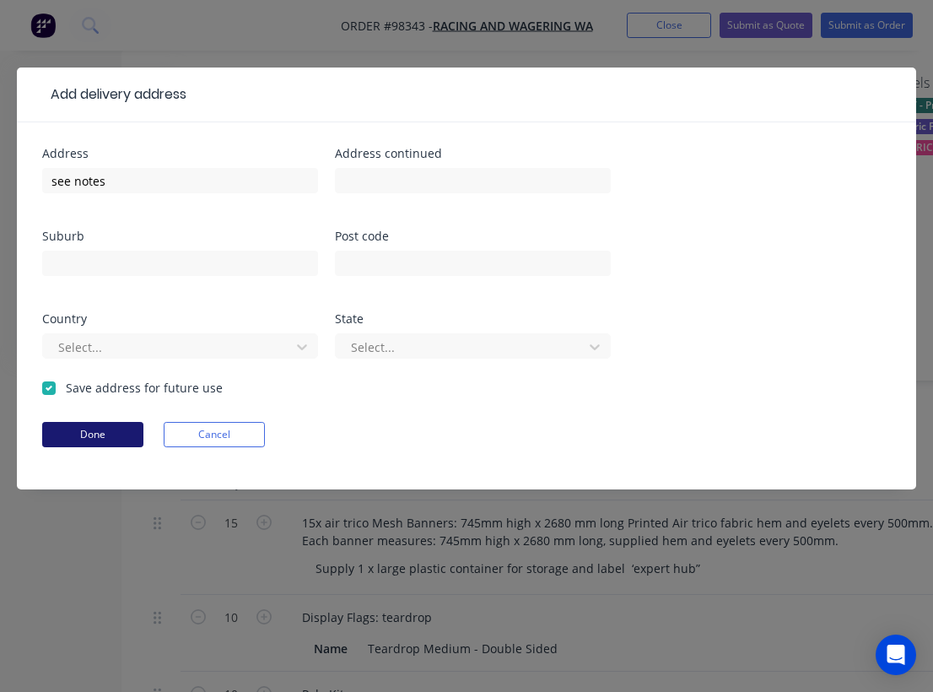
click at [101, 440] on button "Done" at bounding box center [92, 434] width 101 height 25
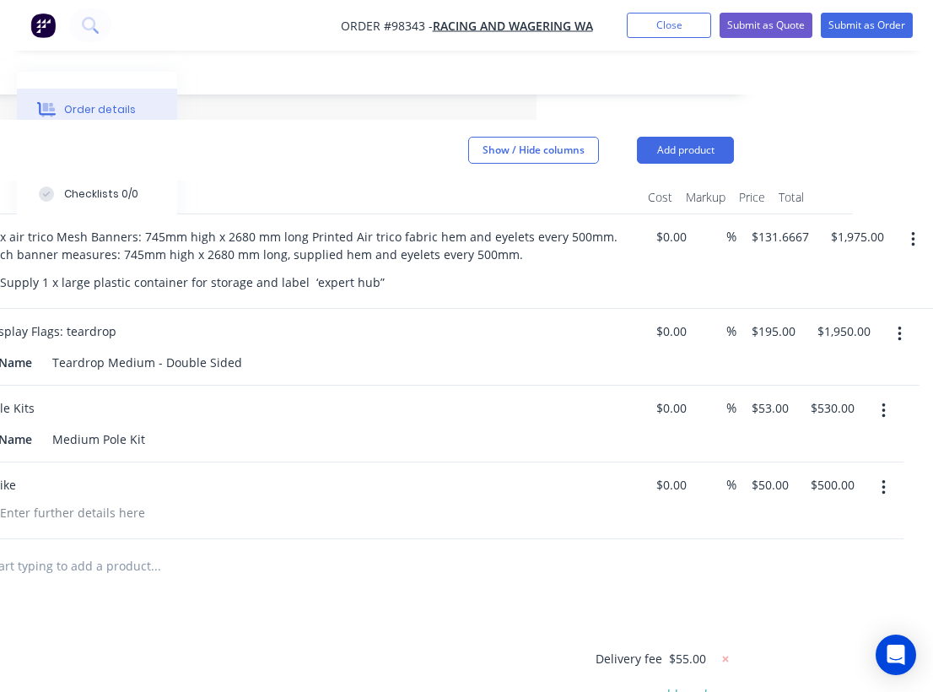
scroll to position [423, 396]
click at [685, 137] on button "Add product" at bounding box center [685, 150] width 97 height 27
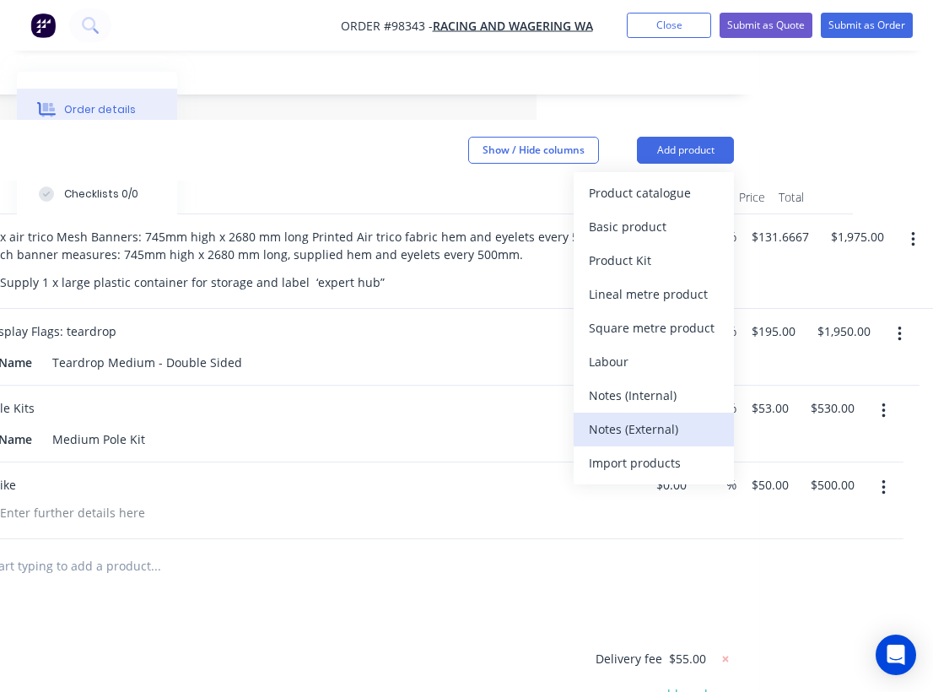
click at [649, 417] on div "Notes (External)" at bounding box center [654, 429] width 130 height 24
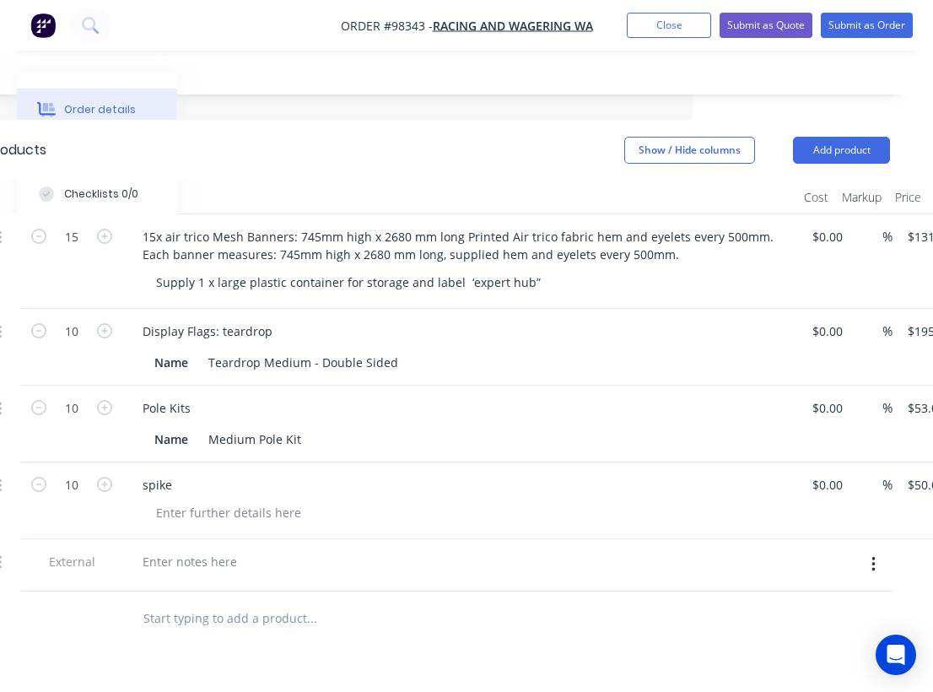
scroll to position [420, 203]
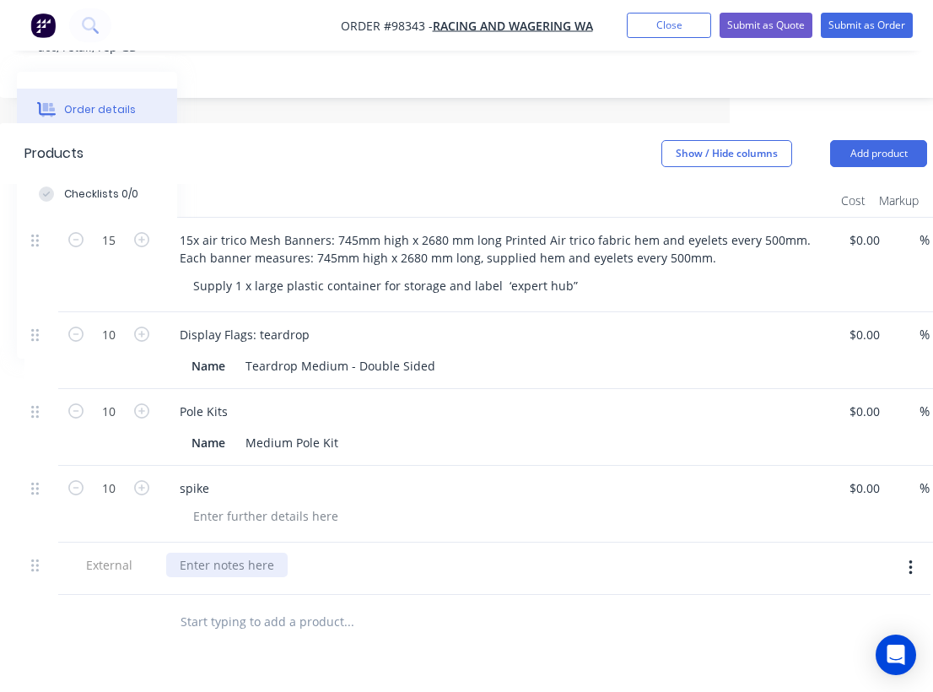
click at [216, 552] on div at bounding box center [226, 564] width 121 height 24
paste div
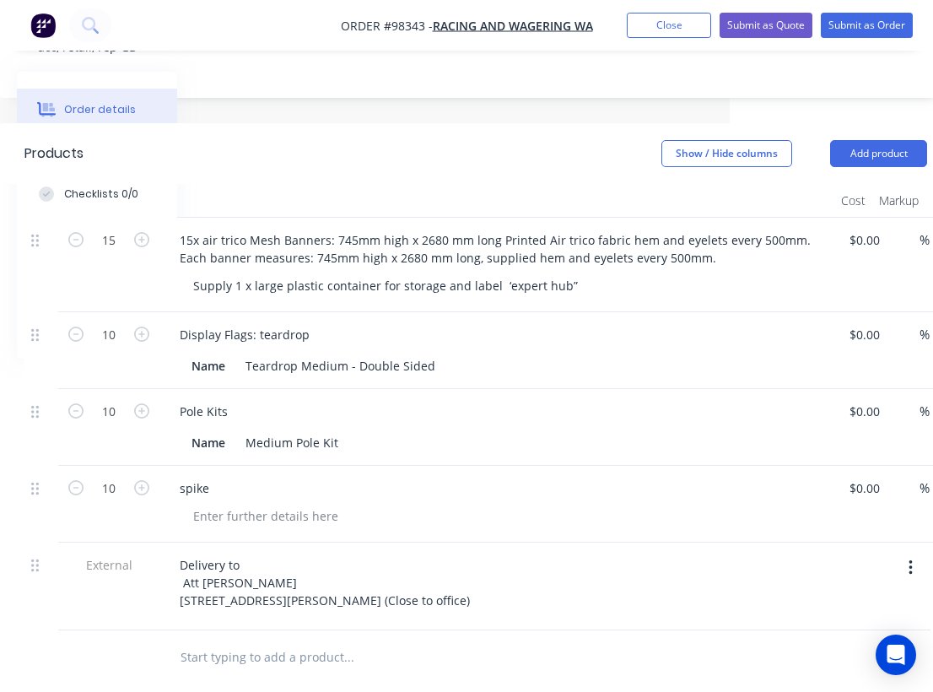
click at [581, 552] on div "Delivery to Att Lia Tapper 47 Walters Drive, Osbourne Park (Close to office)" at bounding box center [496, 582] width 661 height 60
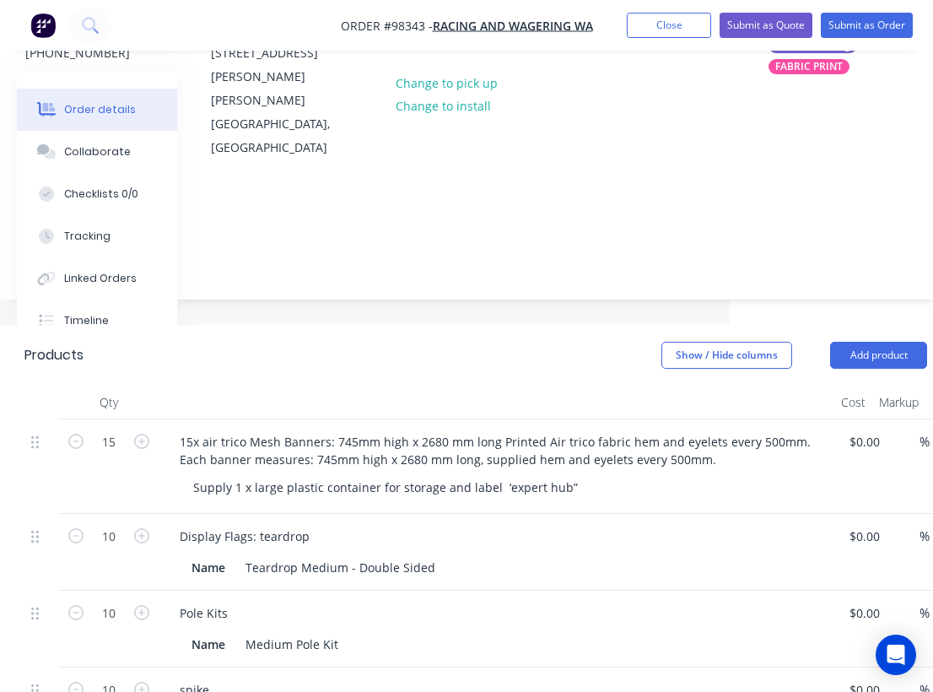
scroll to position [0, 203]
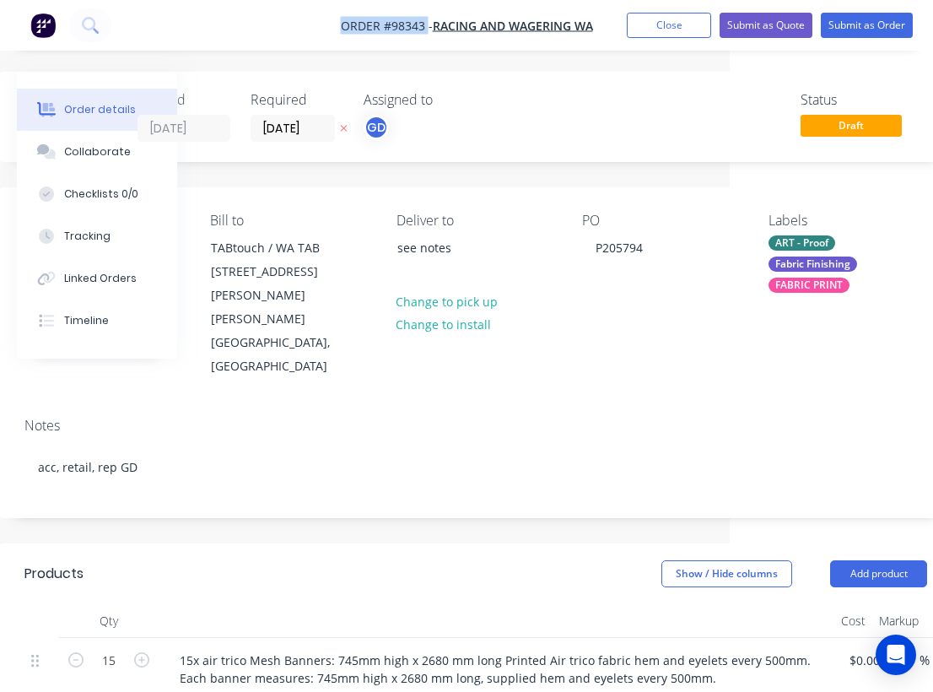
drag, startPoint x: 331, startPoint y: 28, endPoint x: 426, endPoint y: 33, distance: 95.4
click at [426, 33] on nav "Order #98343 - Racing and Wagering WA Add product Close Submit as Quote Submit …" at bounding box center [466, 25] width 933 height 51
copy span "Order #98343"
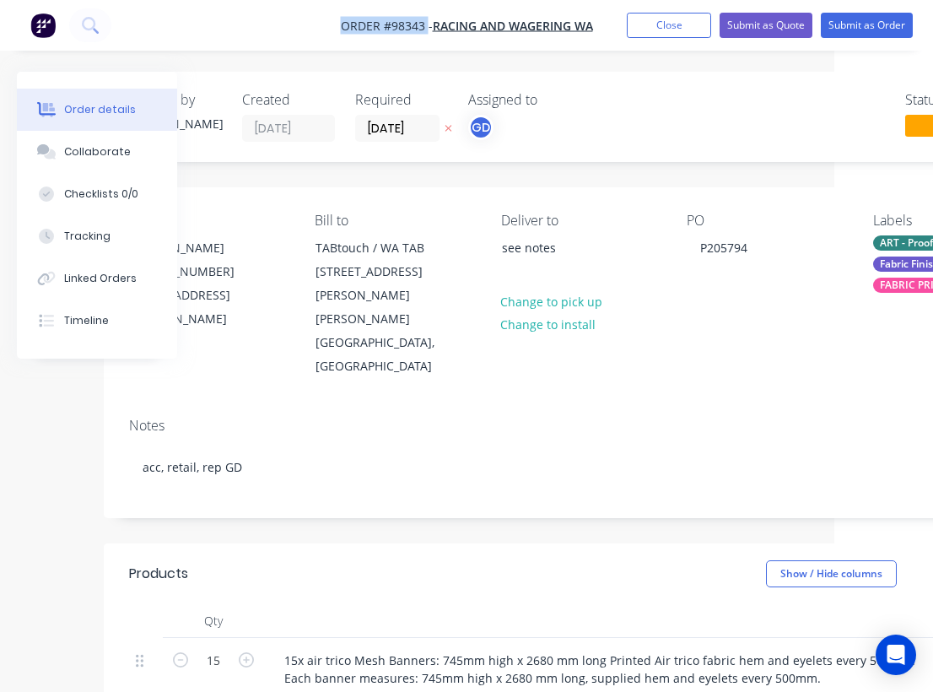
scroll to position [0, 98]
click at [669, 26] on button "Close" at bounding box center [669, 25] width 84 height 25
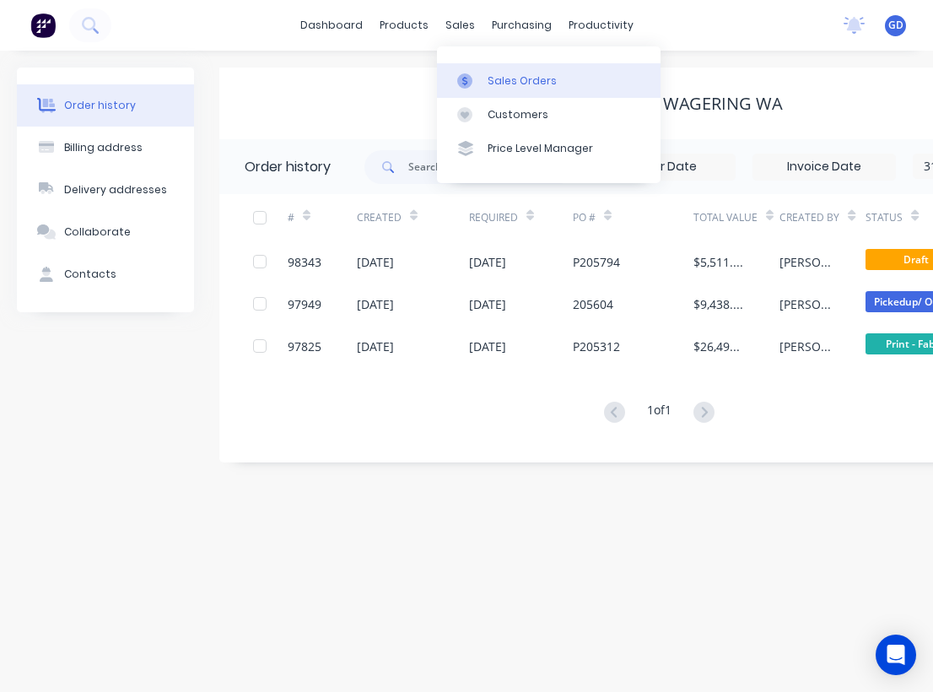
click at [501, 76] on div "Sales Orders" at bounding box center [522, 80] width 69 height 15
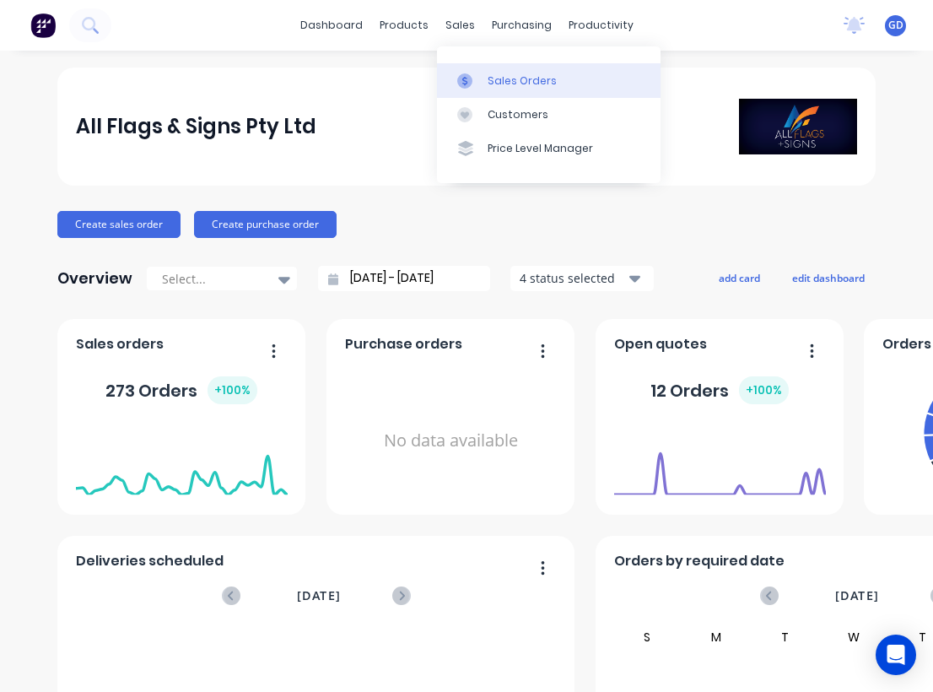
click at [498, 72] on link "Sales Orders" at bounding box center [549, 80] width 224 height 34
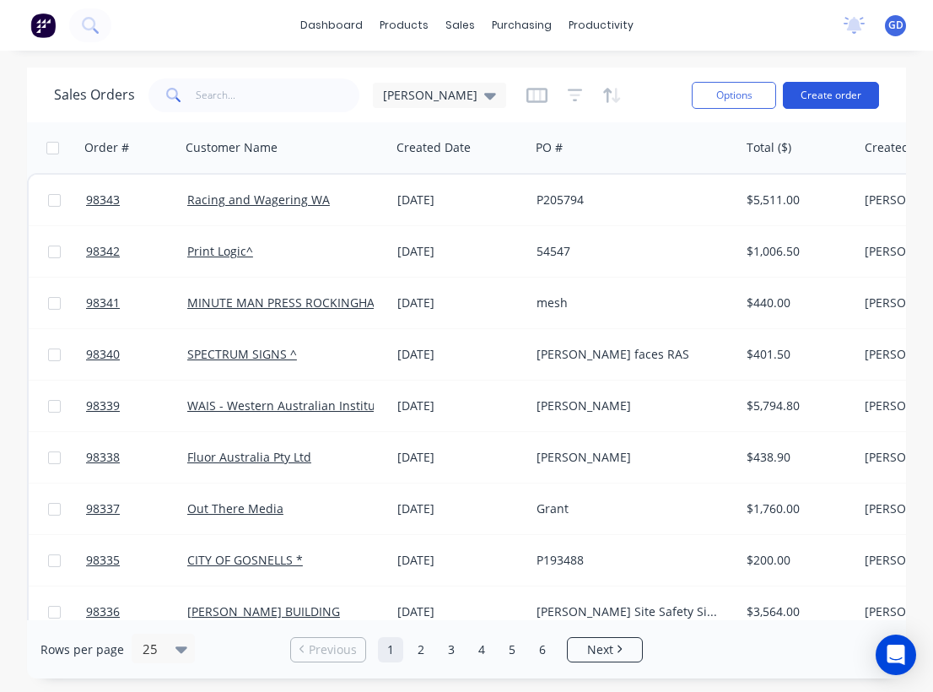
click at [827, 89] on button "Create order" at bounding box center [831, 95] width 96 height 27
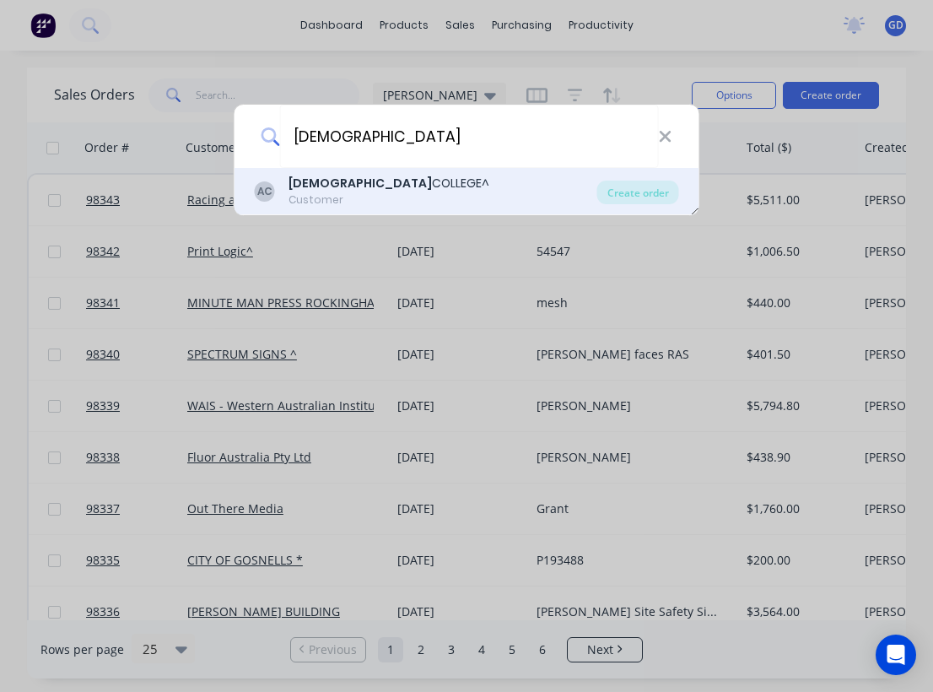
type input "[DEMOGRAPHIC_DATA]"
click at [387, 181] on div "[GEOGRAPHIC_DATA]^" at bounding box center [388, 184] width 201 height 18
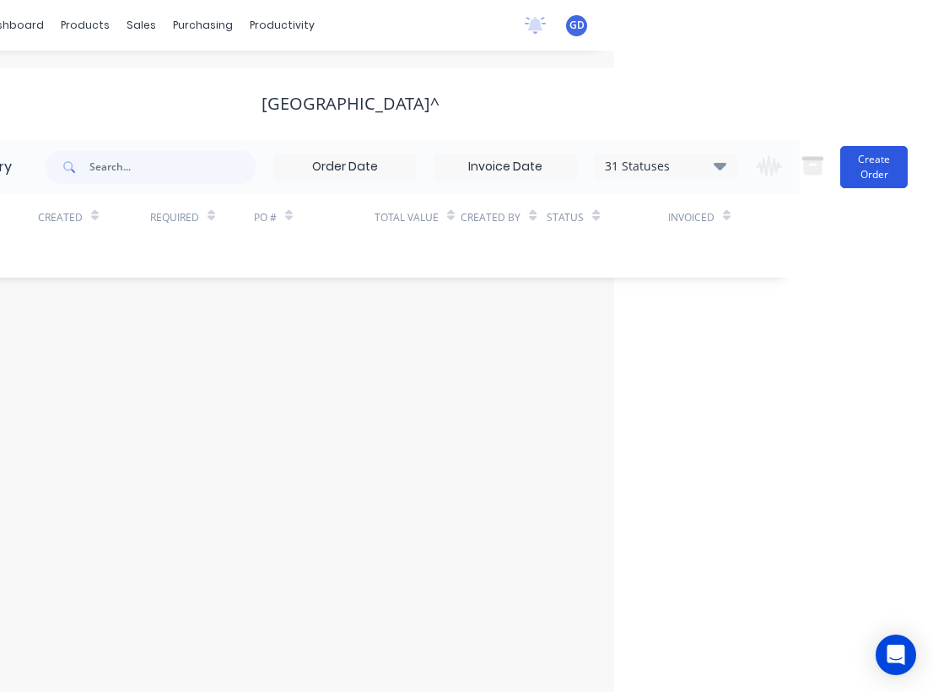
scroll to position [0, 320]
click at [878, 162] on button "Create Order" at bounding box center [873, 167] width 67 height 42
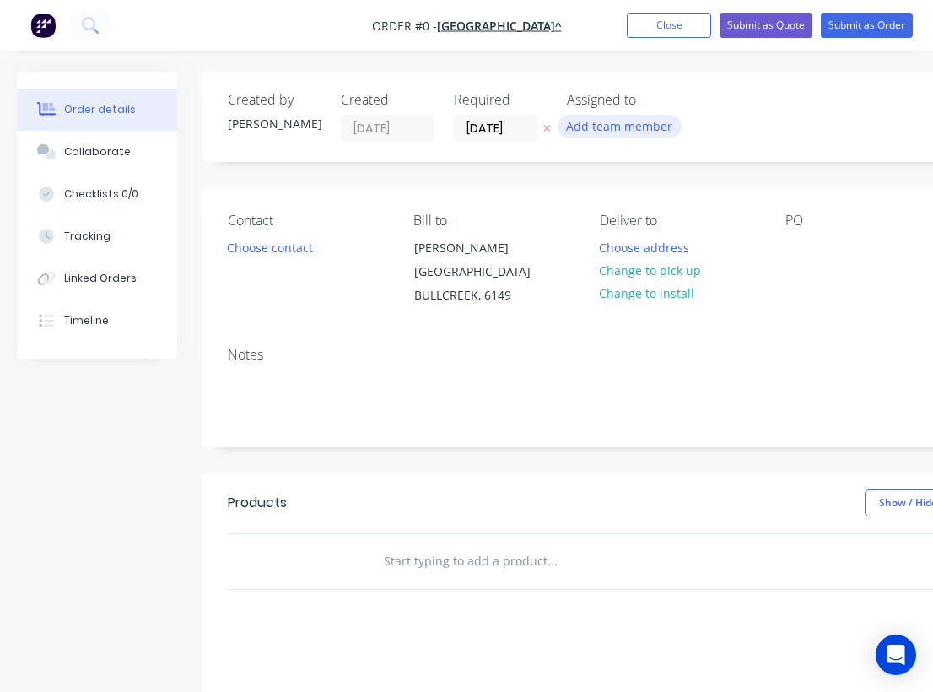
click at [587, 127] on button "Add team member" at bounding box center [620, 126] width 124 height 23
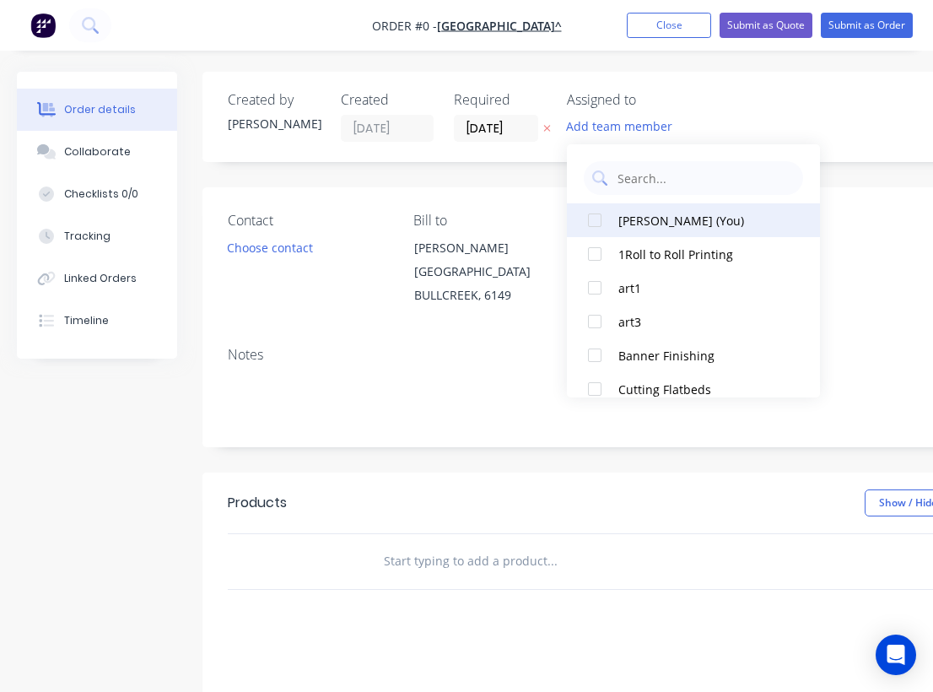
click at [621, 219] on div "[PERSON_NAME] (You)" at bounding box center [702, 221] width 169 height 18
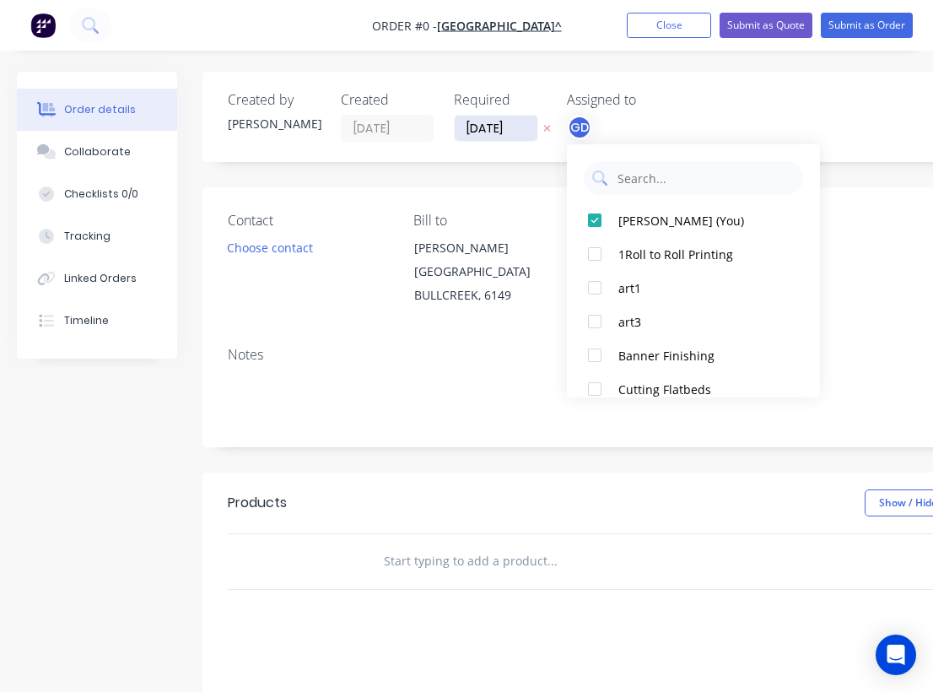
click at [490, 126] on div "Order details Collaborate Checklists 0/0 Tracking Linked Orders Timeline Order …" at bounding box center [586, 546] width 1172 height 948
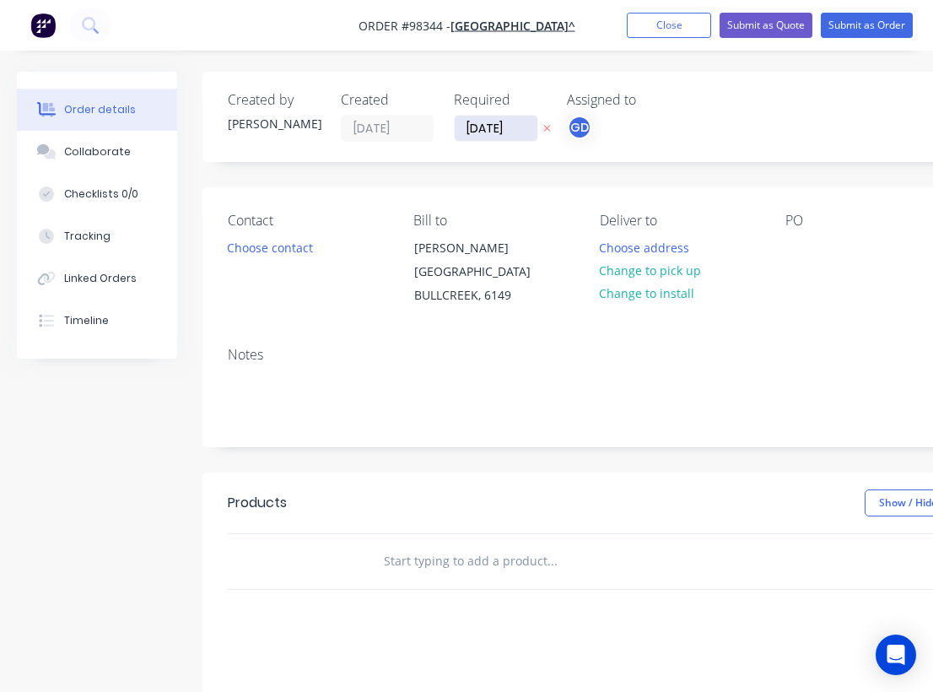
click at [491, 129] on input "[DATE]" at bounding box center [496, 128] width 83 height 25
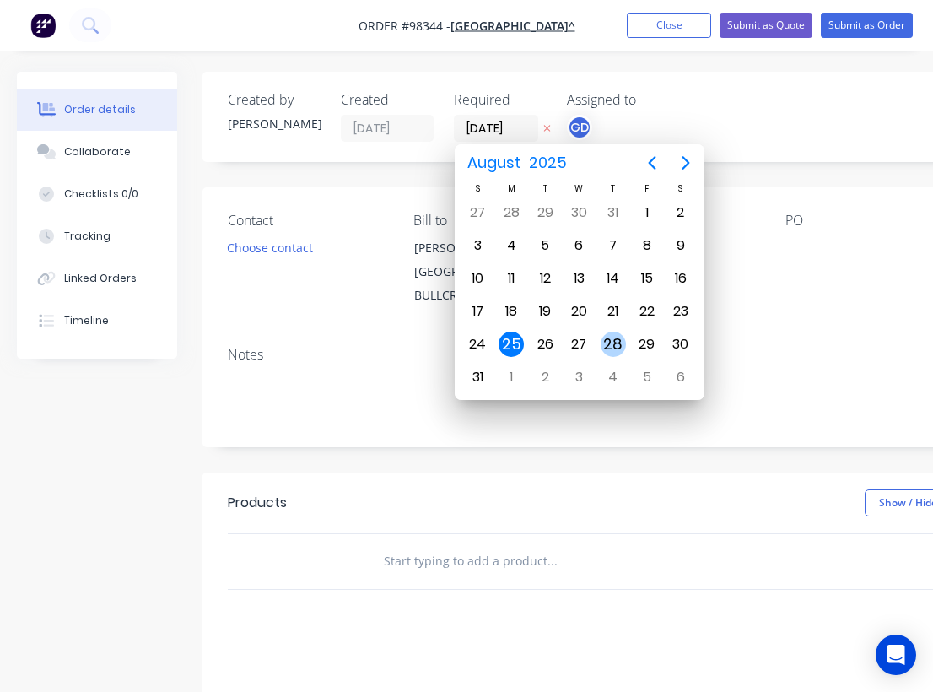
click at [622, 343] on div "28" at bounding box center [613, 343] width 25 height 25
type input "[DATE]"
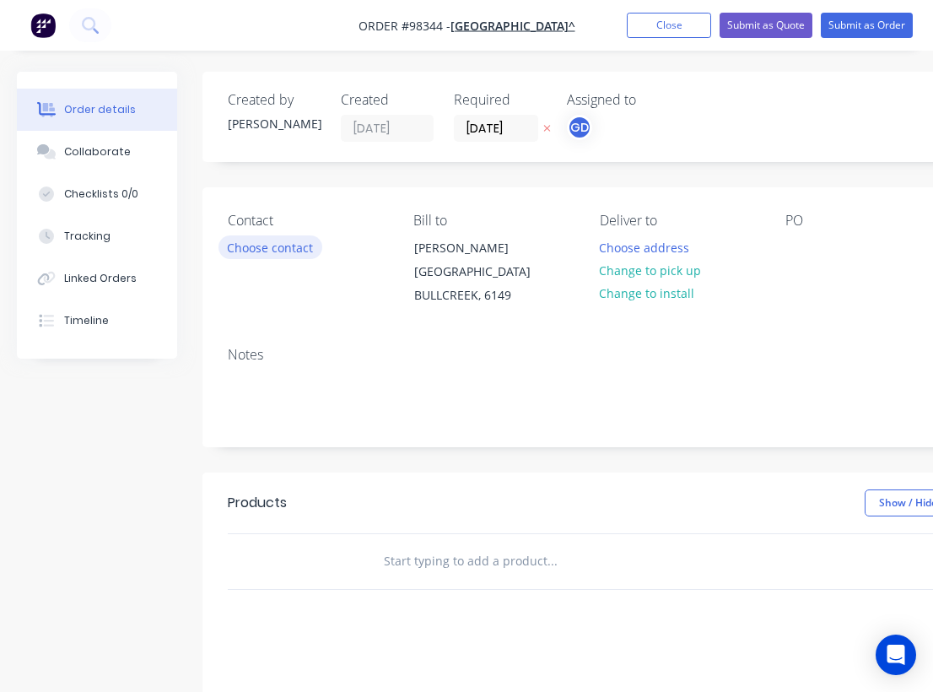
click at [271, 251] on button "Choose contact" at bounding box center [270, 246] width 104 height 23
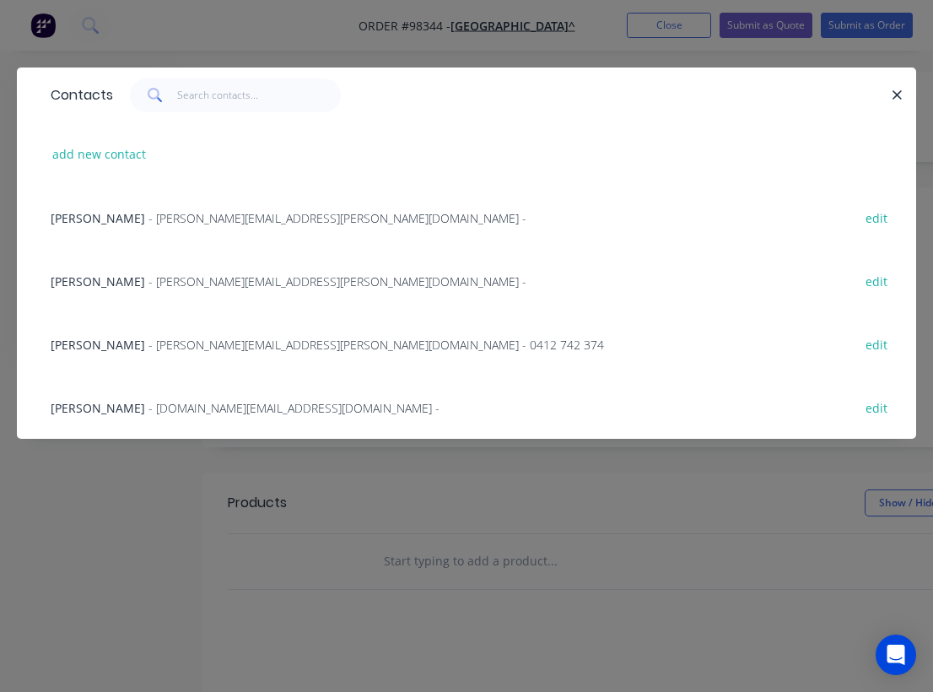
click at [105, 342] on span "[PERSON_NAME]" at bounding box center [98, 345] width 94 height 16
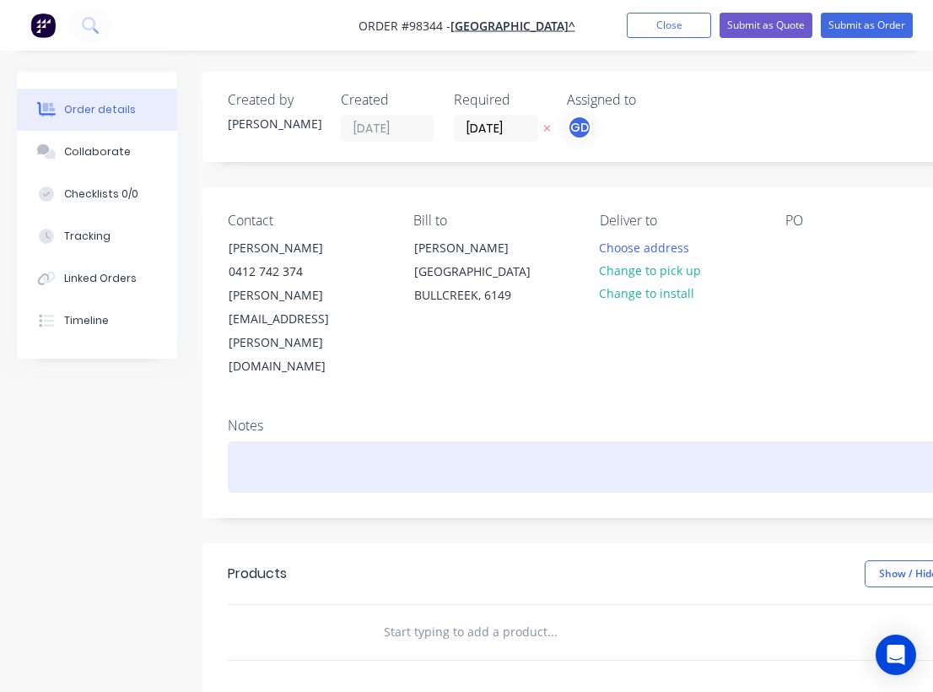
click at [250, 441] on div at bounding box center [679, 466] width 902 height 51
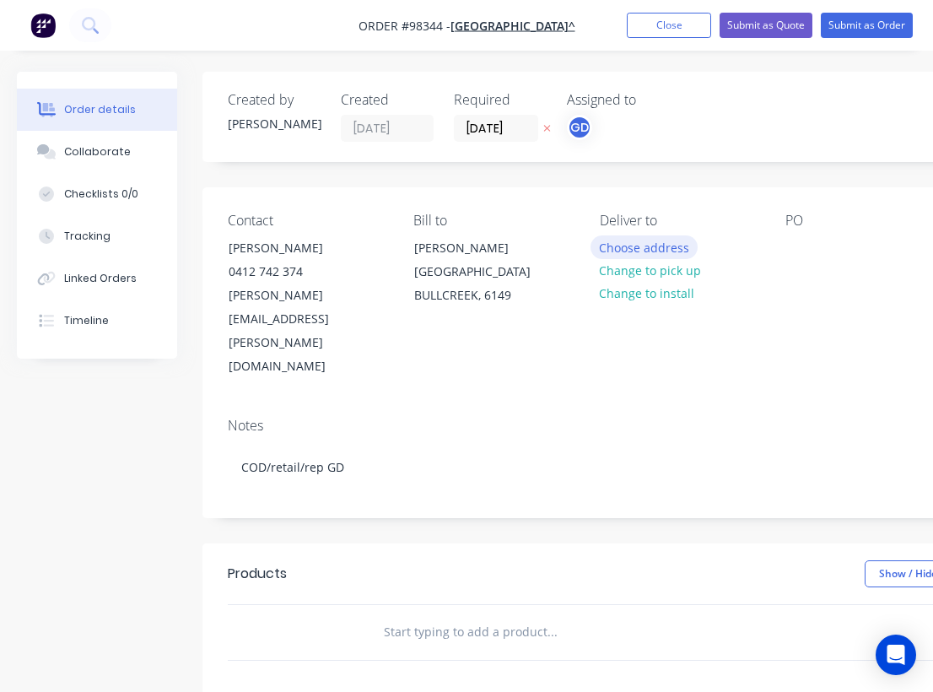
click at [652, 250] on button "Choose address" at bounding box center [644, 246] width 108 height 23
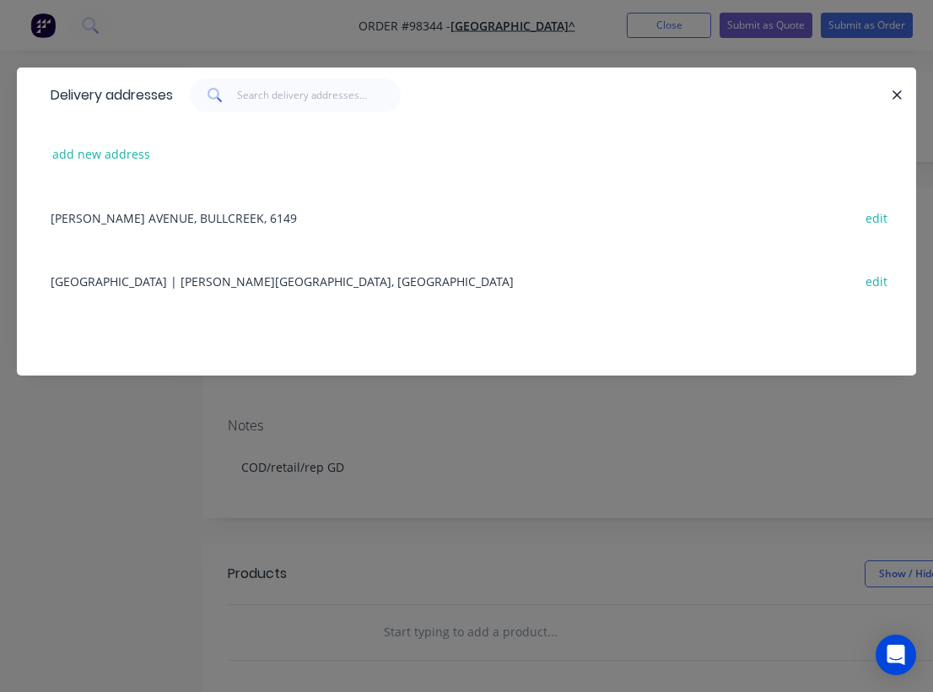
click at [164, 285] on div "[GEOGRAPHIC_DATA] | [PERSON_NAME][GEOGRAPHIC_DATA], [GEOGRAPHIC_DATA] edit" at bounding box center [466, 280] width 848 height 63
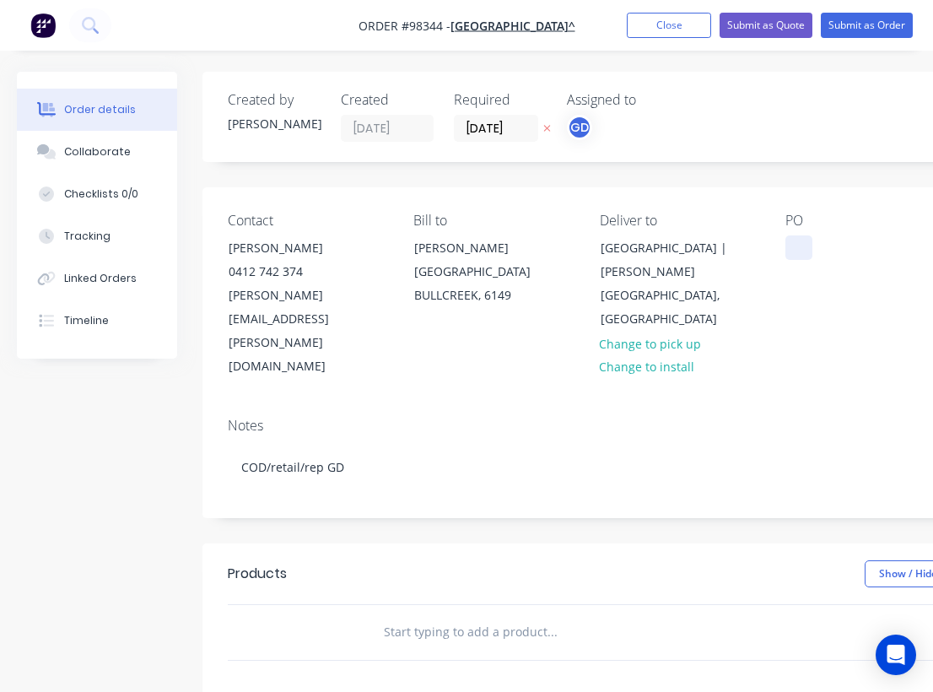
click at [799, 235] on div at bounding box center [798, 247] width 27 height 24
paste div
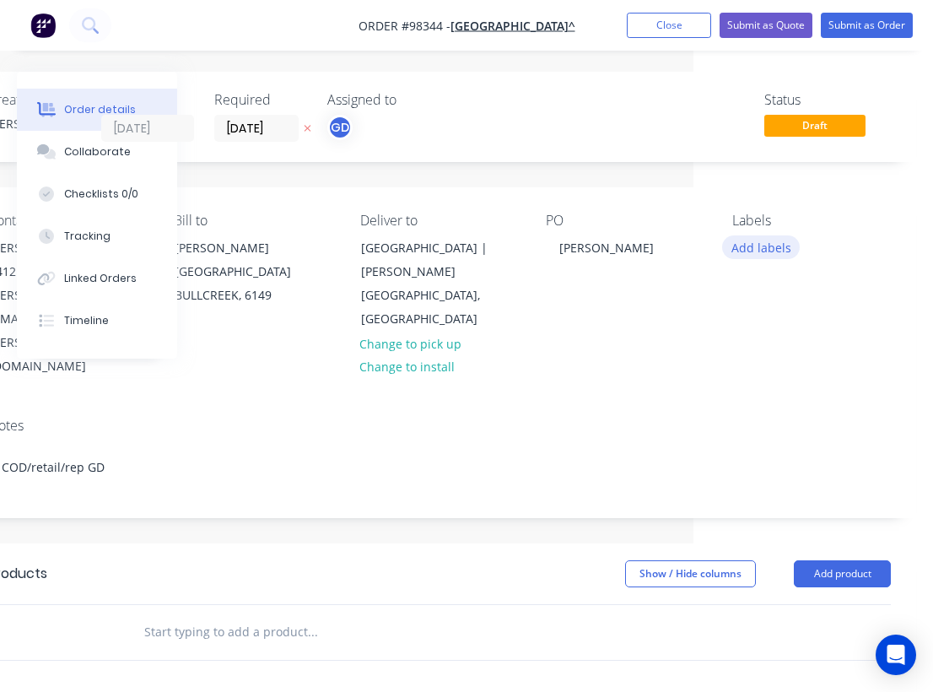
scroll to position [0, 240]
click at [771, 252] on button "Add labels" at bounding box center [761, 246] width 78 height 23
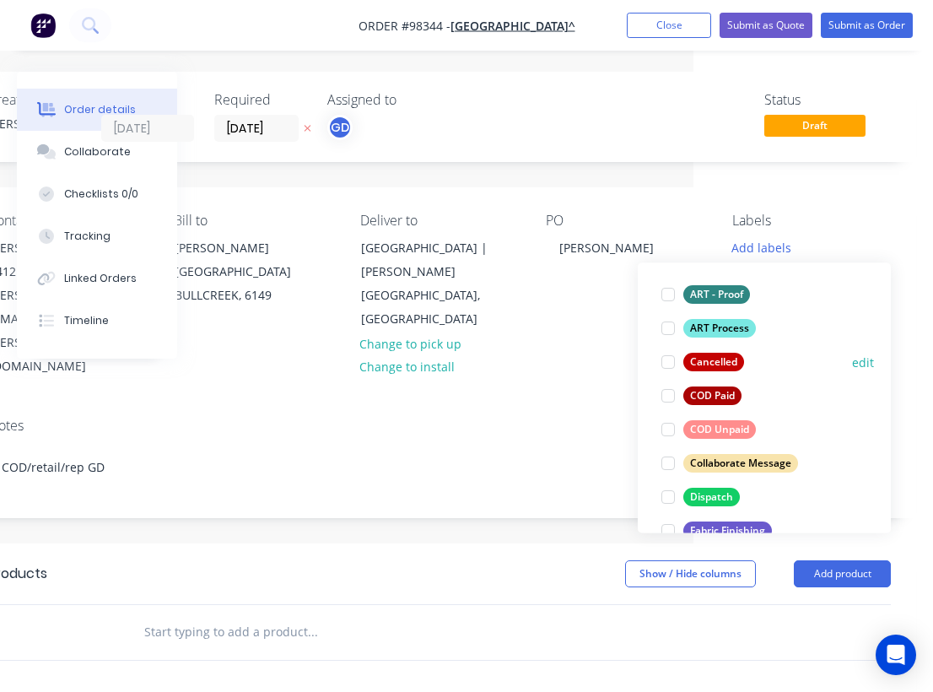
scroll to position [106, 0]
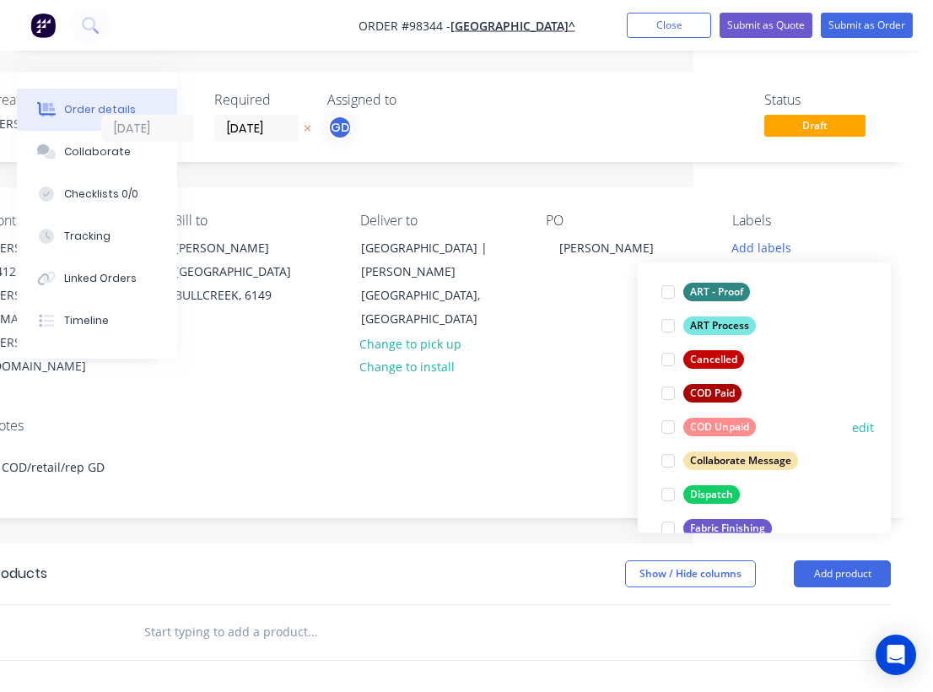
click at [728, 426] on div "COD Unpaid" at bounding box center [719, 427] width 73 height 19
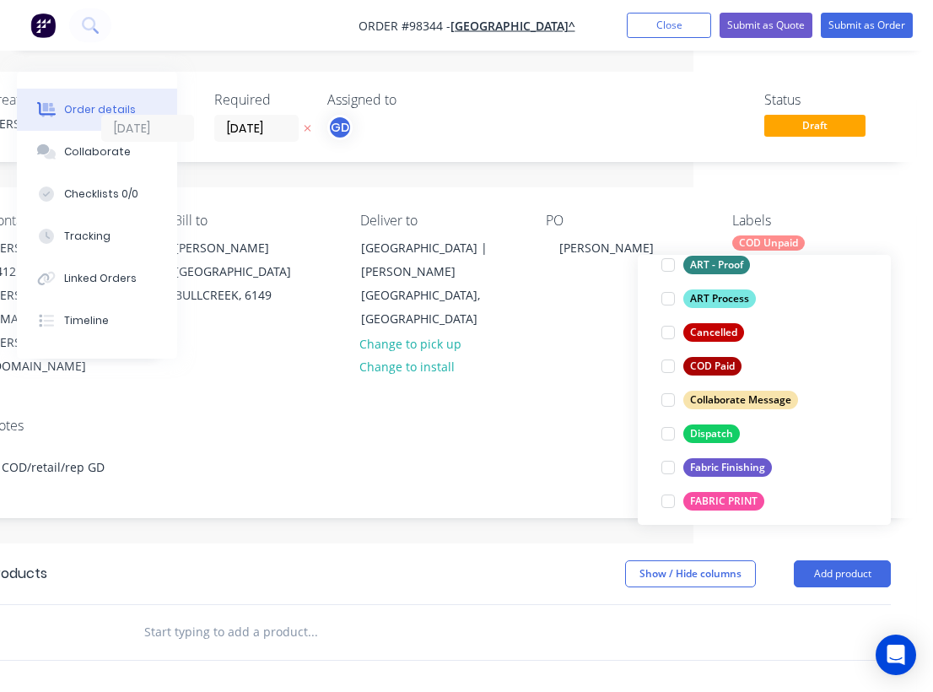
scroll to position [172, 0]
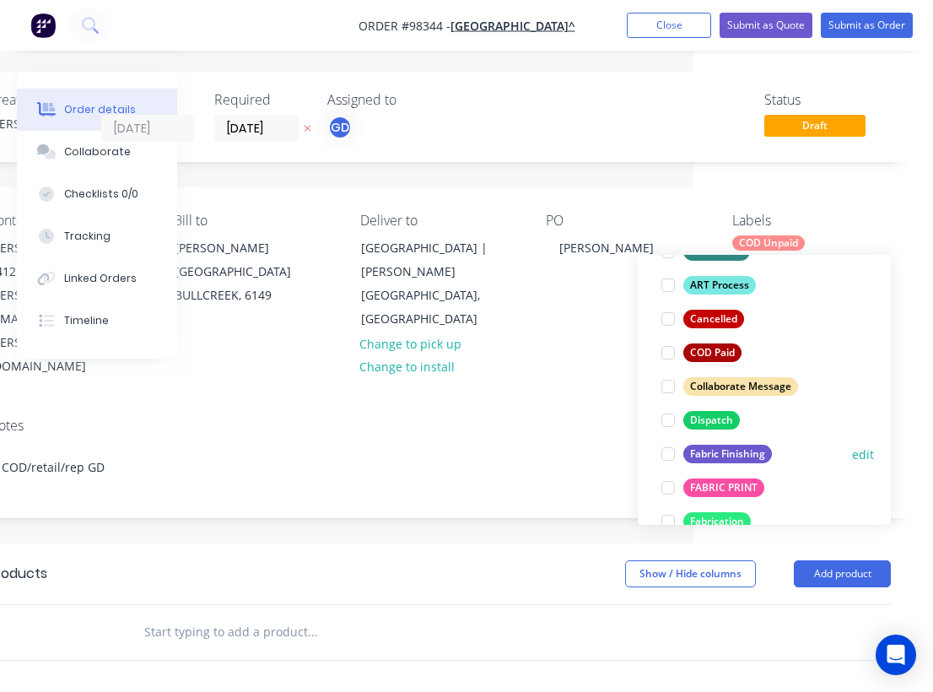
click at [726, 455] on div "Fabric Finishing" at bounding box center [727, 453] width 89 height 19
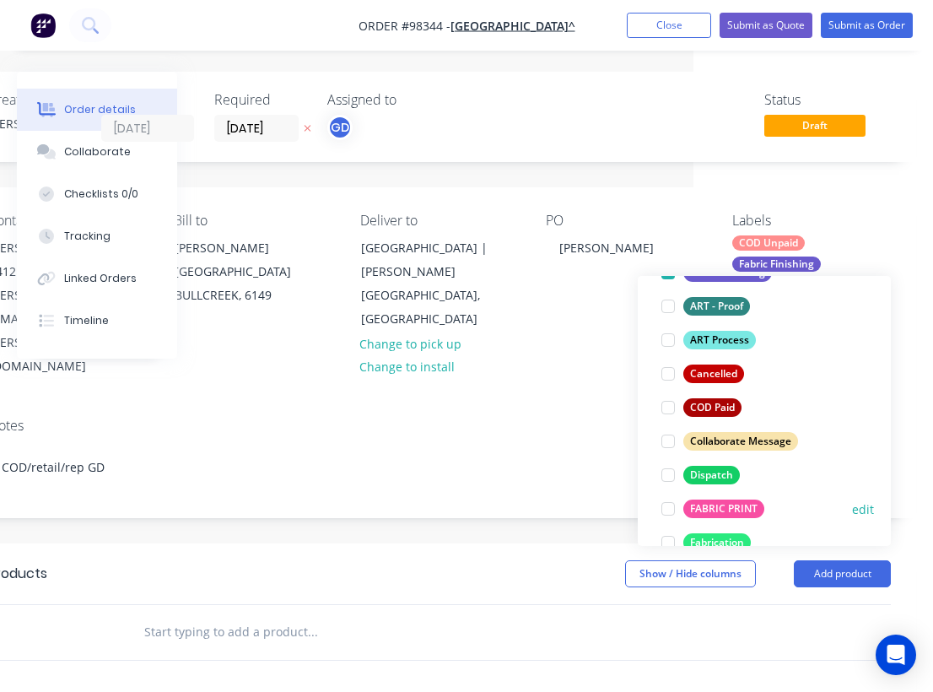
click at [738, 506] on div "FABRIC PRINT" at bounding box center [723, 508] width 81 height 19
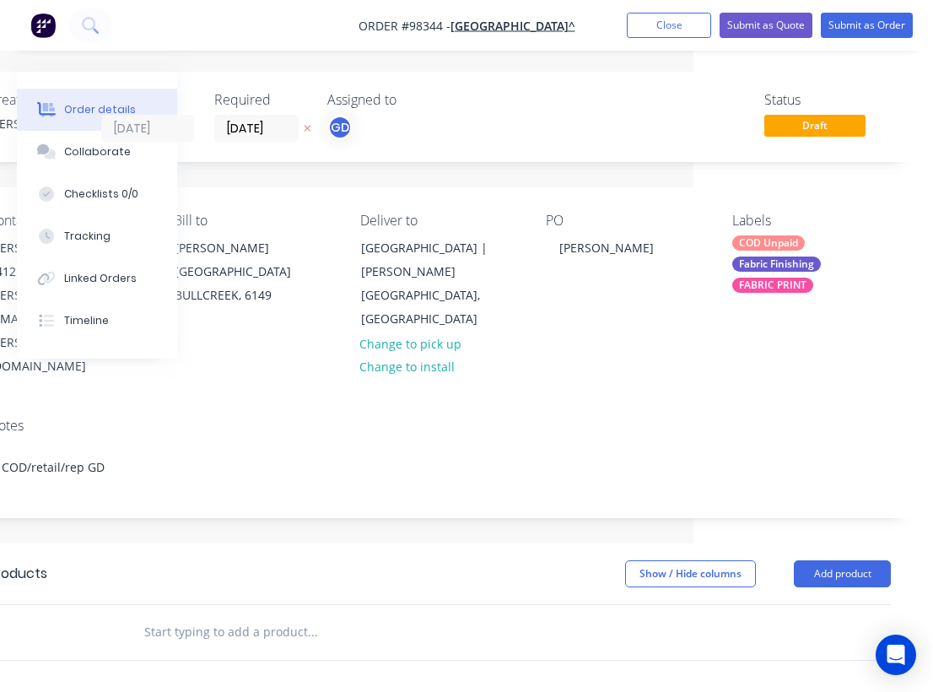
click at [526, 404] on div "Notes COD/retail/rep GD" at bounding box center [439, 460] width 953 height 113
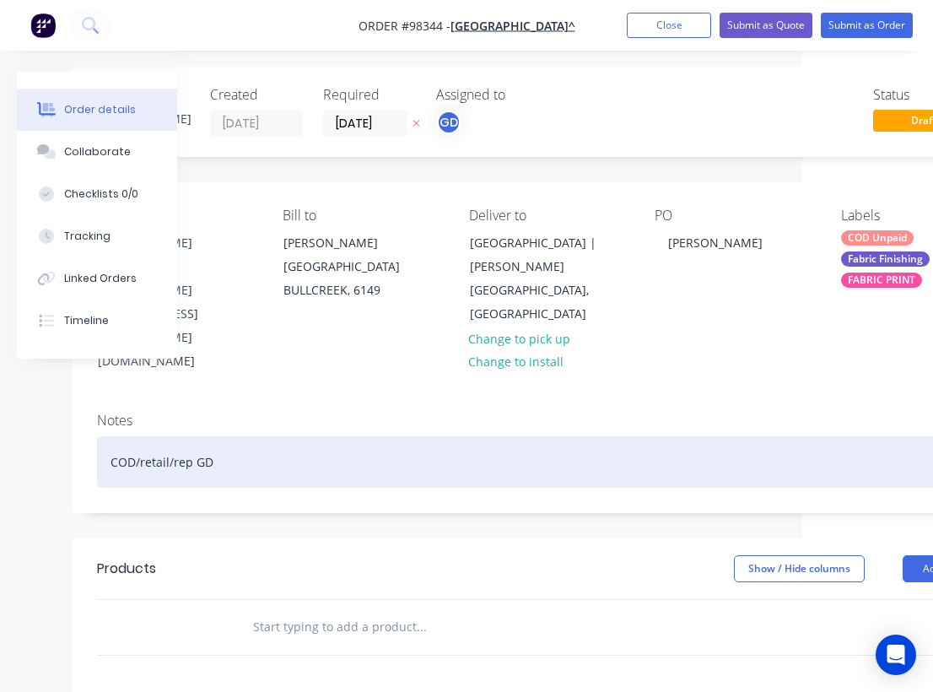
scroll to position [25, 131]
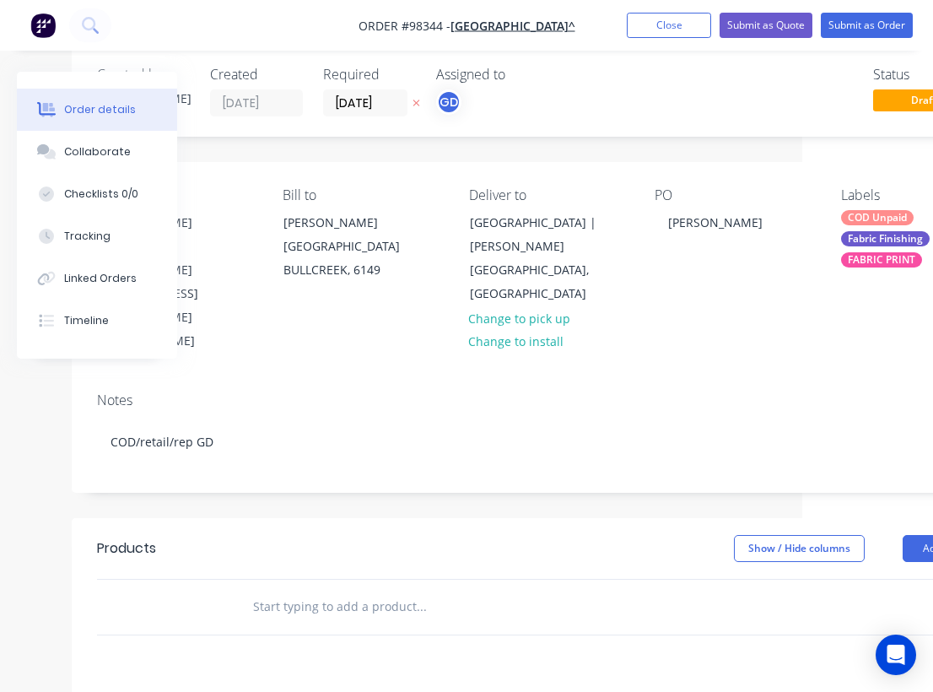
click at [283, 590] on input "text" at bounding box center [420, 607] width 337 height 34
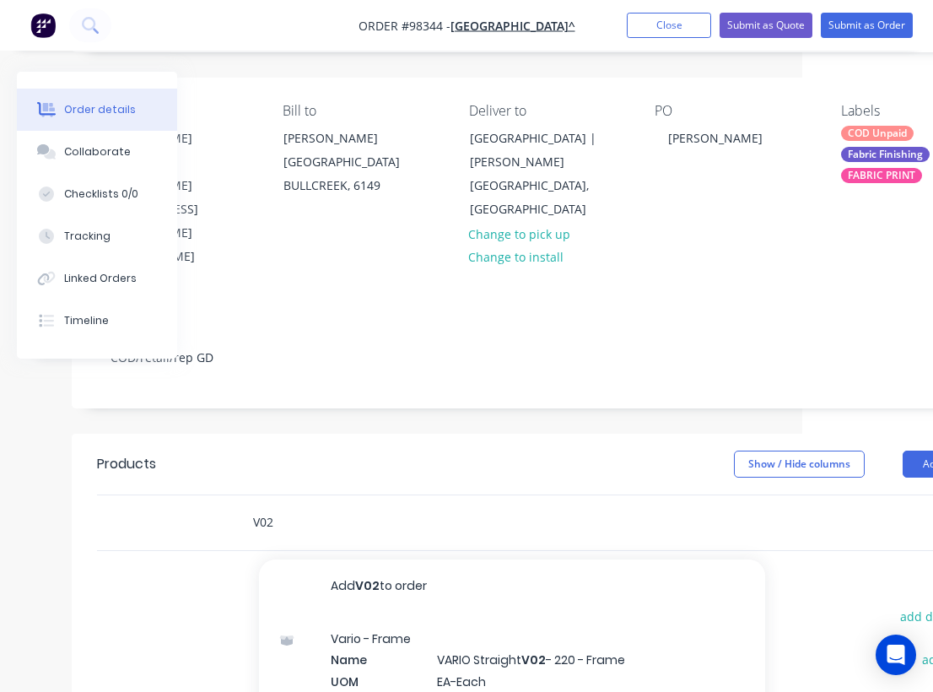
scroll to position [112, 130]
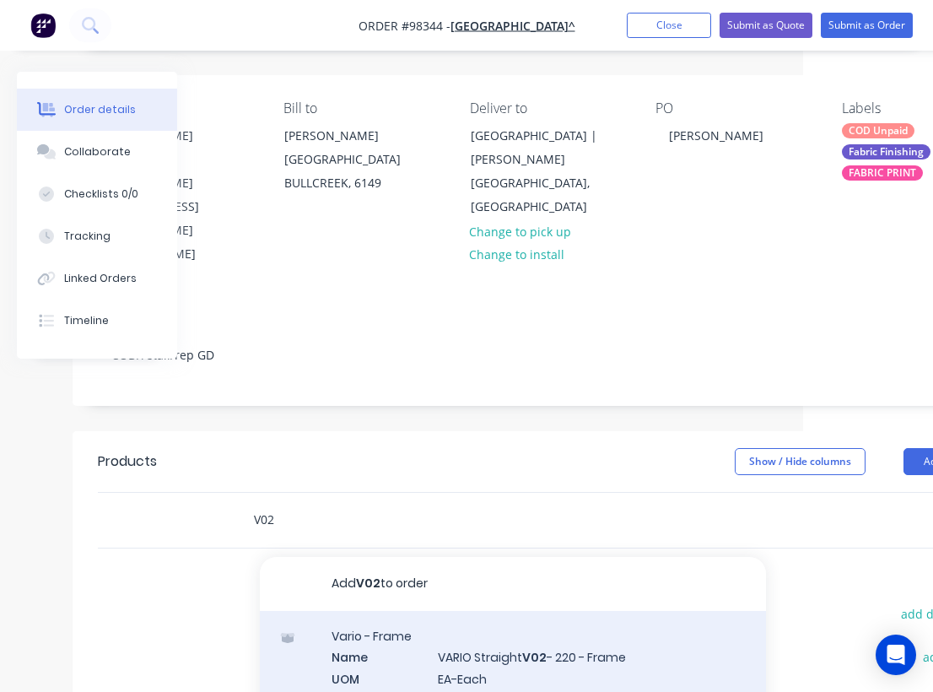
type input "V02"
click at [495, 611] on div "Vario - Frame Name VARIO Straight V02 - 220 - Frame UOM EA-Each Default Price Q…" at bounding box center [513, 696] width 506 height 171
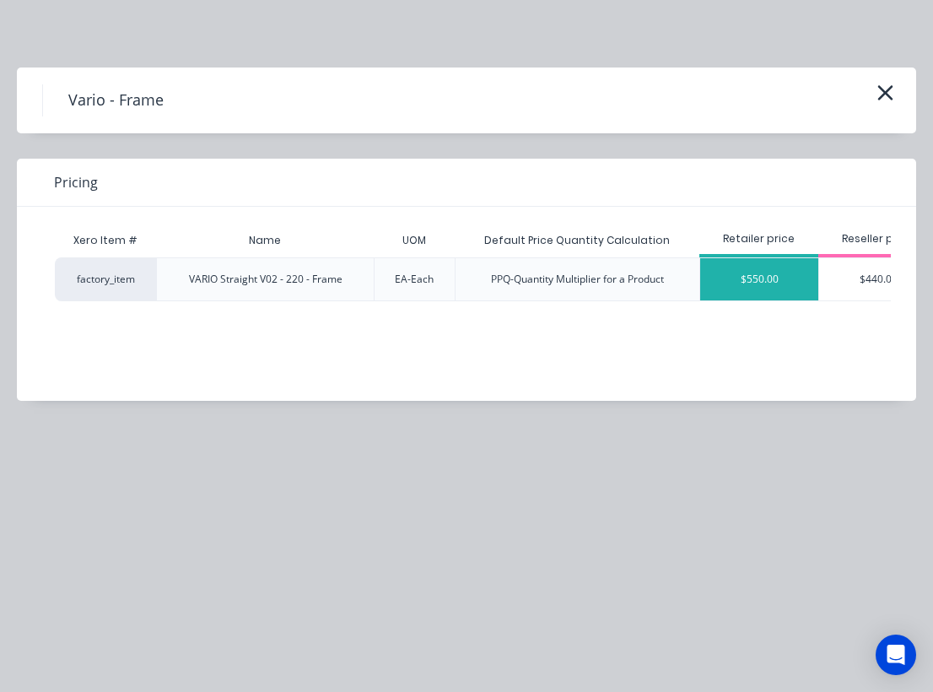
click at [762, 280] on div "$550.00" at bounding box center [759, 279] width 118 height 42
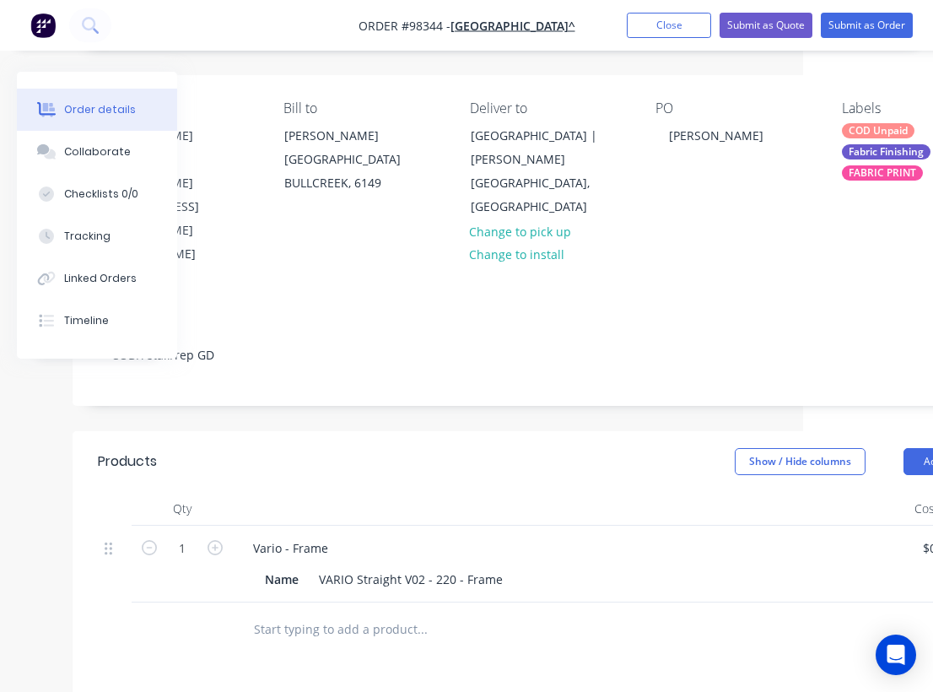
click at [340, 612] on input "text" at bounding box center [421, 629] width 337 height 34
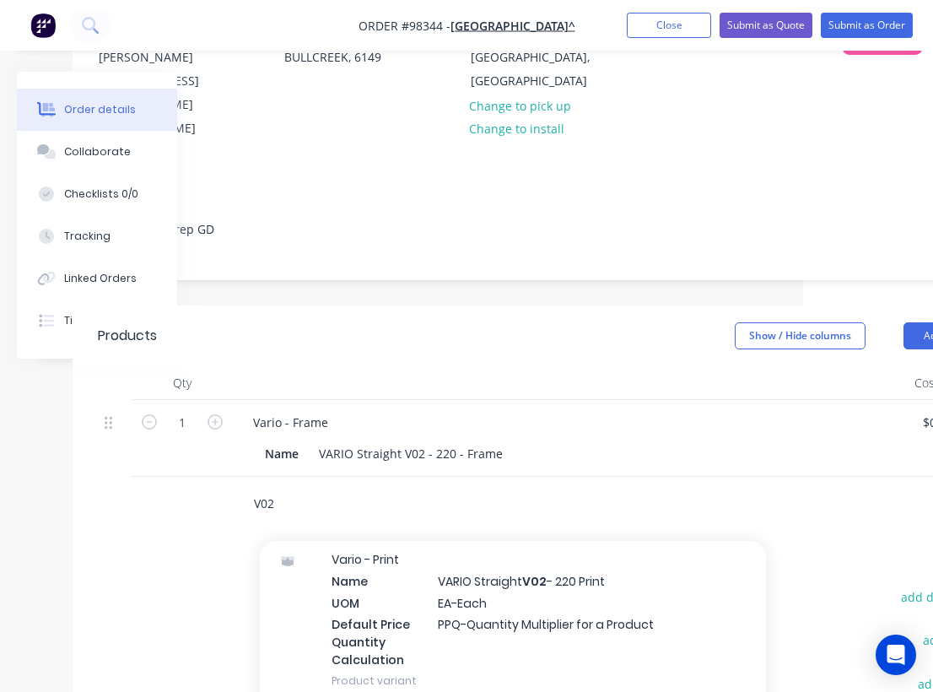
scroll to position [1434, 0]
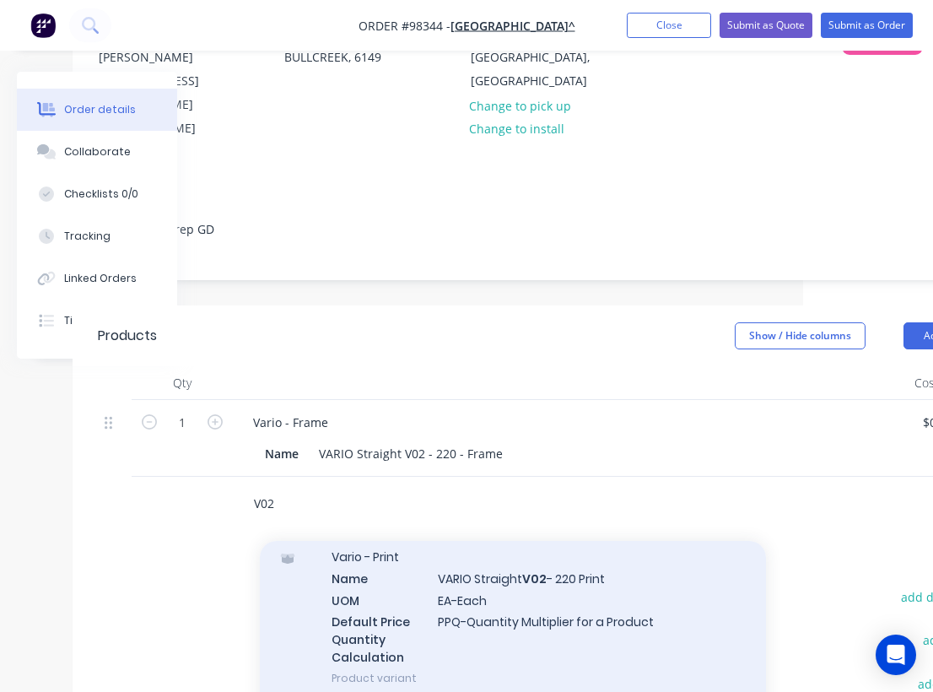
type input "V02"
click at [515, 533] on div "Vario - Print Name VARIO Straight V02 - 220 Print UOM EA-Each Default Price Qua…" at bounding box center [513, 616] width 506 height 171
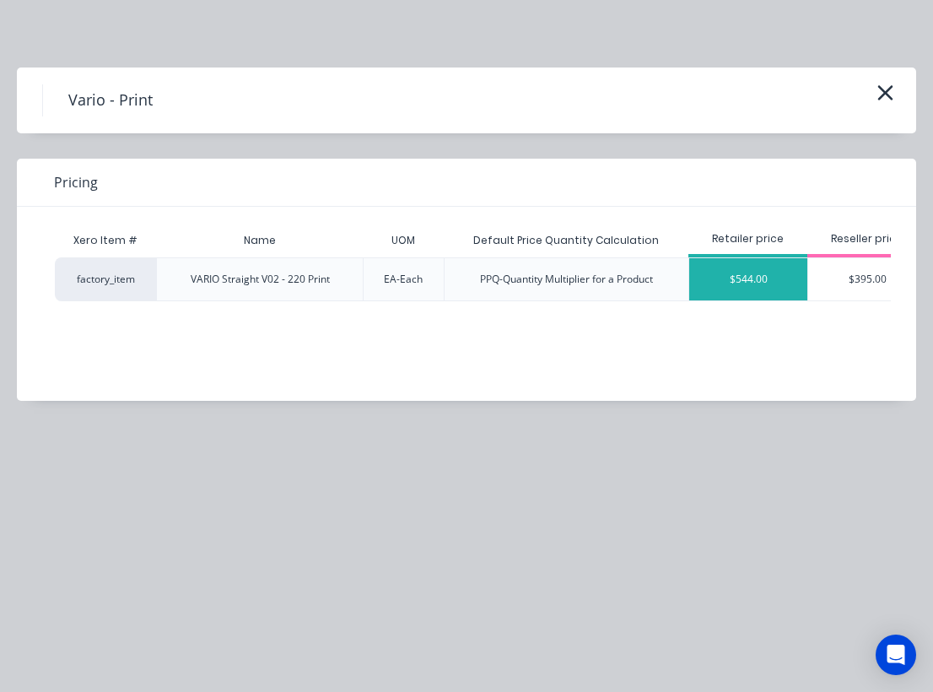
click at [739, 286] on div "$544.00" at bounding box center [748, 279] width 118 height 42
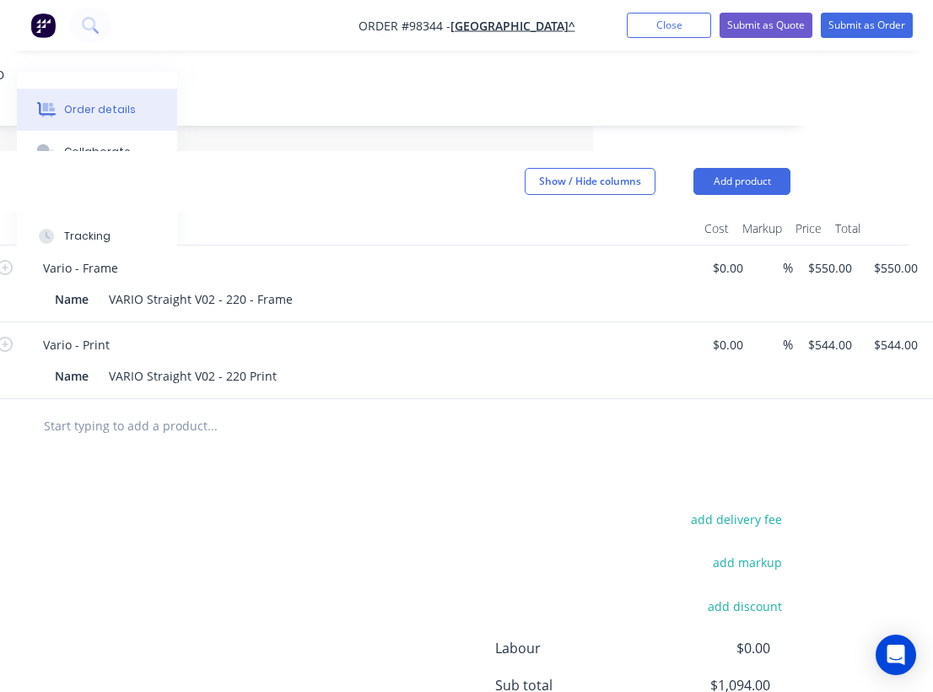
scroll to position [391, 340]
click at [898, 334] on input "544.00" at bounding box center [895, 346] width 46 height 24
type input "$545.00"
click at [554, 408] on div "Products Show / Hide columns Add product Qty Cost Markup Price Total 1 Vario - …" at bounding box center [339, 507] width 953 height 708
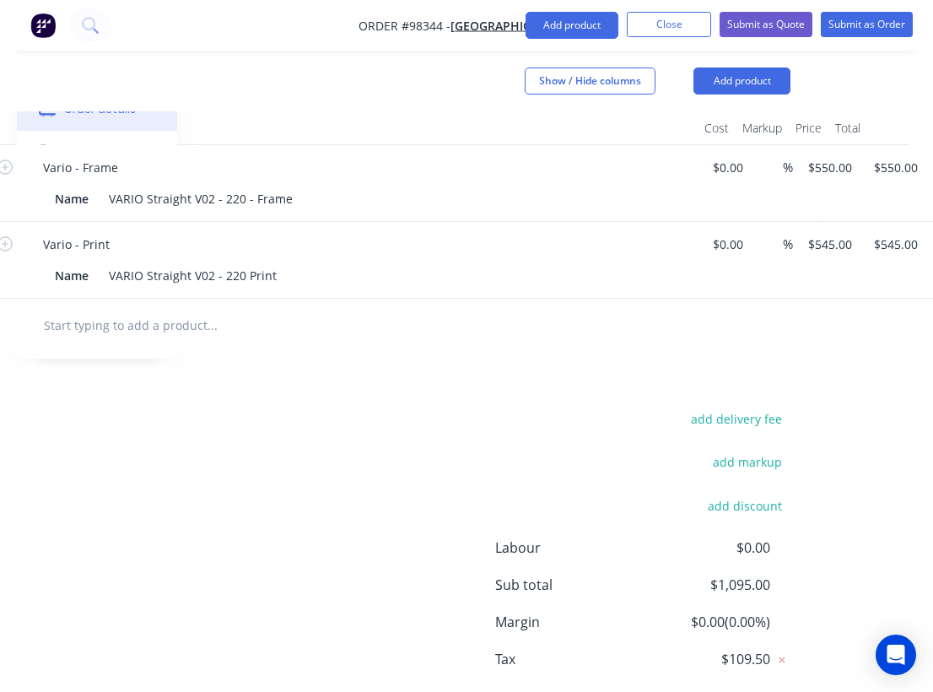
scroll to position [513, 340]
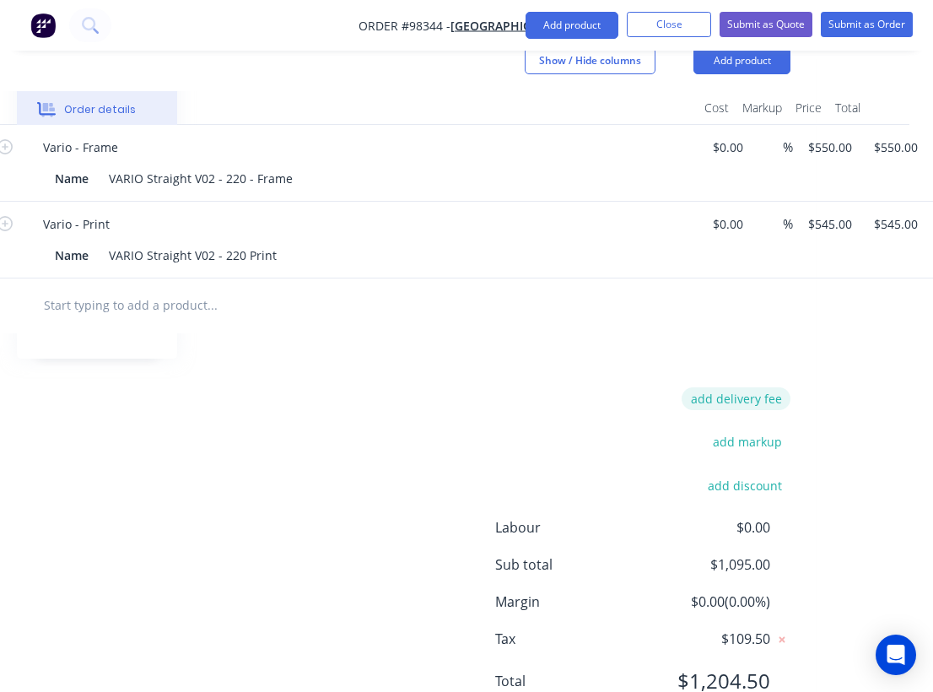
click at [733, 387] on button "add delivery fee" at bounding box center [735, 398] width 109 height 23
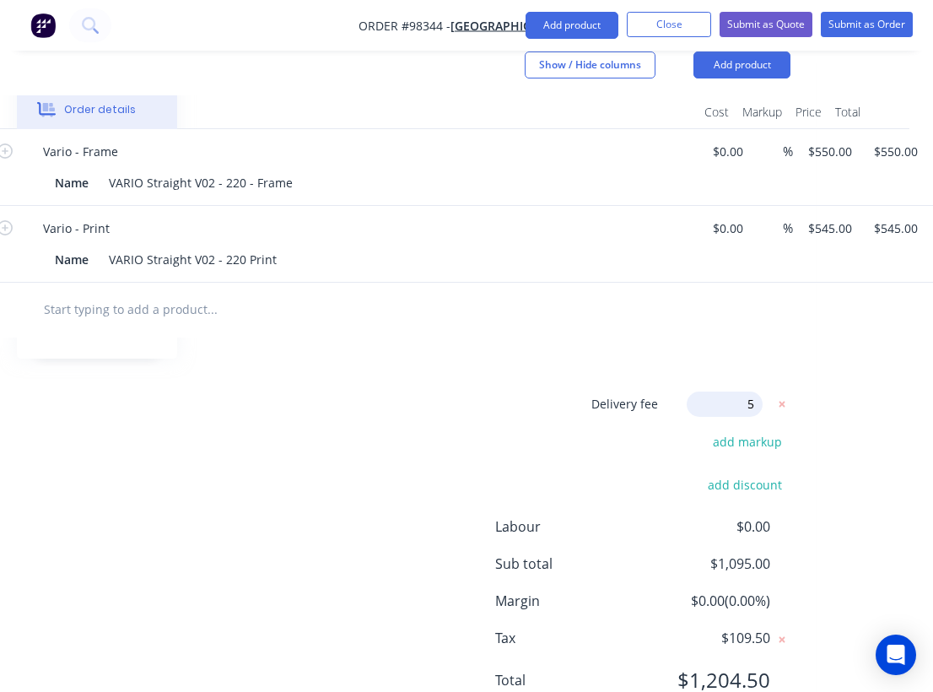
type input "55"
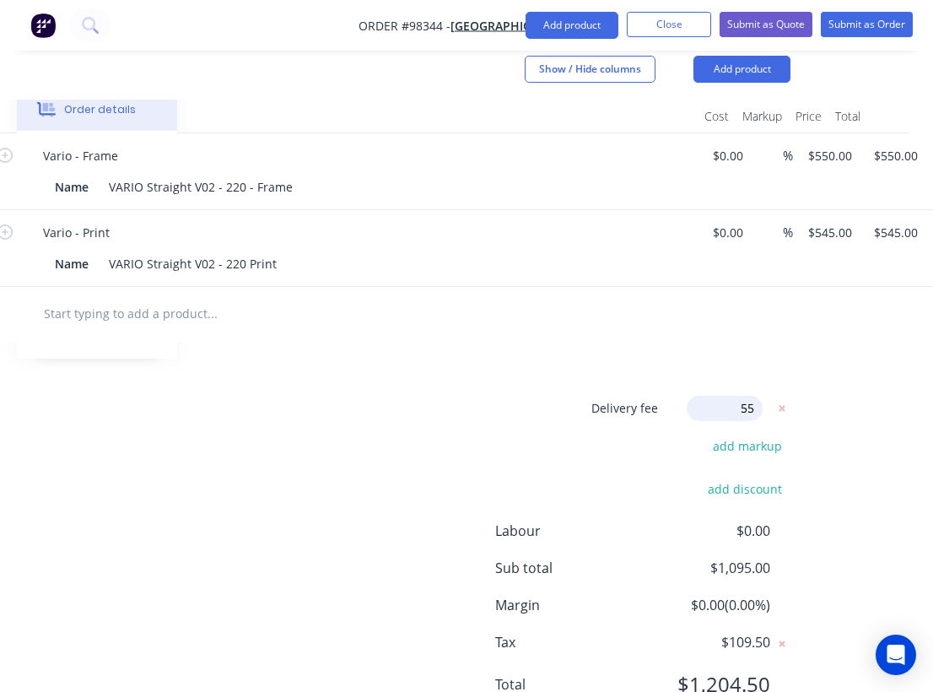
click at [504, 318] on div "Products Show / Hide columns Add product Qty Cost Markup Price Total 1 Vario - …" at bounding box center [339, 390] width 953 height 703
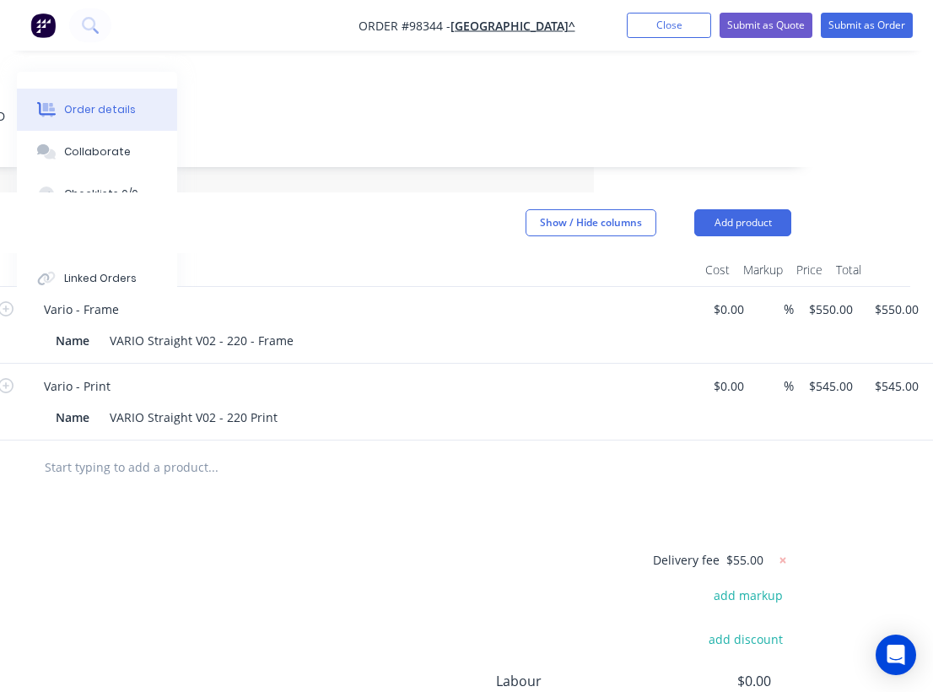
scroll to position [344, 339]
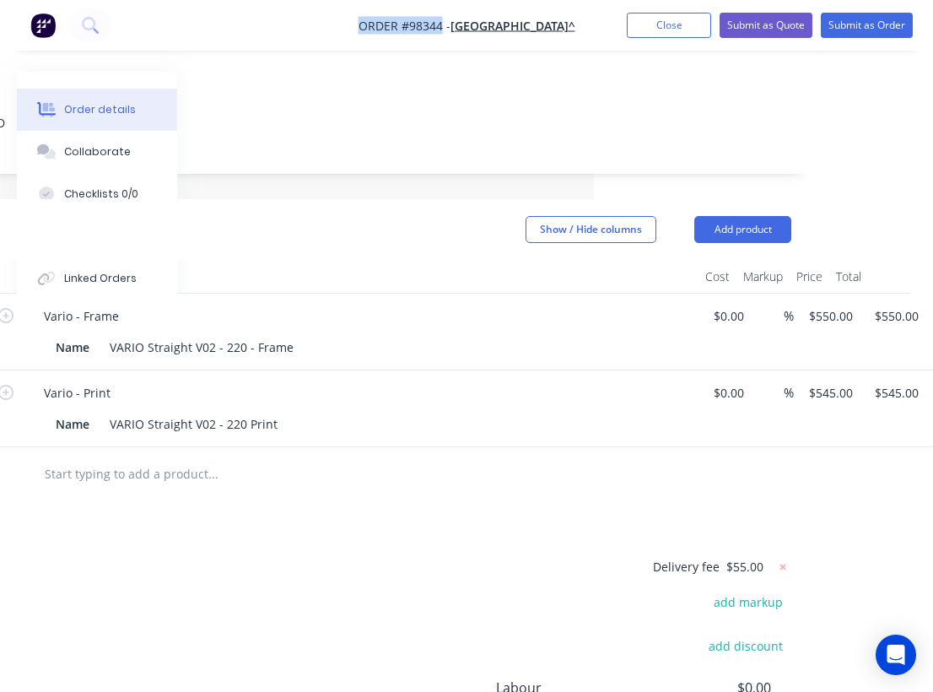
drag, startPoint x: 352, startPoint y: 19, endPoint x: 441, endPoint y: 28, distance: 89.8
click at [441, 28] on nav "Order #98344 - ALL SAINTS COLLEGE^ Add product Close Submit as Quote Submit as …" at bounding box center [466, 25] width 933 height 51
copy span "Order #98344"
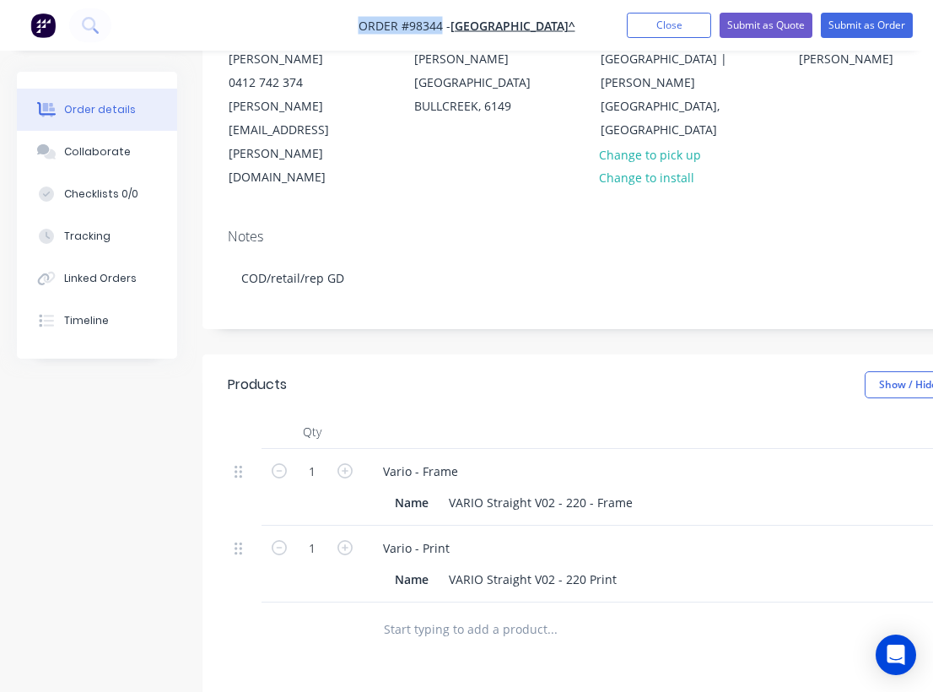
scroll to position [0, 0]
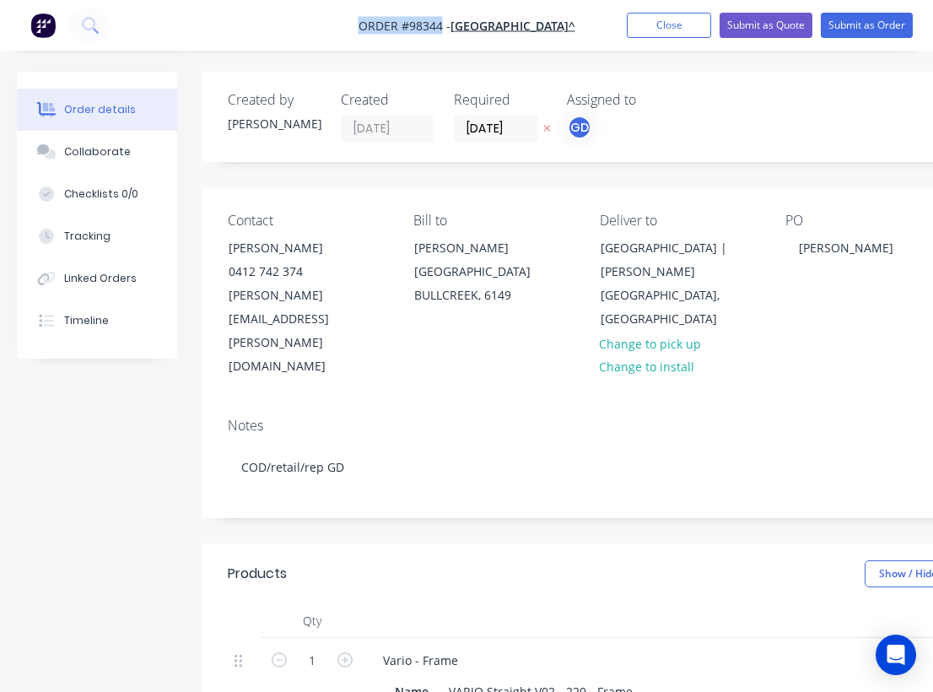
copy span "Order #98344"
click at [663, 24] on button "Close" at bounding box center [669, 25] width 84 height 25
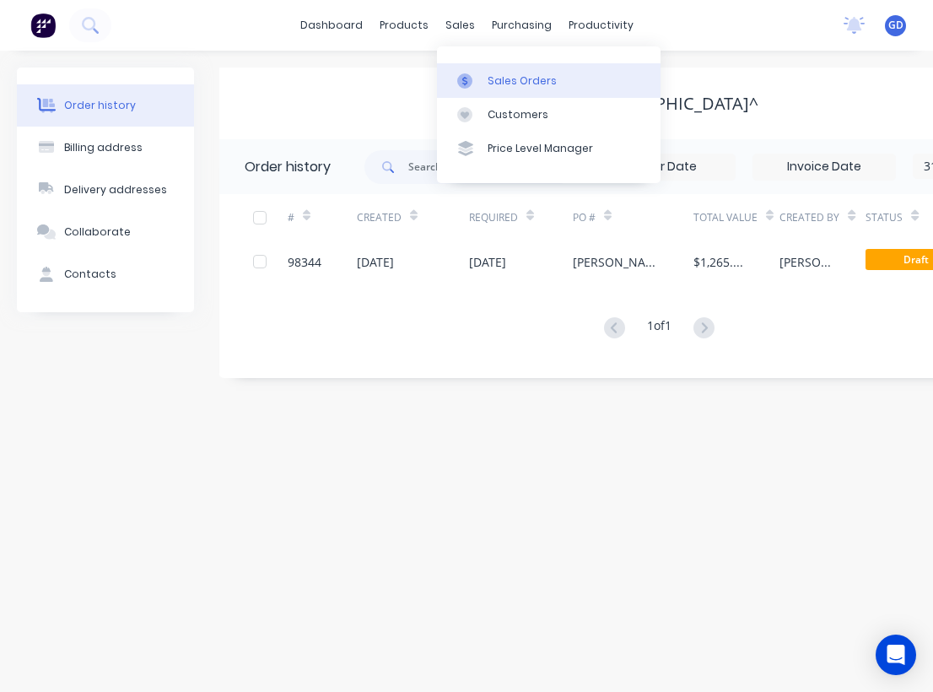
click at [513, 71] on link "Sales Orders" at bounding box center [549, 80] width 224 height 34
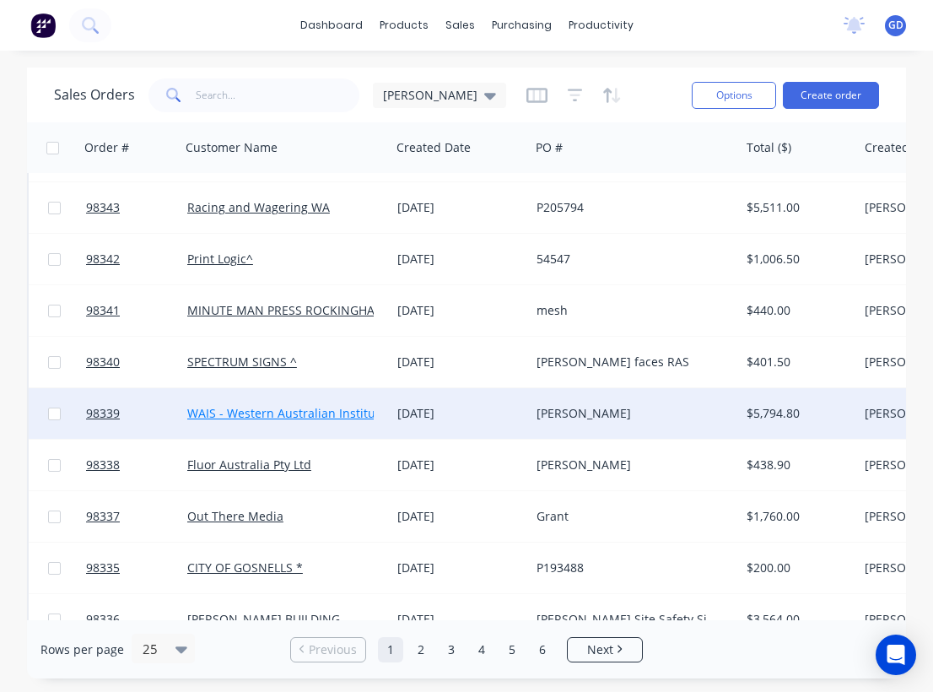
scroll to position [44, 0]
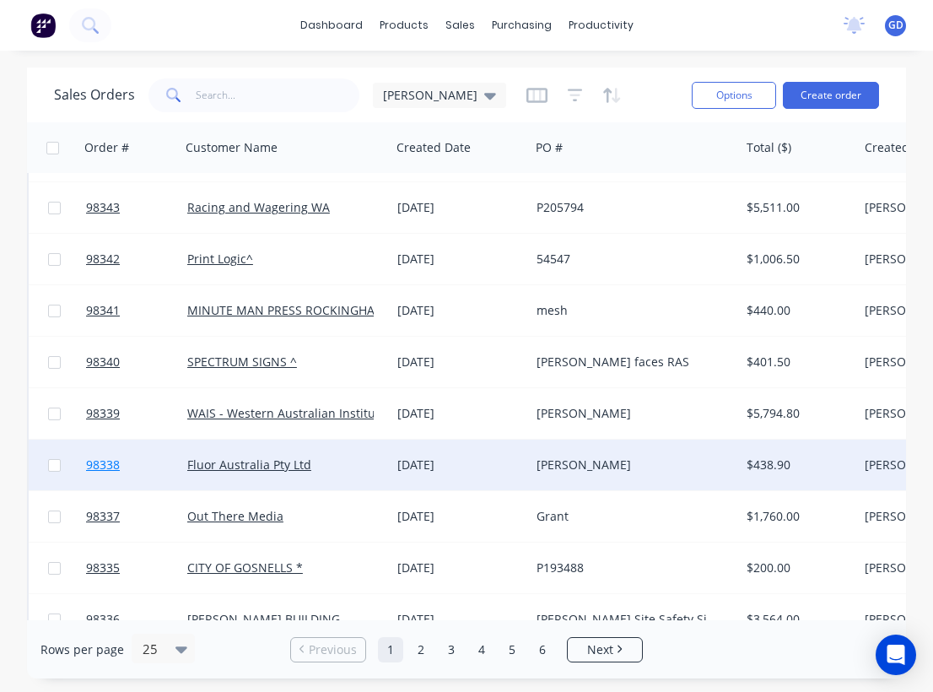
click at [98, 464] on span "98338" at bounding box center [103, 464] width 34 height 17
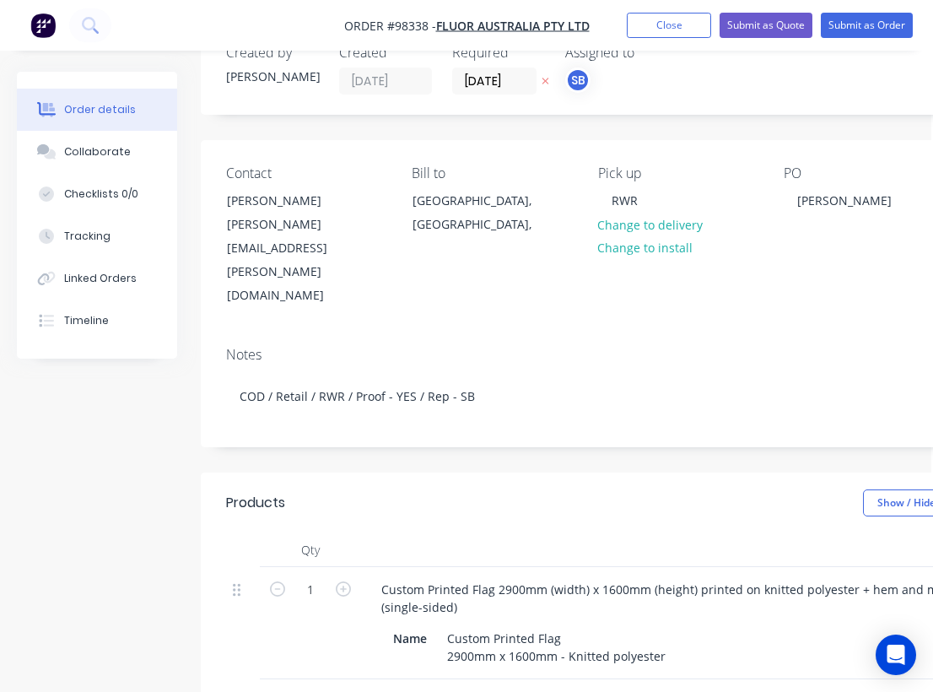
scroll to position [0, 2]
